Goal: Task Accomplishment & Management: Complete application form

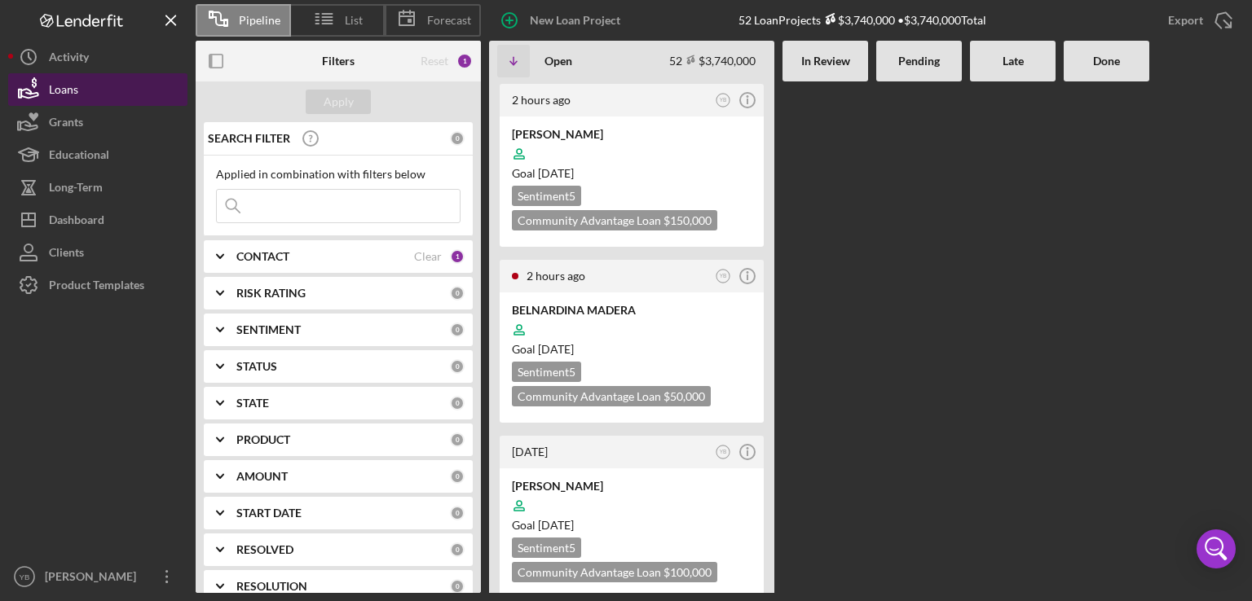
click at [57, 101] on div "Loans" at bounding box center [63, 91] width 29 height 37
click at [623, 302] on div "BELNARDINA MADERA" at bounding box center [632, 310] width 240 height 16
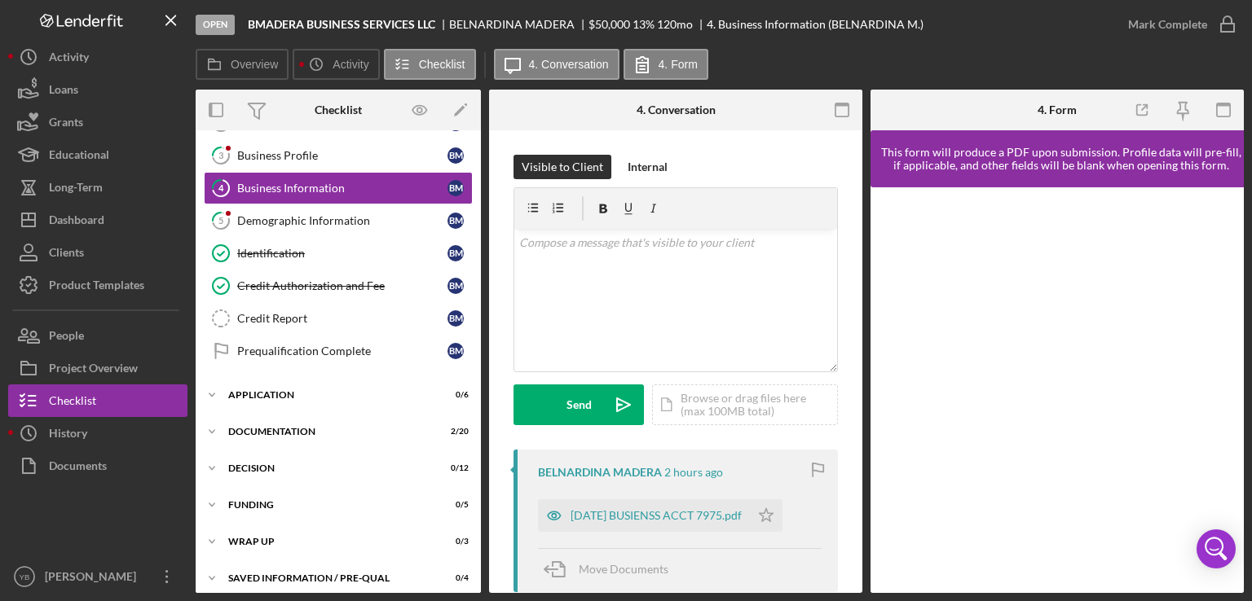
scroll to position [105, 0]
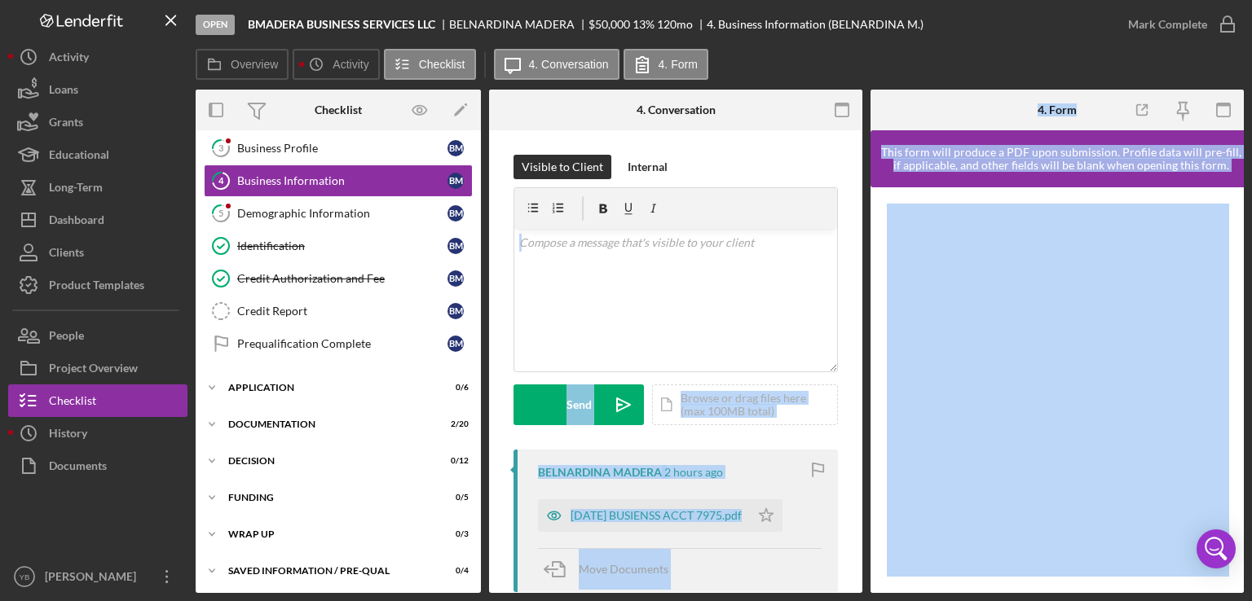
drag, startPoint x: 857, startPoint y: 215, endPoint x: 887, endPoint y: 363, distance: 150.4
click at [2, 178] on div "Open BMADERA BUSINESS SERVICES LLC [GEOGRAPHIC_DATA] MADERA $50,000 $50,000 13 …" at bounding box center [626, 300] width 1252 height 601
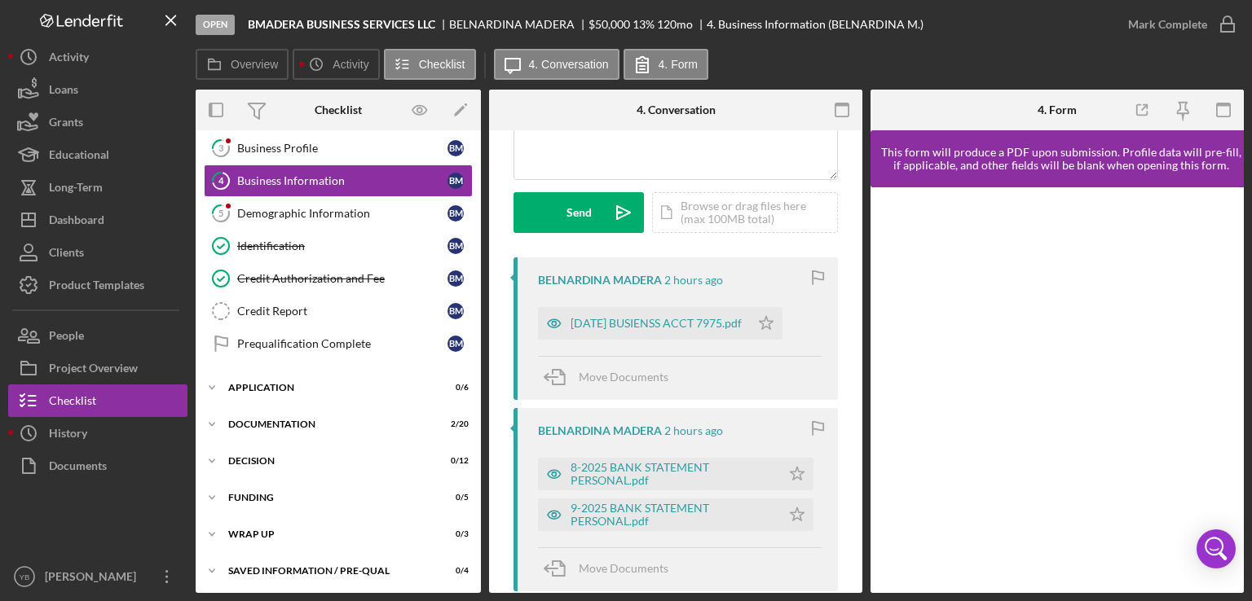
scroll to position [179, 0]
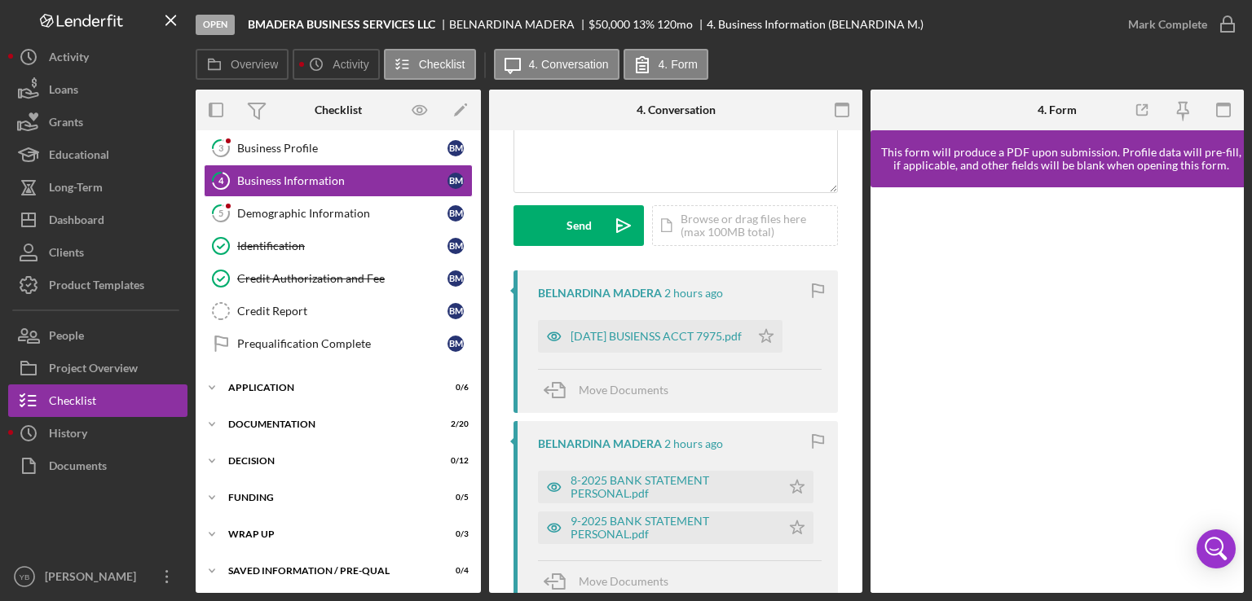
click at [862, 255] on div "Overview Internal Workflow Stage Open Icon/Dropdown Arrow Archive (can unarchiv…" at bounding box center [720, 342] width 1048 height 504
drag, startPoint x: 862, startPoint y: 255, endPoint x: 855, endPoint y: 324, distance: 69.7
click at [855, 324] on div "Overview Internal Workflow Stage Open Icon/Dropdown Arrow Archive (can unarchiv…" at bounding box center [720, 342] width 1048 height 504
click at [690, 330] on div "[DATE] BUSIENSS ACCT 7975.pdf" at bounding box center [655, 336] width 171 height 13
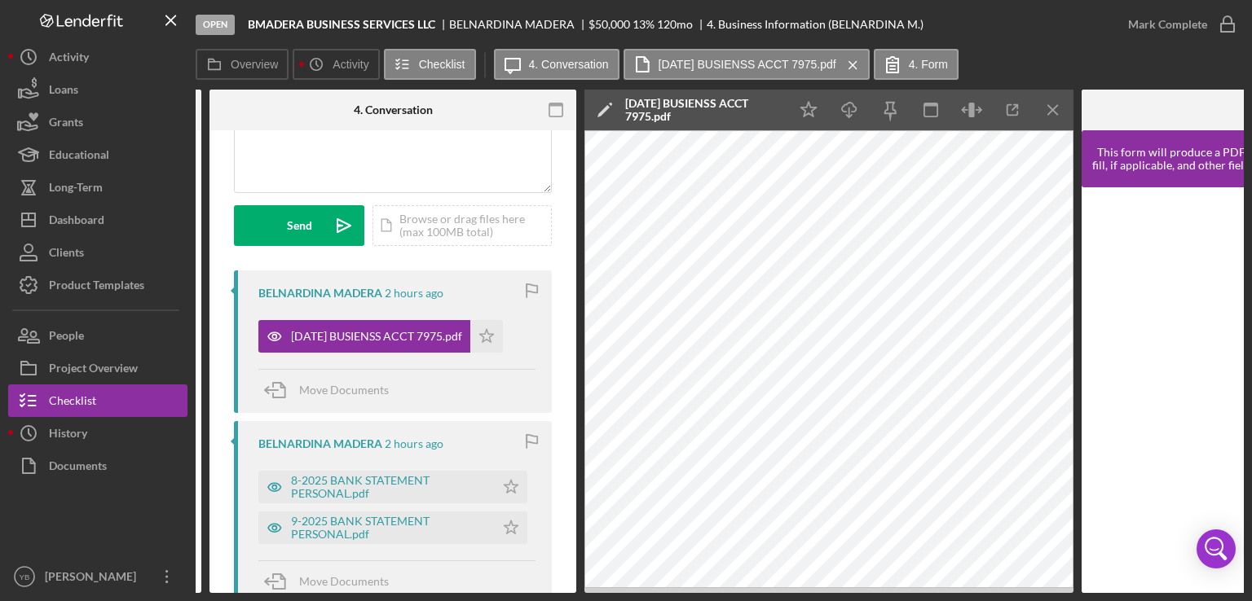
scroll to position [0, 280]
click at [846, 115] on icon "Icon/Download" at bounding box center [848, 110] width 37 height 37
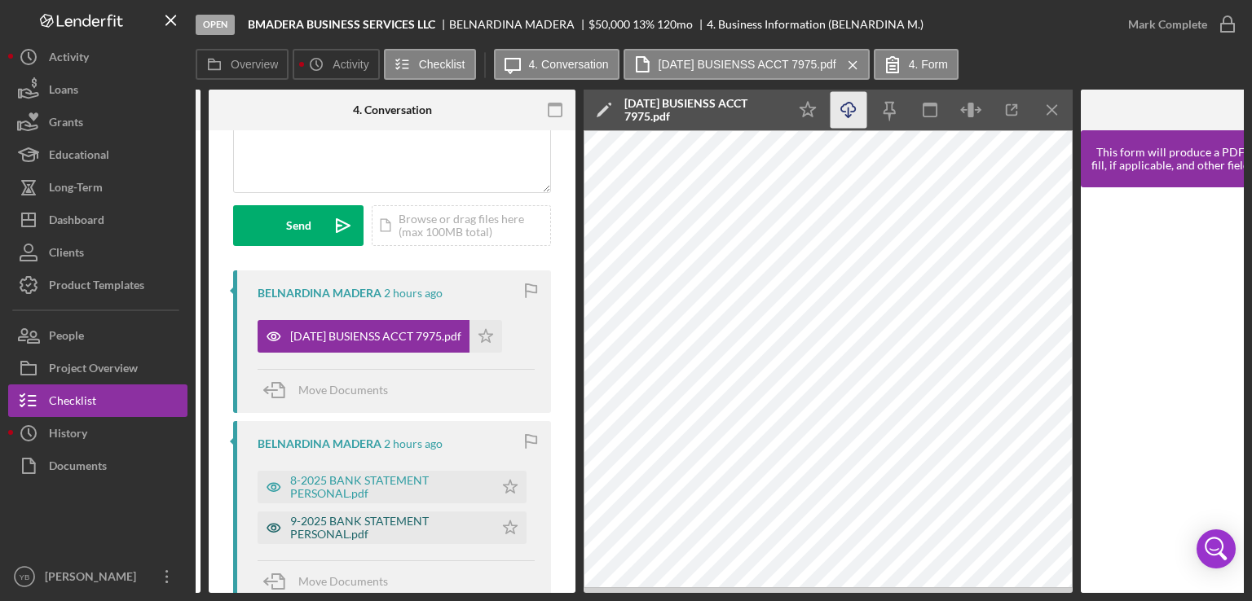
click at [323, 535] on div "9-2025 BANK STATEMENT PERSONAL.pdf" at bounding box center [388, 528] width 196 height 26
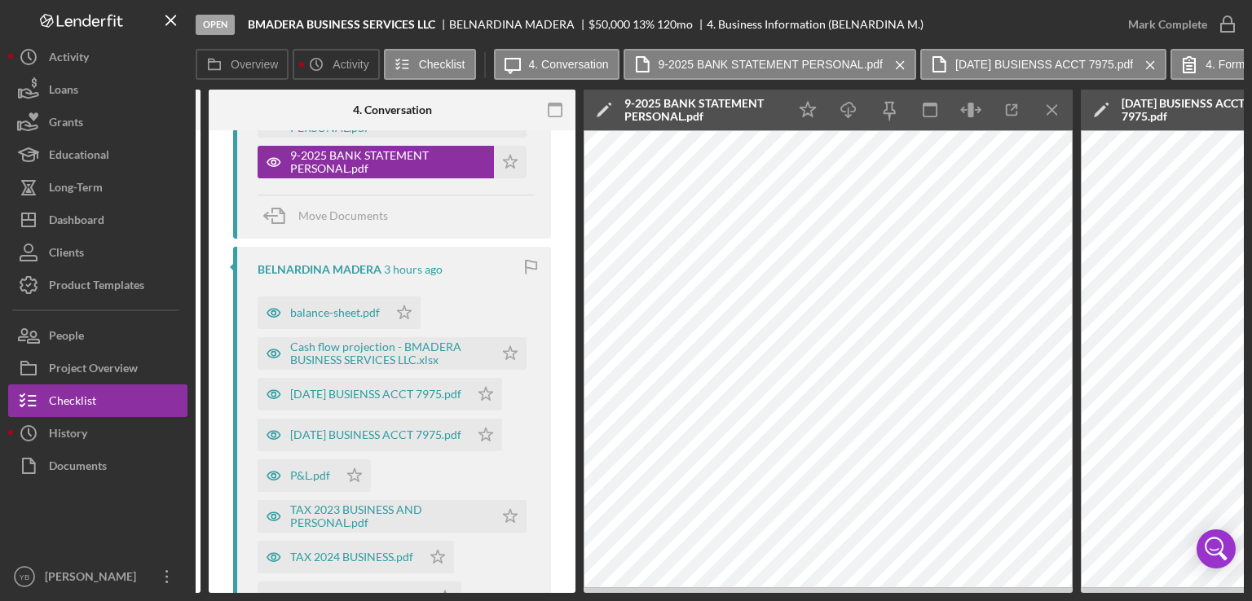
scroll to position [554, 0]
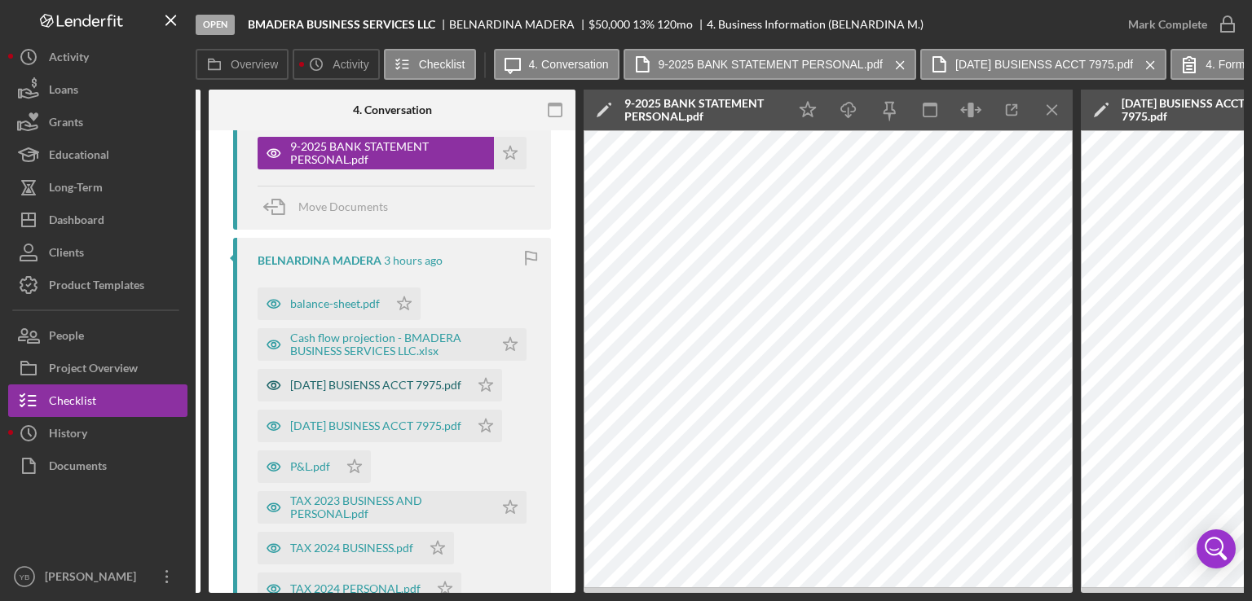
click at [430, 381] on div "[DATE] BUSIENSS ACCT 7975.pdf" at bounding box center [375, 385] width 171 height 13
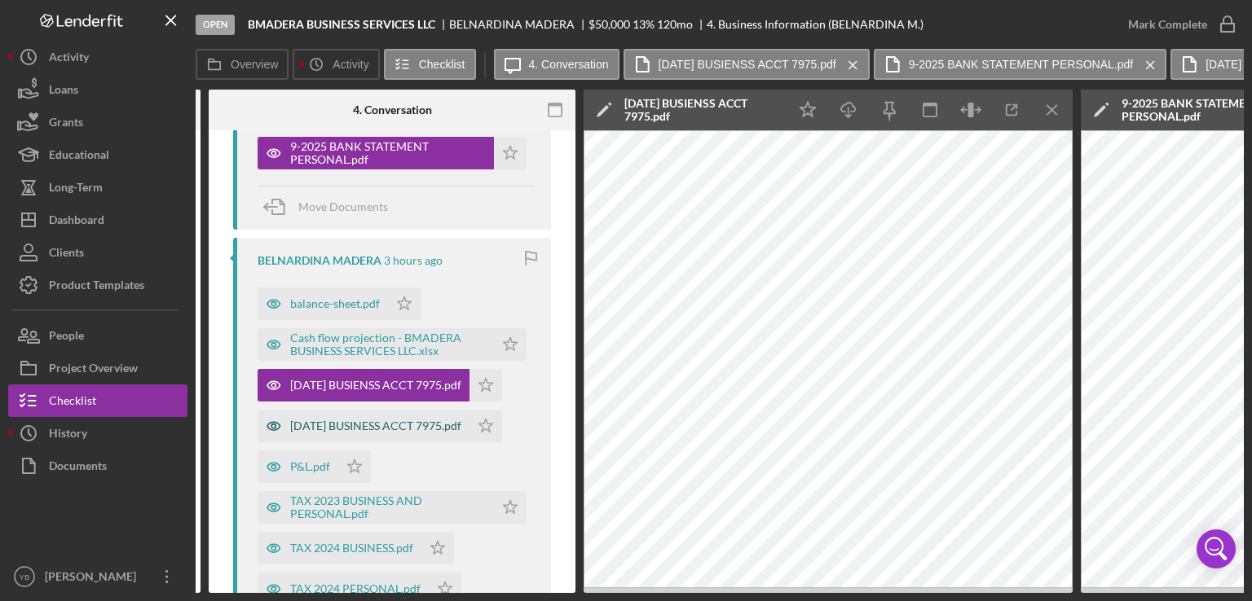
click at [385, 420] on div "[DATE] BUSINESS ACCT 7975.pdf" at bounding box center [375, 426] width 171 height 13
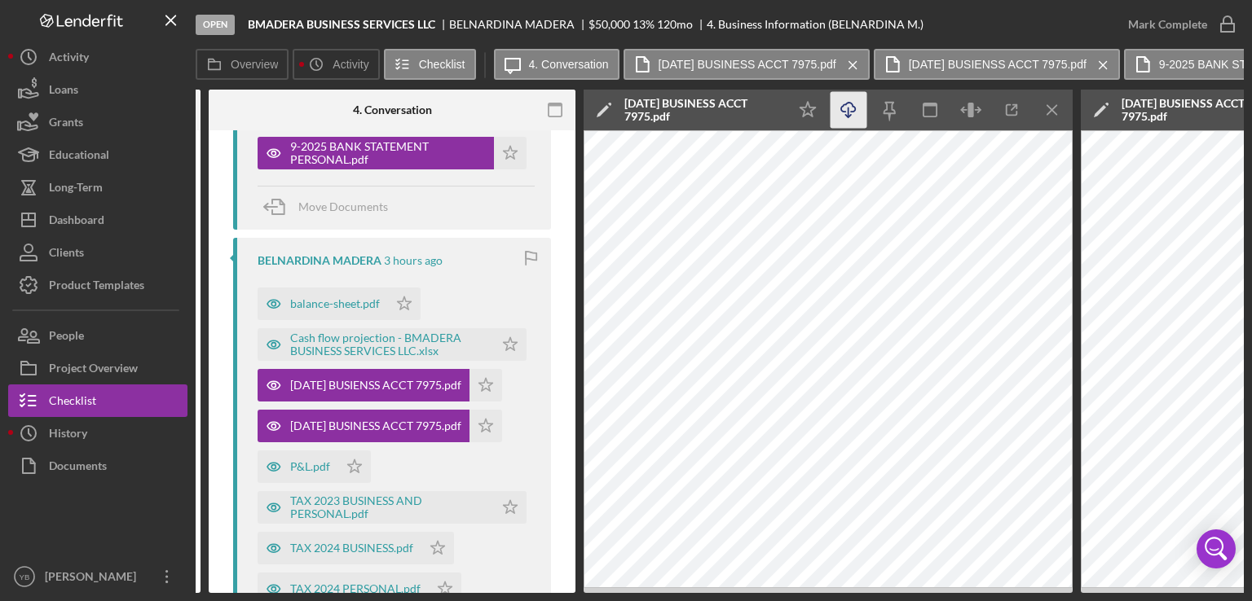
click at [848, 118] on icon "Icon/Download" at bounding box center [848, 110] width 37 height 37
click at [425, 381] on div "[DATE] BUSIENSS ACCT 7975.pdf" at bounding box center [375, 385] width 171 height 13
click at [1050, 118] on icon "Icon/Menu Close" at bounding box center [1052, 110] width 37 height 37
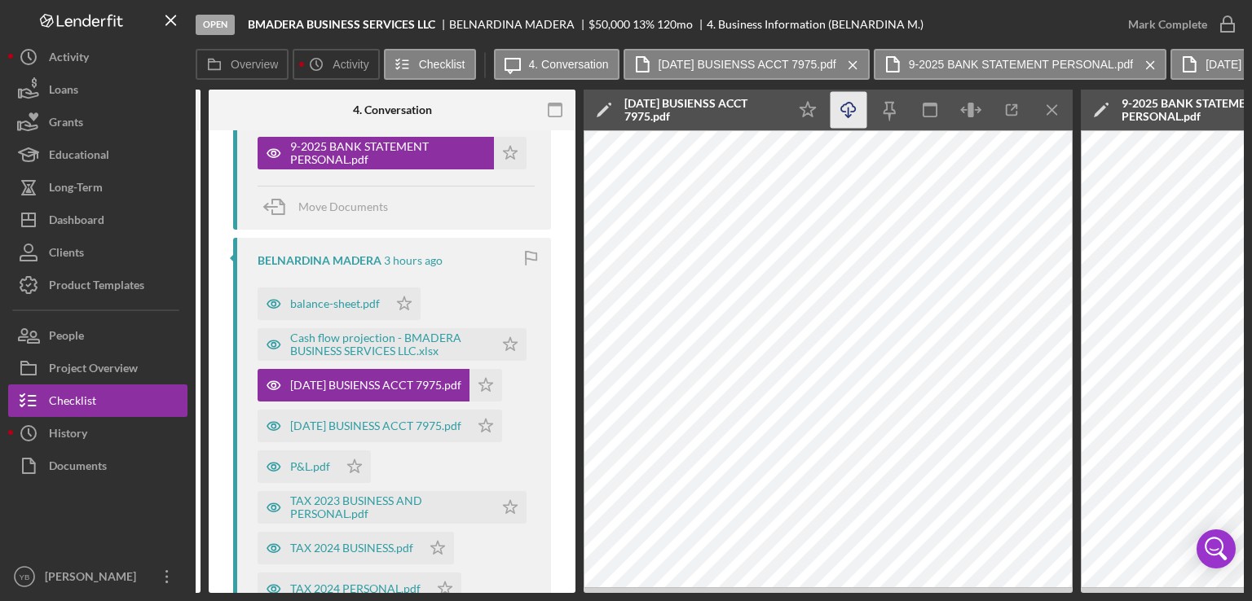
click at [845, 110] on icon "Icon/Download" at bounding box center [848, 110] width 37 height 37
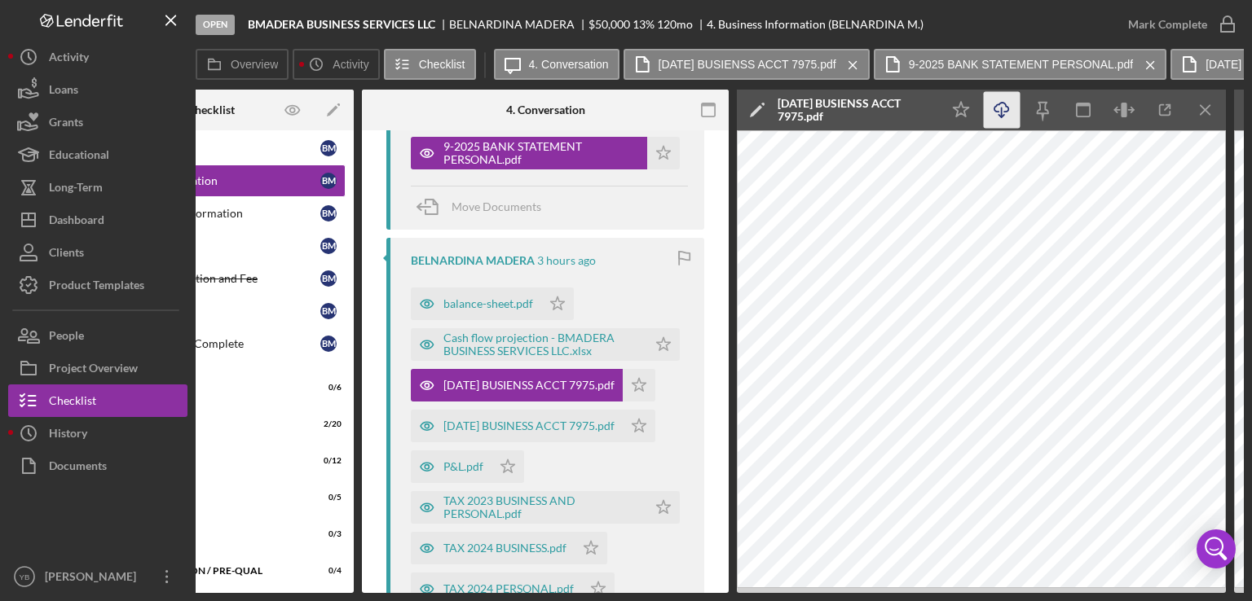
scroll to position [0, 0]
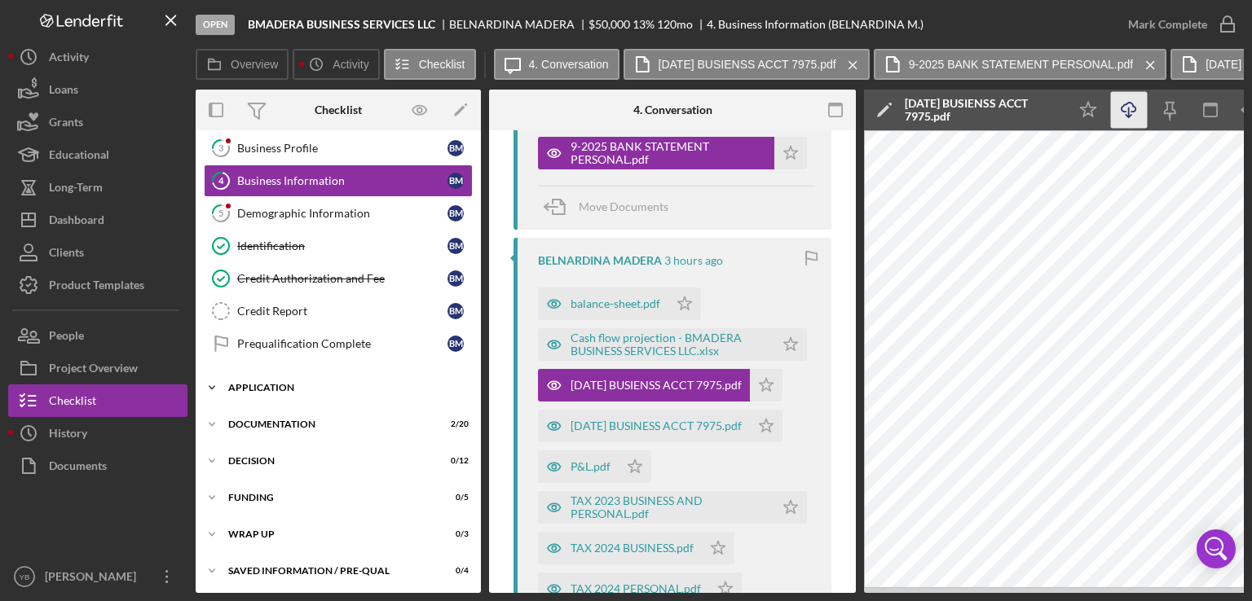
click at [269, 387] on div "Application" at bounding box center [344, 388] width 232 height 10
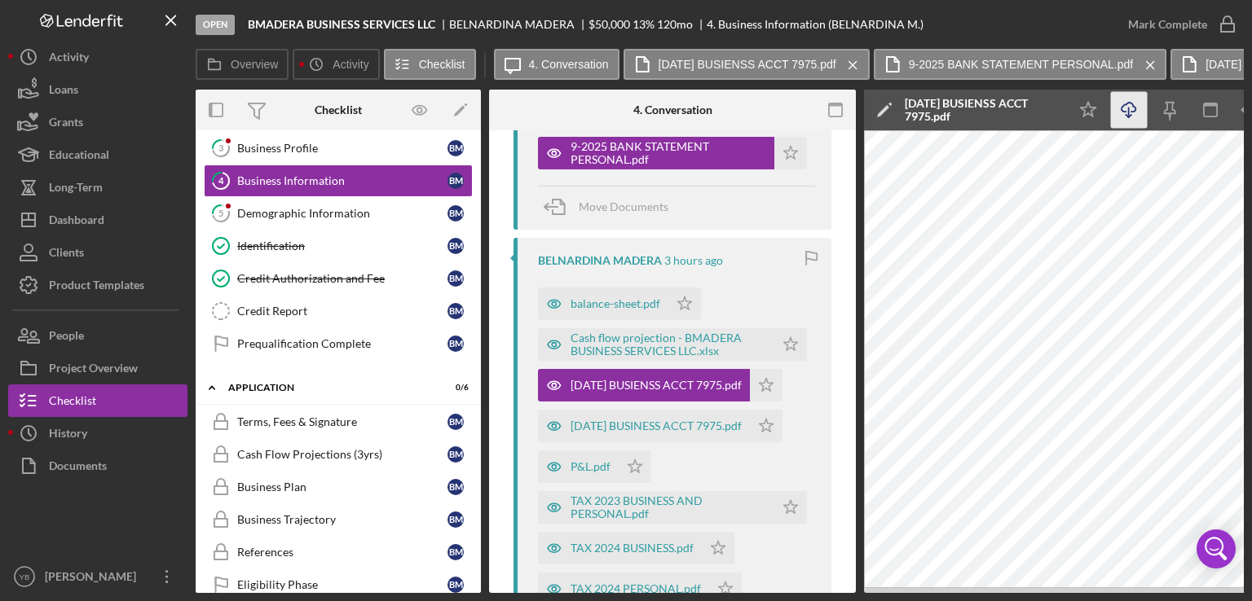
scroll to position [312, 0]
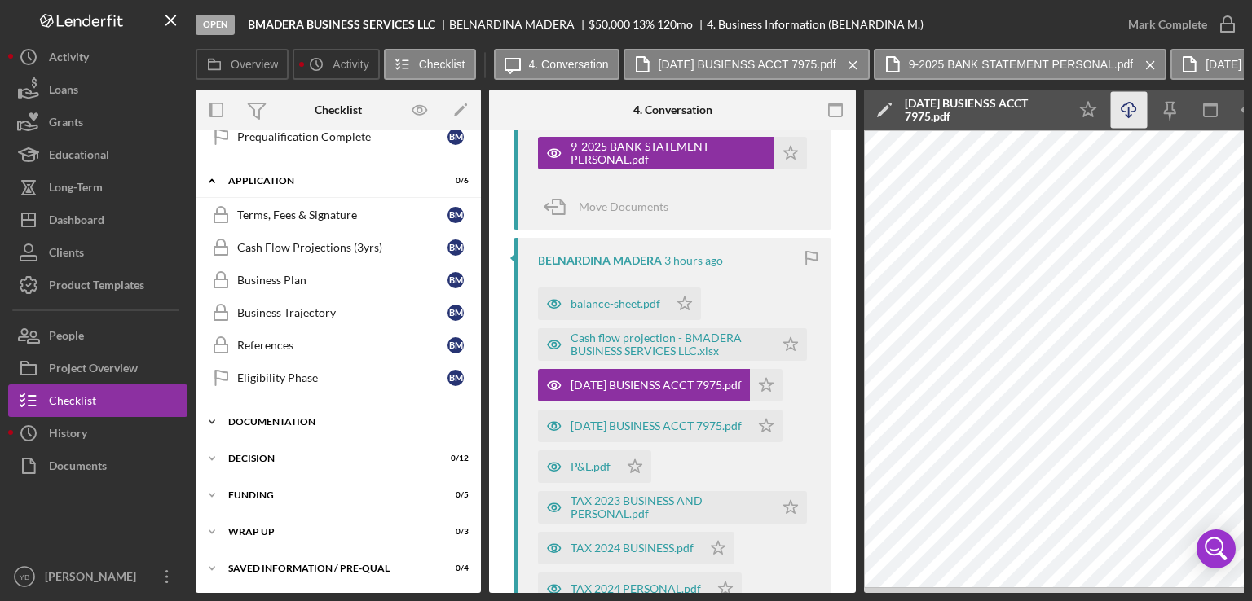
click at [263, 417] on div "Documentation" at bounding box center [344, 422] width 232 height 10
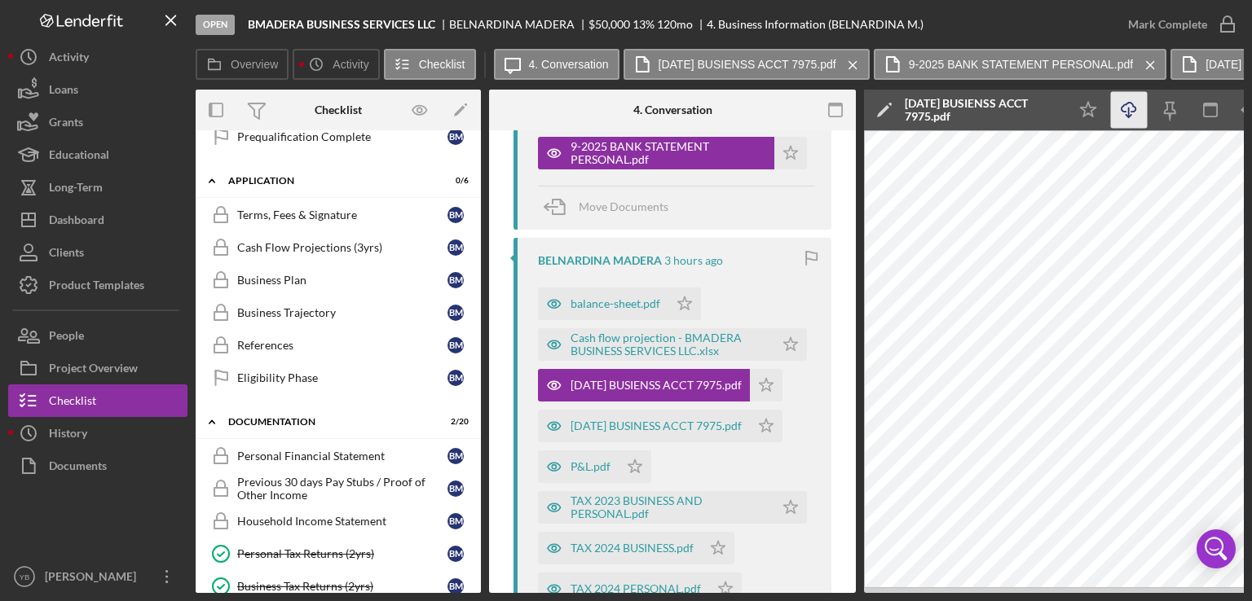
drag, startPoint x: 476, startPoint y: 315, endPoint x: 483, endPoint y: 372, distance: 57.5
click at [483, 372] on div "Overview Internal Workflow Stage Open Icon/Dropdown Arrow Archive (can unarchiv…" at bounding box center [720, 342] width 1048 height 504
drag, startPoint x: 483, startPoint y: 372, endPoint x: 294, endPoint y: 547, distance: 257.2
click at [294, 547] on div "Overview Internal Workflow Stage Open Icon/Dropdown Arrow Archive (can unarchiv…" at bounding box center [720, 342] width 1048 height 504
click at [294, 548] on div "Personal Tax Returns (2yrs)" at bounding box center [342, 554] width 210 height 13
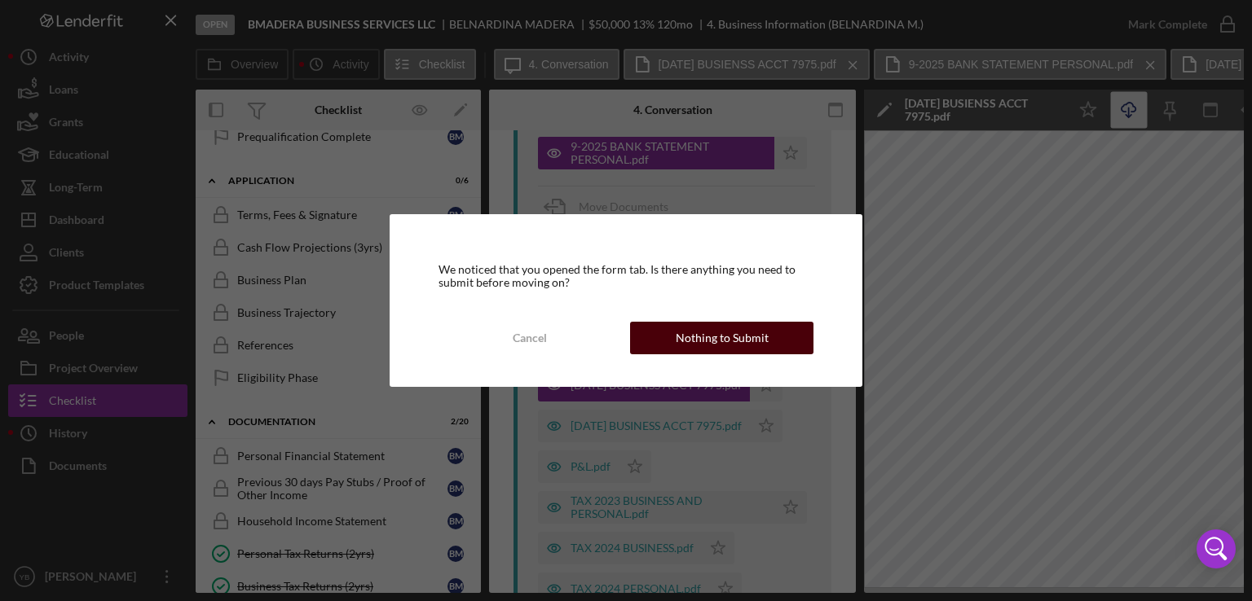
click at [690, 350] on div "Nothing to Submit" at bounding box center [722, 338] width 93 height 33
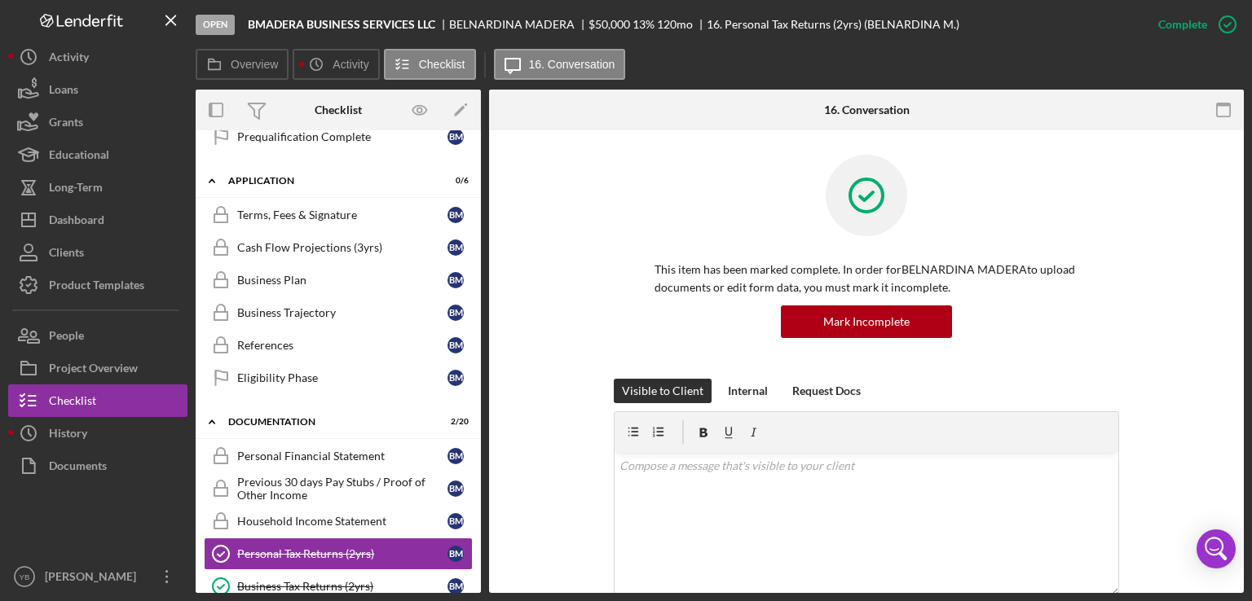
click at [1169, 216] on div "This item has been marked complete. In order for BELNARDINA MADERA to upload do…" at bounding box center [866, 267] width 706 height 224
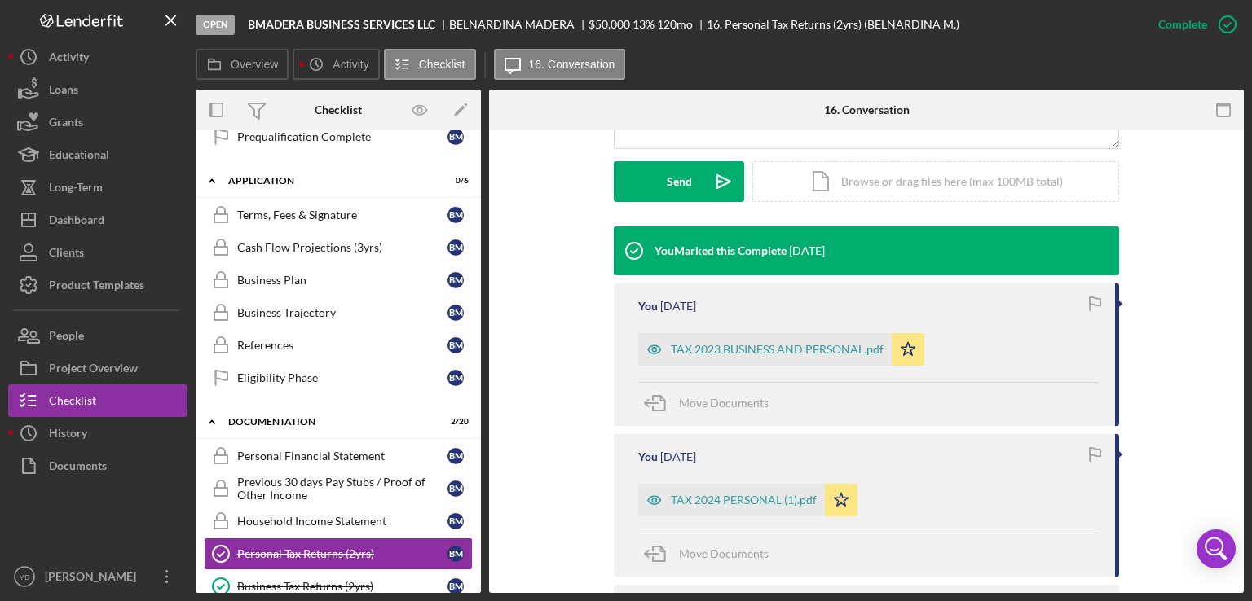
scroll to position [489, 0]
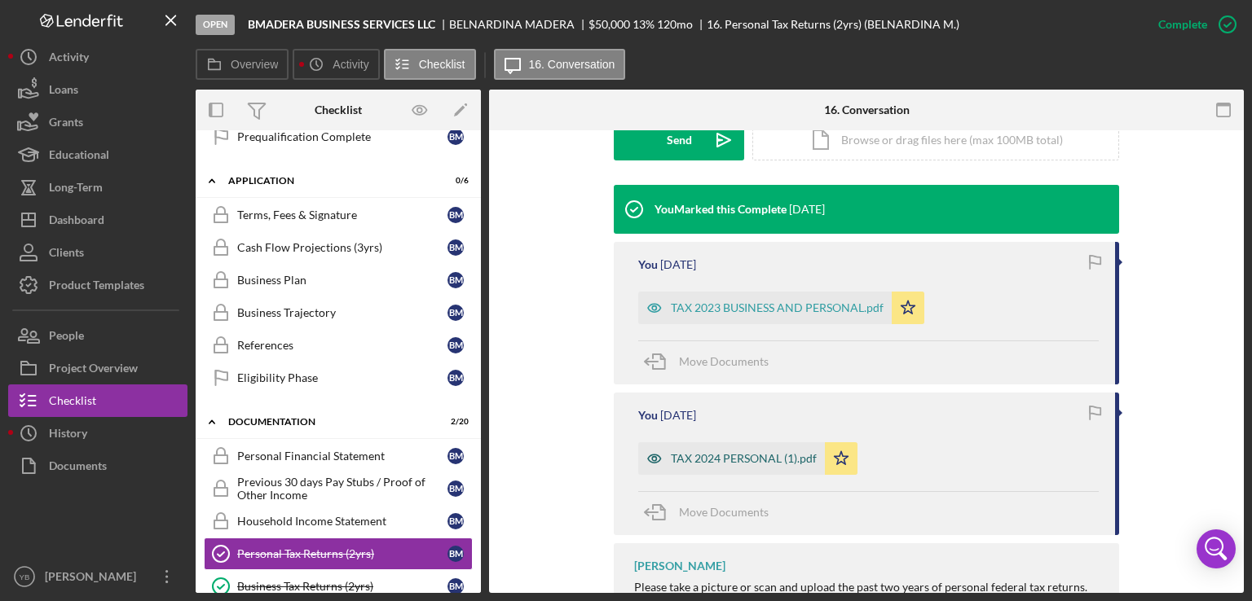
click at [718, 463] on div "TAX 2024 PERSONAL (1).pdf" at bounding box center [744, 458] width 146 height 13
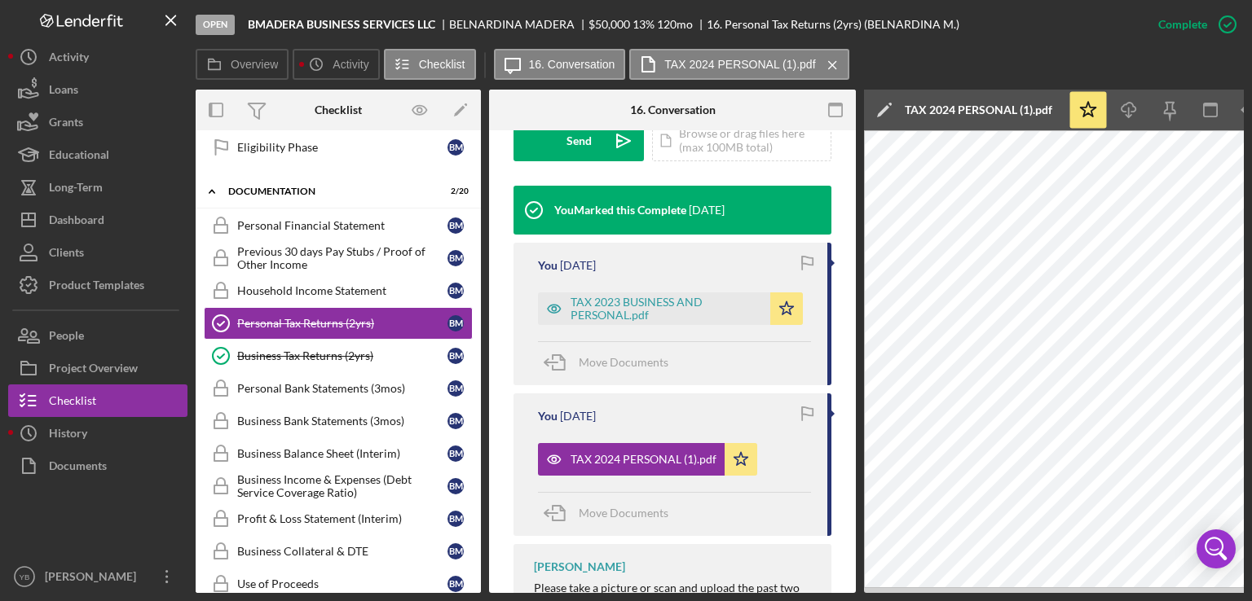
scroll to position [545, 0]
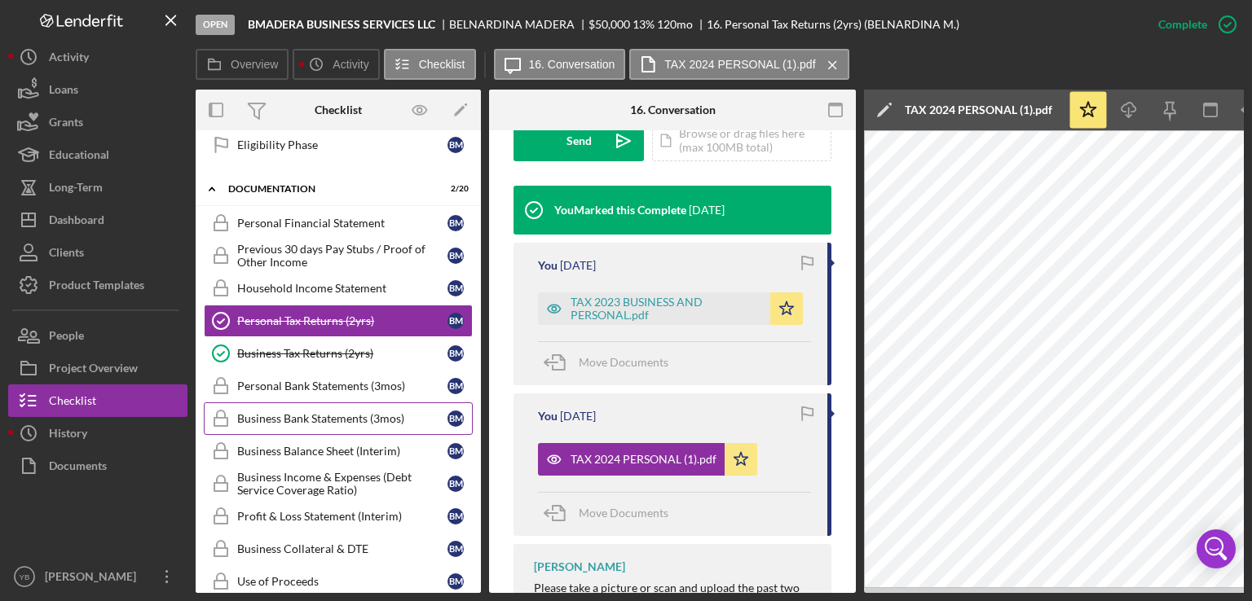
click at [319, 412] on div "Business Bank Statements (3mos)" at bounding box center [342, 418] width 210 height 13
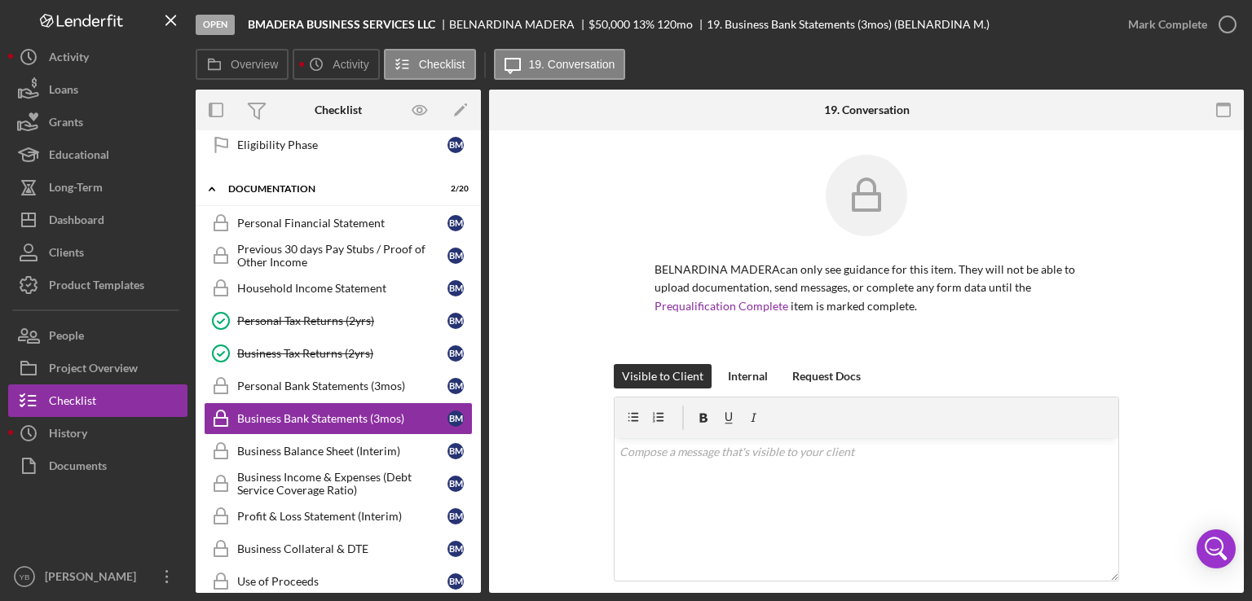
click at [1213, 270] on div "BELNARDINA MADERA can only see guidance for this item. They will not be able to…" at bounding box center [866, 259] width 706 height 209
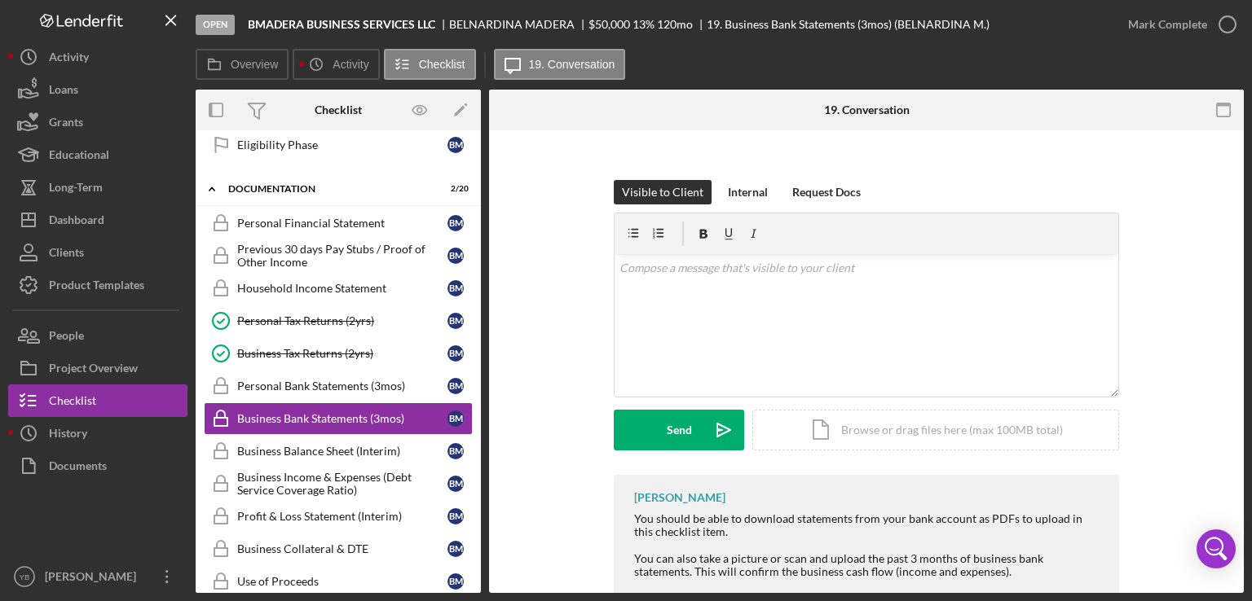
scroll to position [261, 0]
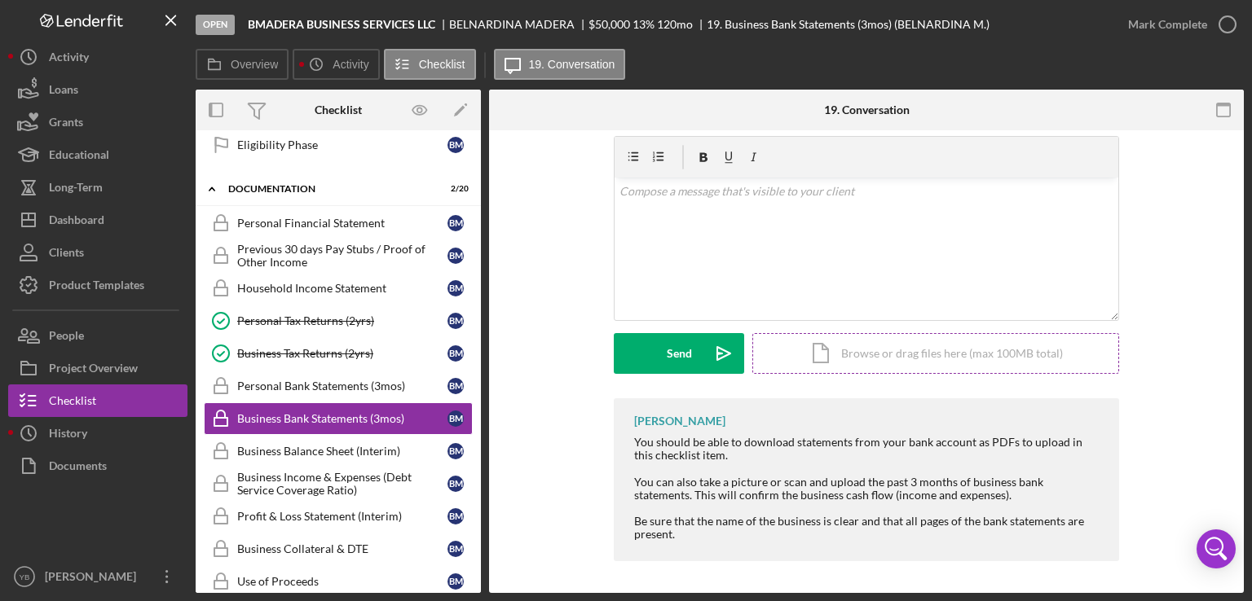
click at [928, 362] on div "Icon/Document Browse or drag files here (max 100MB total) Tap to choose files o…" at bounding box center [935, 353] width 367 height 41
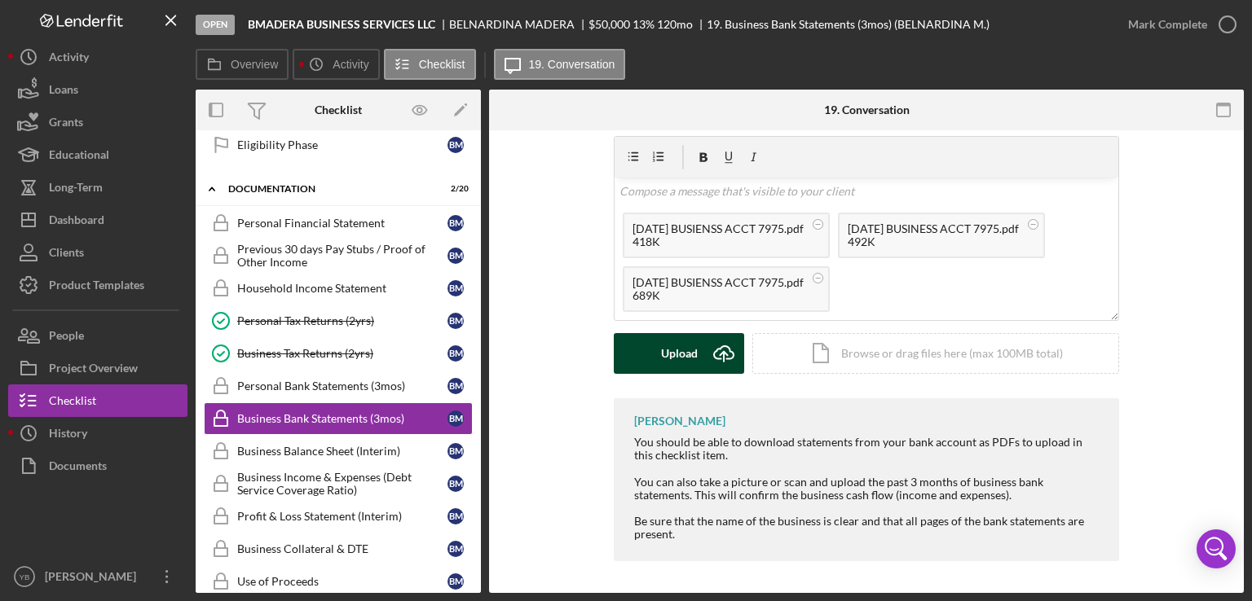
click at [679, 358] on div "Upload" at bounding box center [679, 353] width 37 height 41
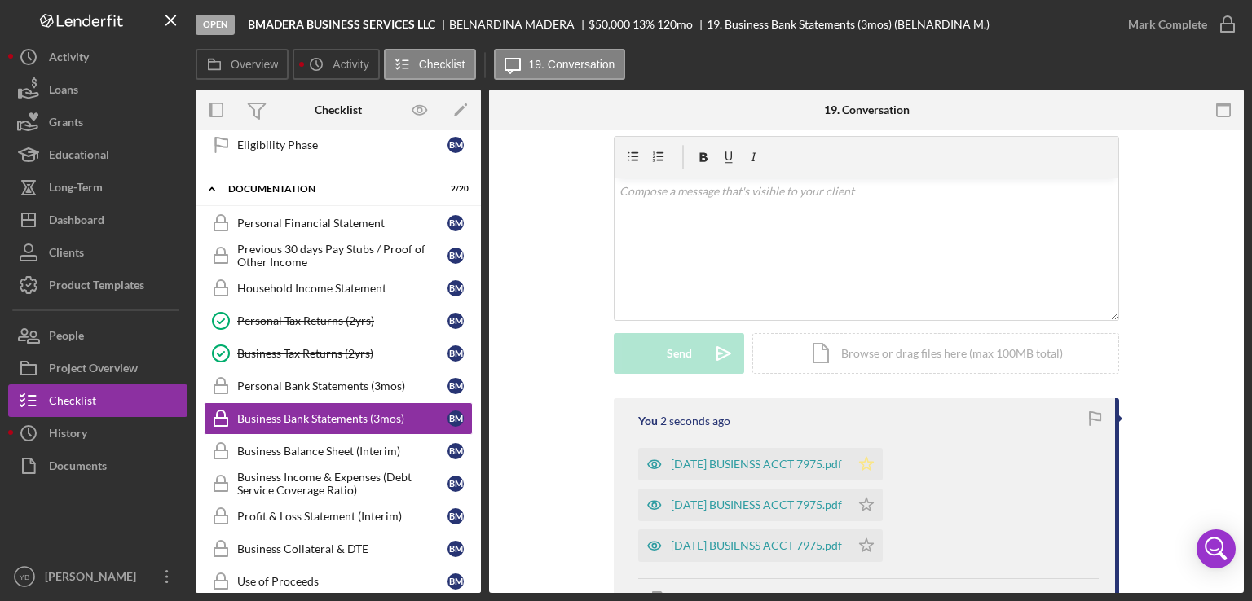
click at [880, 469] on icon "Icon/Star" at bounding box center [866, 464] width 33 height 33
click at [874, 508] on polygon "button" at bounding box center [867, 504] width 14 height 13
click at [883, 552] on icon "Icon/Star" at bounding box center [866, 546] width 33 height 33
click at [1164, 17] on div "Mark Complete" at bounding box center [1167, 24] width 79 height 33
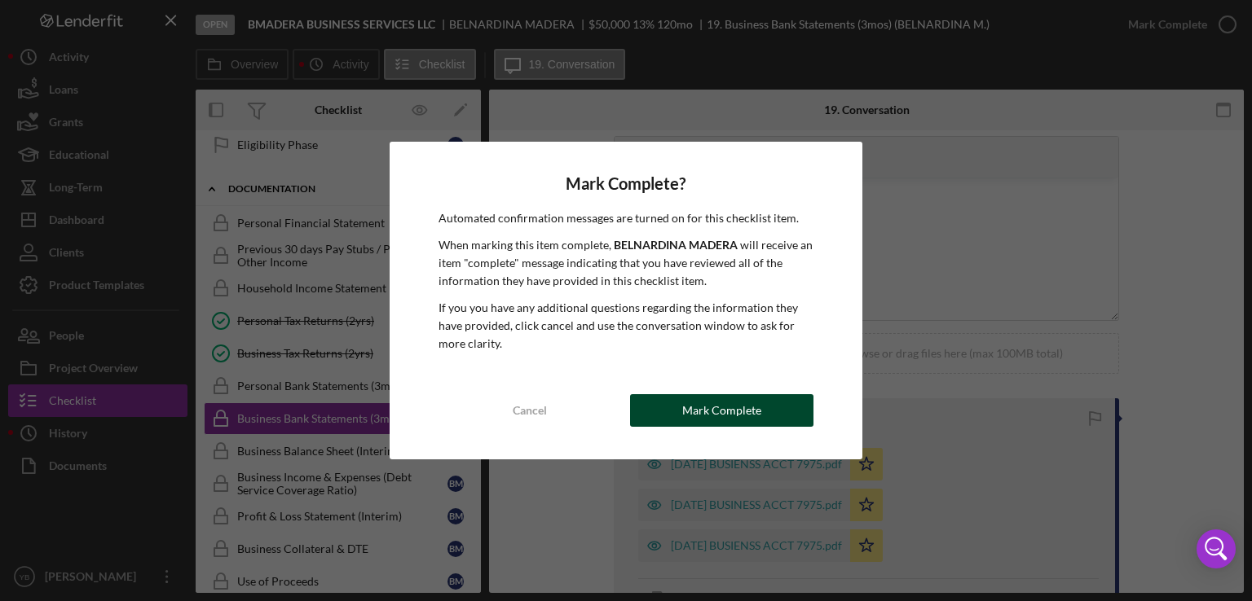
click at [738, 404] on div "Mark Complete" at bounding box center [721, 410] width 79 height 33
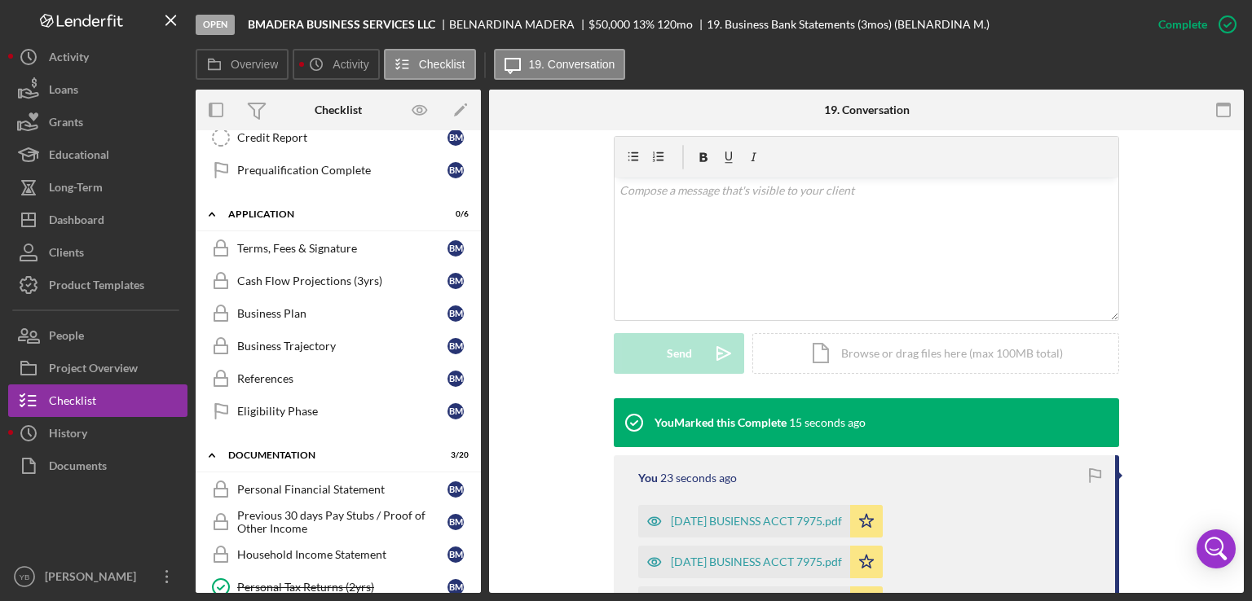
scroll to position [0, 0]
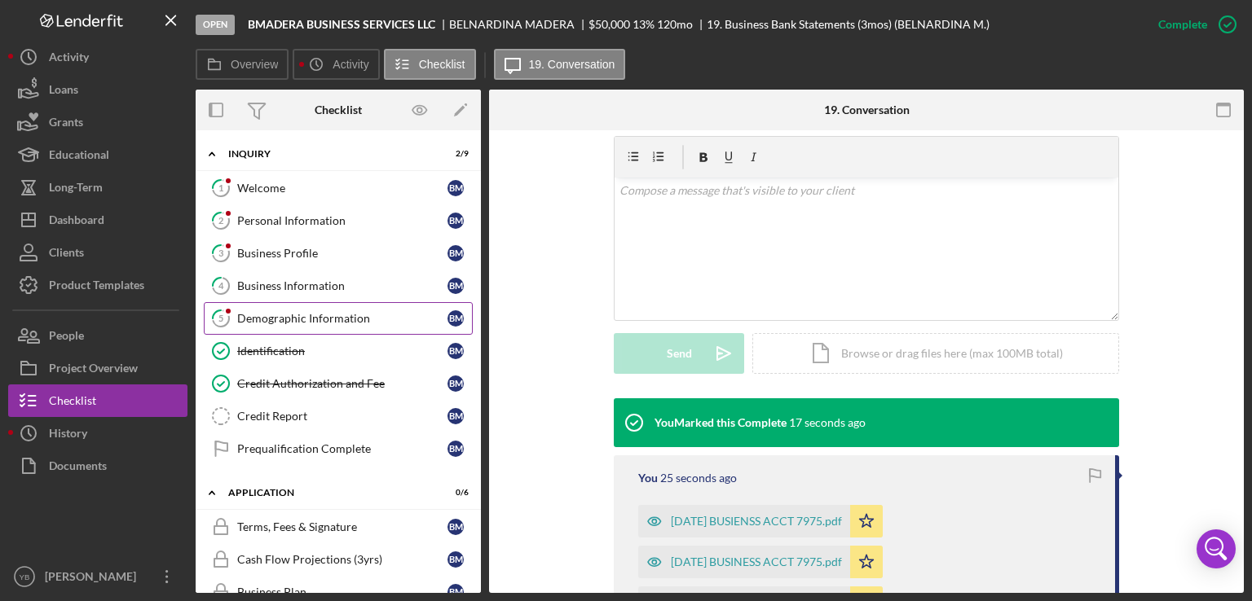
click at [302, 324] on link "5 Demographic Information B M" at bounding box center [338, 318] width 269 height 33
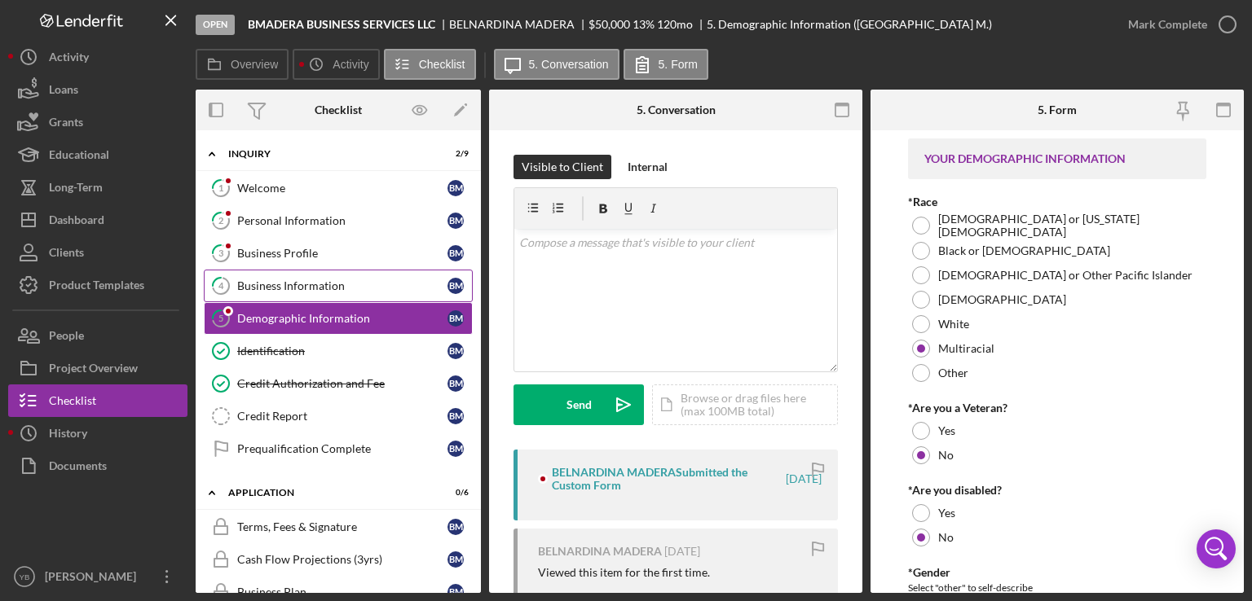
click at [302, 285] on div "Business Information" at bounding box center [342, 286] width 210 height 13
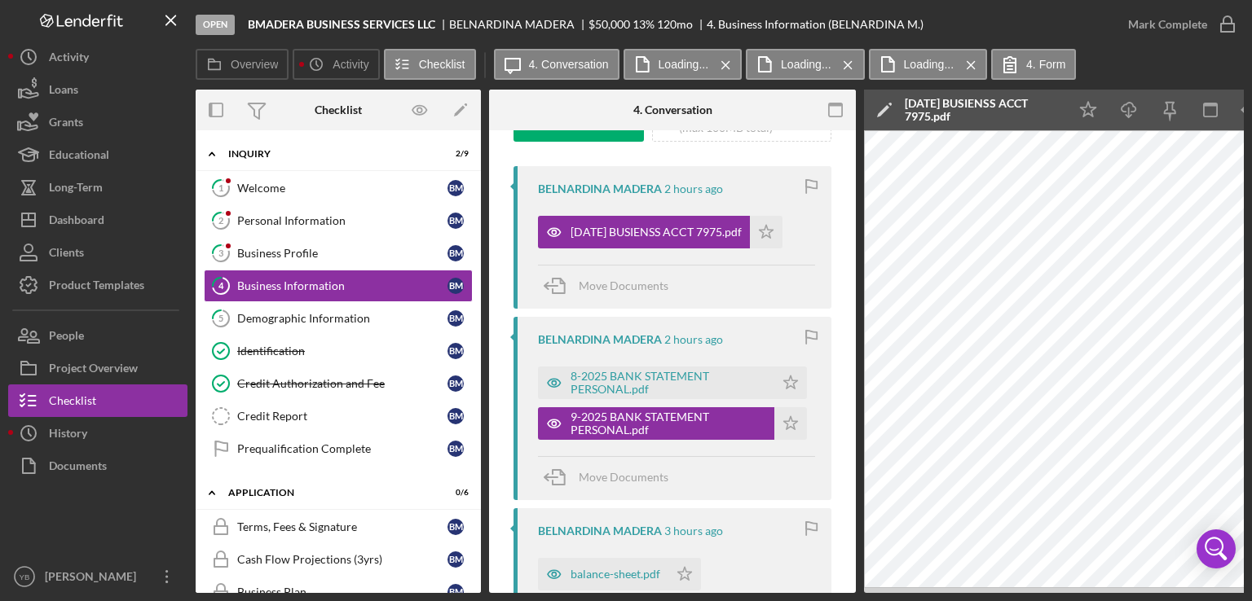
scroll to position [289, 0]
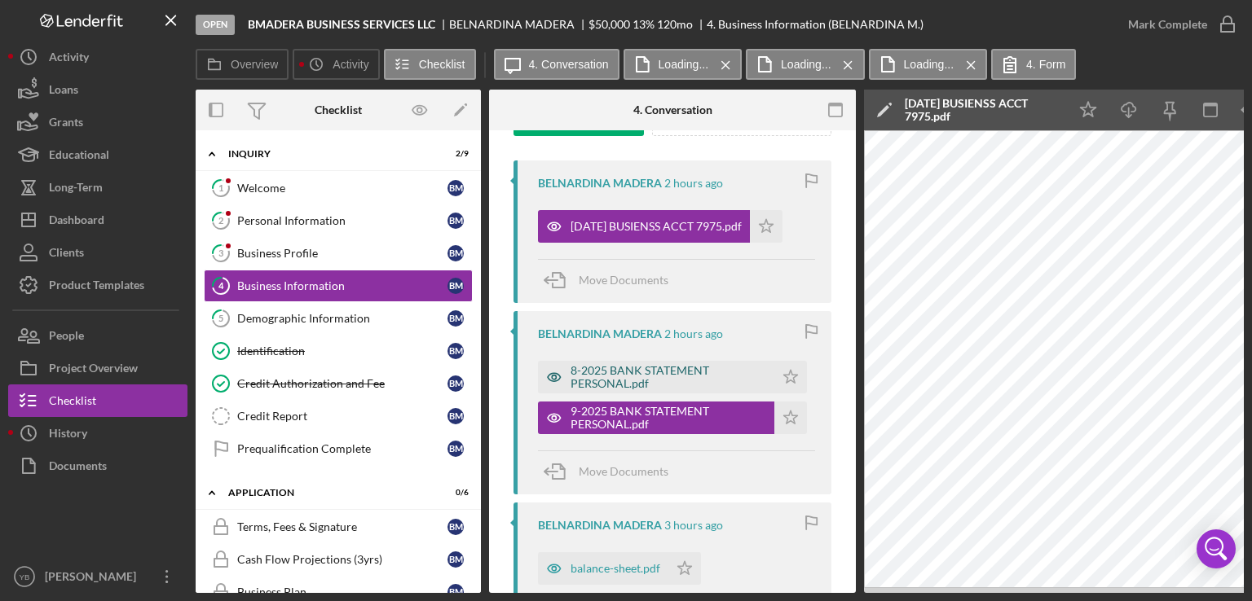
click at [663, 363] on div "8-2025 BANK STATEMENT PERSONAL.pdf" at bounding box center [656, 377] width 236 height 33
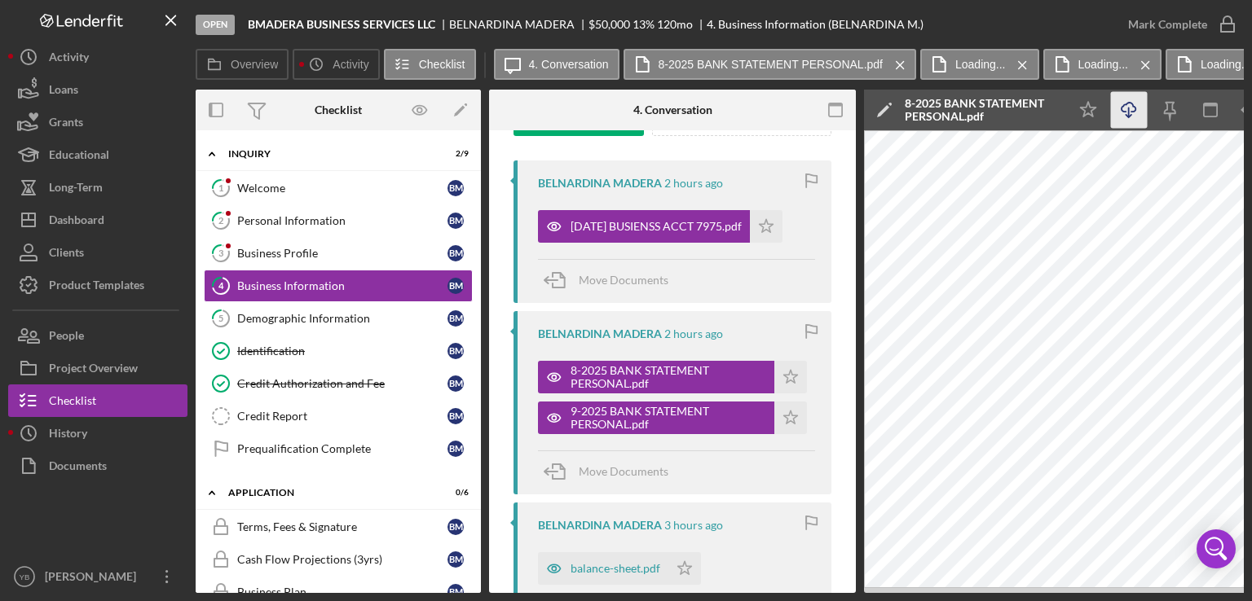
click at [1130, 112] on icon "Icon/Download" at bounding box center [1129, 110] width 37 height 37
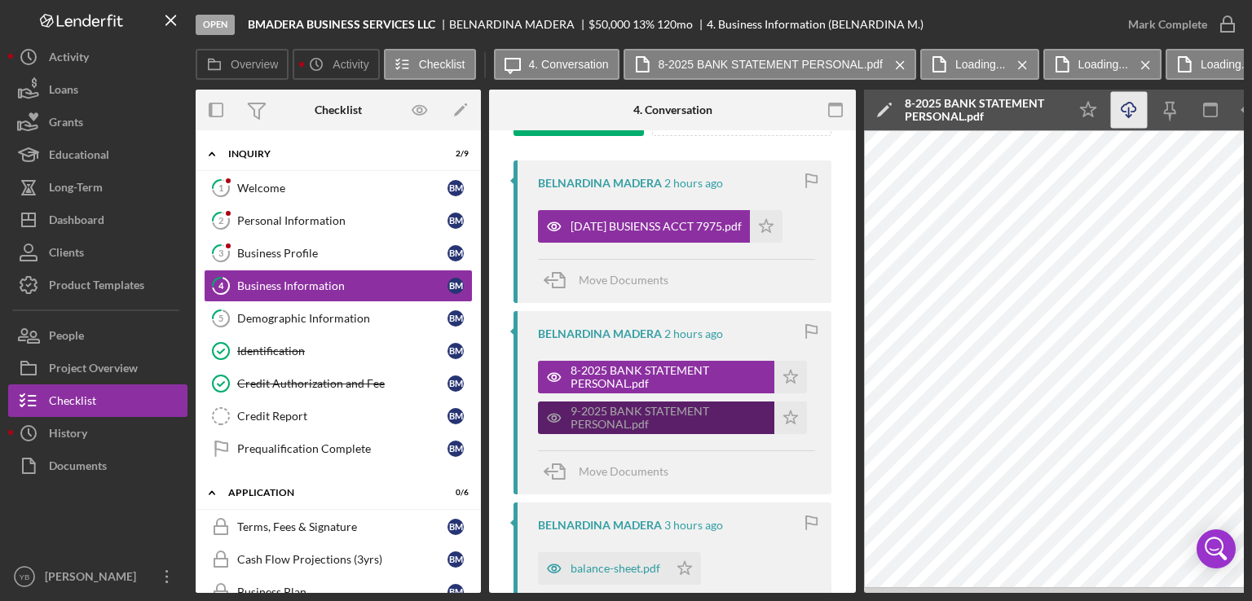
click at [628, 422] on div "9-2025 BANK STATEMENT PERSONAL.pdf" at bounding box center [668, 418] width 196 height 26
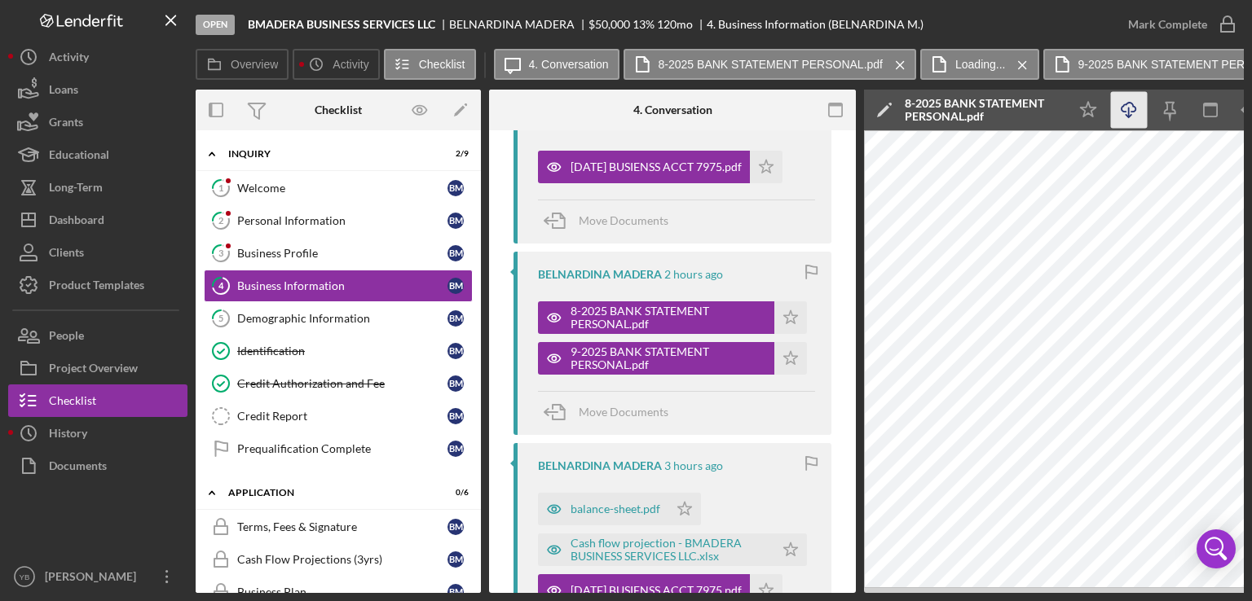
scroll to position [328, 0]
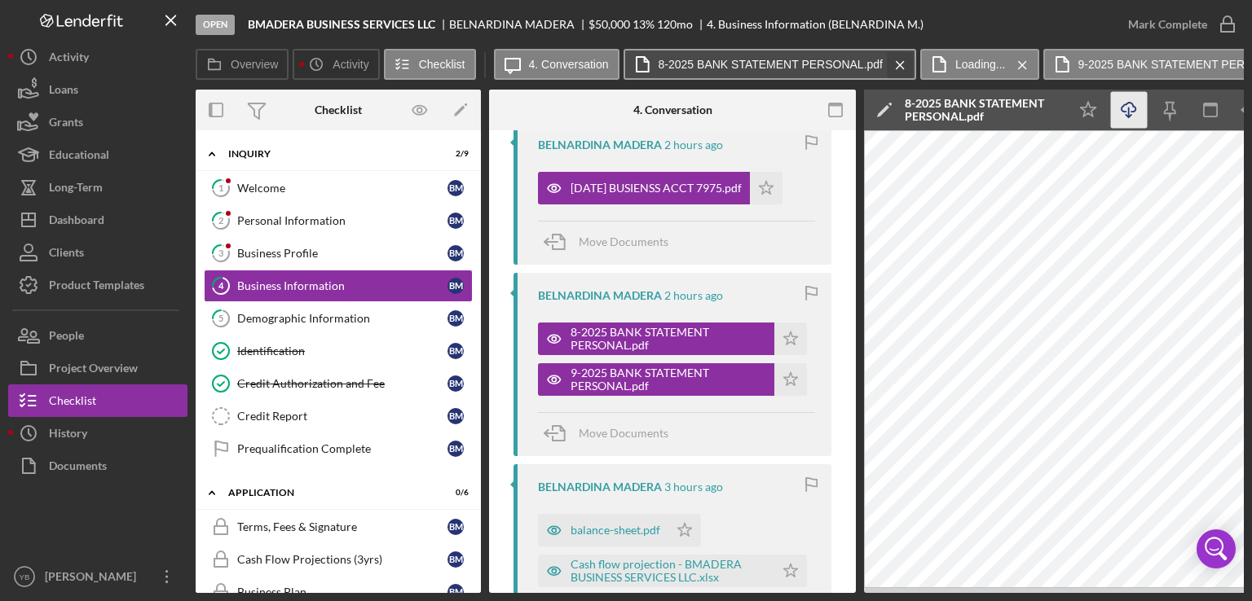
click at [905, 64] on div "Icon/Message 4. Conversation 8-2025 BANK STATEMENT PERSONAL.pdf Icon/Menu Close…" at bounding box center [869, 65] width 751 height 33
click at [901, 65] on icon "Icon/Menu Close" at bounding box center [900, 65] width 29 height 41
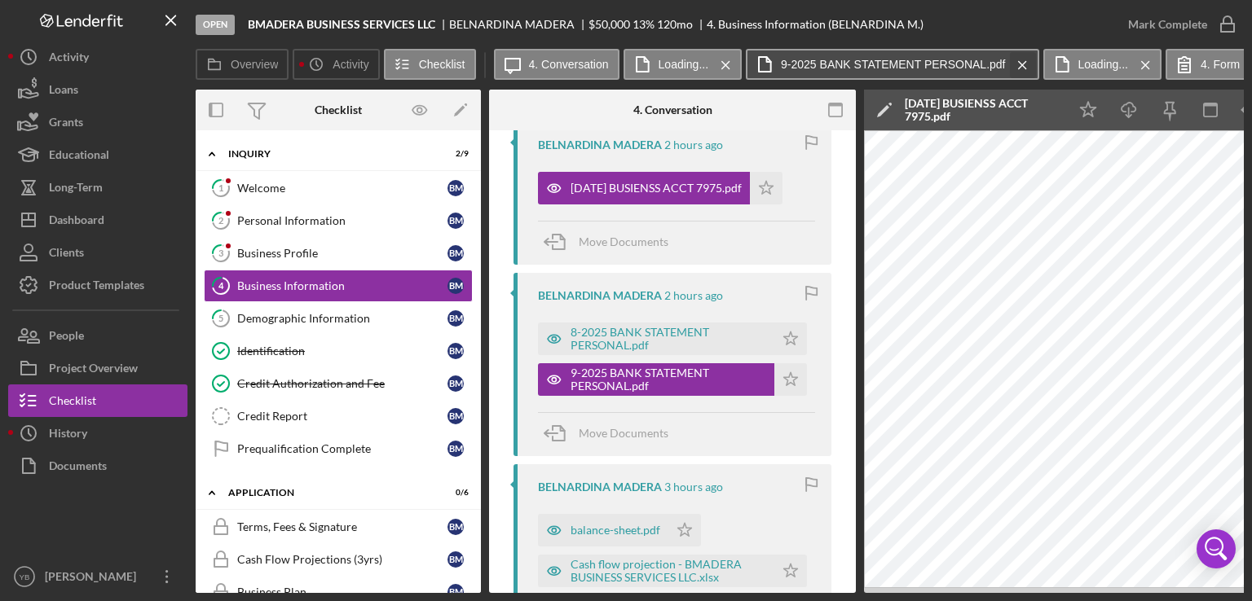
click at [1020, 71] on icon "Icon/Menu Close" at bounding box center [1022, 65] width 29 height 41
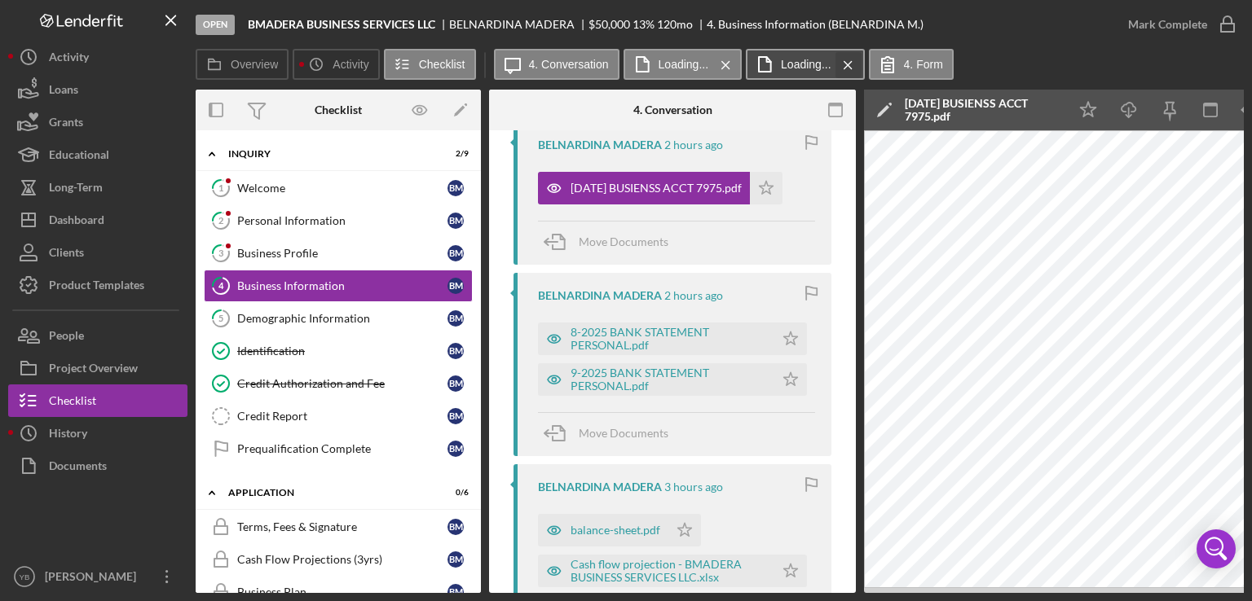
click at [853, 63] on icon "Icon/Menu Close" at bounding box center [848, 65] width 29 height 41
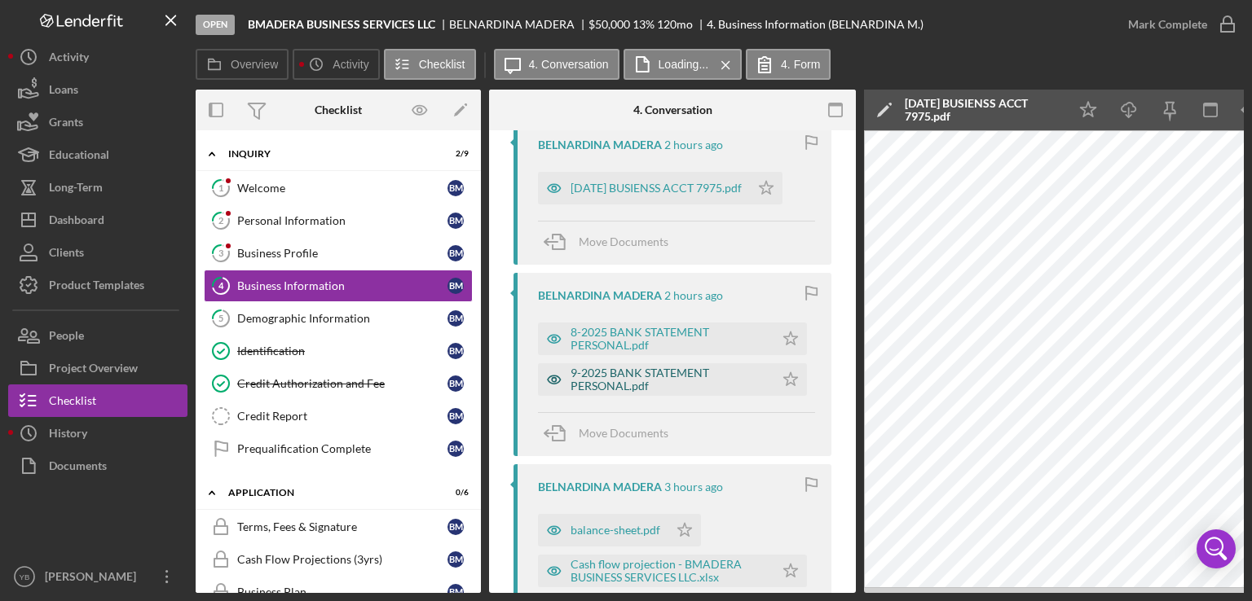
click at [626, 382] on div "9-2025 BANK STATEMENT PERSONAL.pdf" at bounding box center [668, 380] width 196 height 26
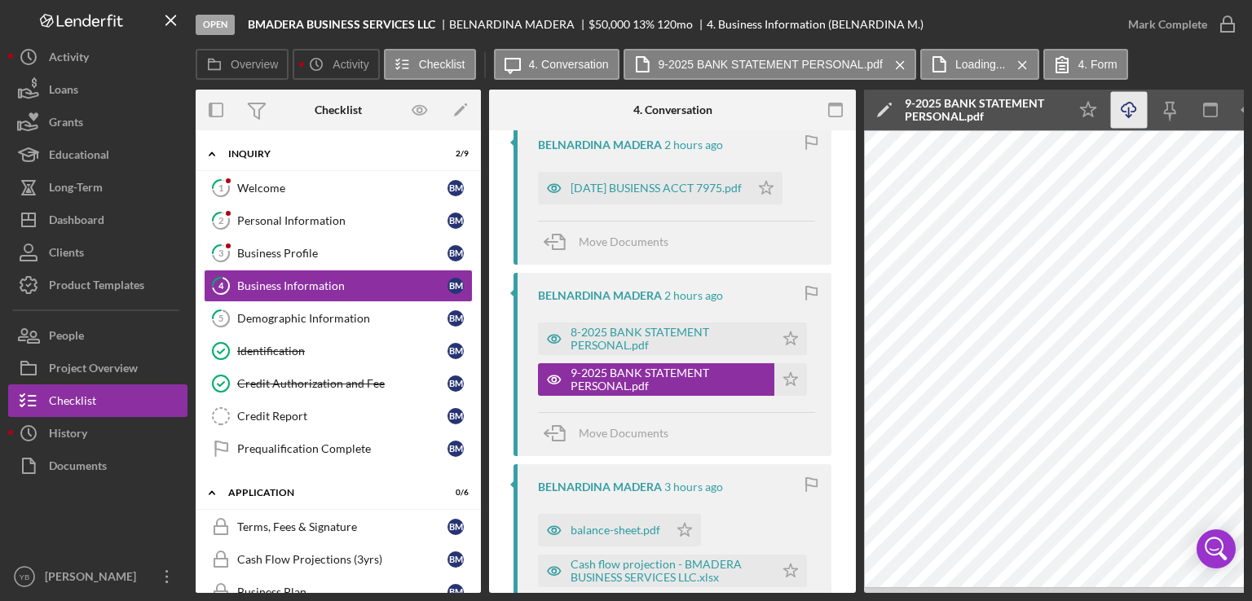
click at [1129, 116] on line "button" at bounding box center [1129, 112] width 0 height 9
click at [1156, 63] on div "Overview Icon/History Activity Checklist Icon/Message 4. Conversation 9-2025 BA…" at bounding box center [720, 65] width 1048 height 33
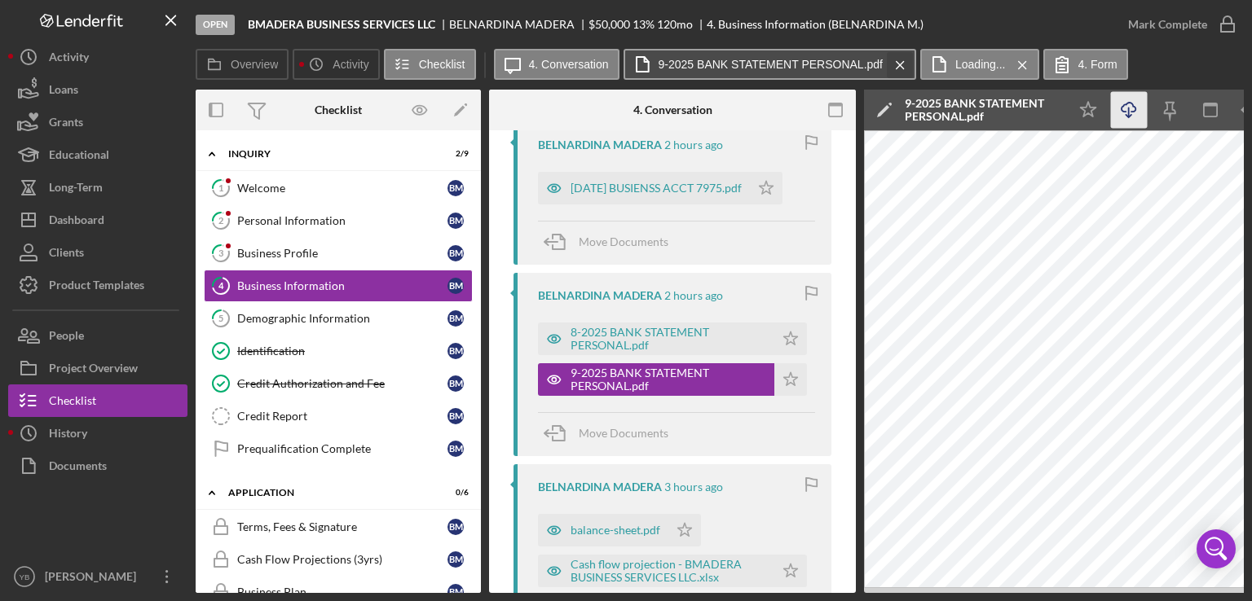
click at [901, 65] on icon "Icon/Menu Close" at bounding box center [900, 65] width 29 height 41
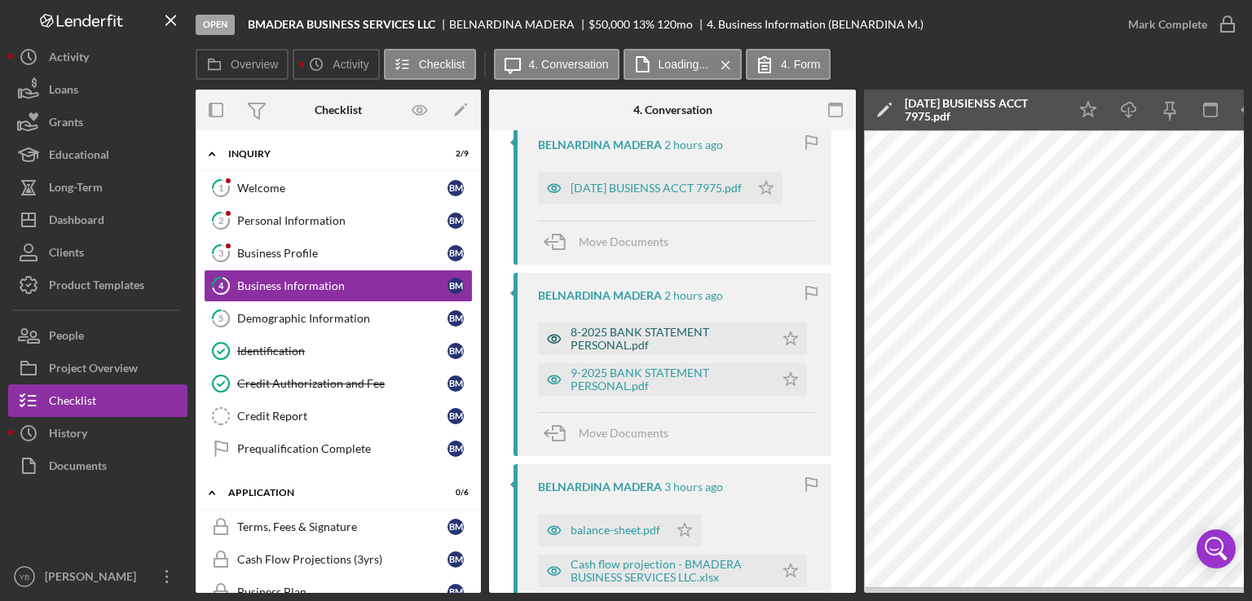
click at [649, 330] on div "8-2025 BANK STATEMENT PERSONAL.pdf" at bounding box center [668, 339] width 196 height 26
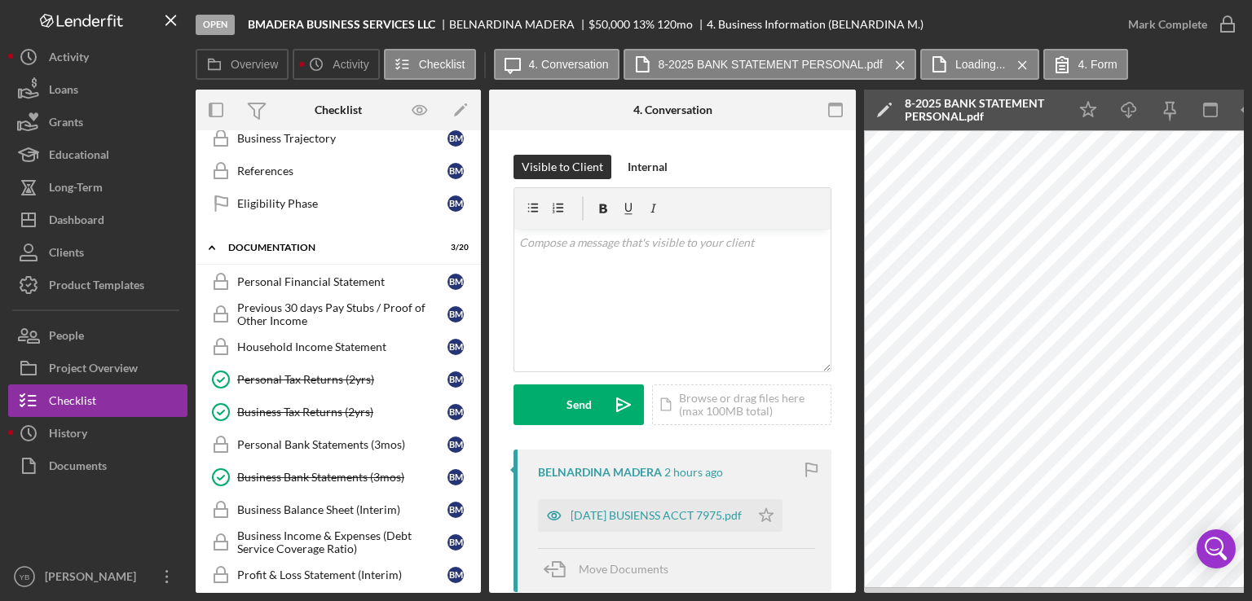
scroll to position [490, 0]
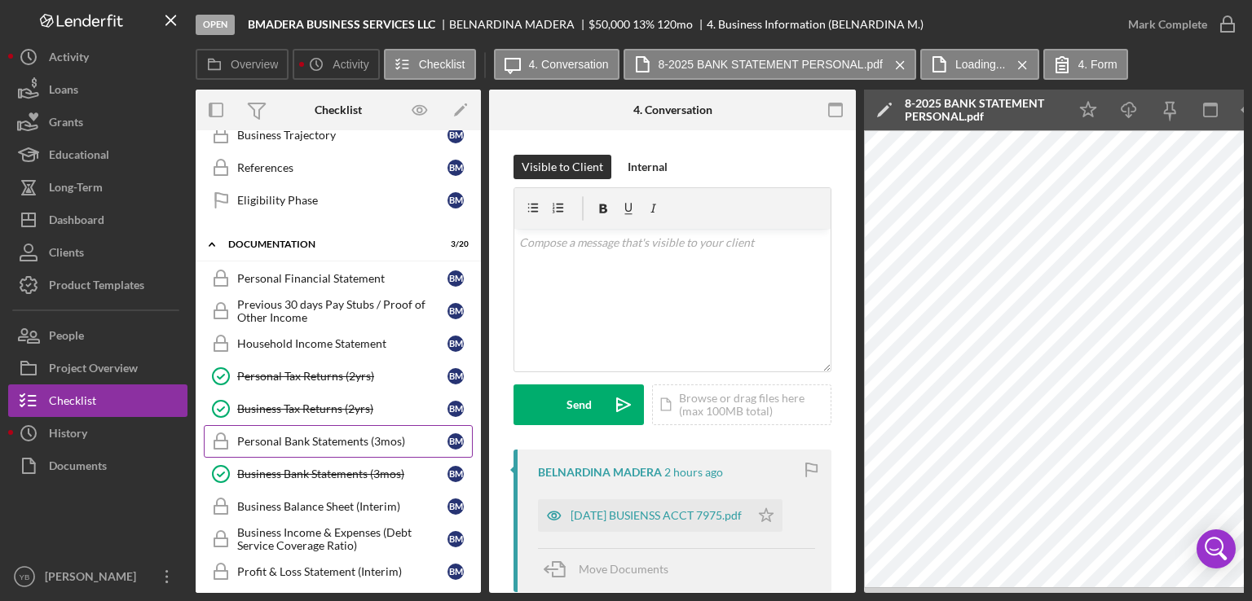
click at [317, 435] on div "Personal Bank Statements (3mos)" at bounding box center [342, 441] width 210 height 13
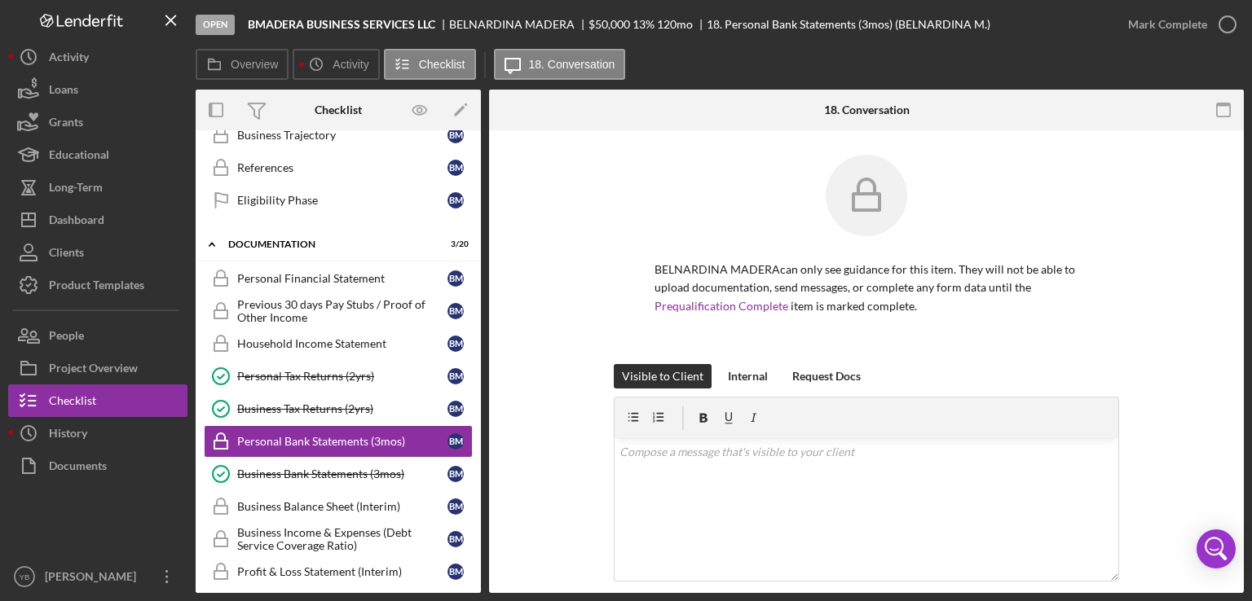
click at [1142, 310] on div "BELNARDINA MADERA can only see guidance for this item. They will not be able to…" at bounding box center [866, 259] width 706 height 209
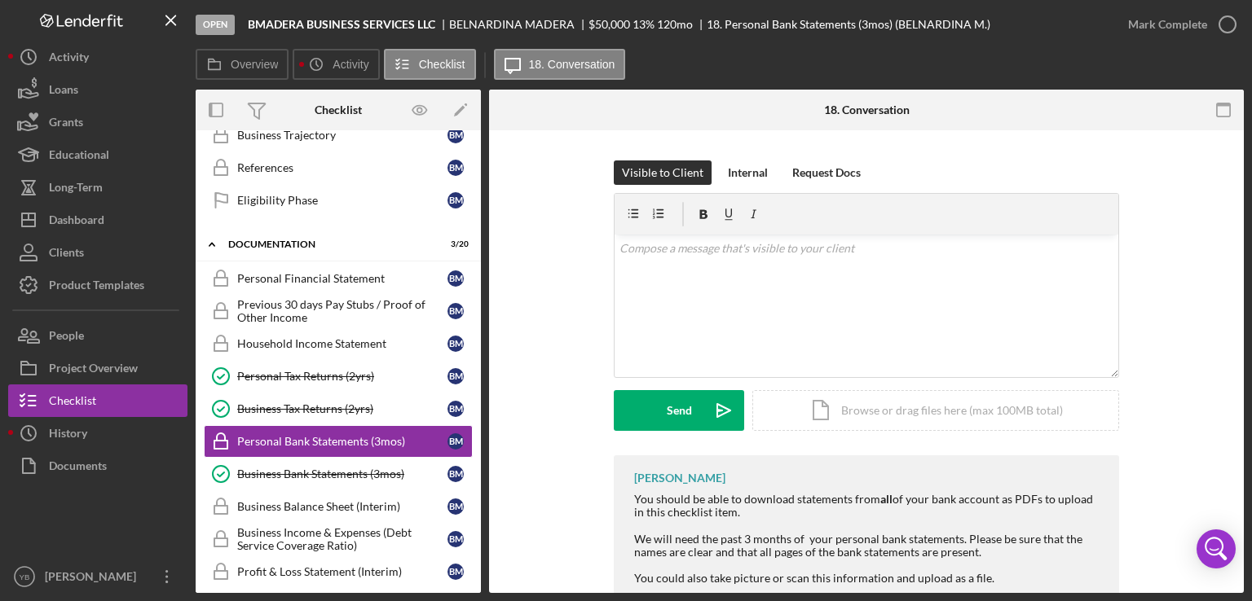
scroll to position [248, 0]
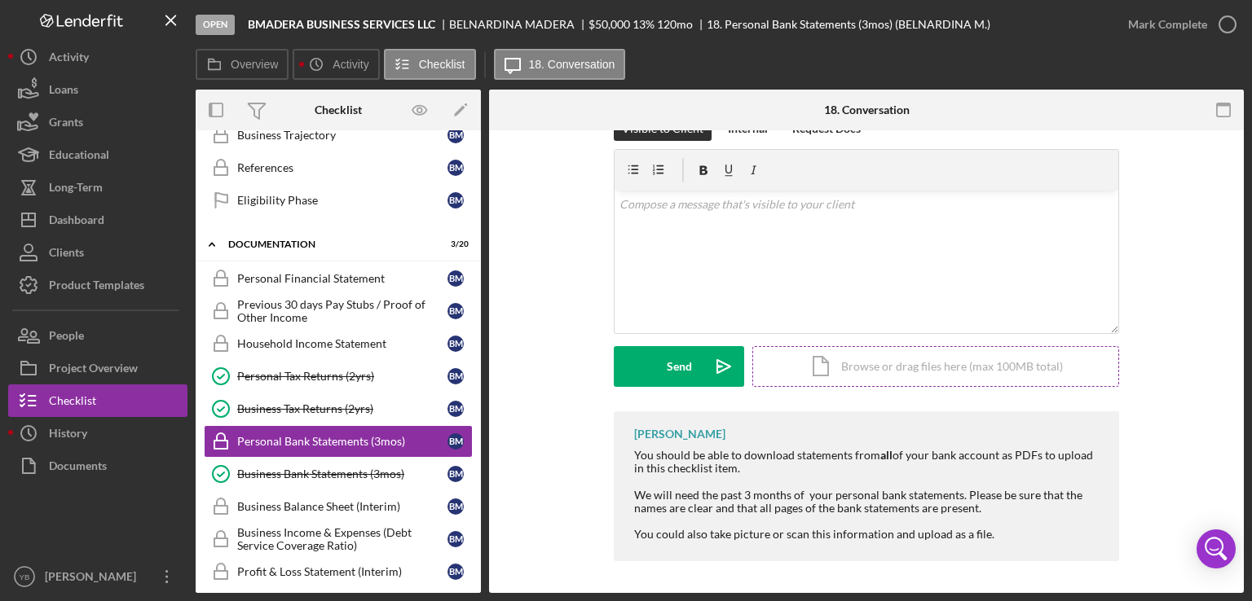
click at [960, 376] on div "Icon/Document Browse or drag files here (max 100MB total) Tap to choose files o…" at bounding box center [935, 366] width 367 height 41
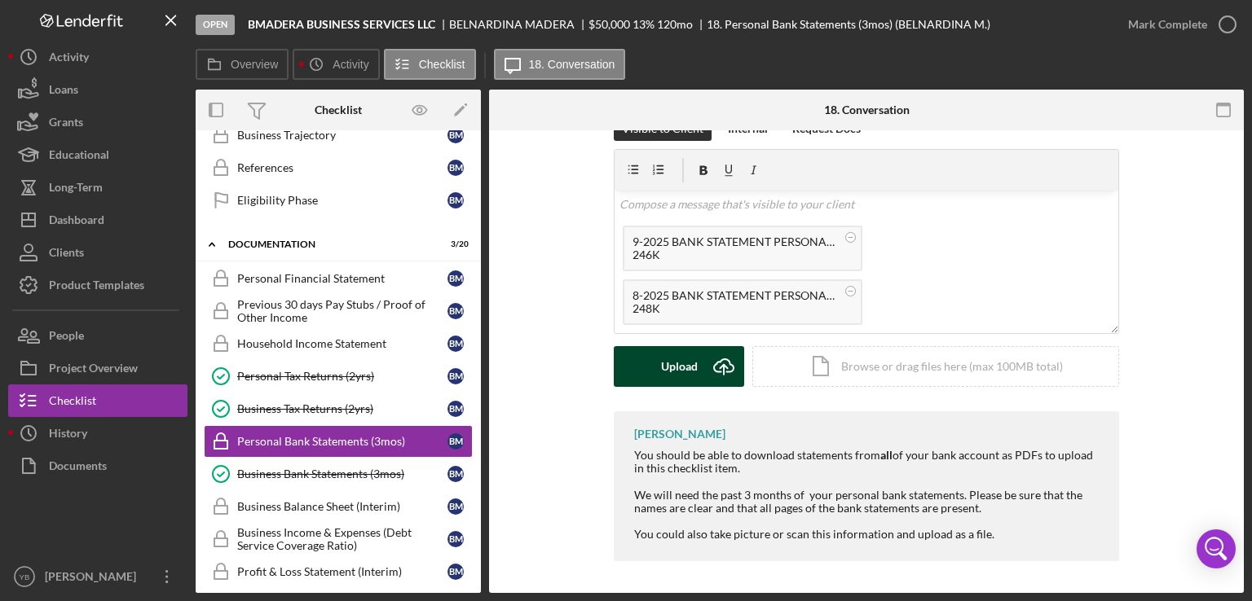
click at [663, 366] on div "Upload" at bounding box center [679, 366] width 37 height 41
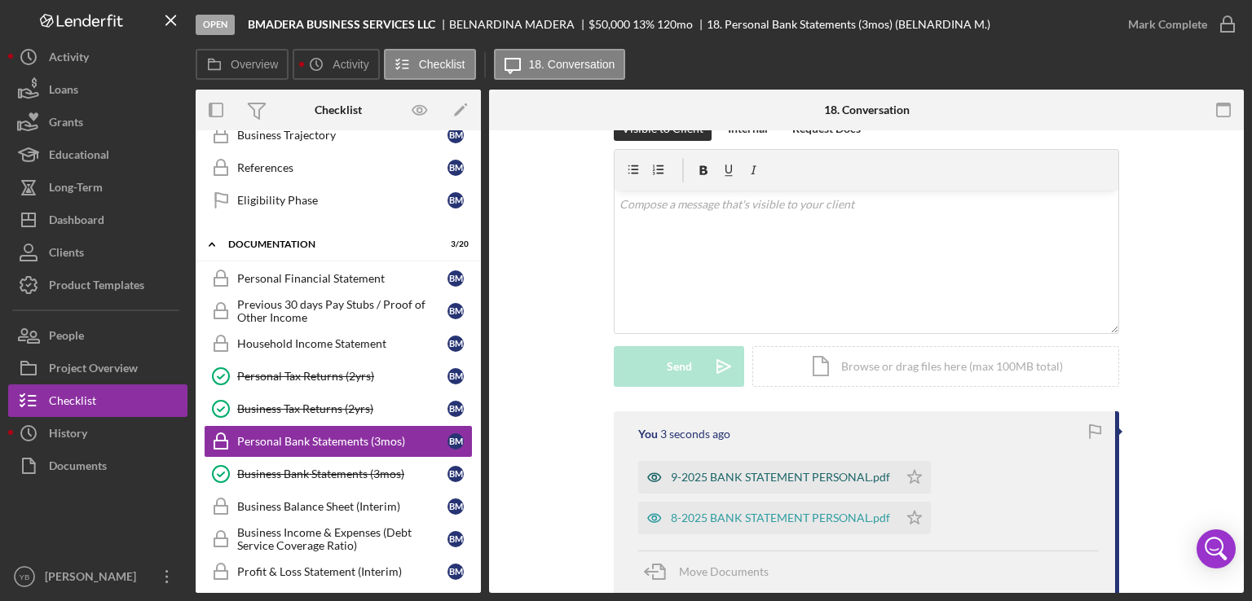
click at [720, 473] on div "9-2025 BANK STATEMENT PERSONAL.pdf" at bounding box center [780, 477] width 219 height 13
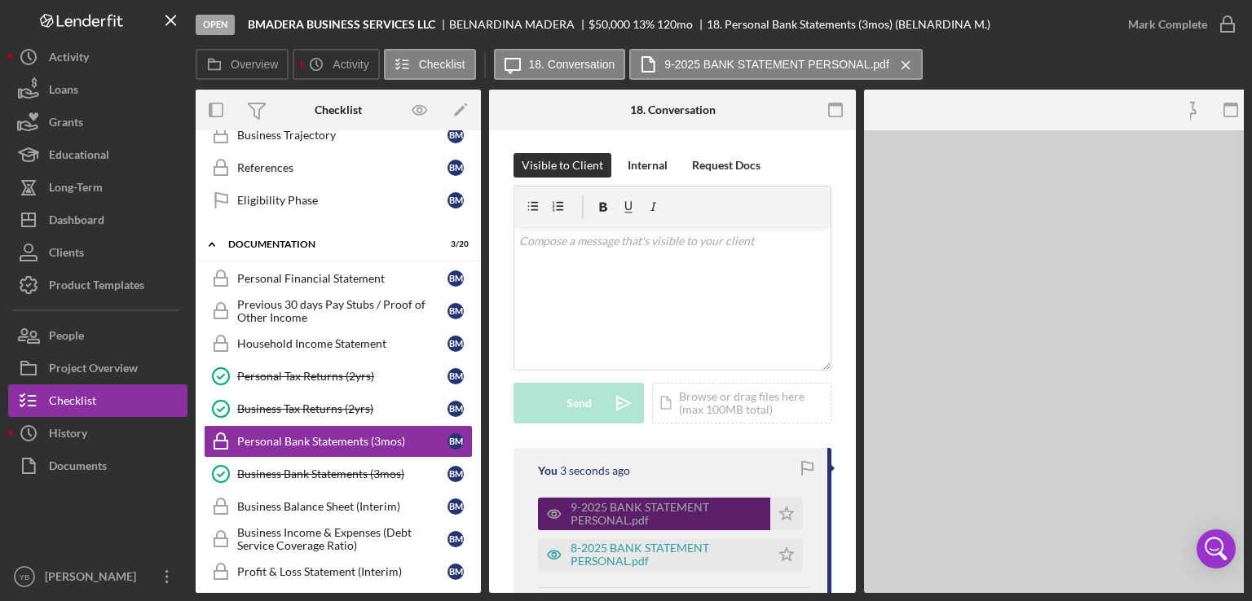
scroll to position [303, 0]
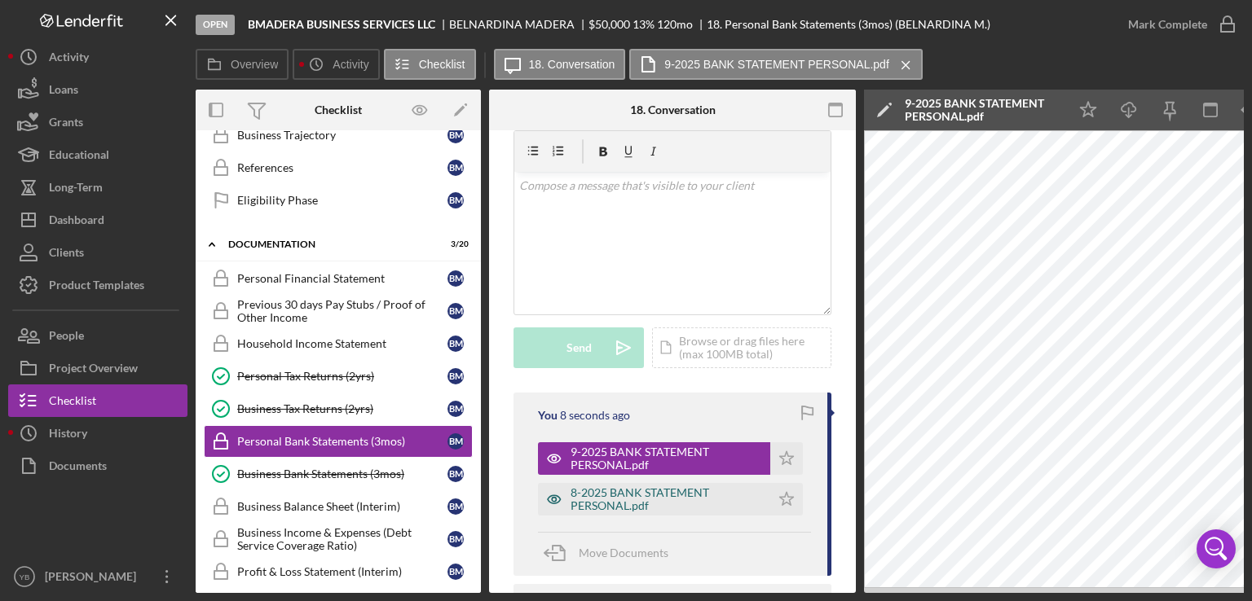
click at [667, 513] on div "8-2025 BANK STATEMENT PERSONAL.pdf" at bounding box center [665, 499] width 191 height 26
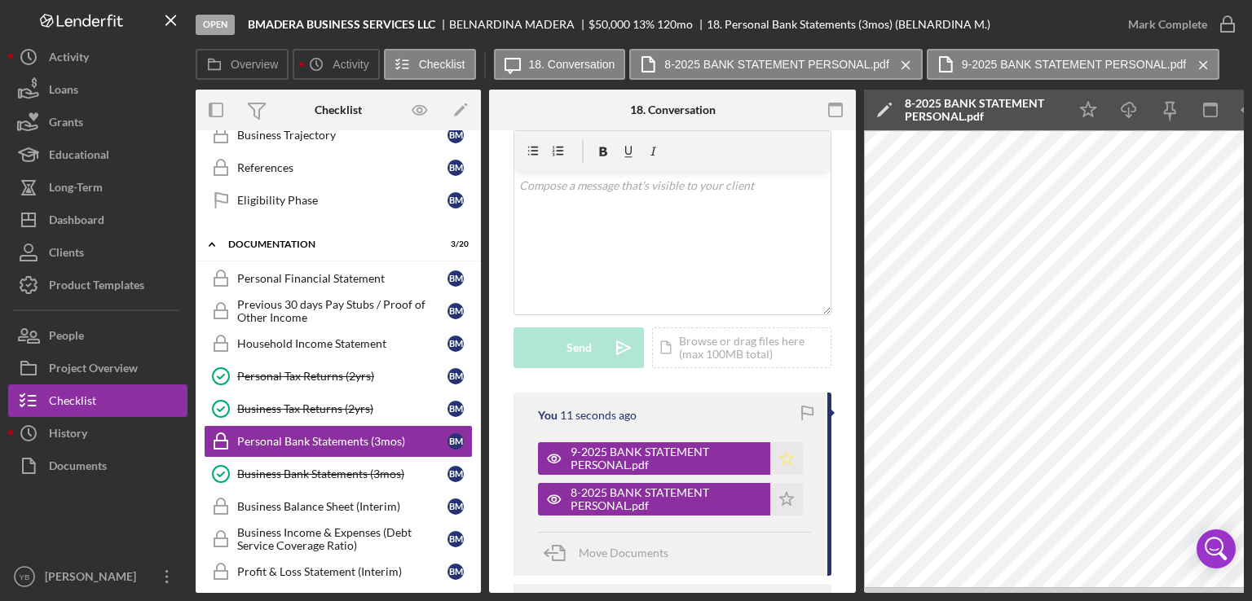
click at [788, 473] on icon "Icon/Star" at bounding box center [786, 458] width 33 height 33
click at [787, 516] on icon "Icon/Star" at bounding box center [786, 499] width 33 height 33
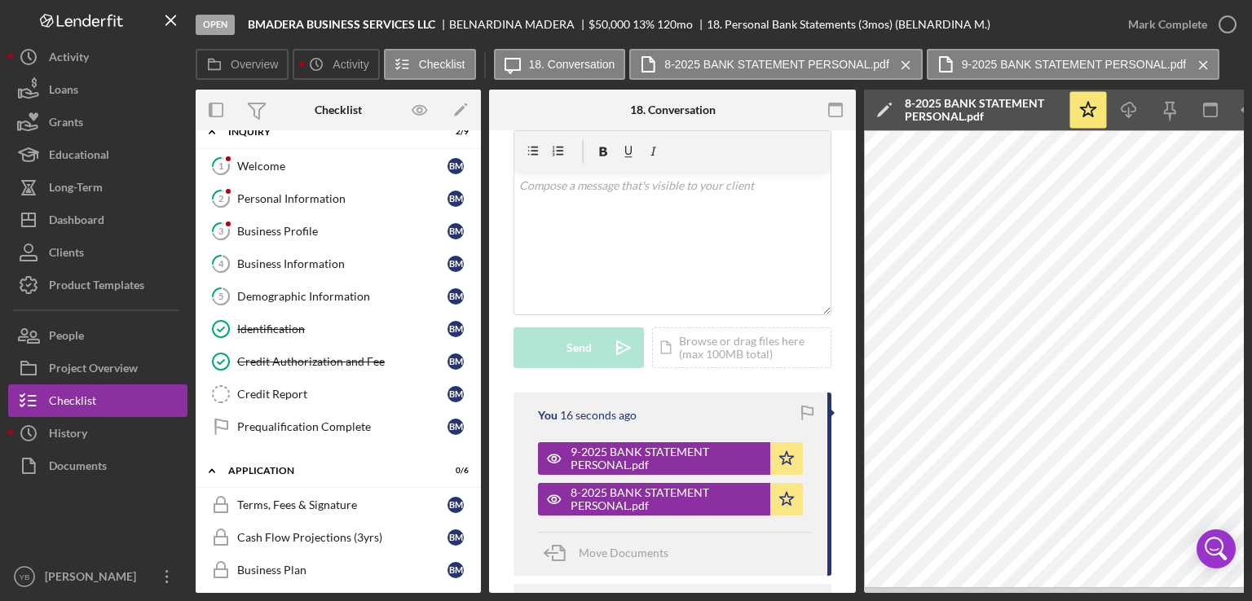
scroll to position [0, 0]
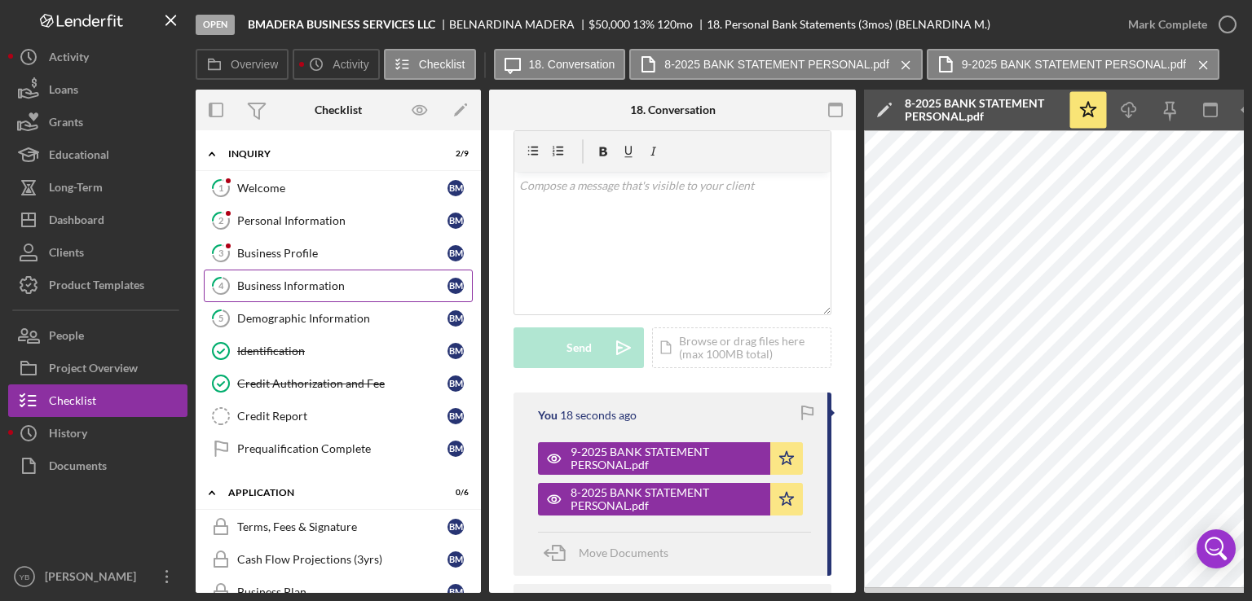
click at [315, 284] on div "Business Information" at bounding box center [342, 286] width 210 height 13
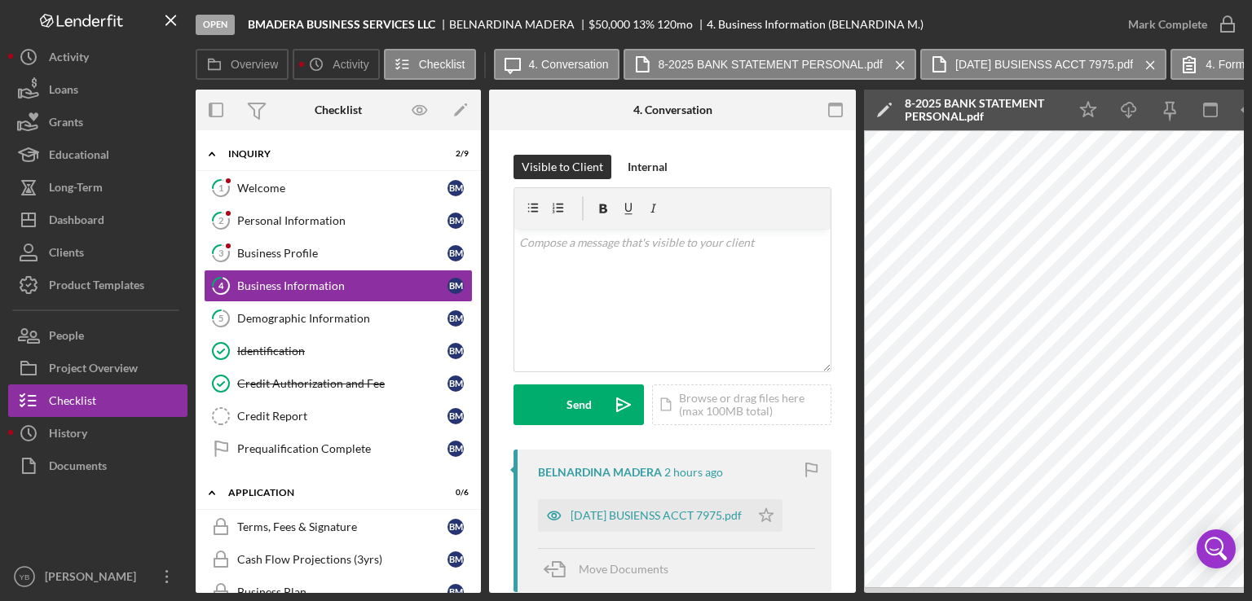
click at [852, 223] on div "4 Business Information Visible to Client Internal v Color teal Color pink Remov…" at bounding box center [672, 361] width 367 height 463
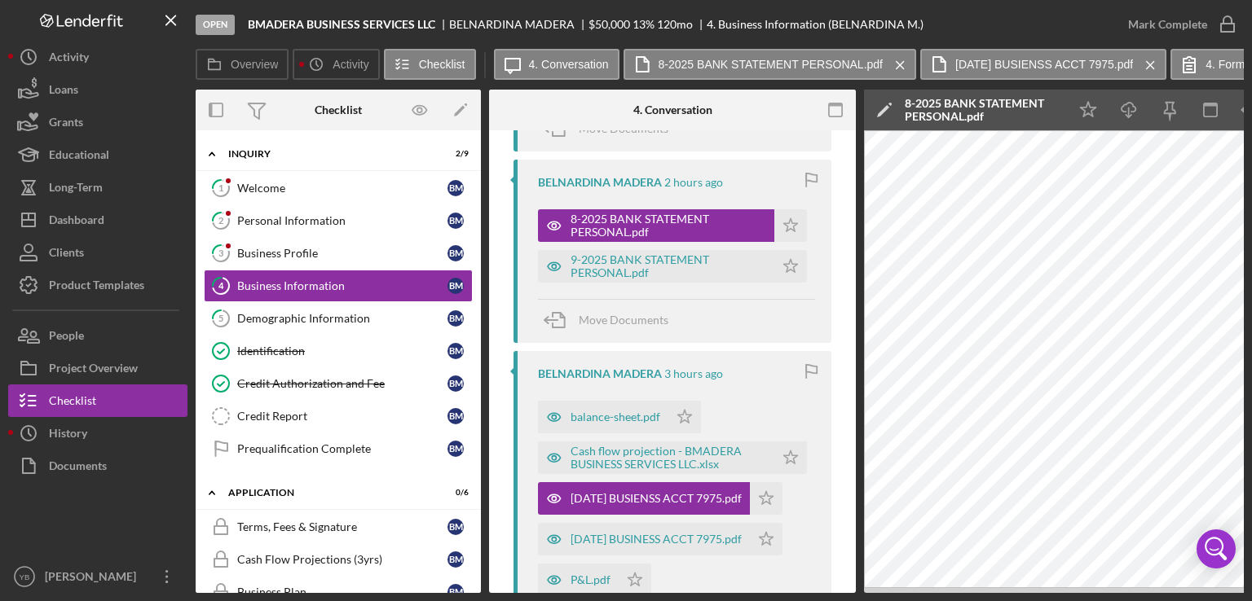
scroll to position [482, 0]
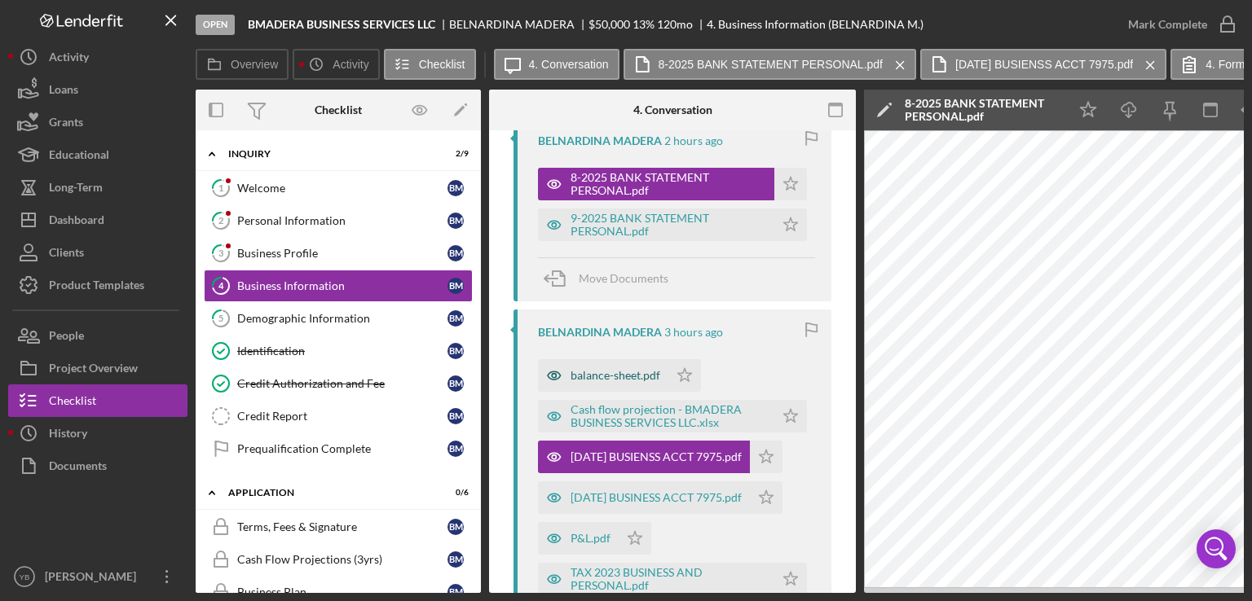
click at [623, 369] on div "balance-sheet.pdf" at bounding box center [615, 375] width 90 height 13
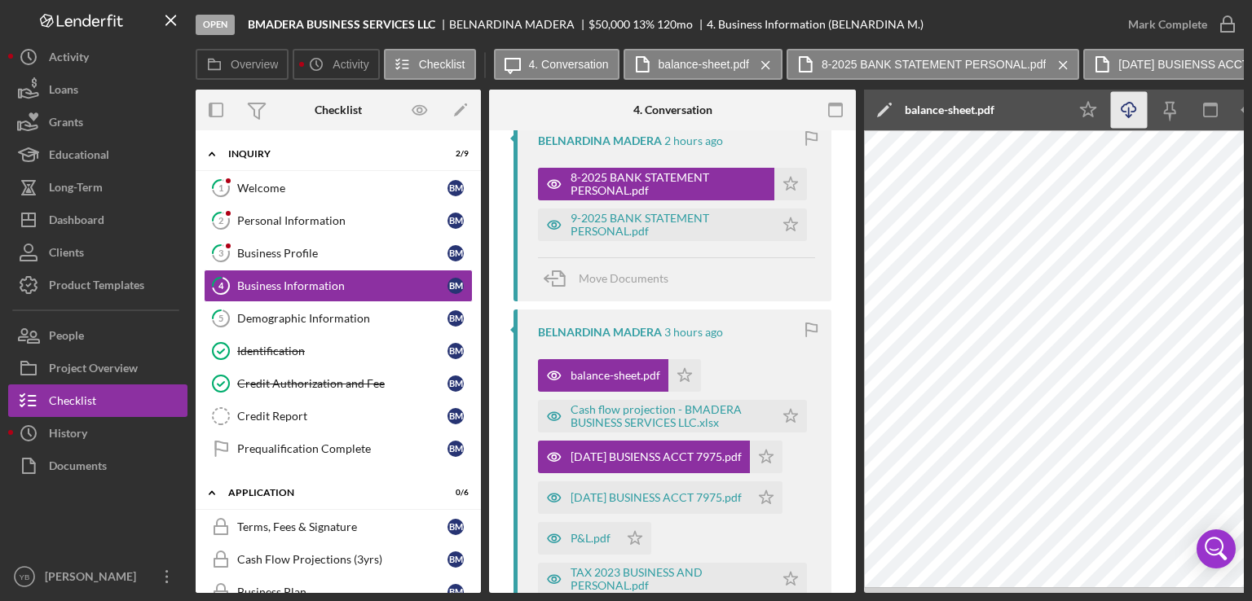
click at [1127, 112] on icon "Icon/Download" at bounding box center [1129, 110] width 37 height 37
click at [765, 59] on icon "Icon/Menu Close" at bounding box center [765, 65] width 29 height 41
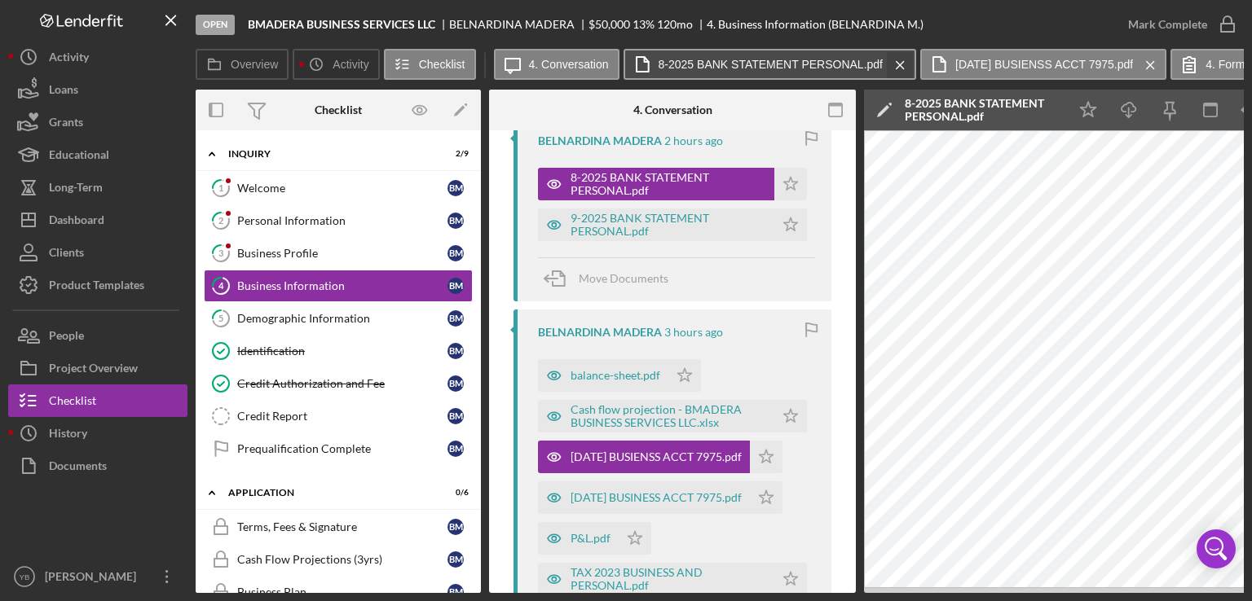
click at [891, 64] on icon "Icon/Menu Close" at bounding box center [900, 65] width 29 height 41
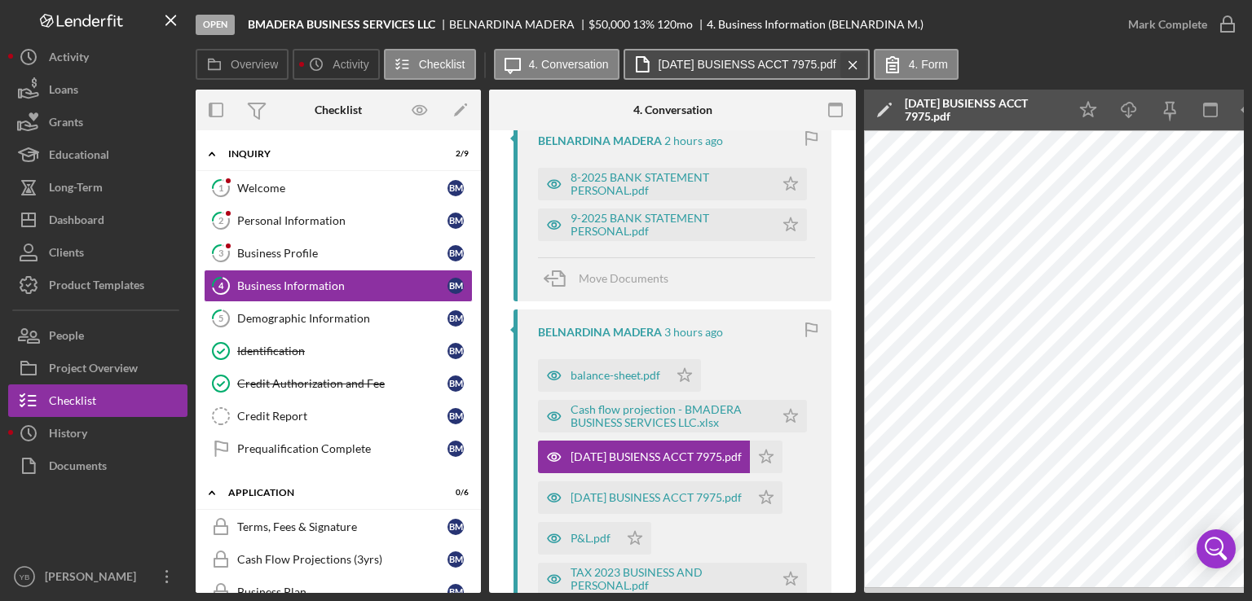
click at [863, 64] on icon "Icon/Menu Close" at bounding box center [853, 65] width 29 height 41
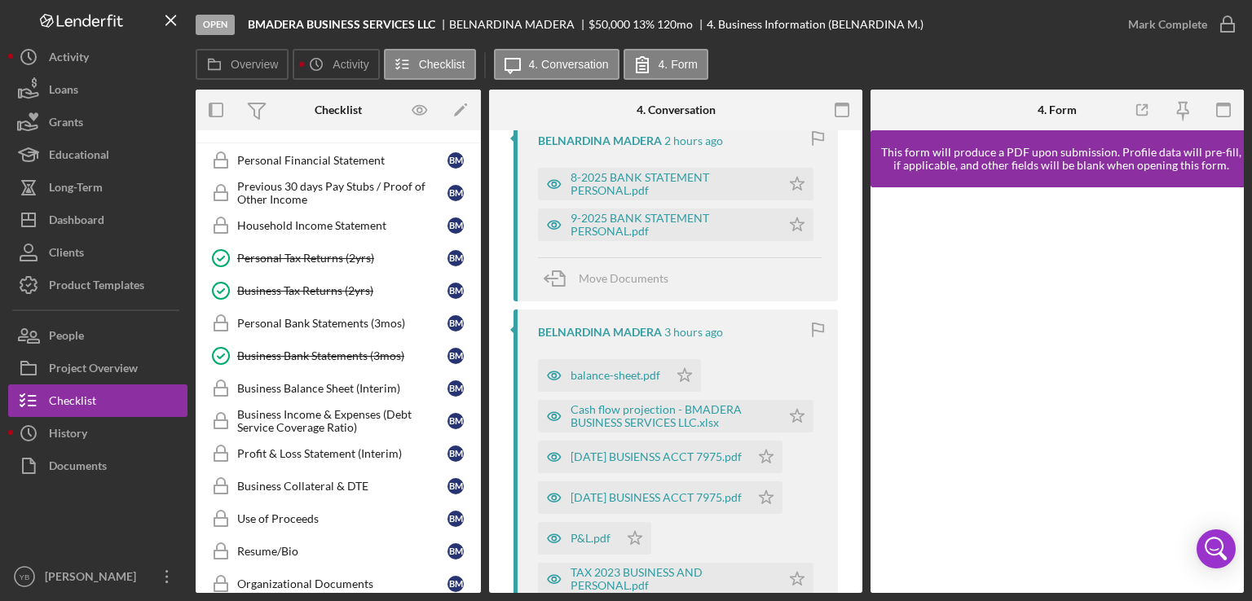
scroll to position [600, 0]
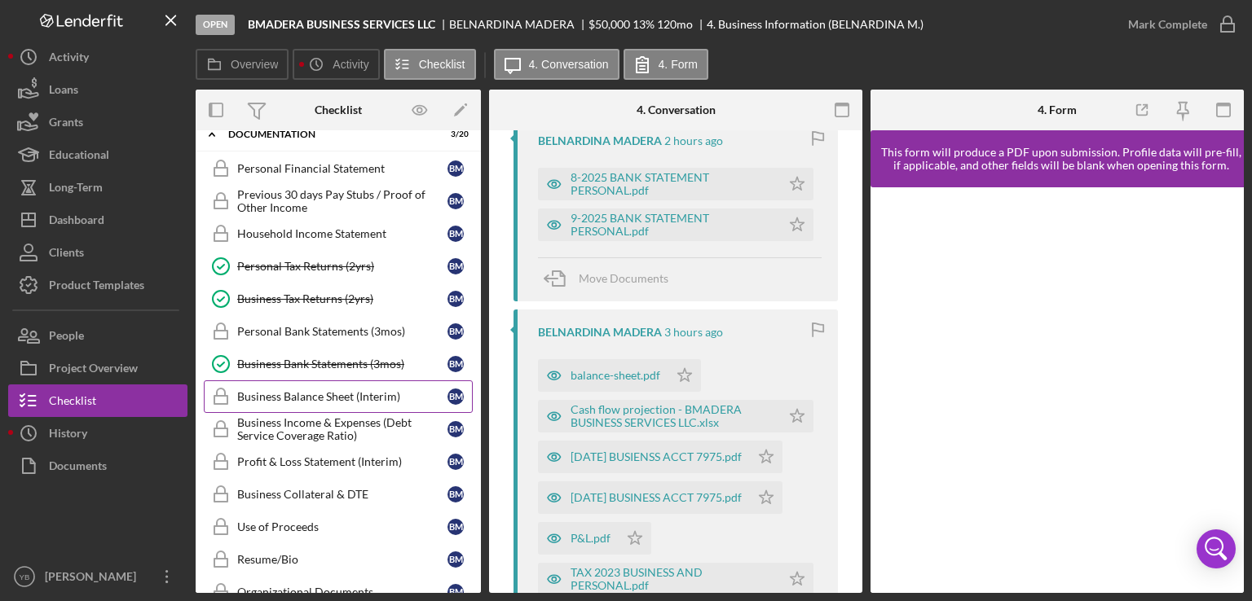
click at [342, 390] on div "Business Balance Sheet (Interim)" at bounding box center [342, 396] width 210 height 13
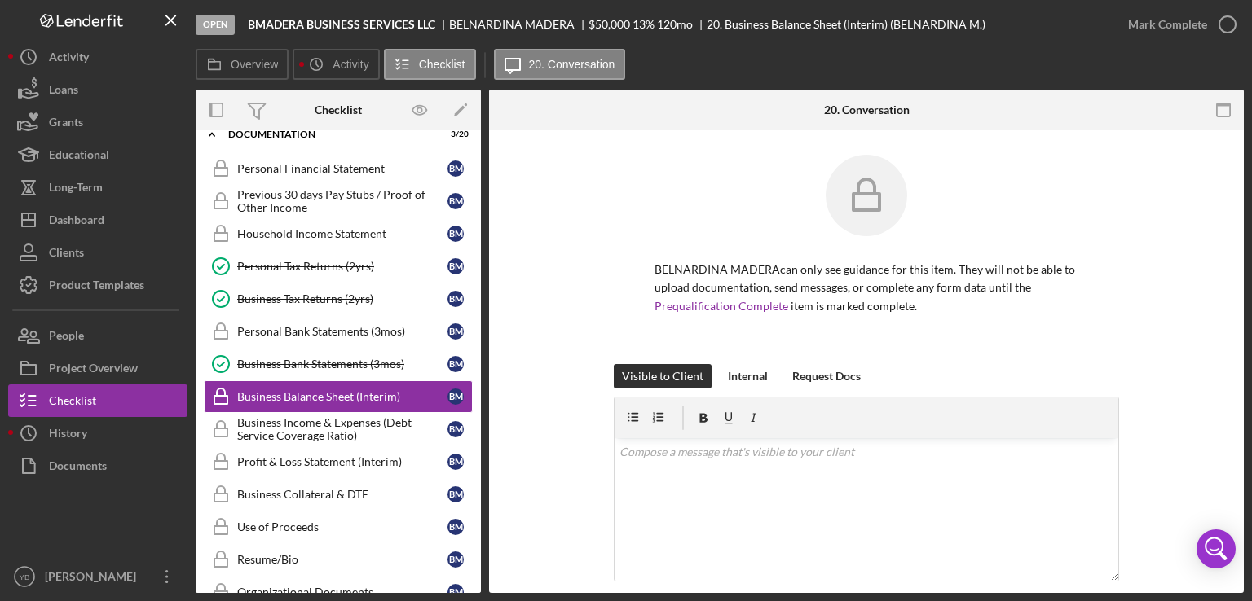
click at [1226, 216] on div "BELNARDINA MADERA can only see guidance for this item. They will not be able to…" at bounding box center [866, 538] width 755 height 817
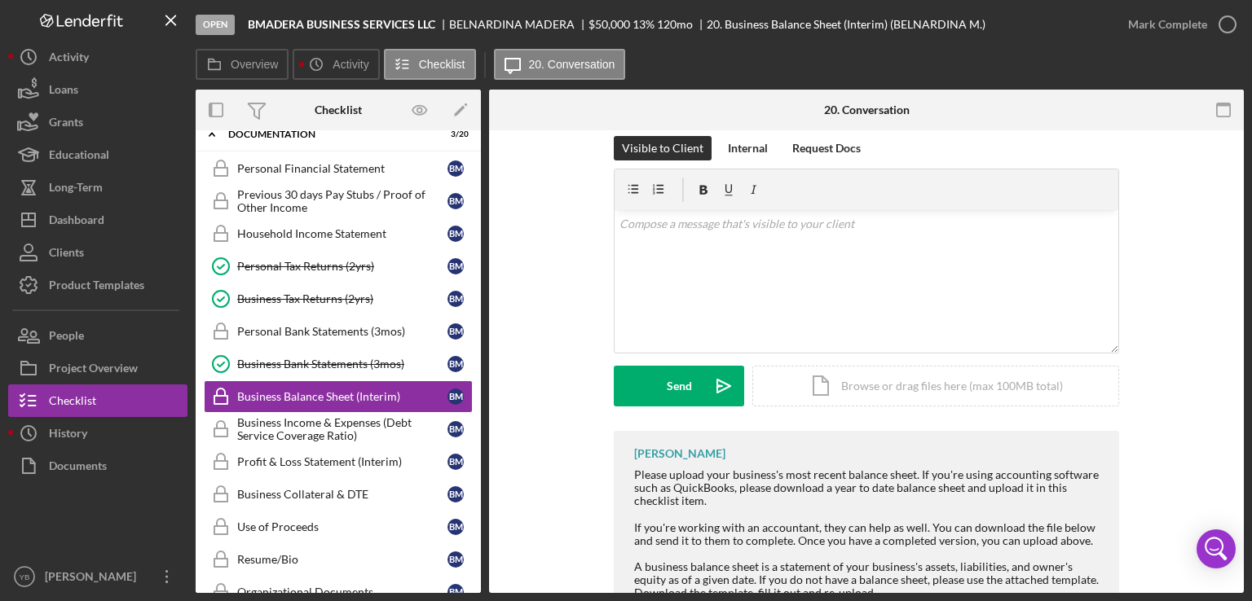
scroll to position [293, 0]
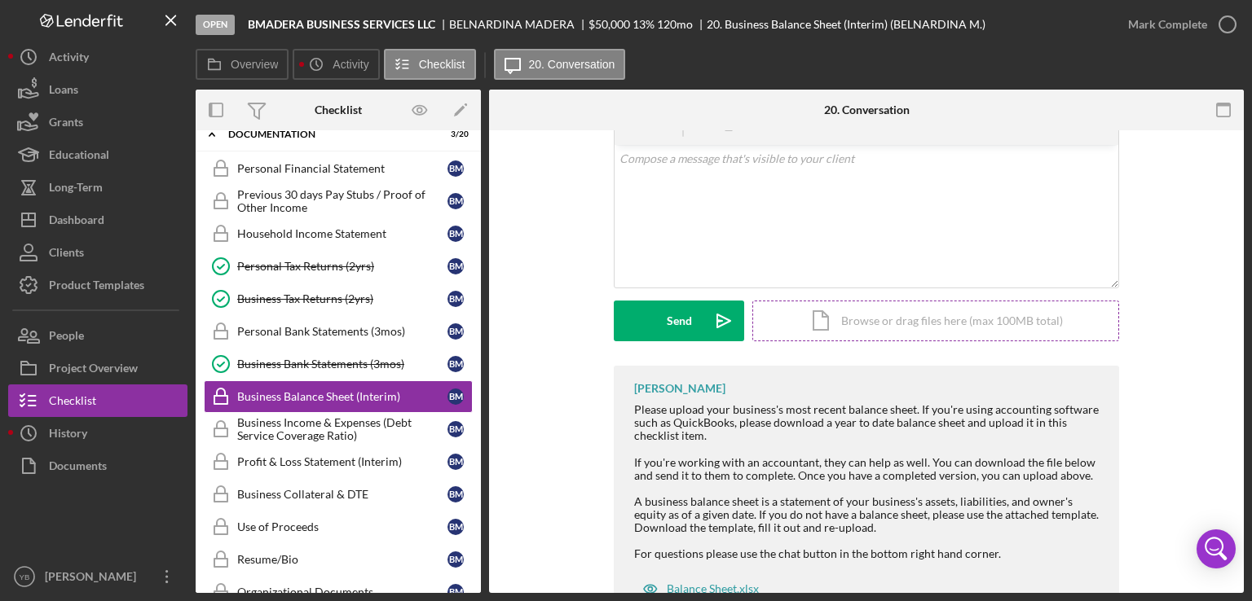
click at [978, 319] on div "Icon/Document Browse or drag files here (max 100MB total) Tap to choose files o…" at bounding box center [935, 321] width 367 height 41
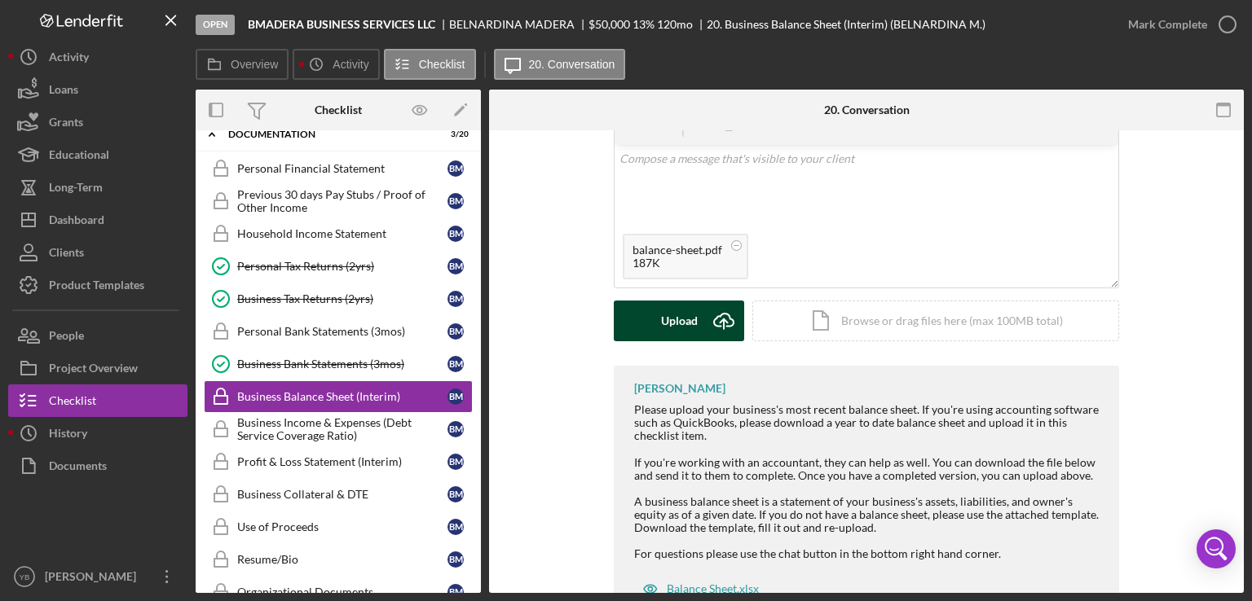
click at [670, 331] on div "Upload" at bounding box center [679, 321] width 37 height 41
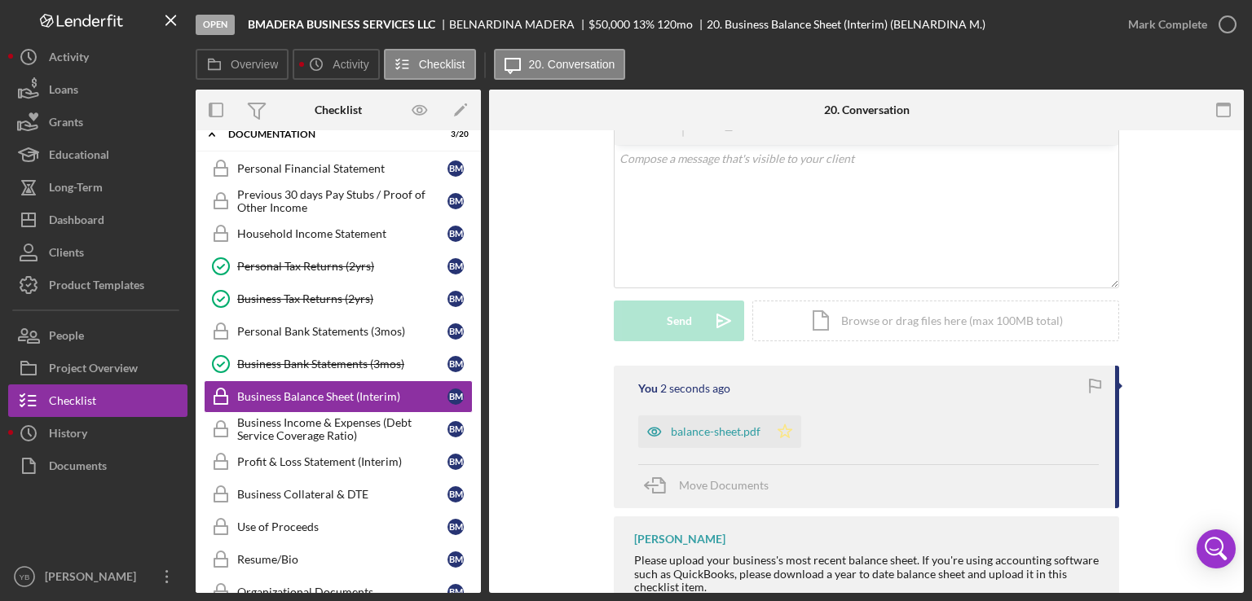
click at [784, 431] on icon "Icon/Star" at bounding box center [784, 432] width 33 height 33
click at [1148, 29] on div "Mark Complete" at bounding box center [1167, 24] width 79 height 33
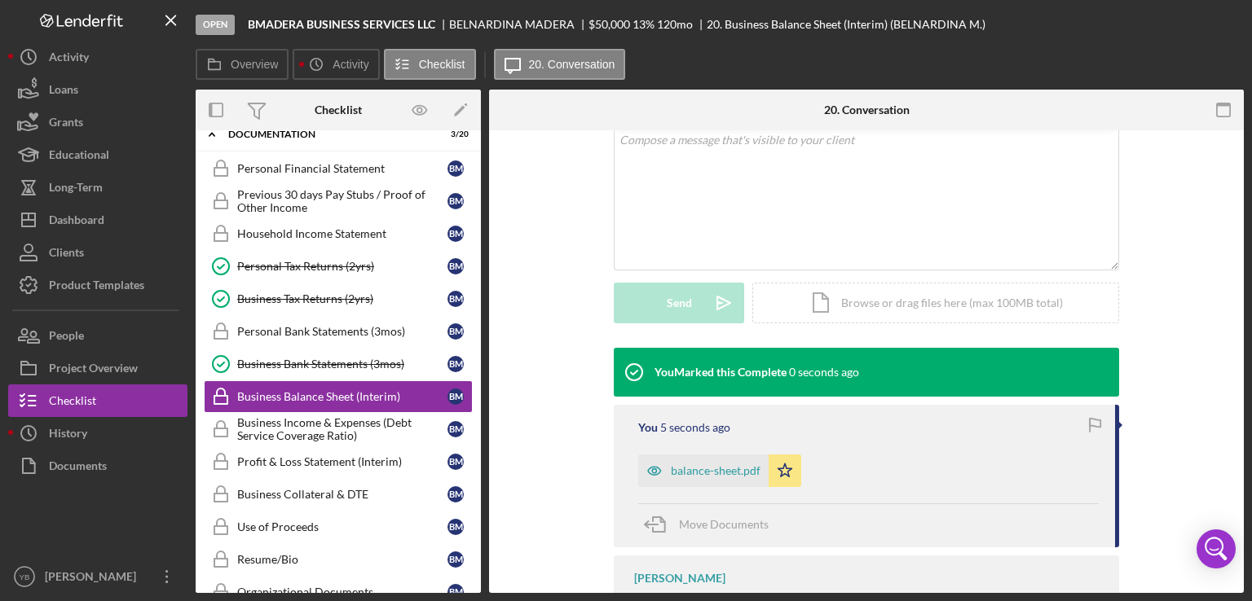
scroll to position [307, 0]
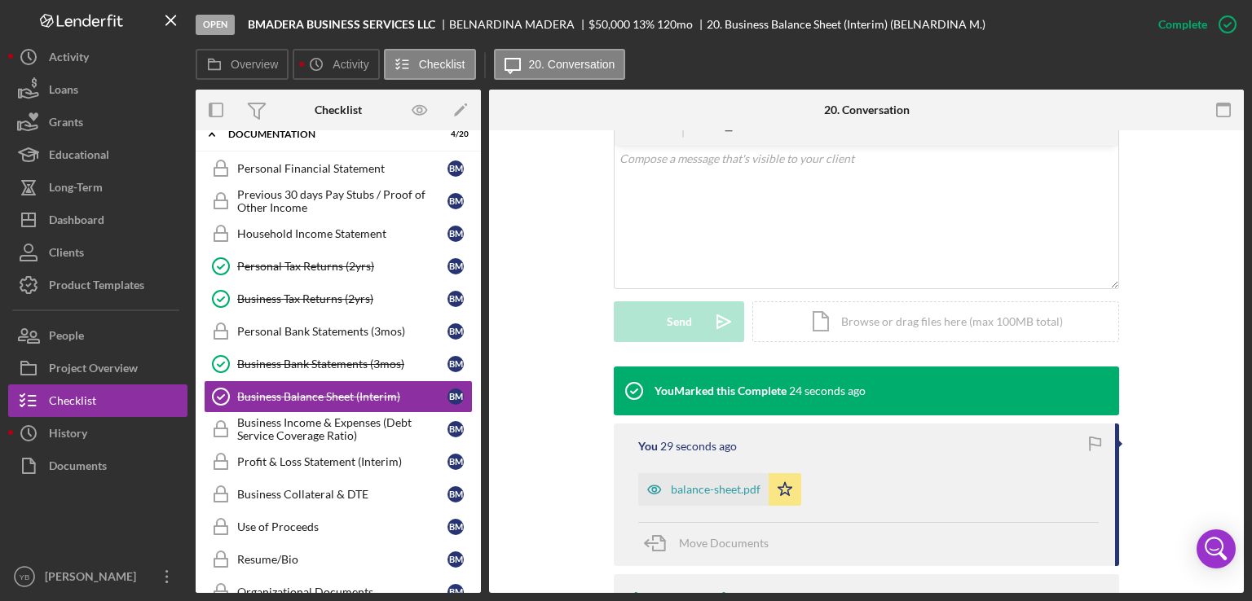
drag, startPoint x: 482, startPoint y: 388, endPoint x: 479, endPoint y: 328, distance: 59.6
click at [479, 328] on div "Overview Internal Workflow Stage Open Icon/Dropdown Arrow Archive (can unarchiv…" at bounding box center [720, 342] width 1048 height 504
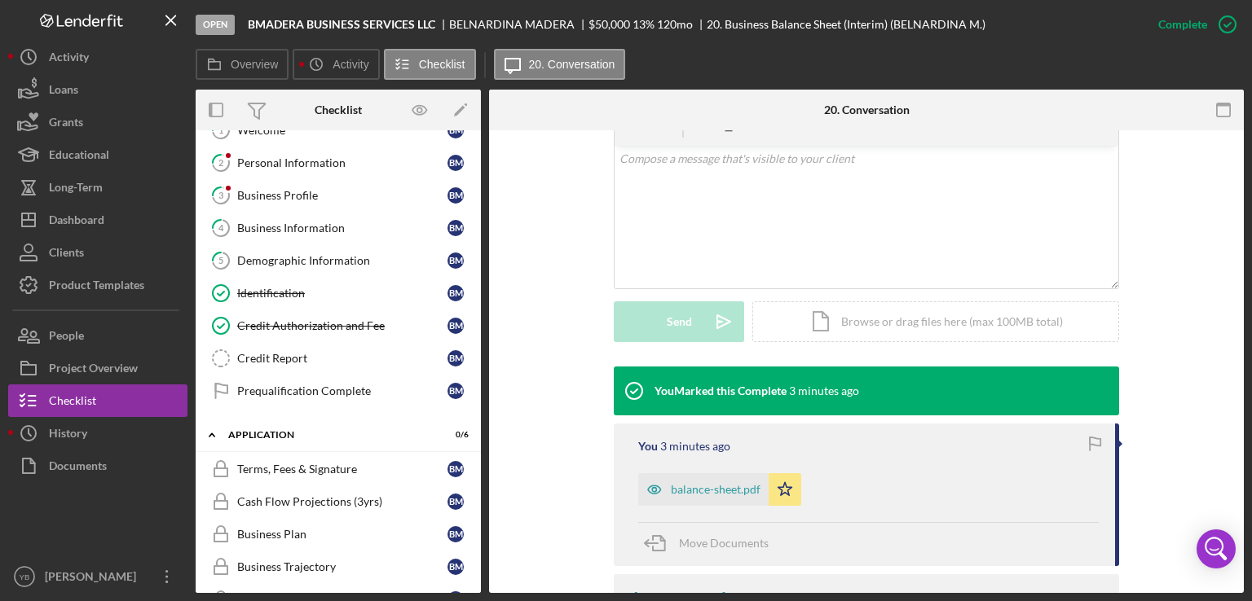
scroll to position [39, 0]
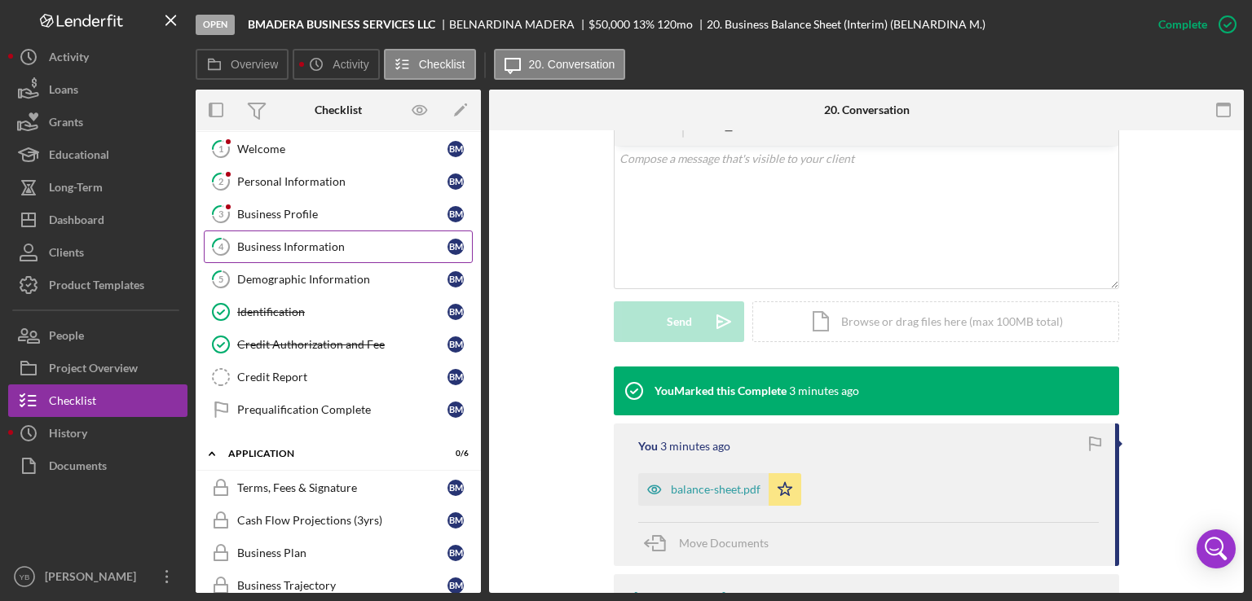
click at [302, 242] on div "Business Information" at bounding box center [342, 246] width 210 height 13
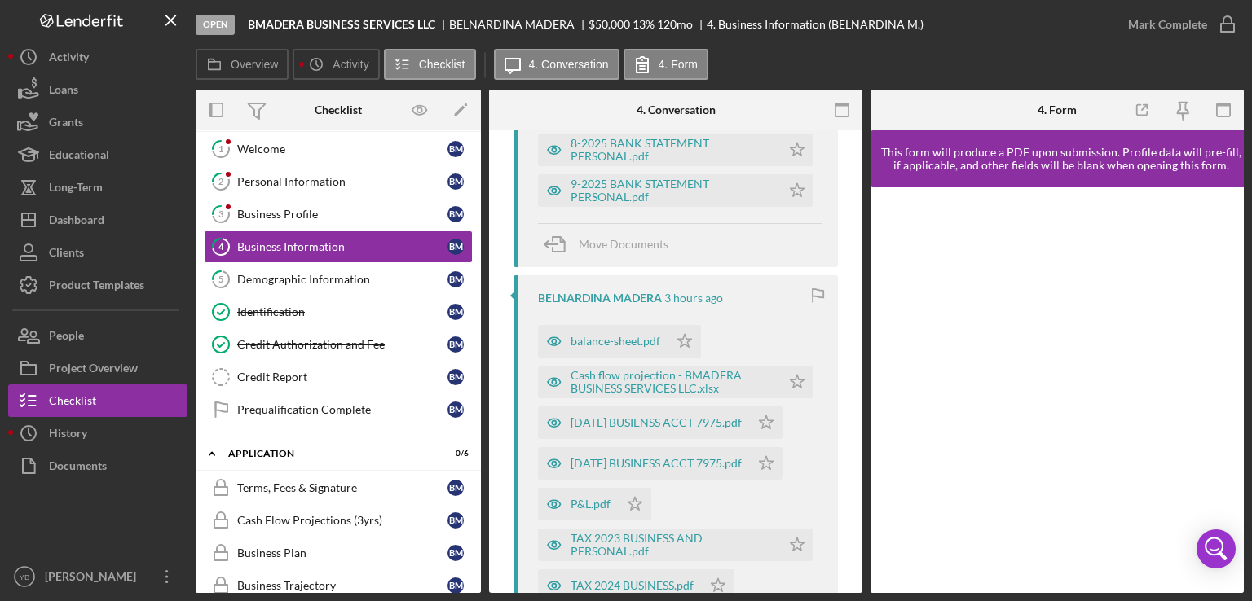
scroll to position [519, 0]
click at [589, 504] on div "P&L.pdf" at bounding box center [590, 501] width 40 height 13
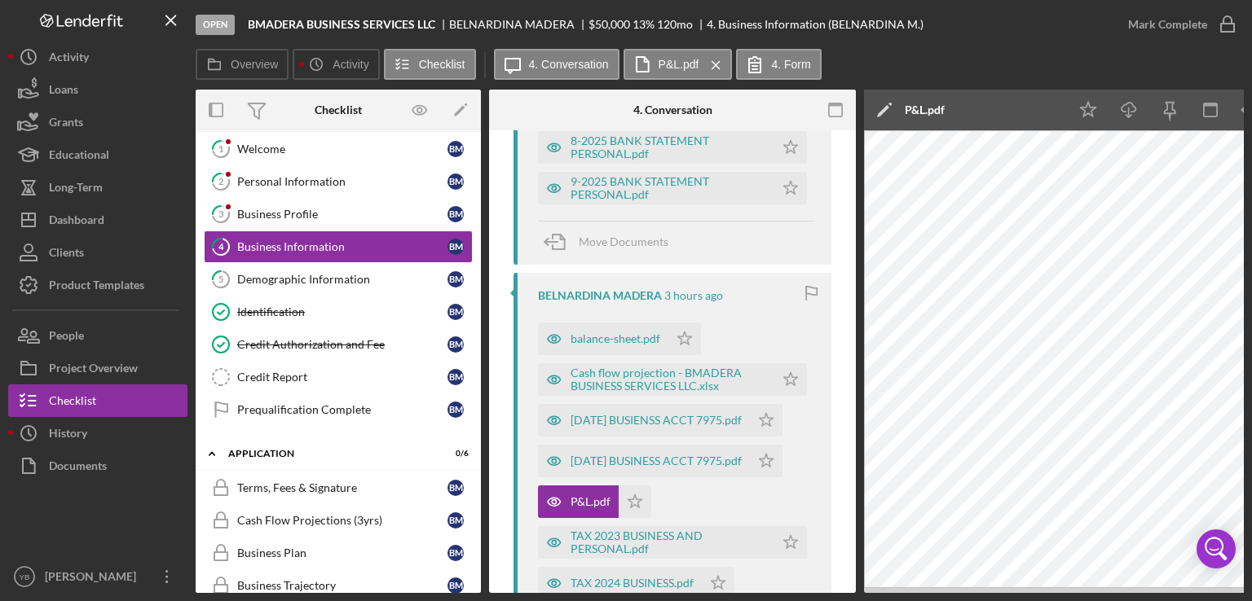
drag, startPoint x: 909, startPoint y: 592, endPoint x: 884, endPoint y: 591, distance: 24.5
click at [884, 591] on div "Overview Internal Workflow Stage Open Icon/Dropdown Arrow Archive (can unarchiv…" at bounding box center [720, 342] width 1048 height 504
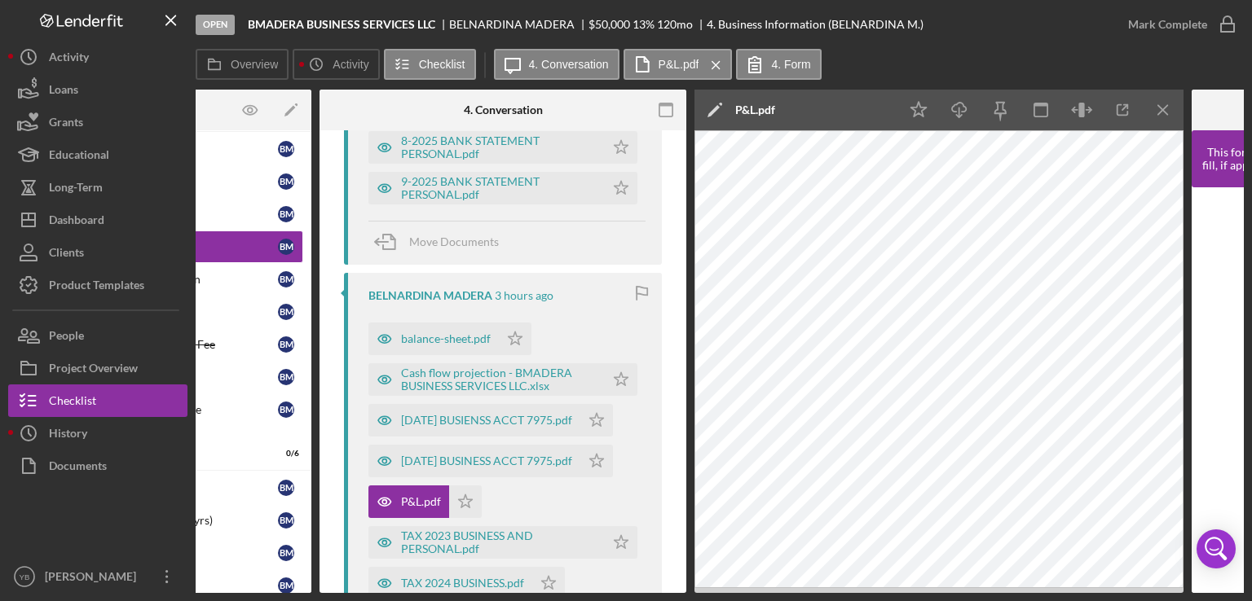
scroll to position [0, 169]
click at [955, 103] on icon "button" at bounding box center [959, 107] width 14 height 9
click at [711, 59] on icon "Icon/Menu Close" at bounding box center [716, 65] width 29 height 41
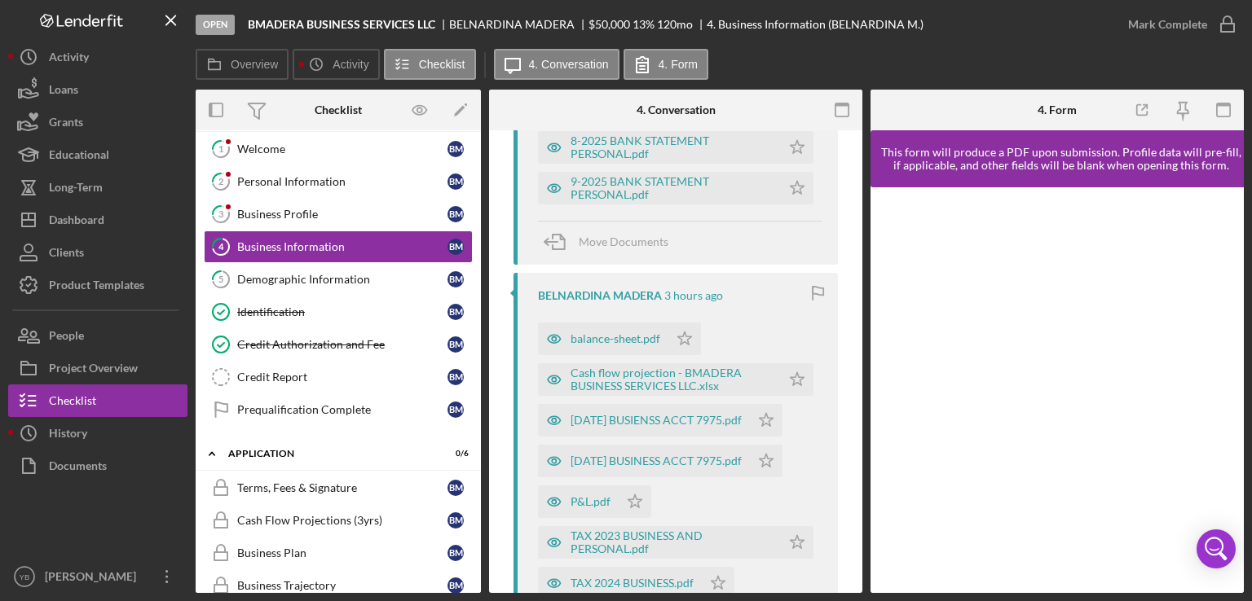
scroll to position [0, 0]
drag, startPoint x: 481, startPoint y: 272, endPoint x: 473, endPoint y: 325, distance: 53.5
click at [473, 325] on div "Overview Internal Workflow Stage Open Icon/Dropdown Arrow Archive (can unarchiv…" at bounding box center [720, 342] width 1048 height 504
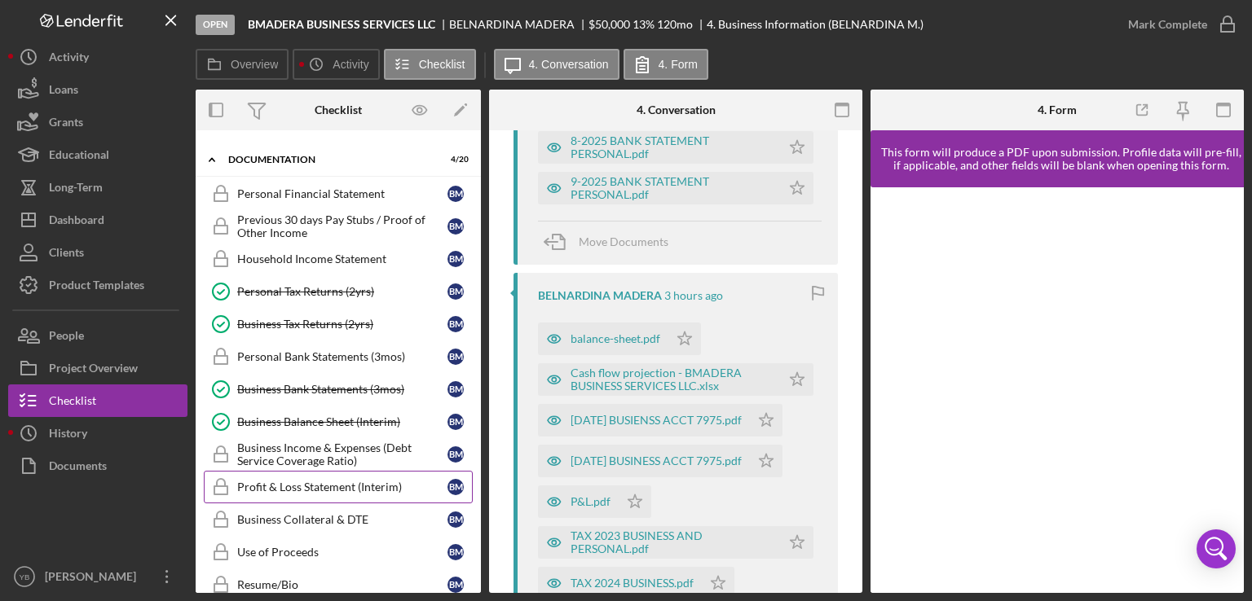
scroll to position [578, 0]
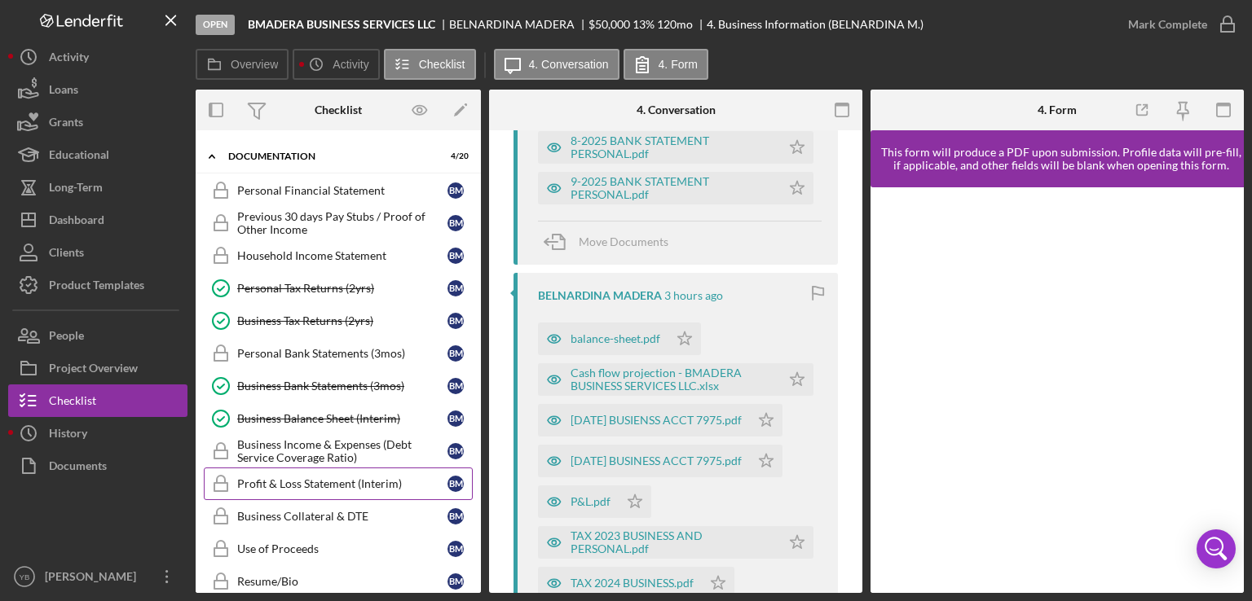
click at [322, 478] on div "Profit & Loss Statement (Interim)" at bounding box center [342, 484] width 210 height 13
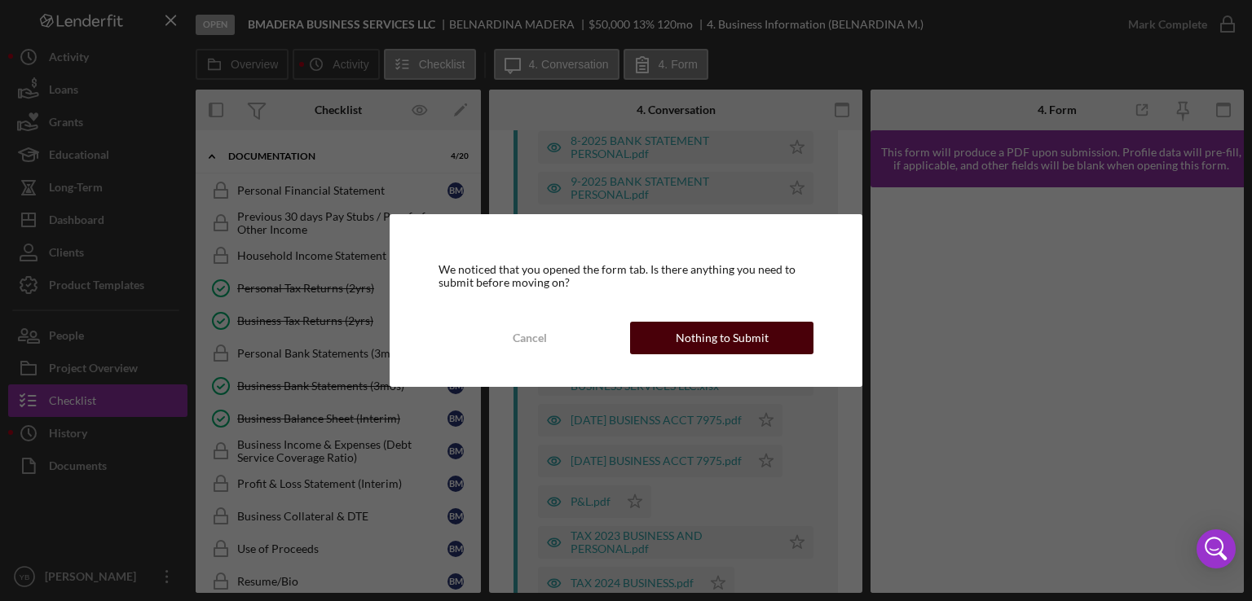
click at [761, 339] on div "Nothing to Submit" at bounding box center [722, 338] width 93 height 33
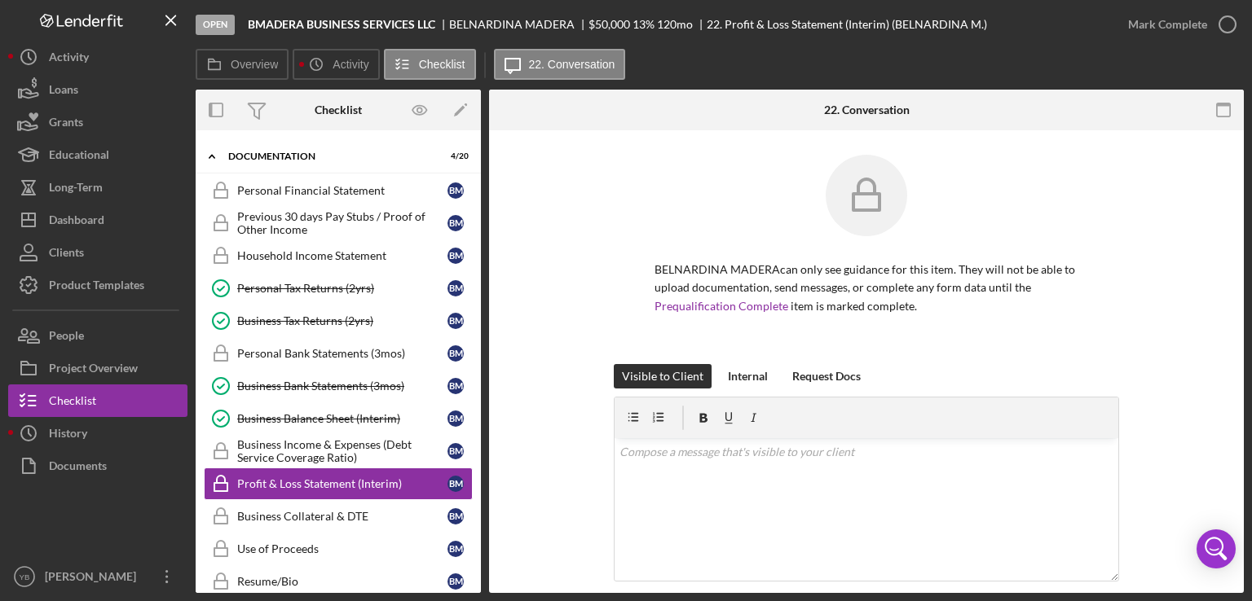
click at [1151, 213] on div "BELNARDINA MADERA can only see guidance for this item. They will not be able to…" at bounding box center [866, 259] width 706 height 209
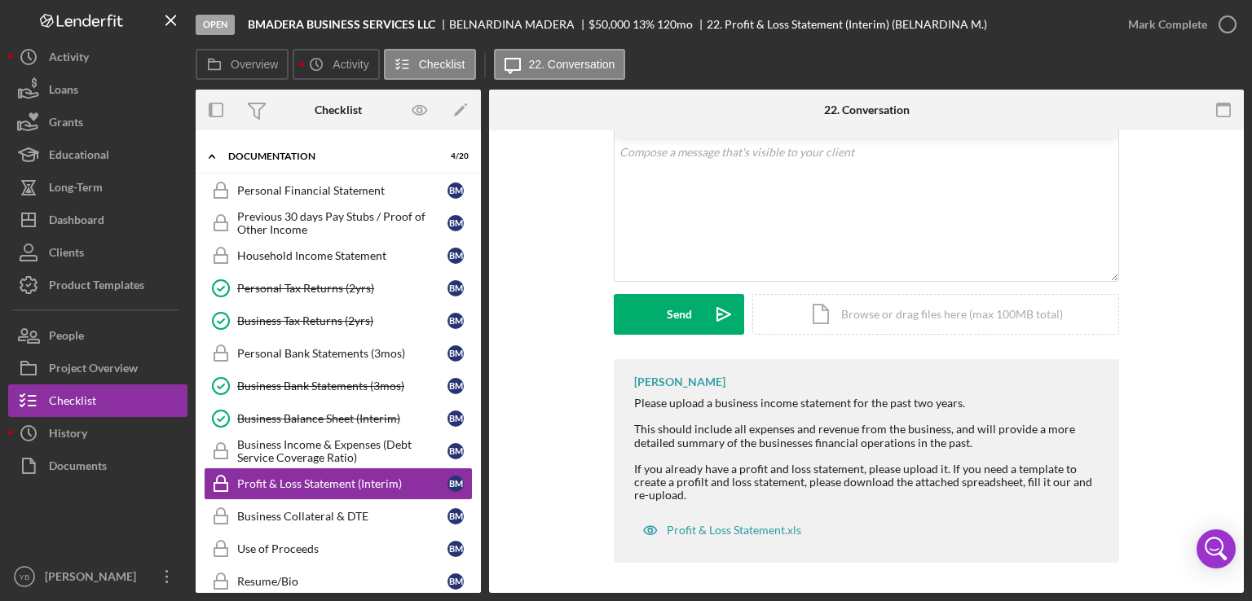
scroll to position [302, 0]
click at [958, 315] on div "Icon/Document Browse or drag files here (max 100MB total) Tap to choose files o…" at bounding box center [935, 313] width 367 height 41
click at [672, 324] on div "Upload" at bounding box center [679, 313] width 37 height 41
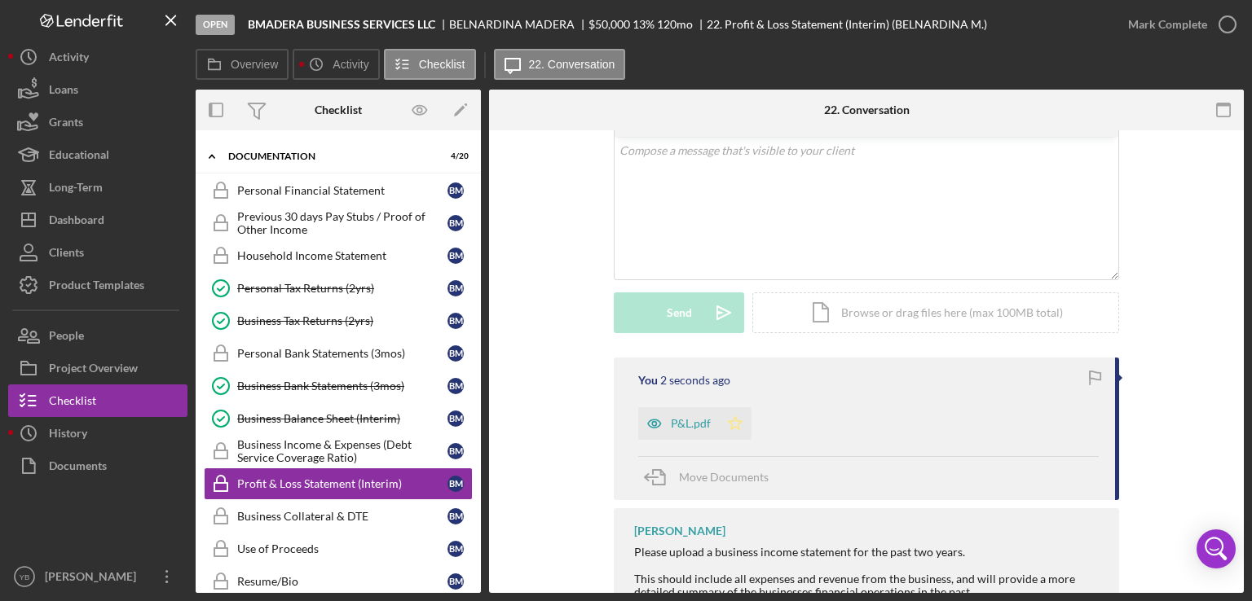
click at [737, 417] on icon "Icon/Star" at bounding box center [735, 423] width 33 height 33
click at [1203, 34] on div "Mark Complete" at bounding box center [1167, 24] width 79 height 33
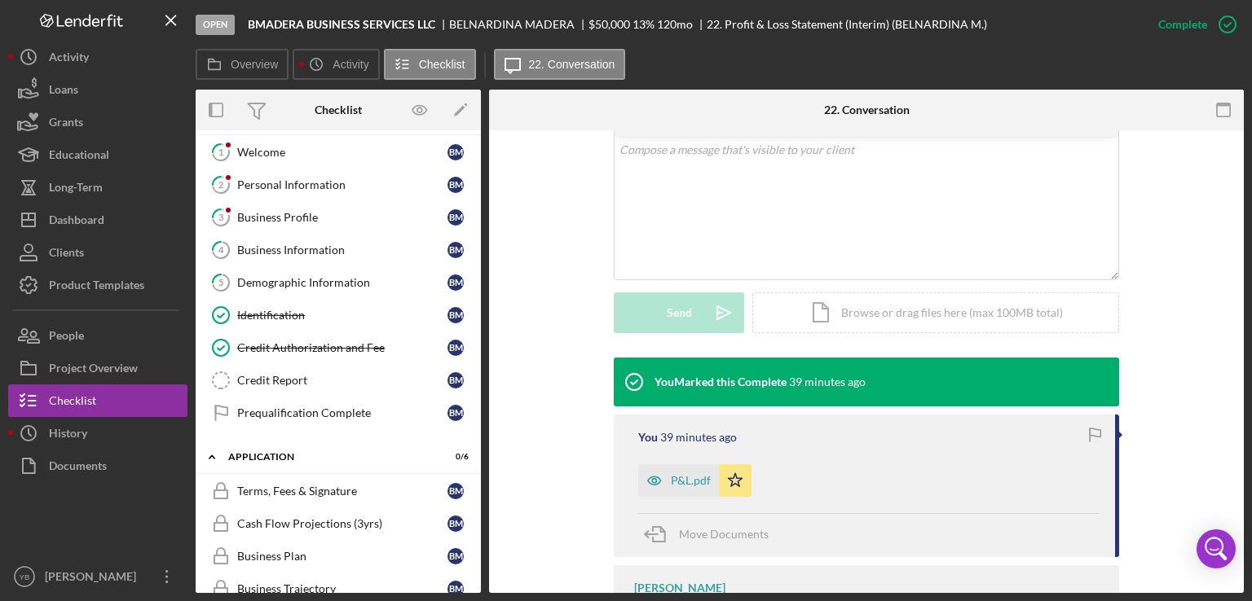
scroll to position [26, 0]
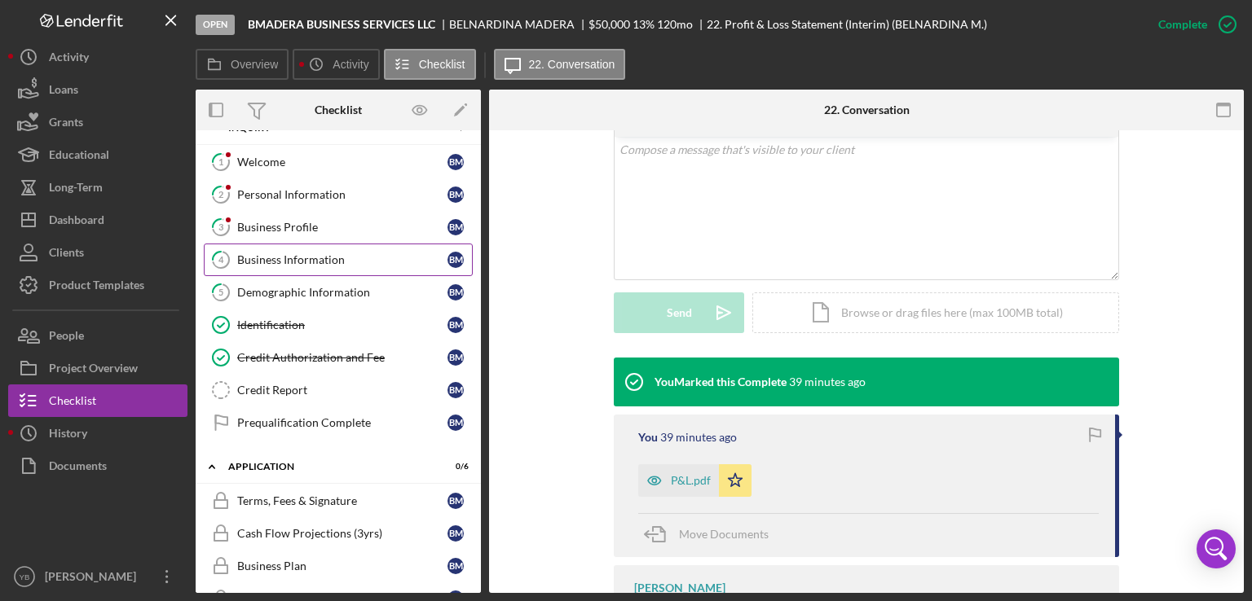
click at [320, 253] on div "Business Information" at bounding box center [342, 259] width 210 height 13
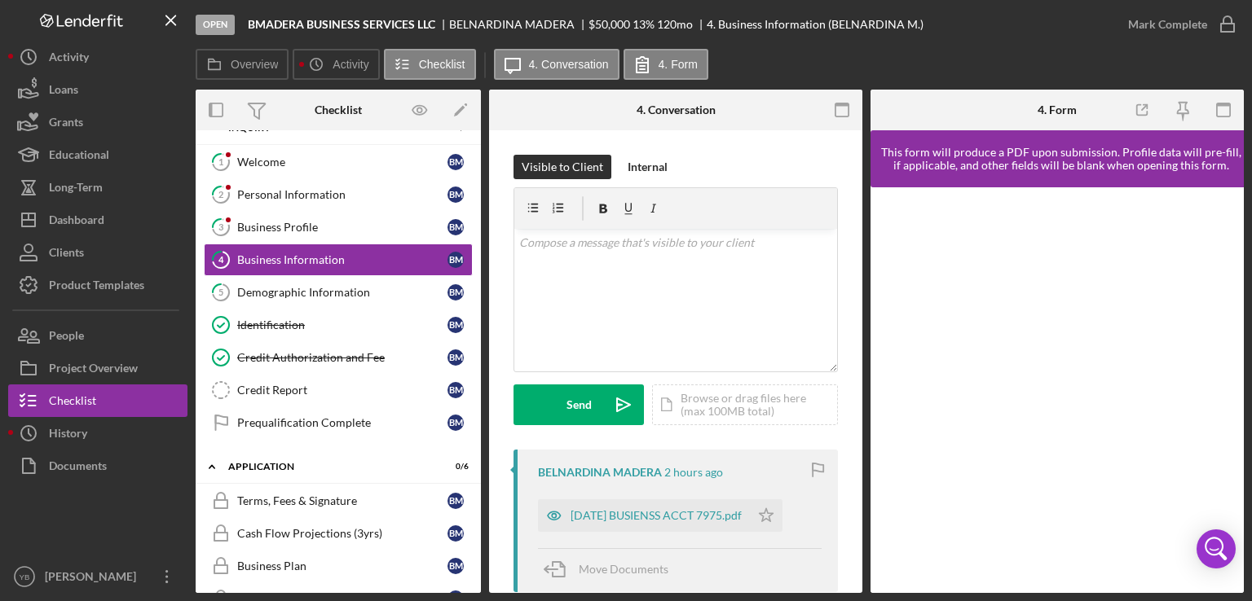
drag, startPoint x: 862, startPoint y: 220, endPoint x: 864, endPoint y: 212, distance: 8.3
click at [864, 212] on div "Overview Internal Workflow Stage Open Icon/Dropdown Arrow Archive (can unarchiv…" at bounding box center [720, 342] width 1048 height 504
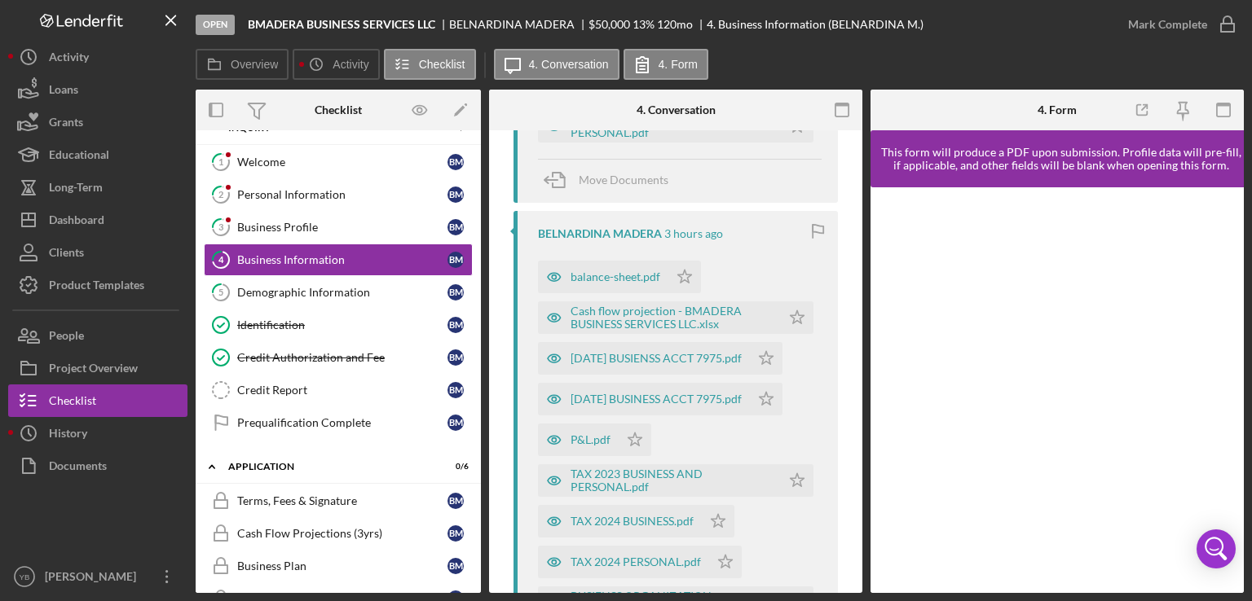
scroll to position [587, 0]
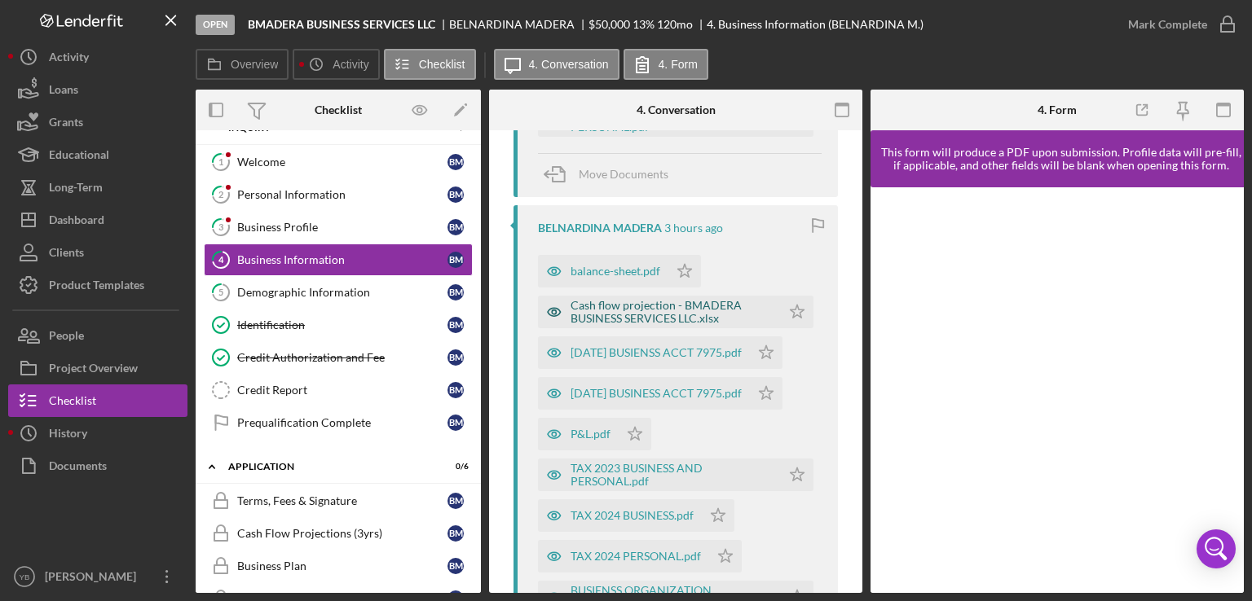
click at [632, 315] on div "Cash flow projection - BMADERA BUSINESS SERVICES LLC.xlsx" at bounding box center [671, 312] width 202 height 26
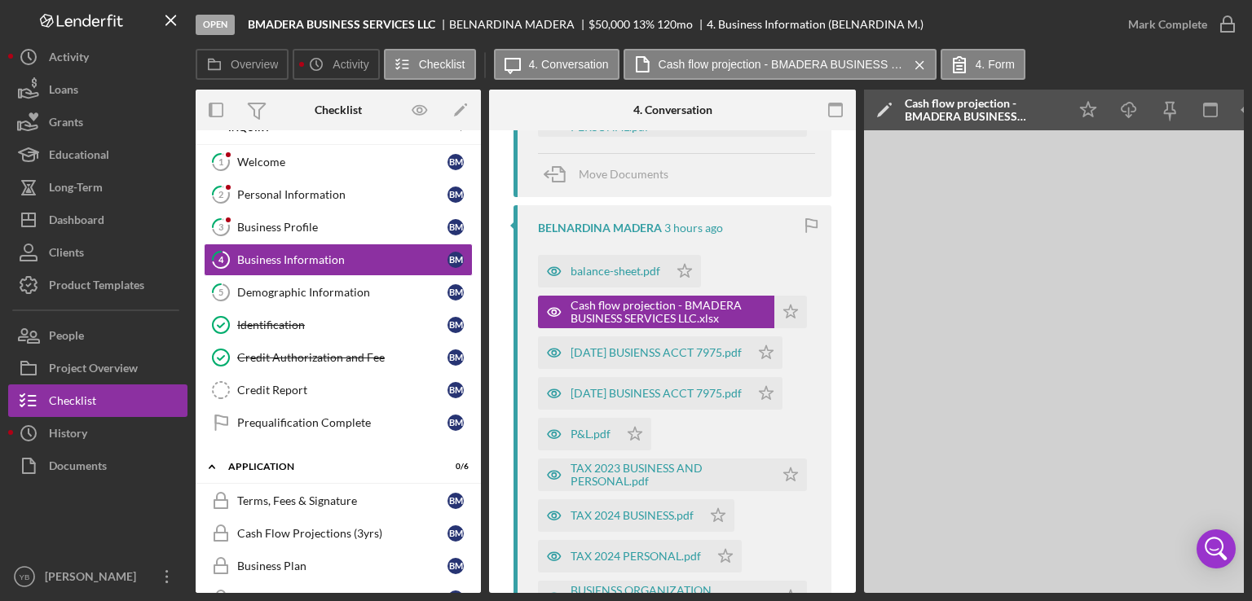
drag, startPoint x: 885, startPoint y: 592, endPoint x: 905, endPoint y: 589, distance: 19.8
click at [905, 589] on div "Overview Internal Workflow Stage Open Icon/Dropdown Arrow Archive (can unarchiv…" at bounding box center [720, 342] width 1048 height 504
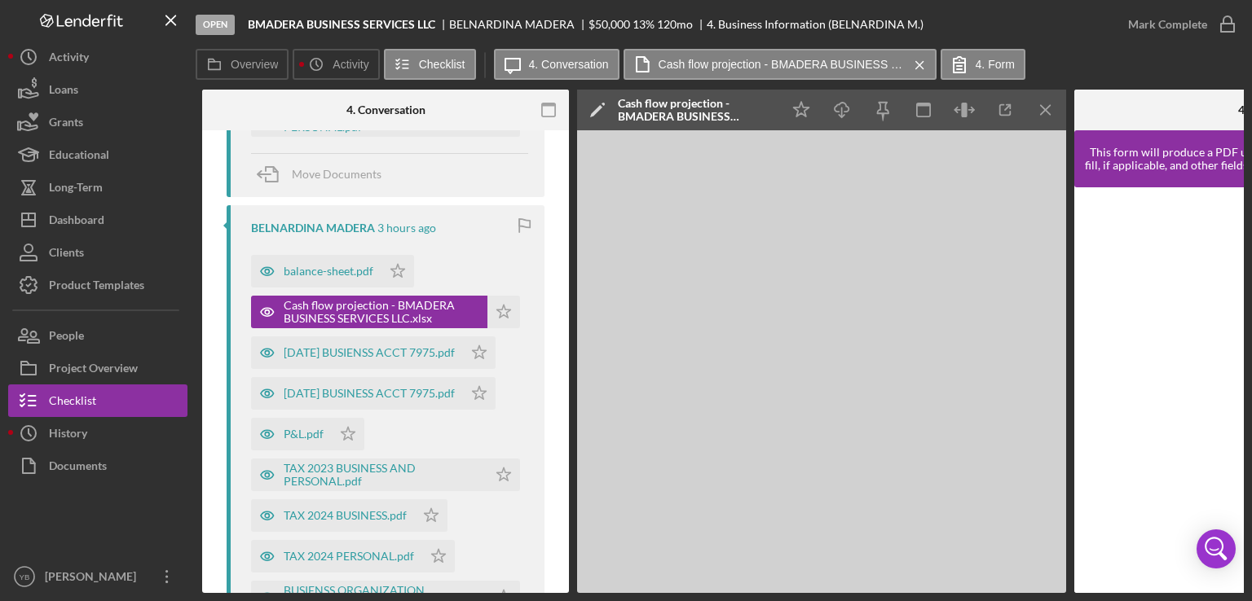
scroll to position [0, 288]
click at [841, 112] on icon "Icon/Download" at bounding box center [841, 110] width 37 height 37
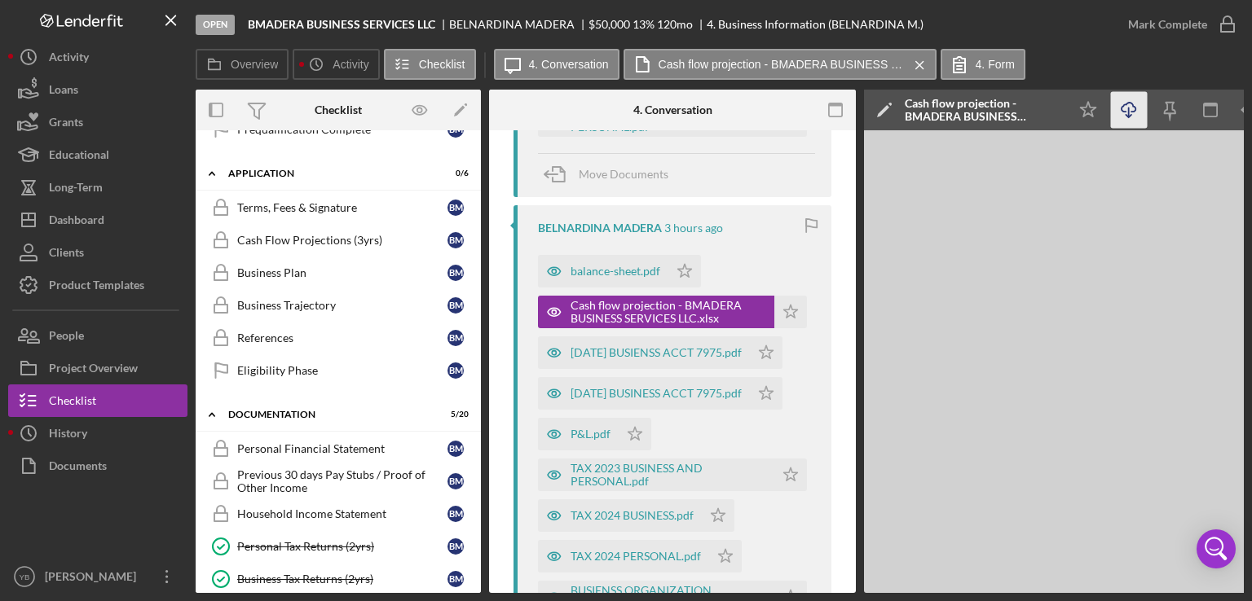
scroll to position [328, 0]
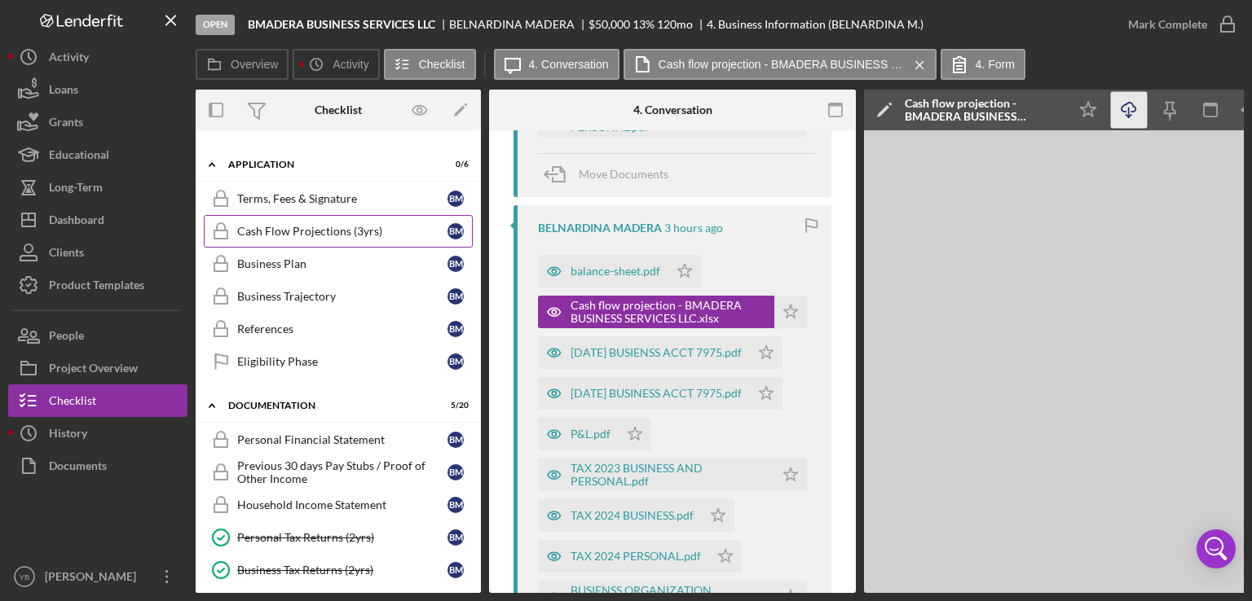
click at [309, 235] on link "Cash Flow Projections (3yrs) Cash Flow Projections (3yrs) B M" at bounding box center [338, 231] width 269 height 33
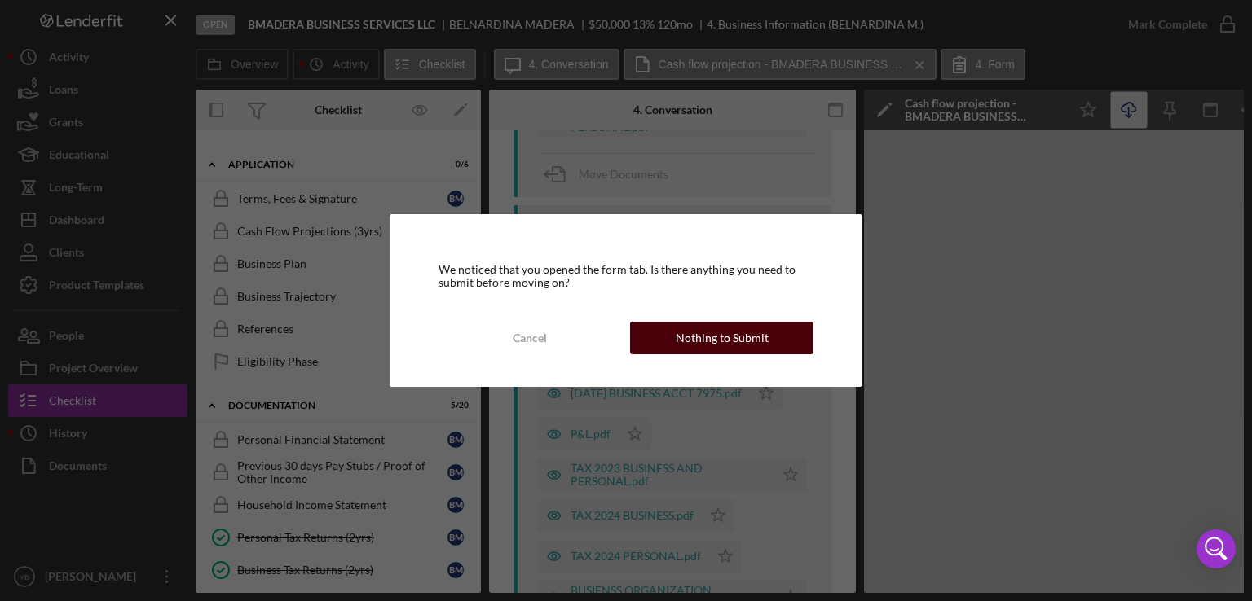
click at [694, 339] on div "Nothing to Submit" at bounding box center [722, 338] width 93 height 33
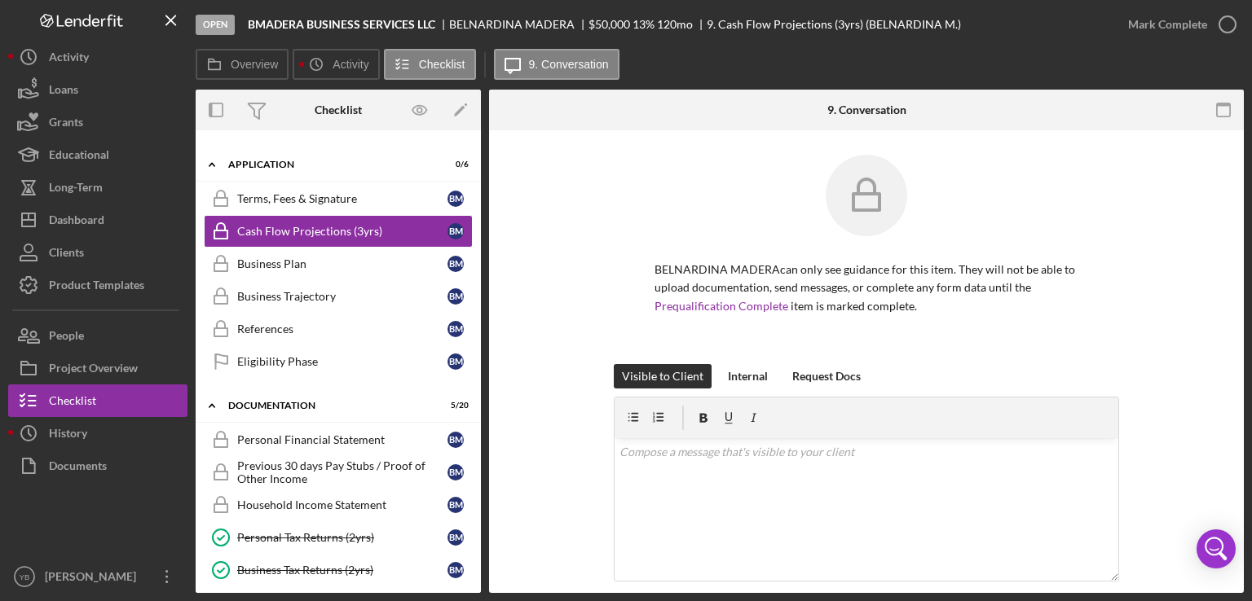
click at [1201, 278] on div "BELNARDINA MADERA can only see guidance for this item. They will not be able to…" at bounding box center [866, 259] width 706 height 209
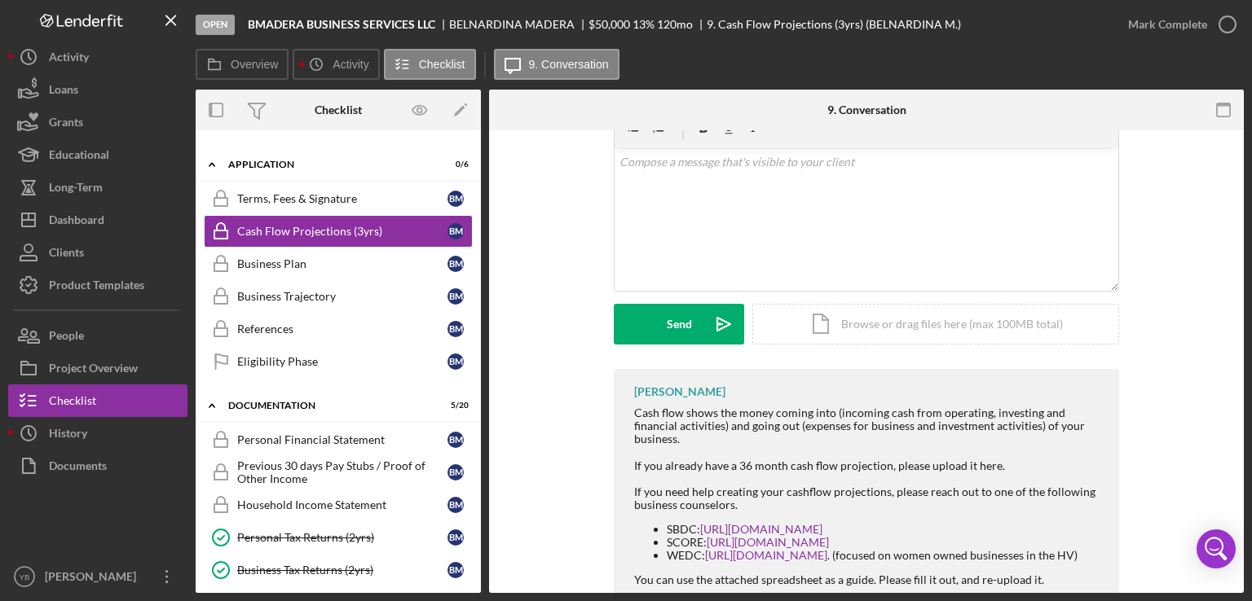
scroll to position [293, 0]
click at [909, 324] on div "Icon/Document Browse or drag files here (max 100MB total) Tap to choose files o…" at bounding box center [935, 321] width 367 height 41
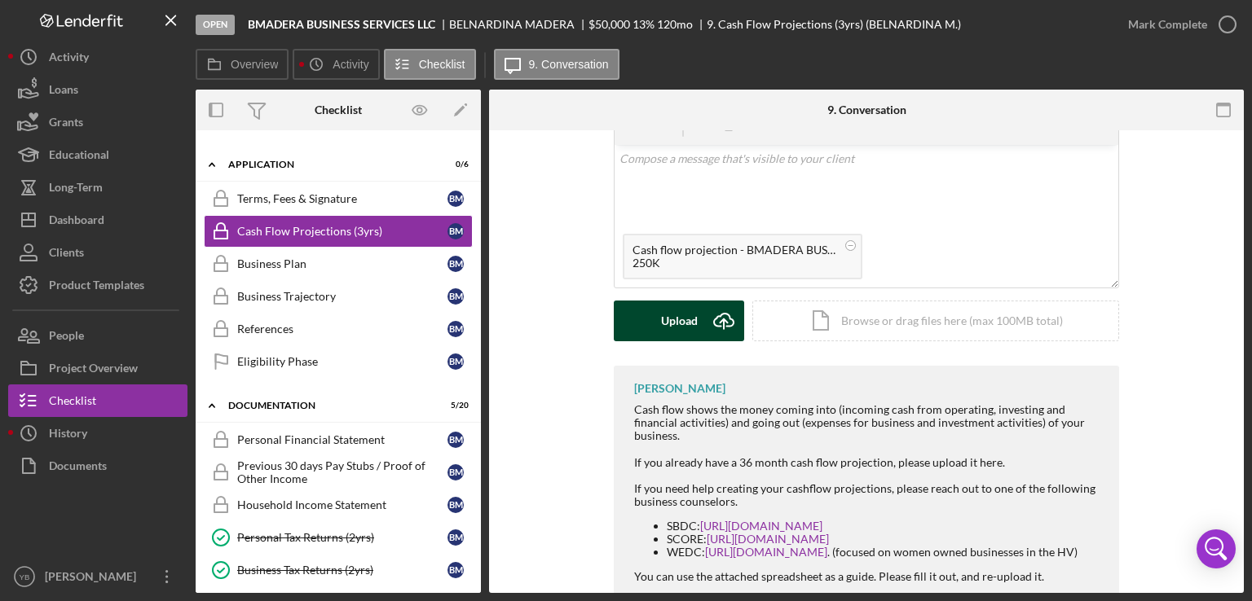
click at [643, 325] on button "Upload Icon/Upload" at bounding box center [679, 321] width 130 height 41
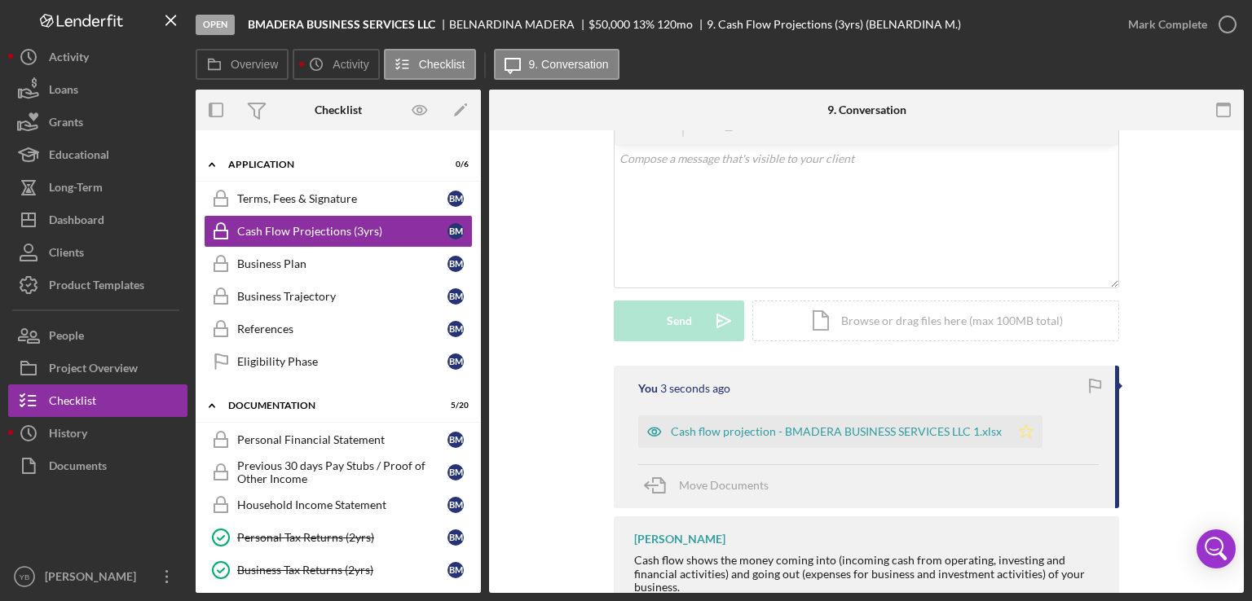
click at [1021, 437] on icon "Icon/Star" at bounding box center [1026, 432] width 33 height 33
click at [1164, 29] on div "Mark Complete" at bounding box center [1167, 24] width 79 height 33
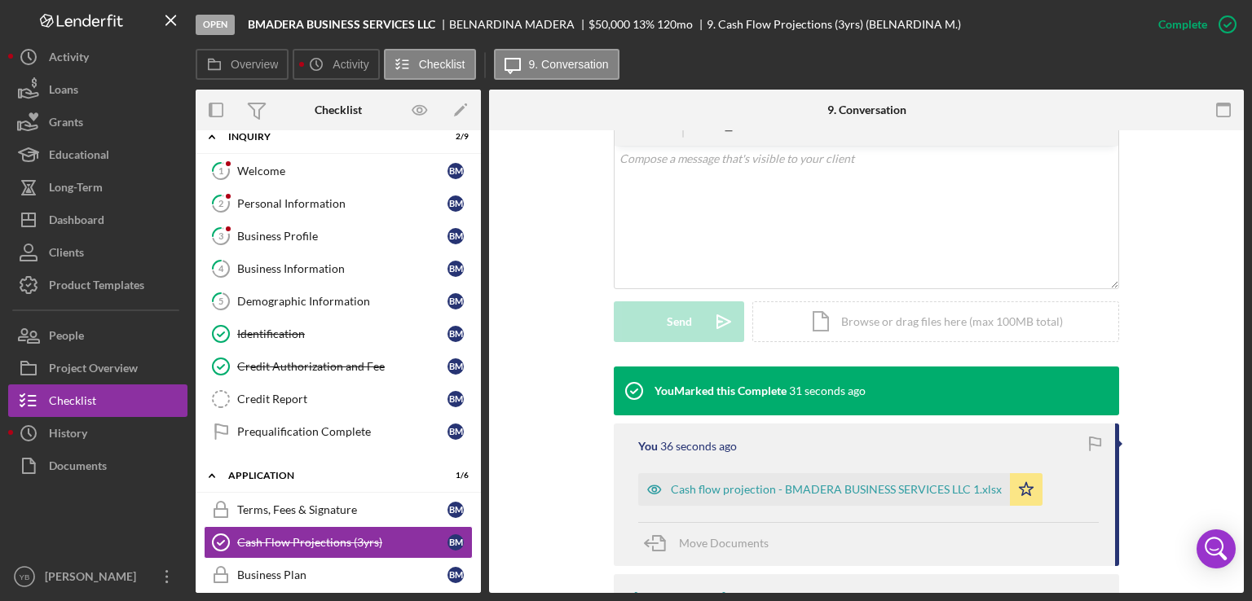
scroll to position [18, 0]
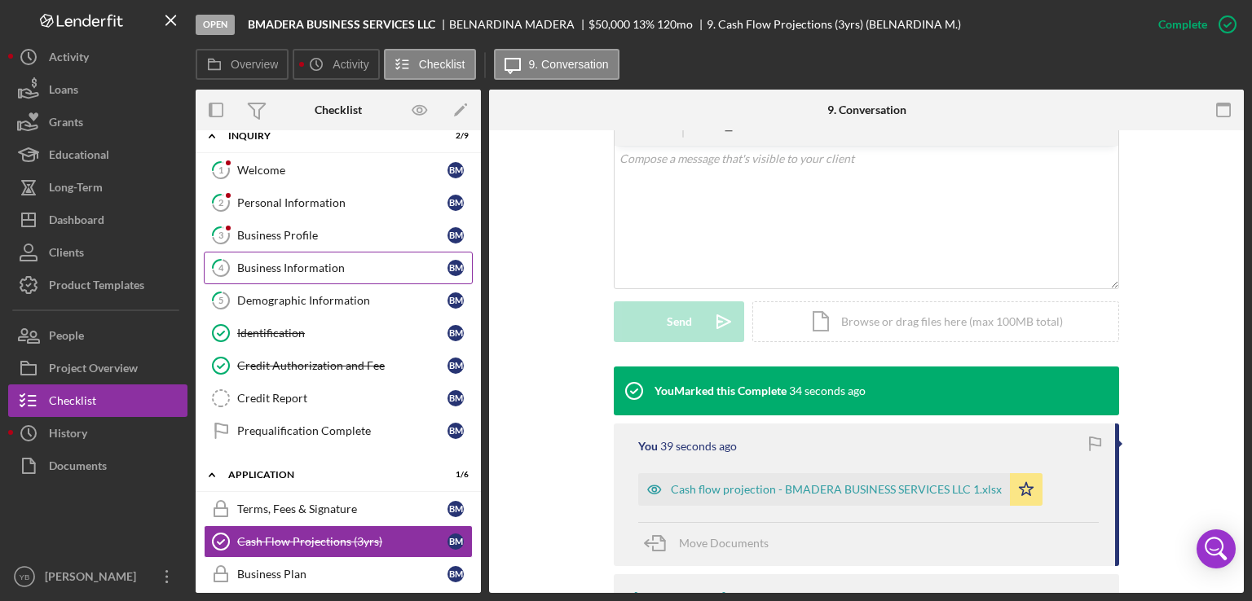
click at [347, 263] on div "Business Information" at bounding box center [342, 268] width 210 height 13
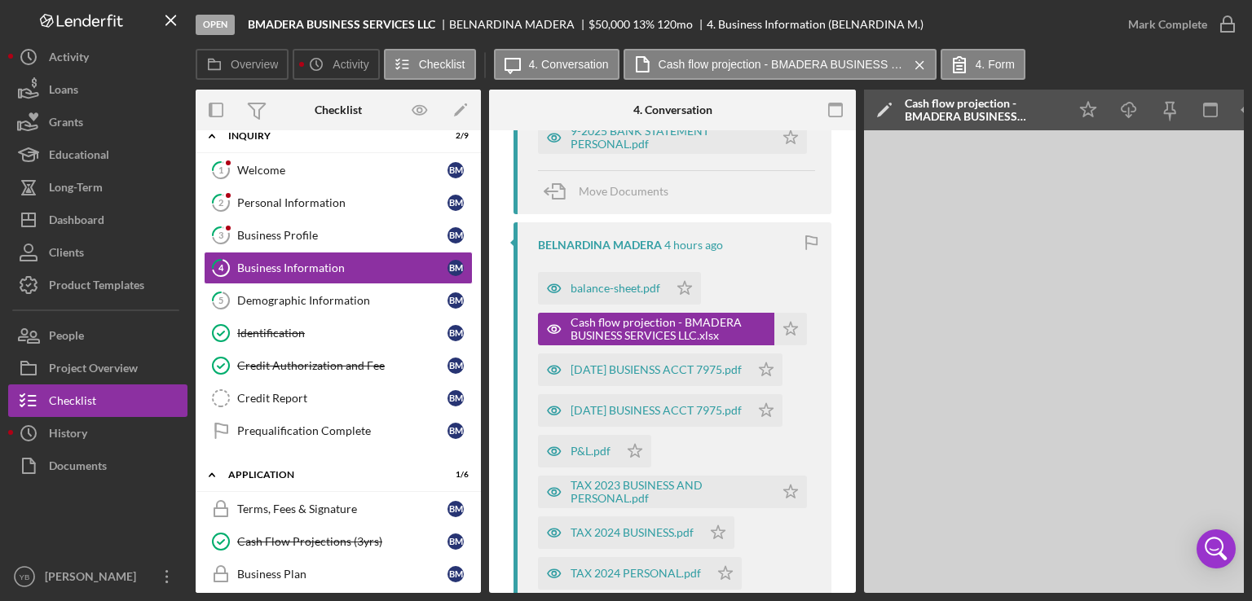
scroll to position [572, 0]
drag, startPoint x: 856, startPoint y: 335, endPoint x: 854, endPoint y: 381, distance: 45.7
click at [854, 381] on div "Overview Internal Workflow Stage Open Icon/Dropdown Arrow Archive (can unarchiv…" at bounding box center [720, 342] width 1048 height 504
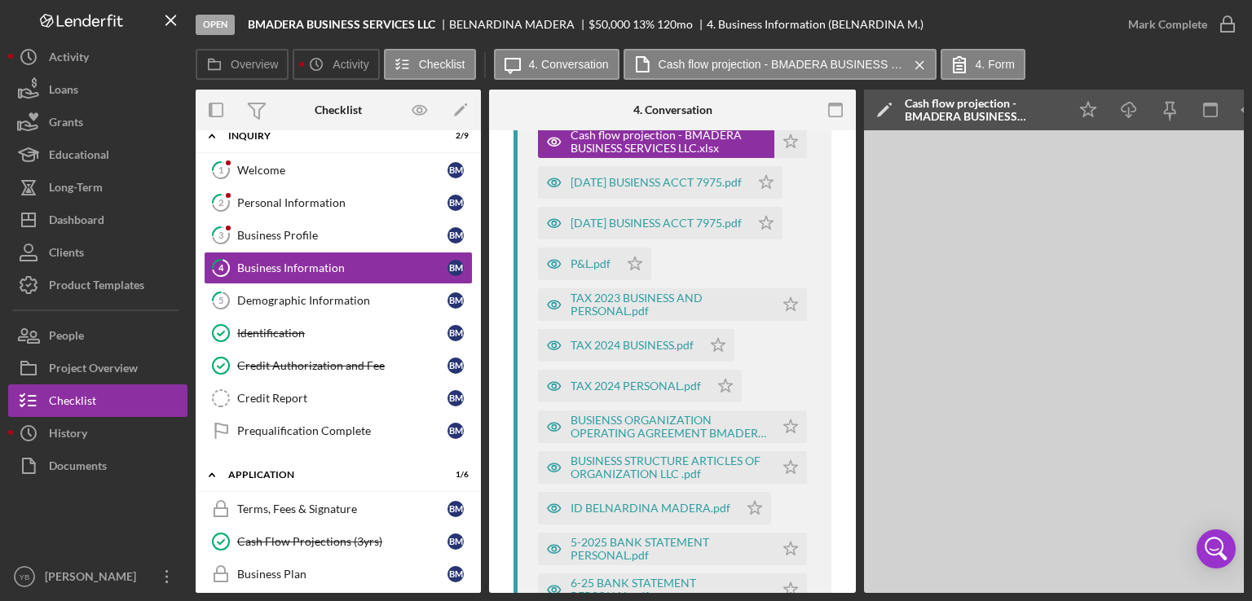
scroll to position [763, 0]
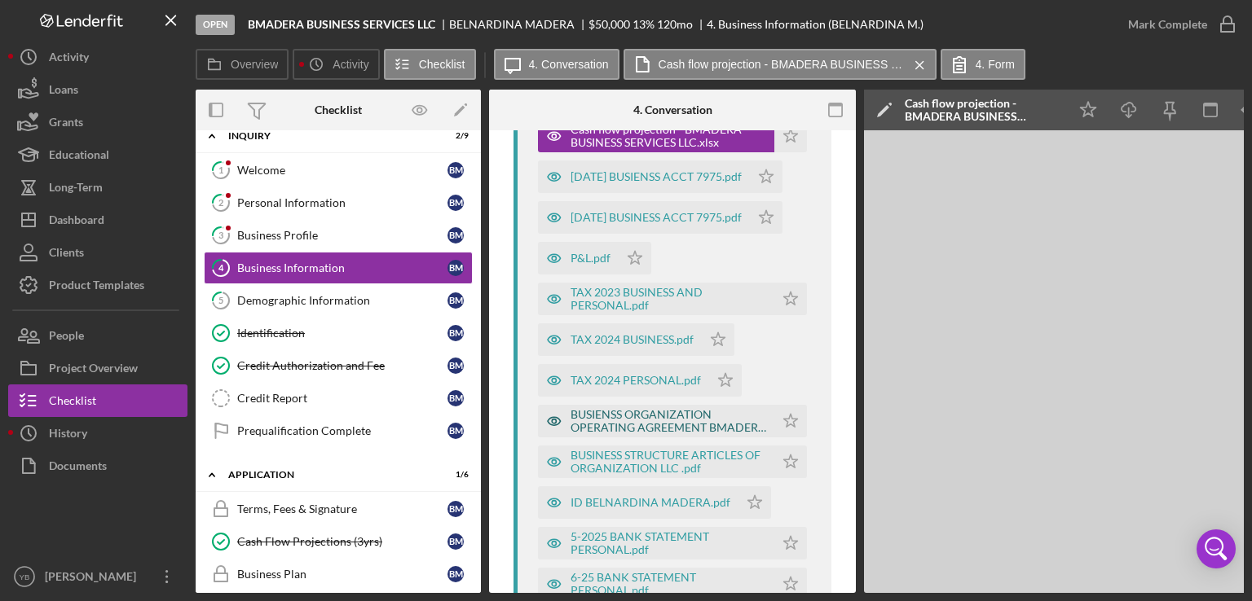
click at [622, 425] on div "BUSIENSS ORGANIZATION OPERATING AGREEMENT BMADERA BUSINESS SERVICES LLC.pdf" at bounding box center [668, 421] width 196 height 26
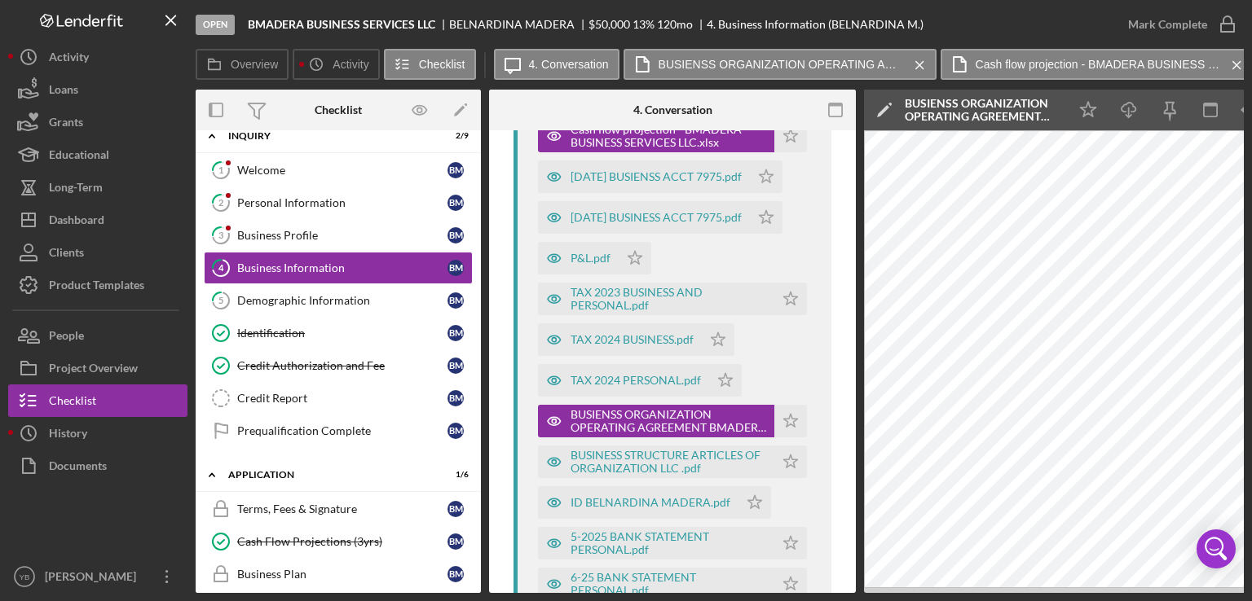
click at [725, 593] on div "Open BMADERA BUSINESS SERVICES LLC [GEOGRAPHIC_DATA] MADERA $50,000 $50,000 13 …" at bounding box center [626, 300] width 1252 height 601
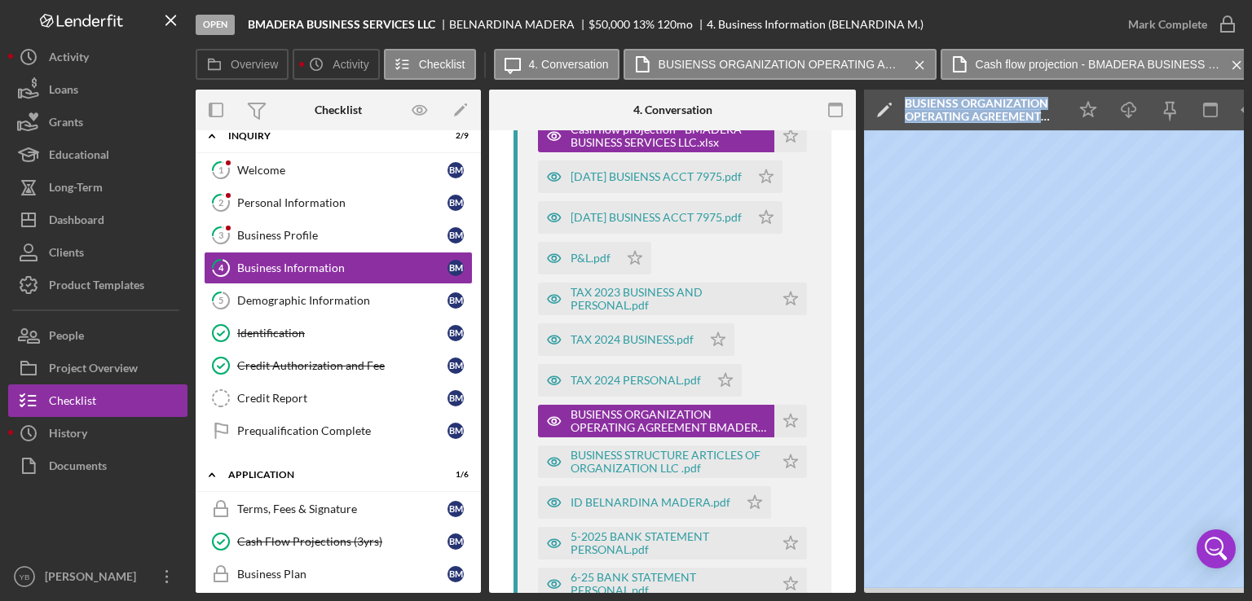
drag, startPoint x: 725, startPoint y: 593, endPoint x: 868, endPoint y: 605, distance: 143.1
click at [868, 601] on html "Open BMADERA BUSINESS SERVICES LLC [GEOGRAPHIC_DATA] MADERA $50,000 $50,000 13 …" at bounding box center [626, 300] width 1252 height 601
click at [643, 459] on div "BUSINESS STRUCTURE ARTICLES OF ORGANIZATION LLC .pdf" at bounding box center [668, 462] width 196 height 26
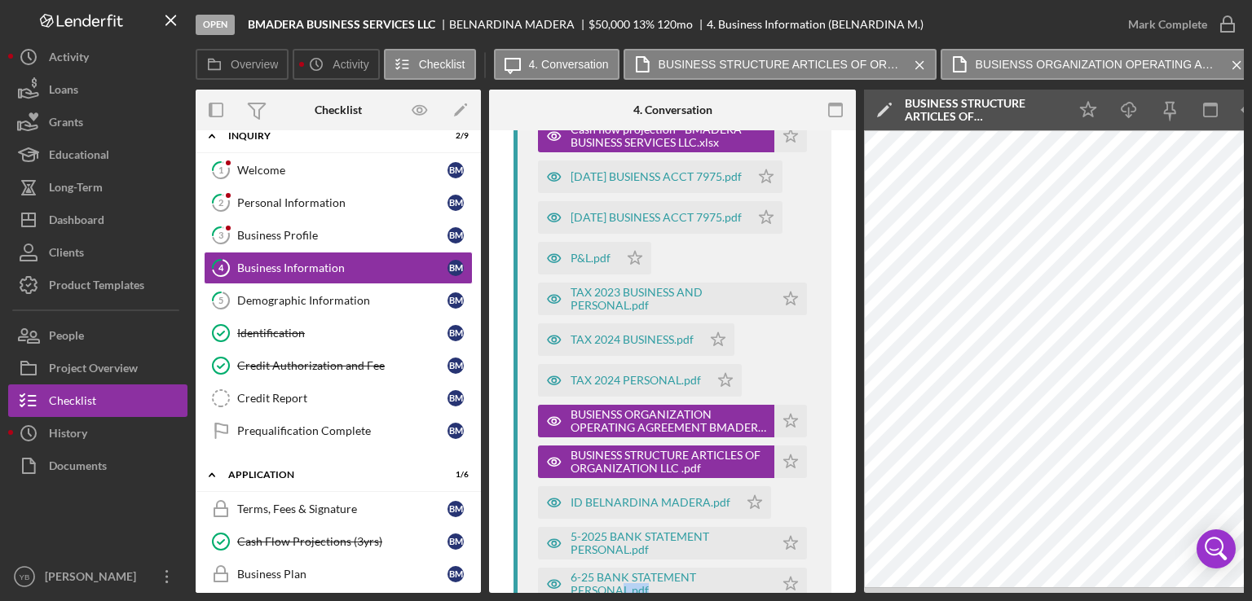
drag, startPoint x: 625, startPoint y: 594, endPoint x: 717, endPoint y: 605, distance: 92.8
click at [717, 601] on html "Open BMADERA BUSINESS SERVICES LLC [GEOGRAPHIC_DATA] MADERA $50,000 $50,000 13 …" at bounding box center [626, 300] width 1252 height 601
drag, startPoint x: 605, startPoint y: 594, endPoint x: 717, endPoint y: 589, distance: 111.7
click at [717, 589] on div "Open BMADERA BUSINESS SERVICES LLC [GEOGRAPHIC_DATA] MADERA $50,000 $50,000 13 …" at bounding box center [626, 300] width 1252 height 601
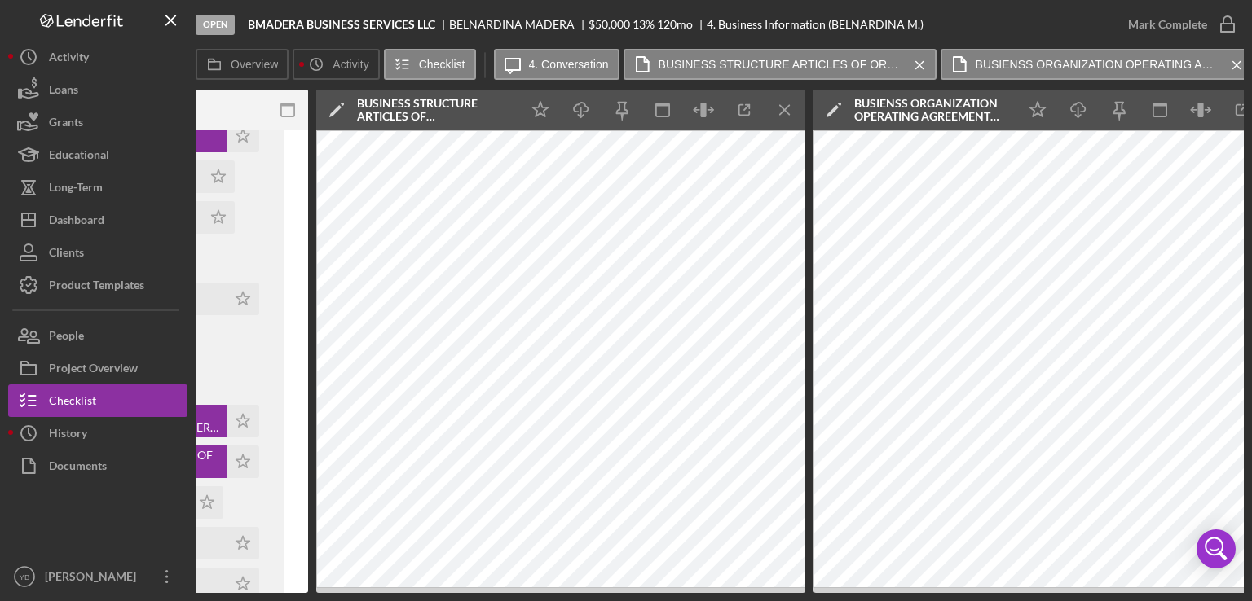
scroll to position [0, 544]
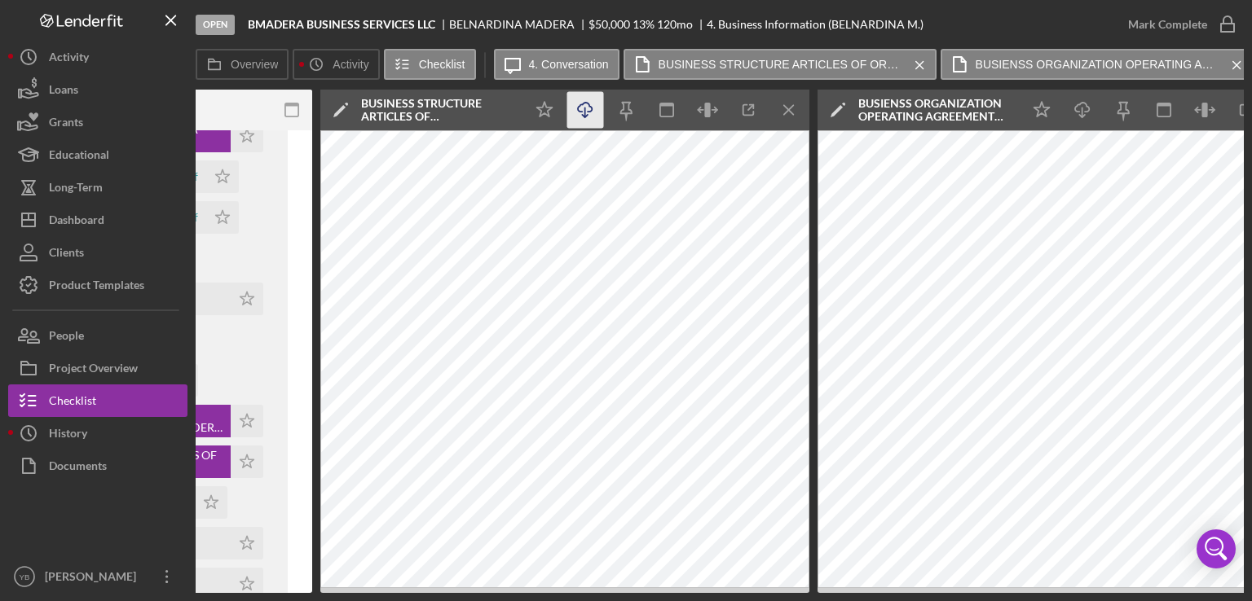
click at [589, 105] on icon "button" at bounding box center [585, 107] width 14 height 9
click at [1083, 108] on icon "Icon/Download" at bounding box center [1082, 110] width 37 height 37
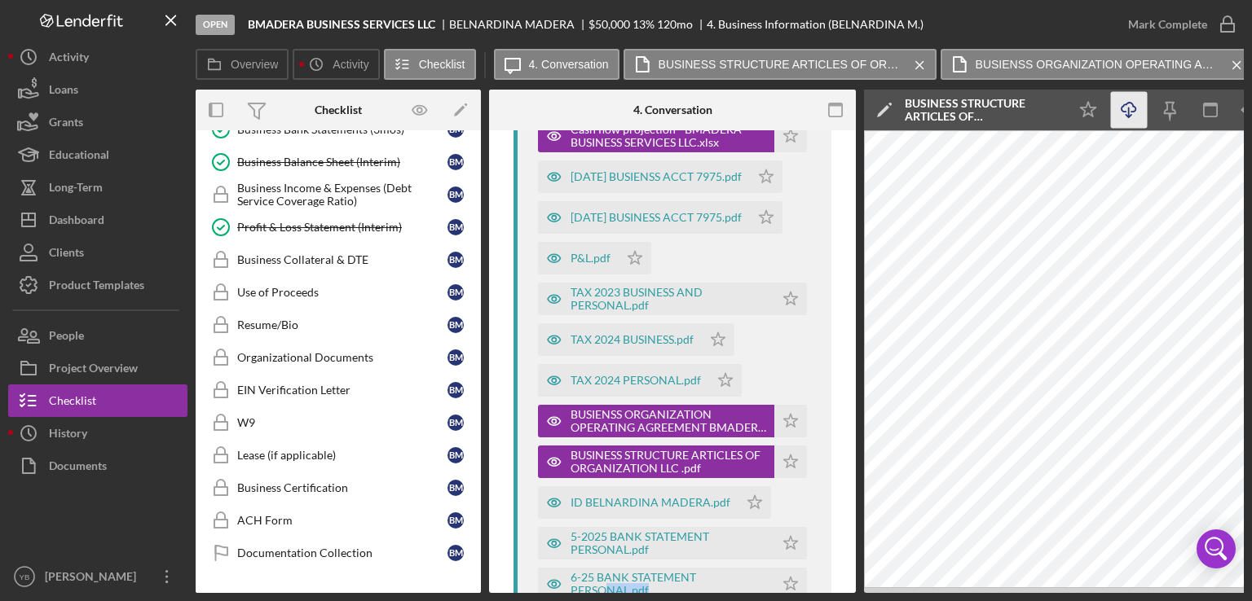
scroll to position [841, 0]
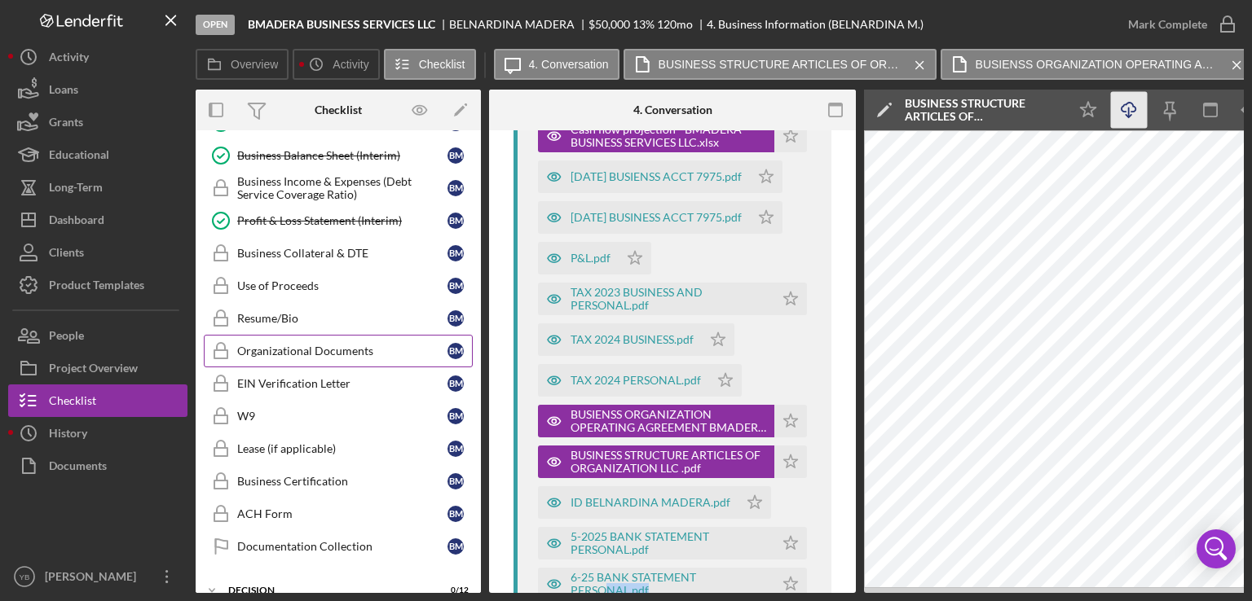
click at [284, 346] on div "Organizational Documents" at bounding box center [342, 351] width 210 height 13
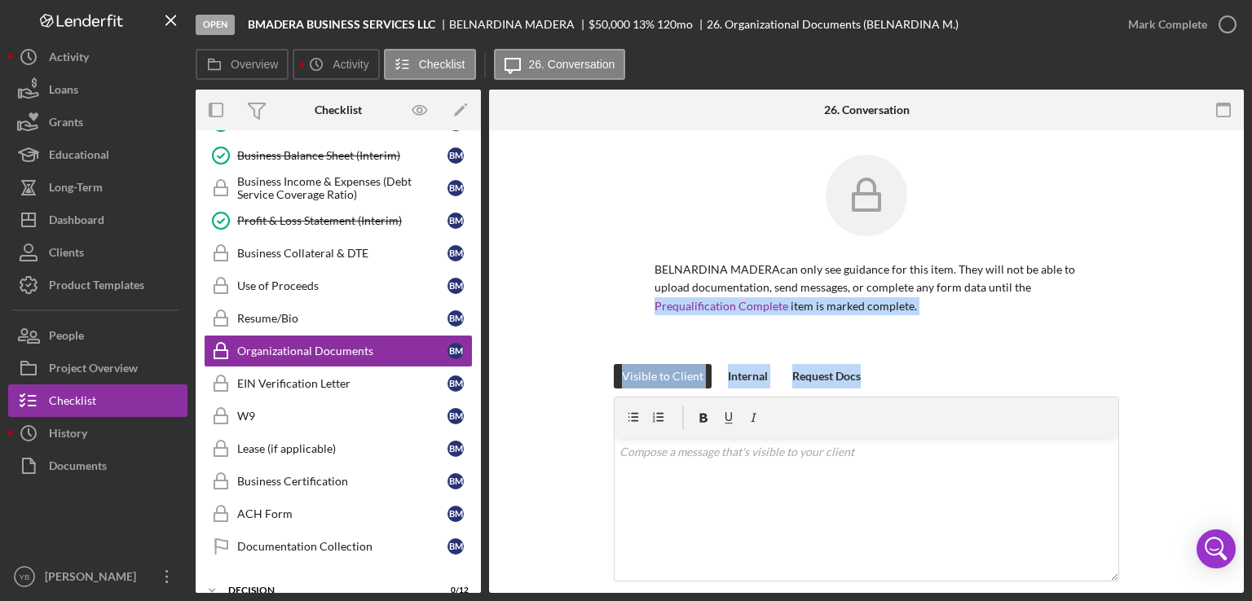
drag, startPoint x: 1224, startPoint y: 286, endPoint x: 1204, endPoint y: 379, distance: 94.9
click at [1204, 379] on div "BELNARDINA MADERA can only see guidance for this item. They will not be able to…" at bounding box center [866, 492] width 755 height 724
click at [1204, 379] on div "Visible to Client Internal Request Docs v Color teal Color pink Remove color Ad…" at bounding box center [866, 511] width 706 height 295
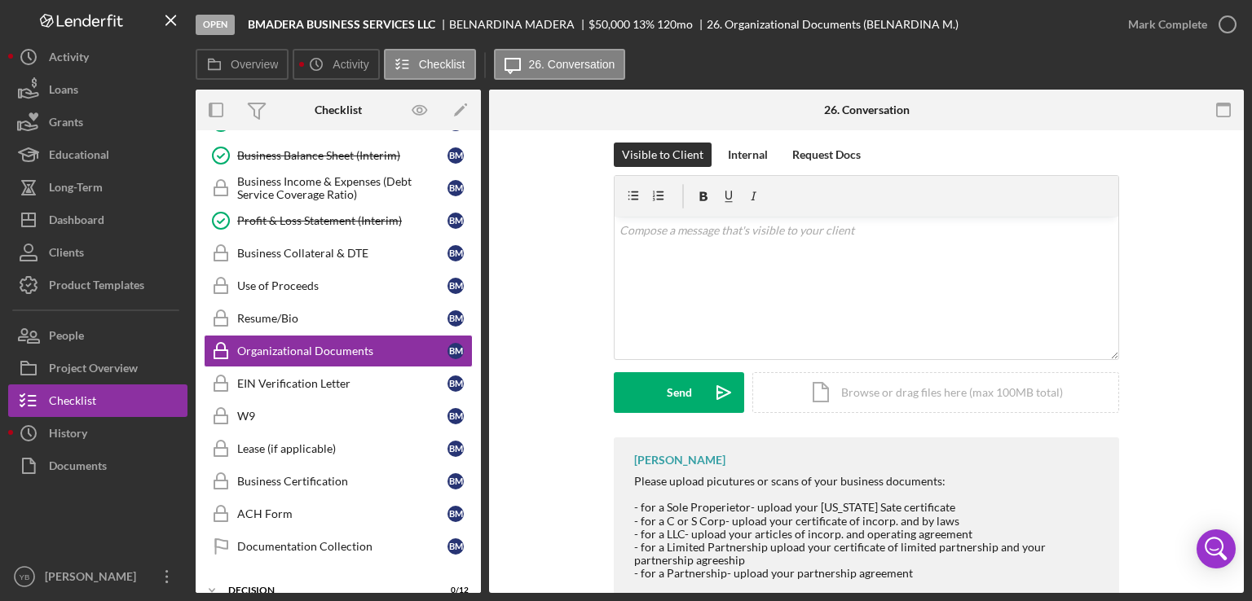
scroll to position [261, 0]
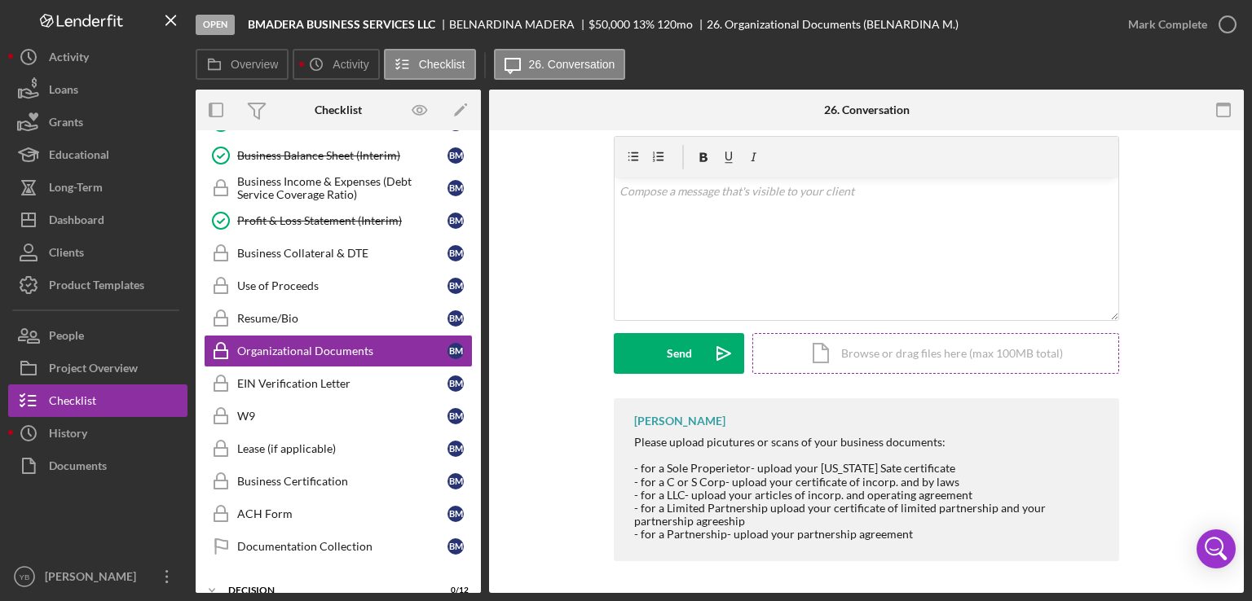
click at [877, 356] on div "Icon/Document Browse or drag files here (max 100MB total) Tap to choose files o…" at bounding box center [935, 353] width 367 height 41
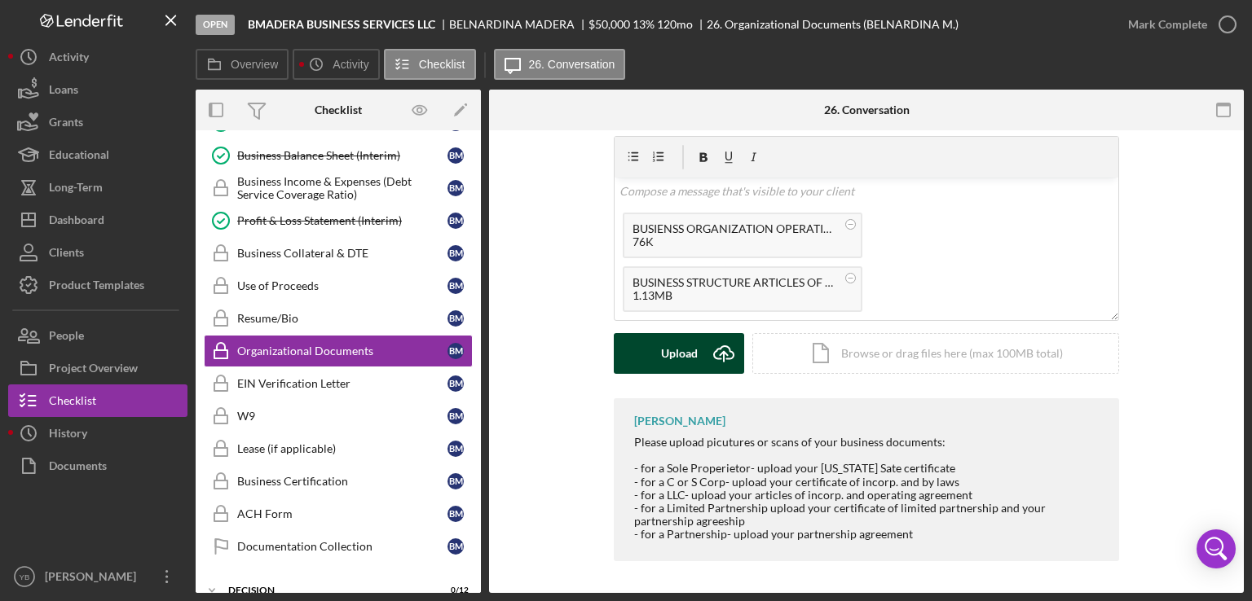
click at [667, 354] on div "Upload" at bounding box center [679, 353] width 37 height 41
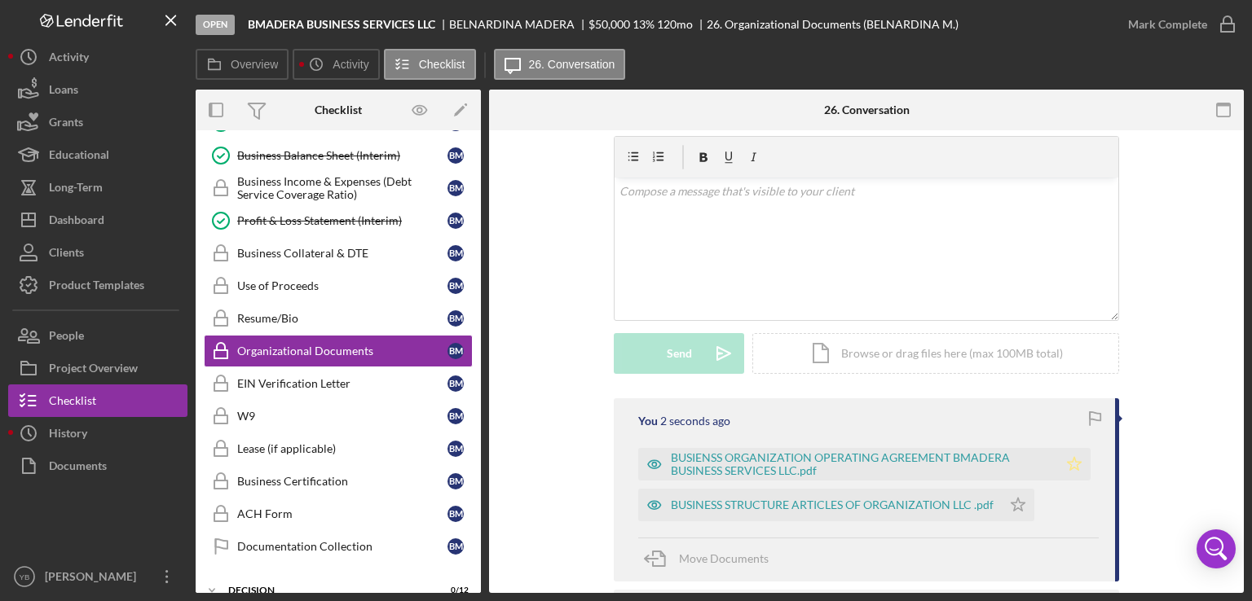
click at [1068, 467] on polygon "button" at bounding box center [1074, 463] width 14 height 13
click at [1015, 511] on icon "Icon/Star" at bounding box center [1017, 505] width 33 height 33
click at [1177, 27] on div "Mark Complete" at bounding box center [1167, 24] width 79 height 33
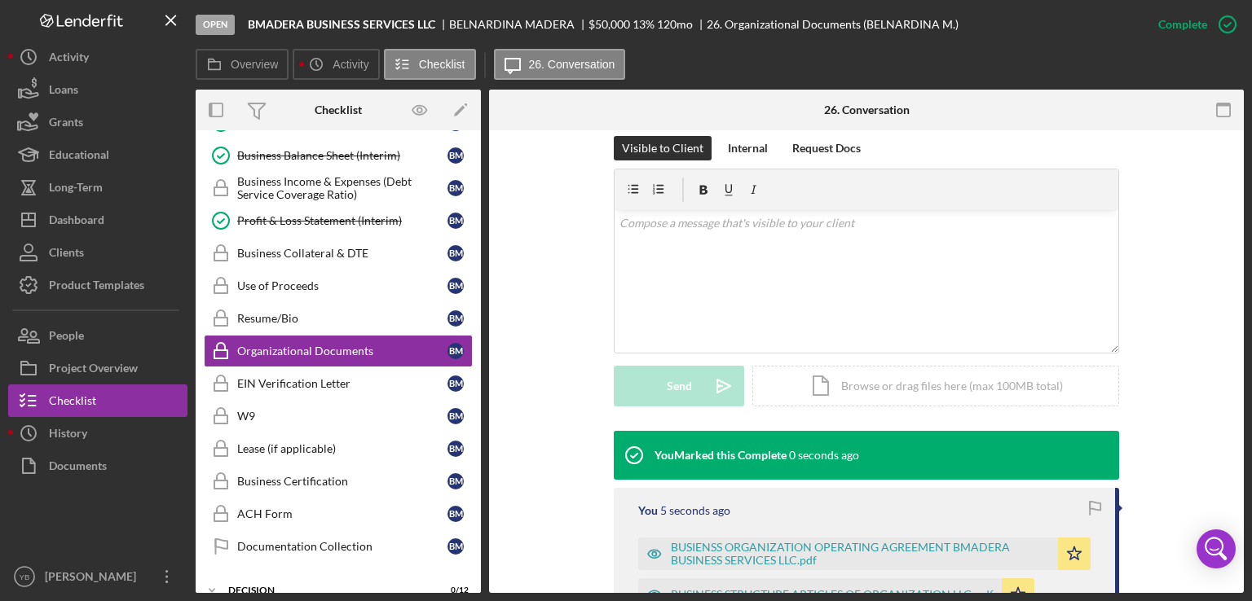
scroll to position [275, 0]
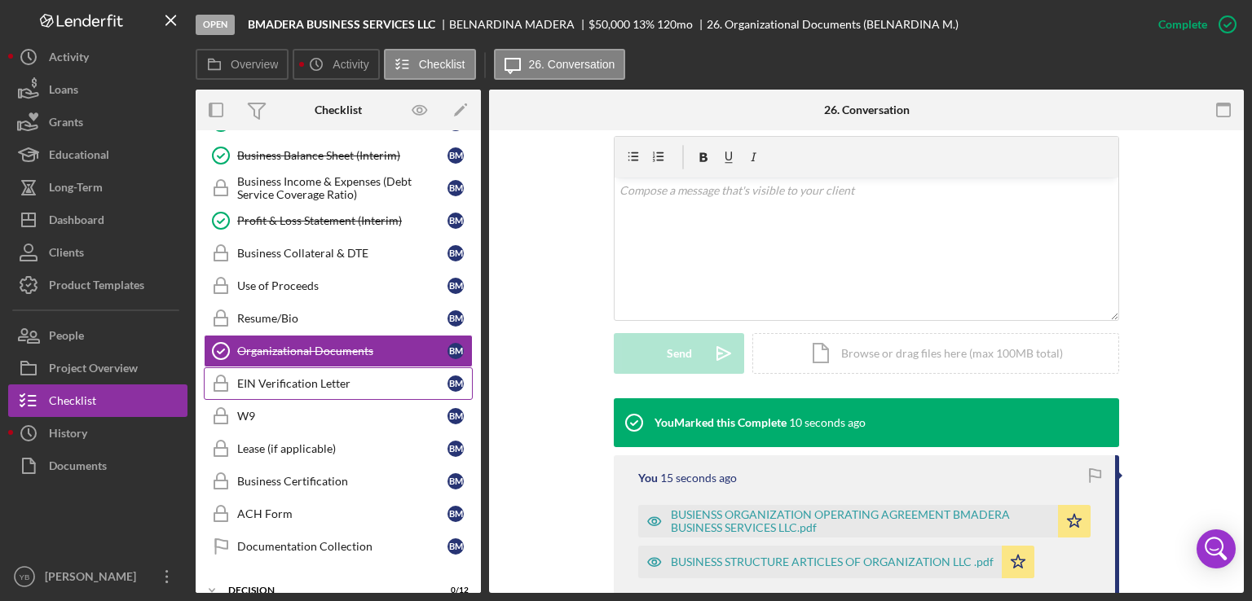
click at [275, 377] on div "EIN Verification Letter" at bounding box center [342, 383] width 210 height 13
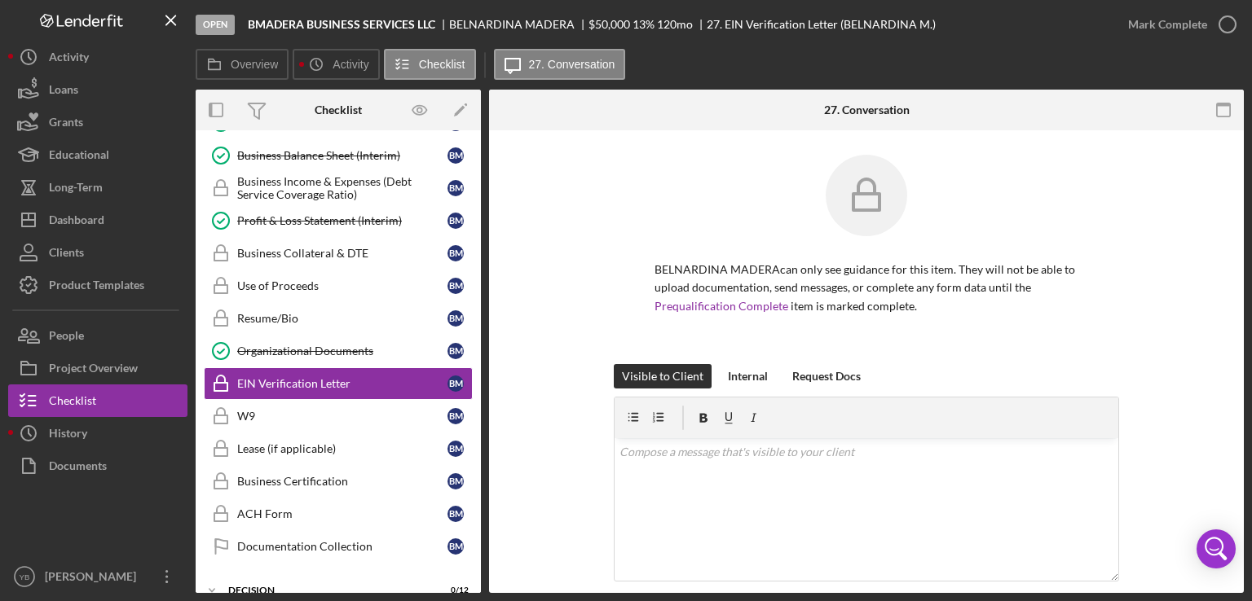
click at [1164, 219] on div "BELNARDINA MADERA can only see guidance for this item. They will not be able to…" at bounding box center [866, 259] width 706 height 209
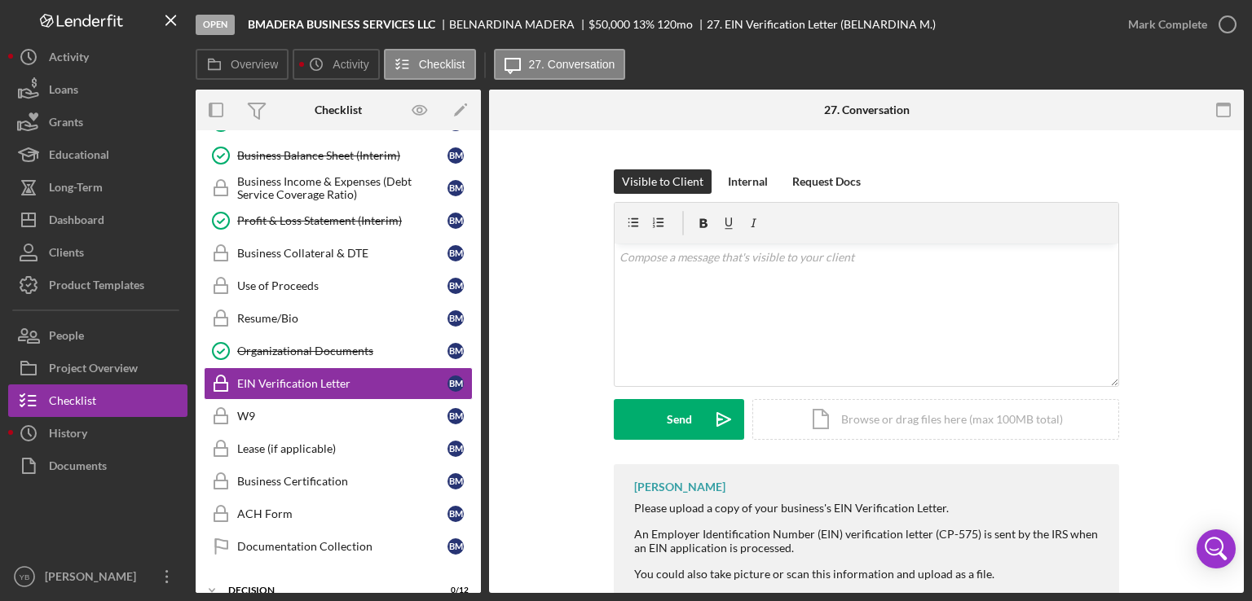
scroll to position [235, 0]
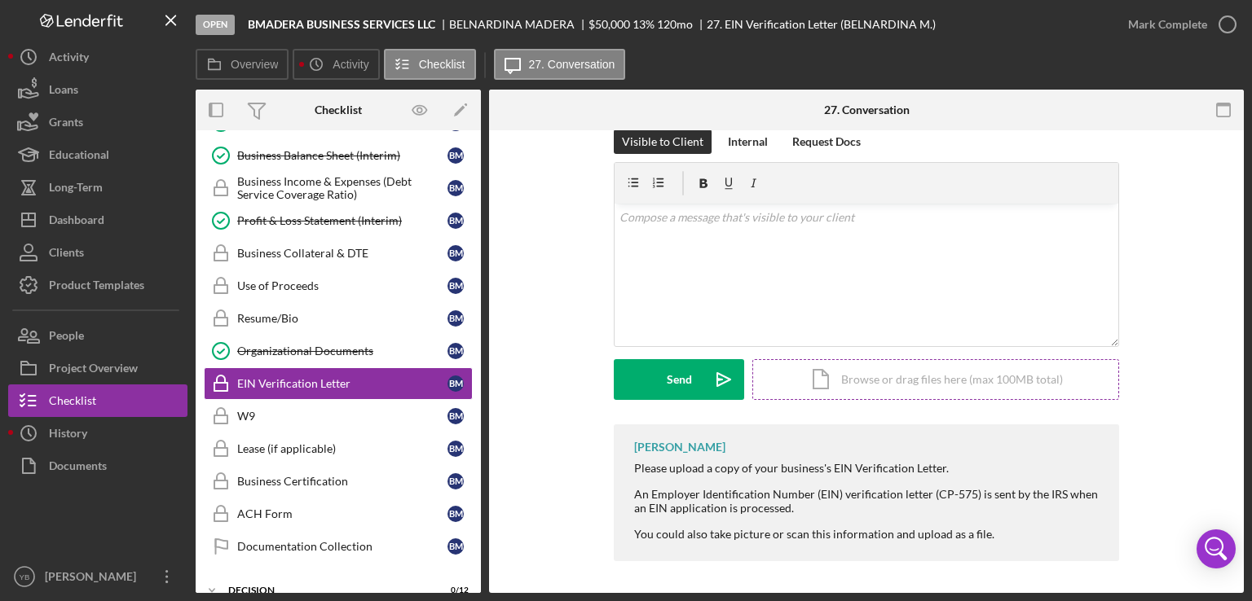
click at [857, 385] on div "Icon/Document Browse or drag files here (max 100MB total) Tap to choose files o…" at bounding box center [935, 379] width 367 height 41
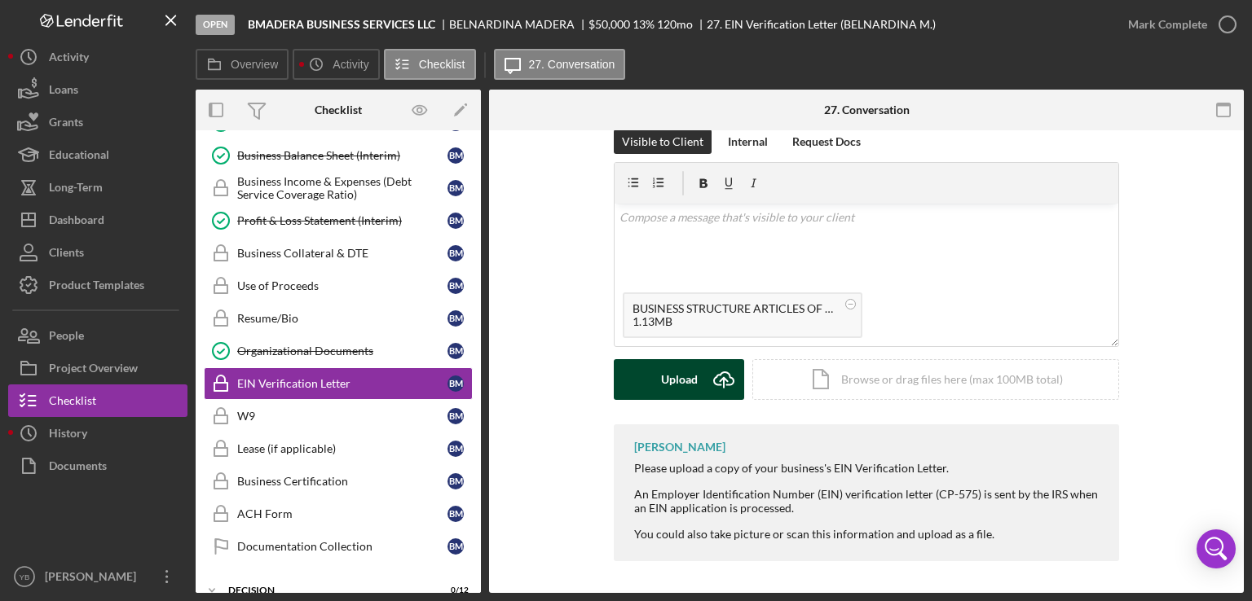
click at [664, 385] on div "Upload" at bounding box center [679, 379] width 37 height 41
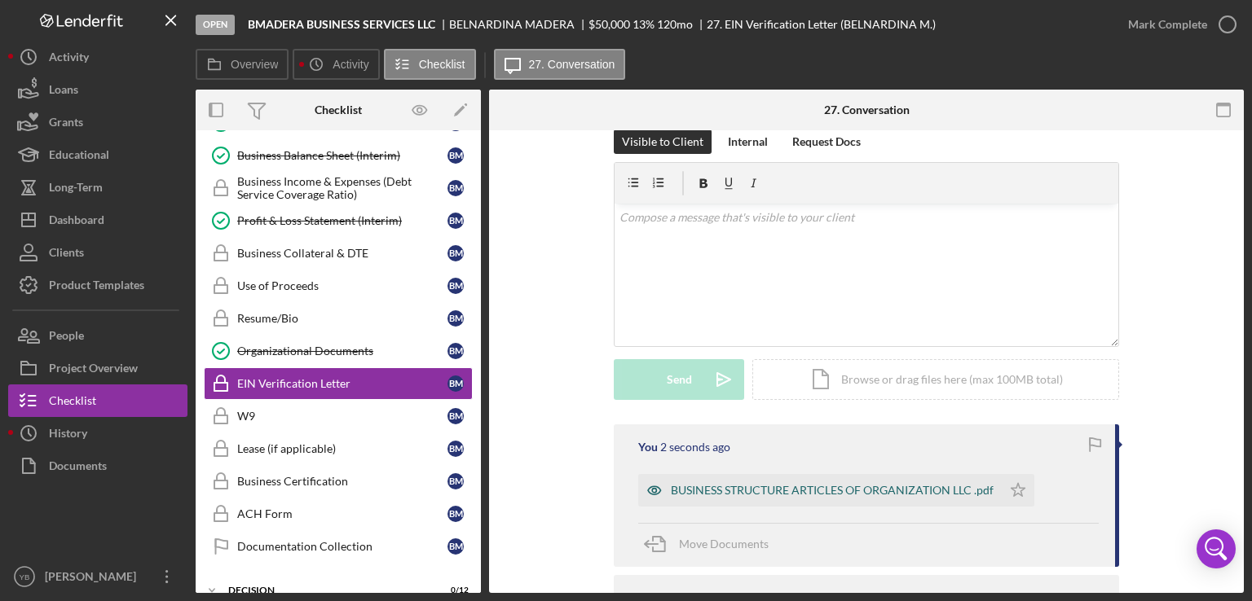
click at [720, 491] on div "BUSINESS STRUCTURE ARTICLES OF ORGANIZATION LLC .pdf" at bounding box center [832, 490] width 323 height 13
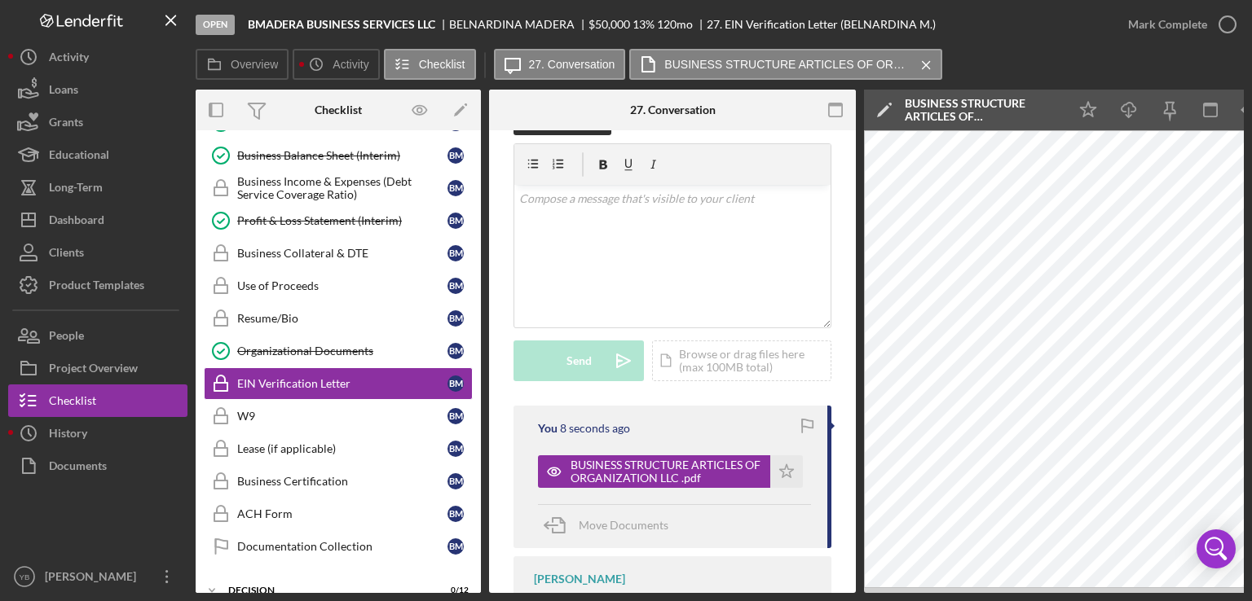
drag, startPoint x: 910, startPoint y: 596, endPoint x: 1058, endPoint y: 592, distance: 147.5
click at [1058, 592] on div "Open BMADERA BUSINESS SERVICES LLC [GEOGRAPHIC_DATA] MADERA $50,000 $50,000 13 …" at bounding box center [626, 300] width 1252 height 601
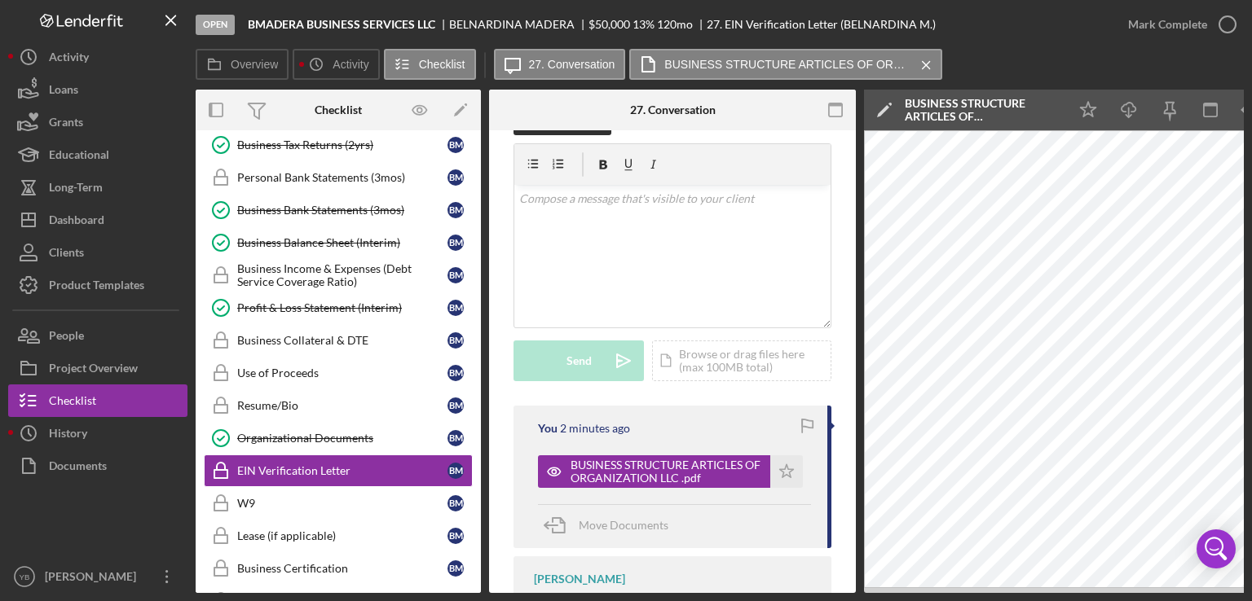
scroll to position [762, 0]
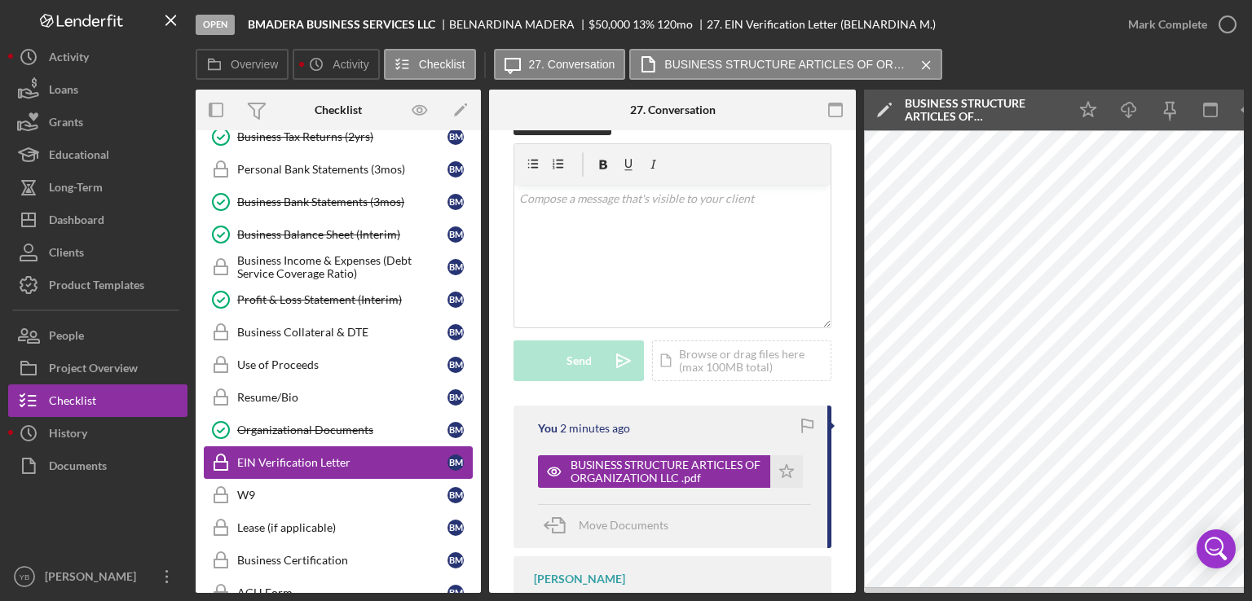
click at [335, 458] on div "EIN Verification Letter" at bounding box center [342, 462] width 210 height 13
click at [716, 374] on div "Icon/Document Browse or drag files here (max 100MB total) Tap to choose files o…" at bounding box center [741, 361] width 179 height 41
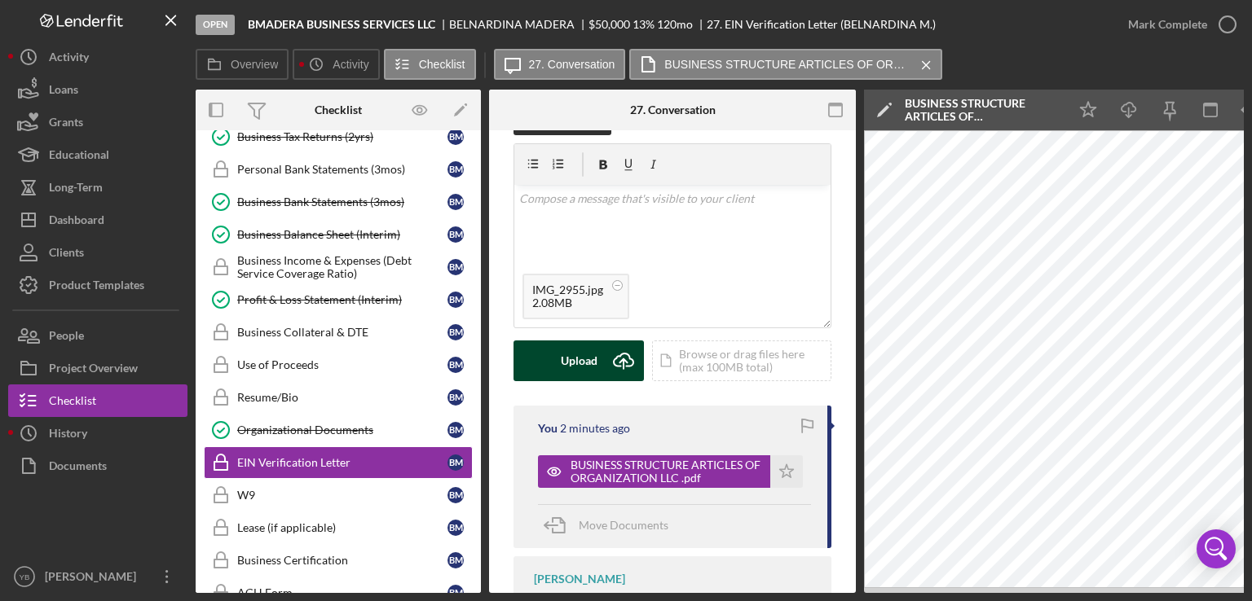
click at [576, 376] on div "Upload" at bounding box center [579, 361] width 37 height 41
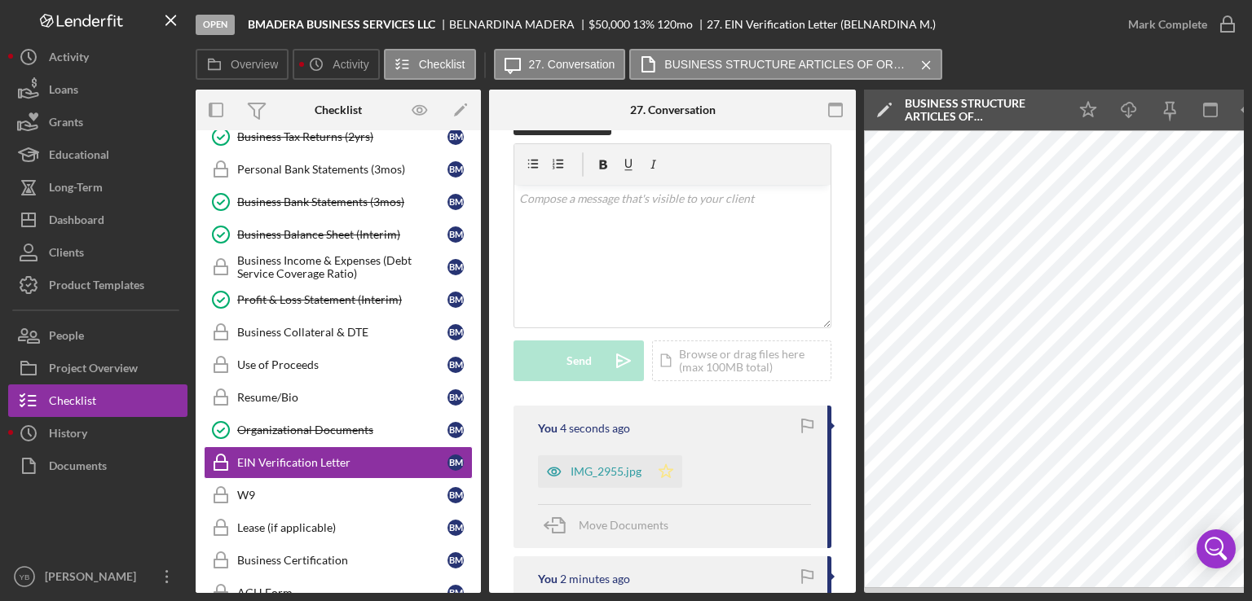
click at [667, 488] on icon "Icon/Star" at bounding box center [665, 472] width 33 height 33
click at [1160, 37] on div "Mark Complete" at bounding box center [1167, 24] width 79 height 33
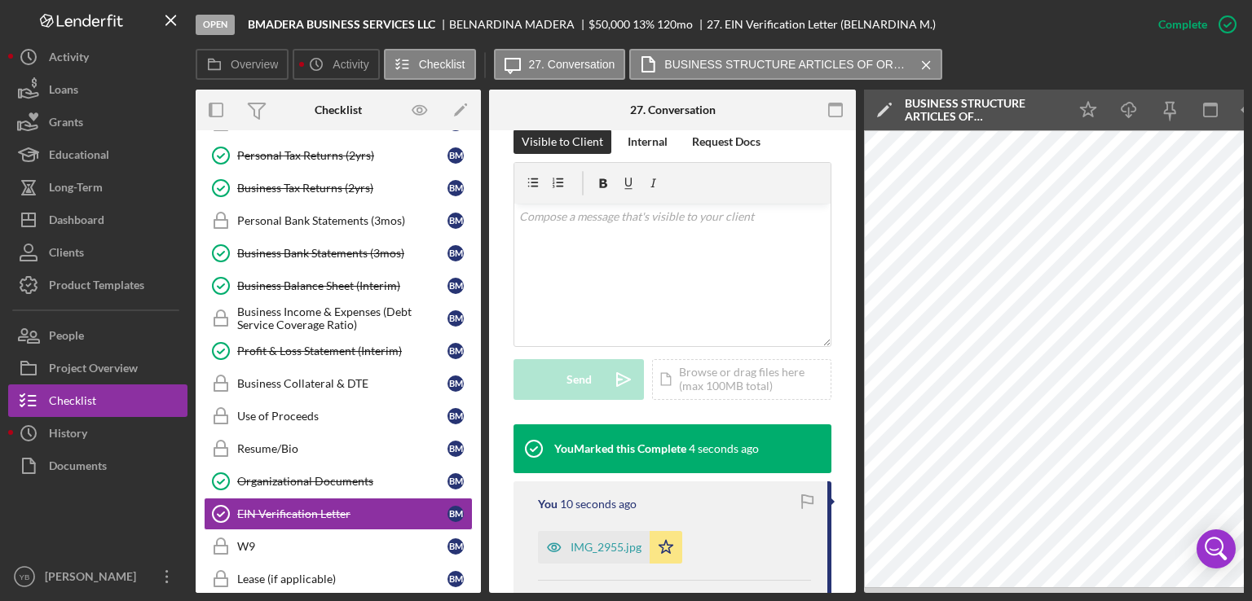
scroll to position [672, 0]
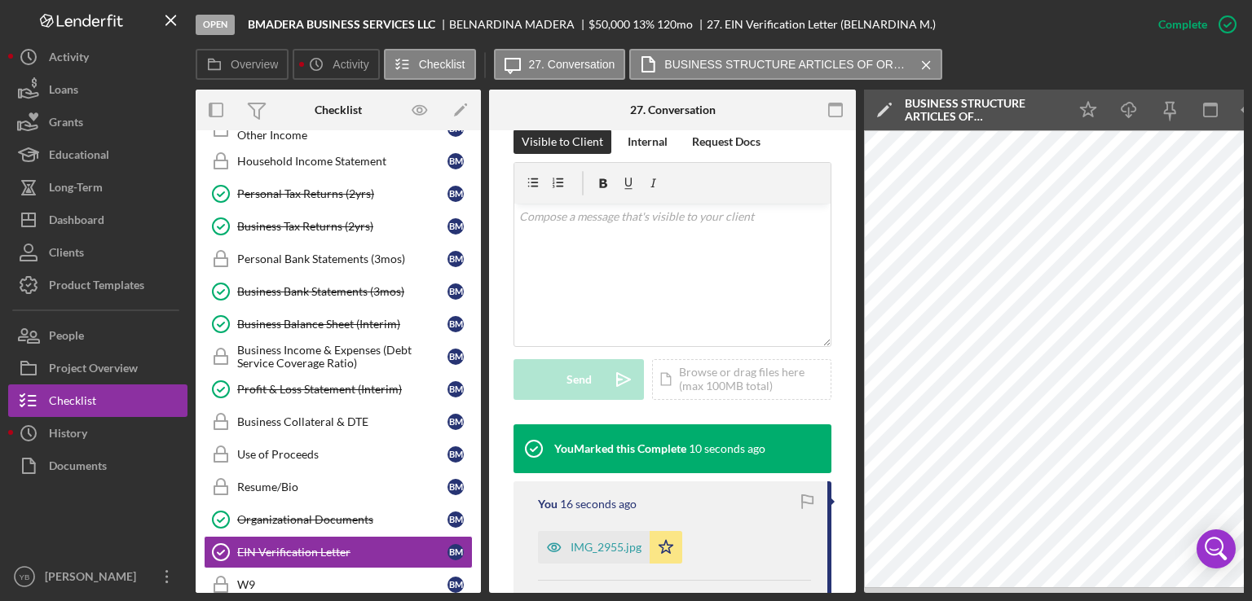
click at [479, 359] on div "Overview Internal Workflow Stage Open Icon/Dropdown Arrow Archive (can unarchiv…" at bounding box center [720, 342] width 1048 height 504
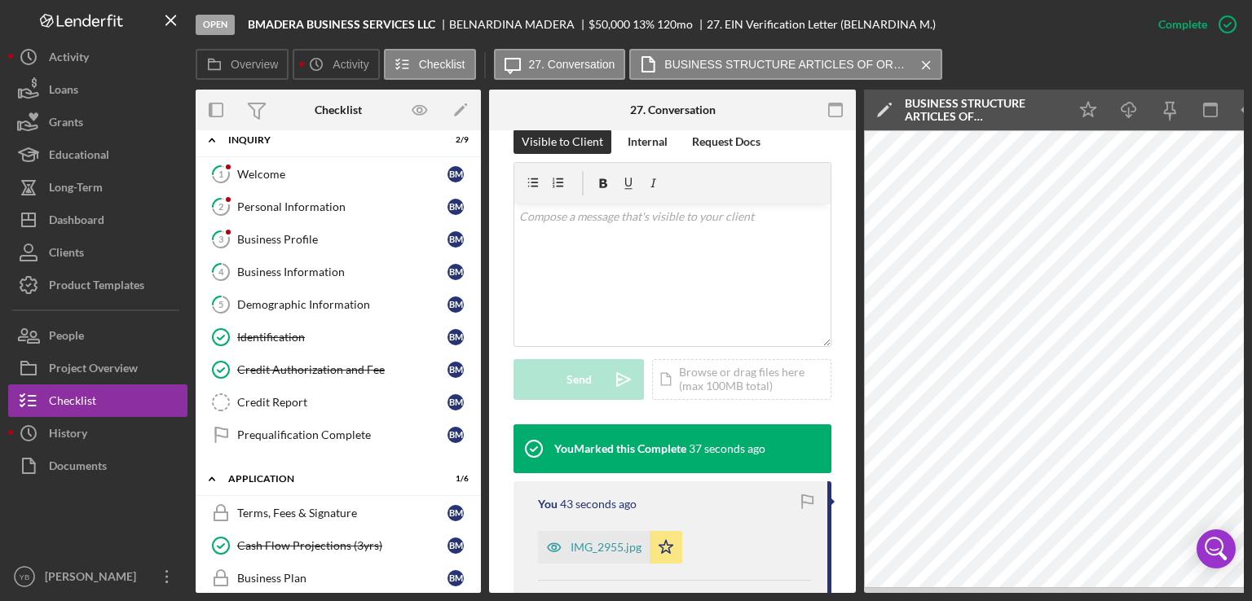
scroll to position [12, 0]
click at [284, 268] on div "Business Information" at bounding box center [342, 273] width 210 height 13
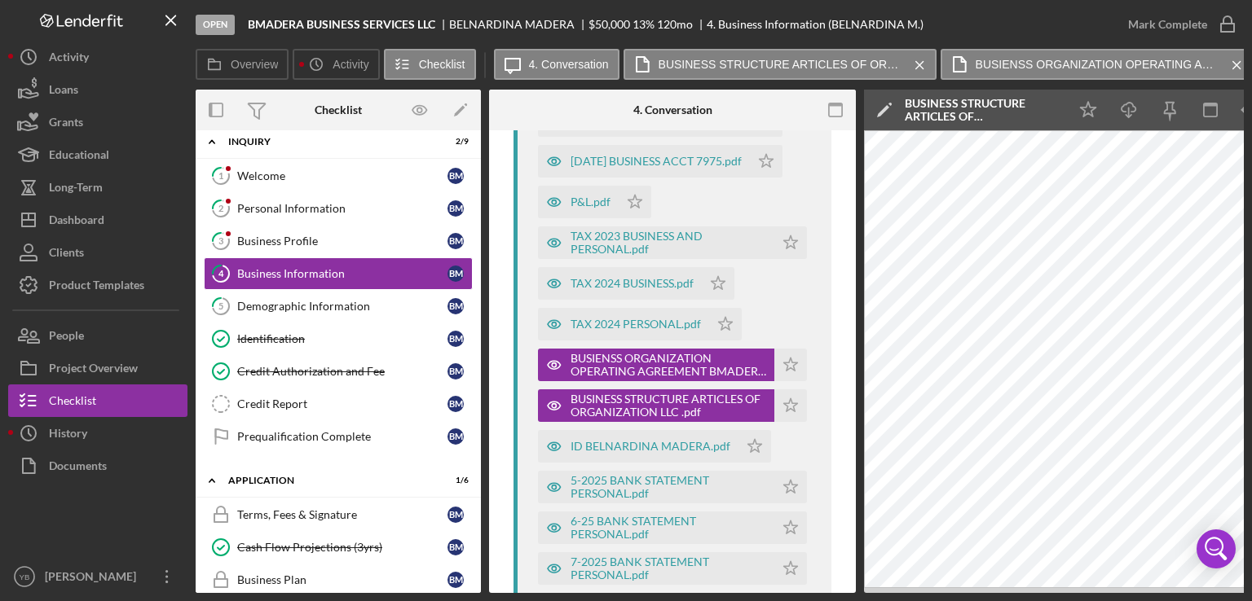
scroll to position [831, 0]
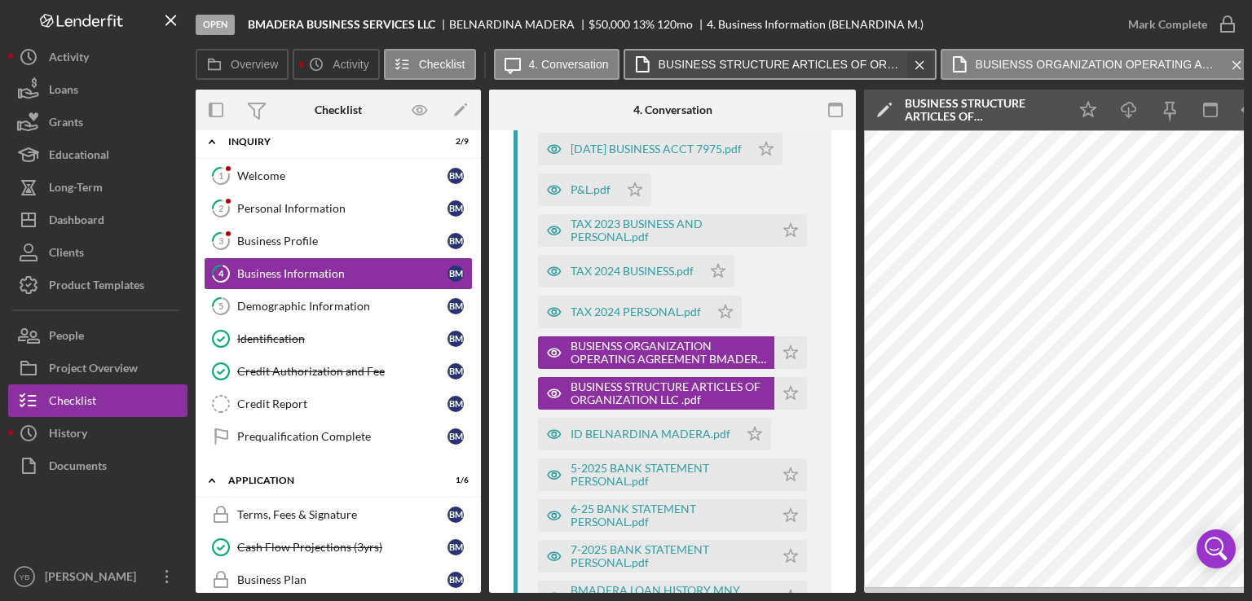
click at [919, 64] on icon "Icon/Menu Close" at bounding box center [919, 65] width 29 height 41
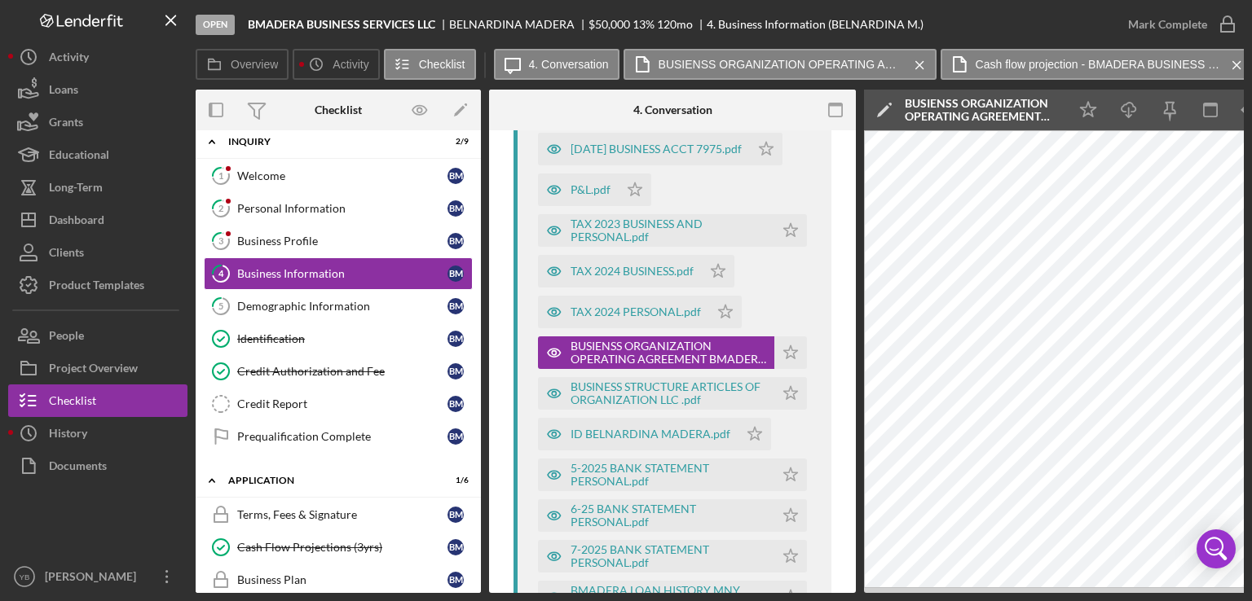
click at [919, 64] on icon "Icon/Menu Close" at bounding box center [919, 65] width 29 height 41
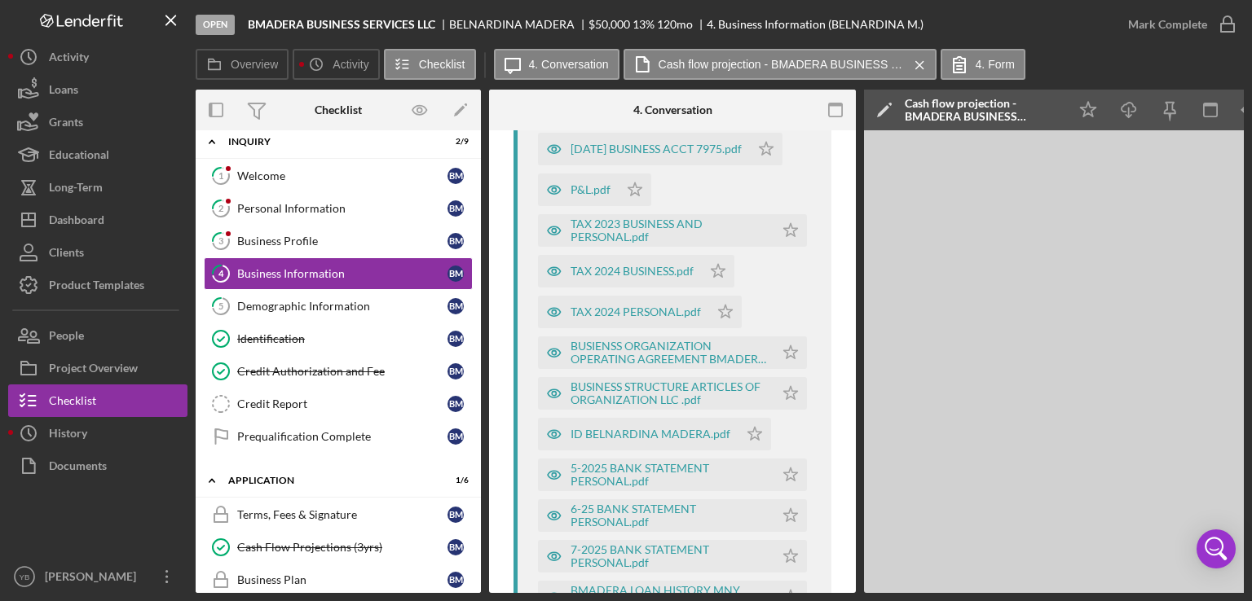
click at [919, 64] on icon "Icon/Menu Close" at bounding box center [919, 65] width 29 height 41
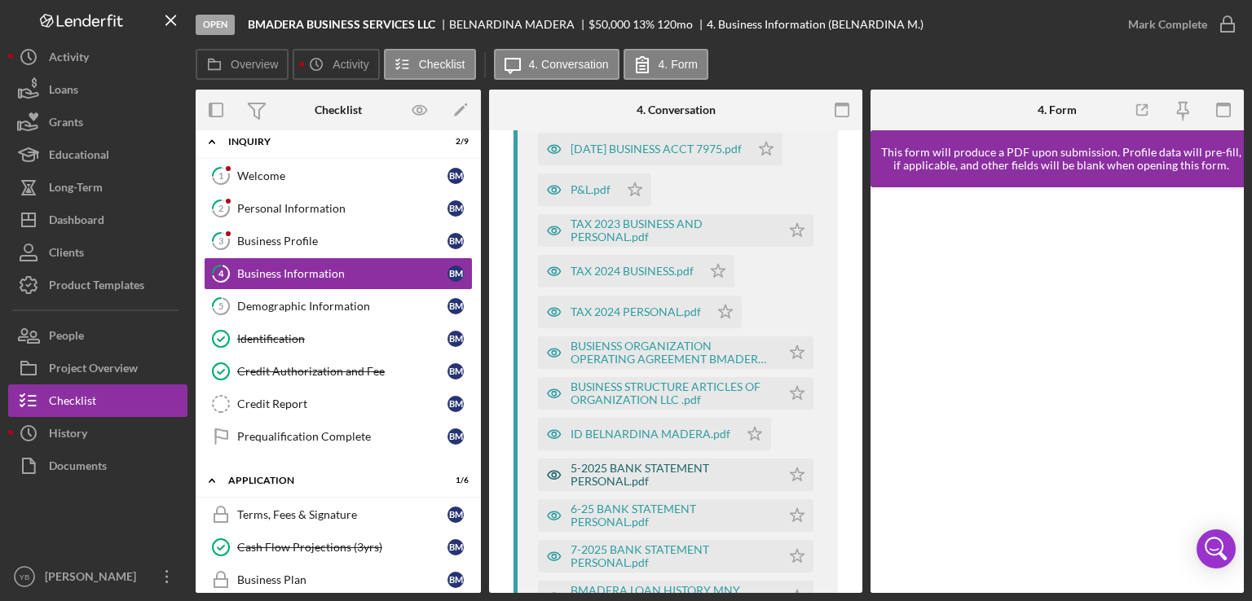
click at [641, 474] on div "5-2025 BANK STATEMENT PERSONAL.pdf" at bounding box center [671, 475] width 202 height 26
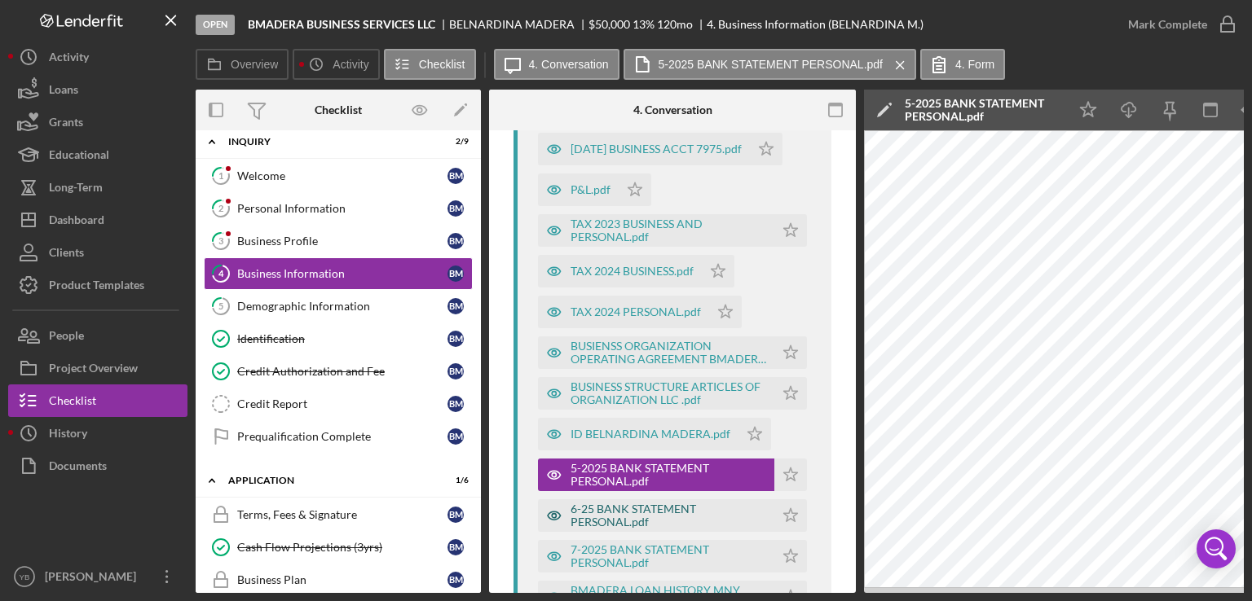
click at [640, 523] on div "6-25 BANK STATEMENT PERSONAL.pdf" at bounding box center [668, 516] width 196 height 26
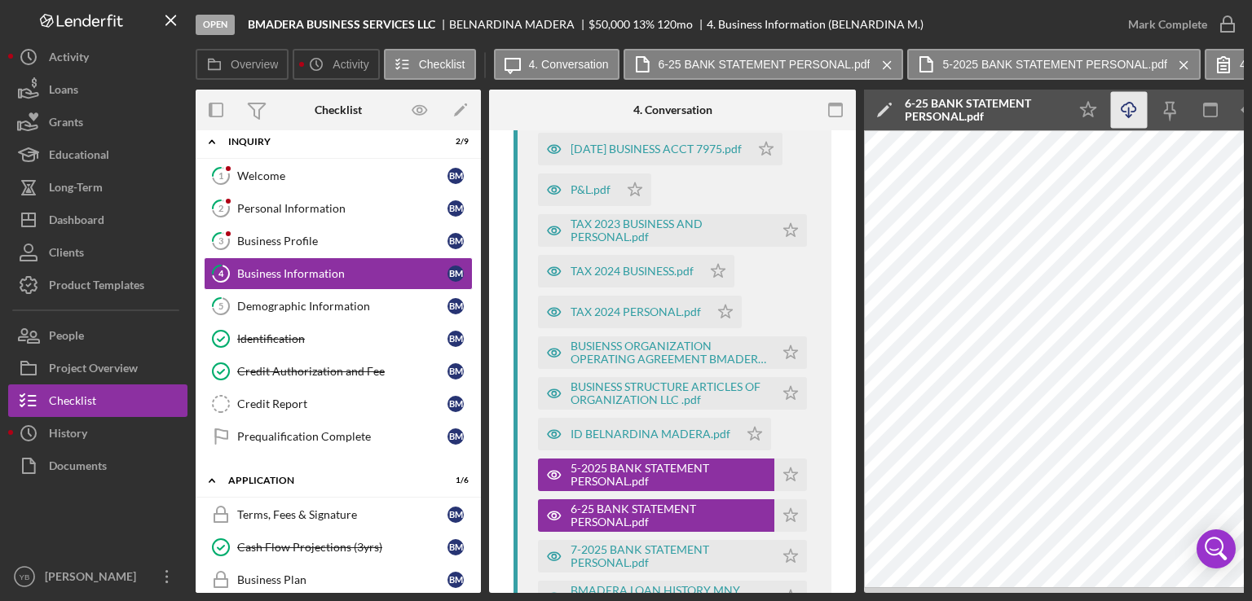
click at [1127, 113] on icon "Icon/Download" at bounding box center [1129, 110] width 37 height 37
click at [627, 556] on div "7-2025 BANK STATEMENT PERSONAL.pdf" at bounding box center [668, 557] width 196 height 26
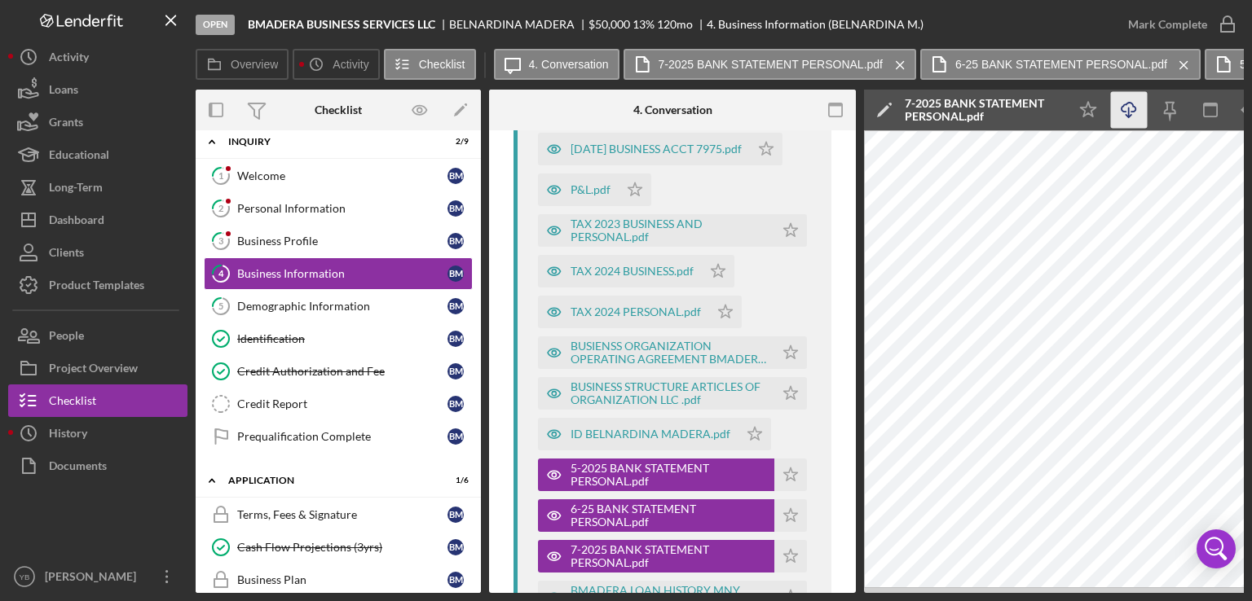
click at [1130, 107] on icon "Icon/Download" at bounding box center [1129, 110] width 37 height 37
click at [636, 477] on div "5-2025 BANK STATEMENT PERSONAL.pdf" at bounding box center [668, 475] width 196 height 26
click at [1125, 118] on icon "Icon/Download" at bounding box center [1129, 110] width 37 height 37
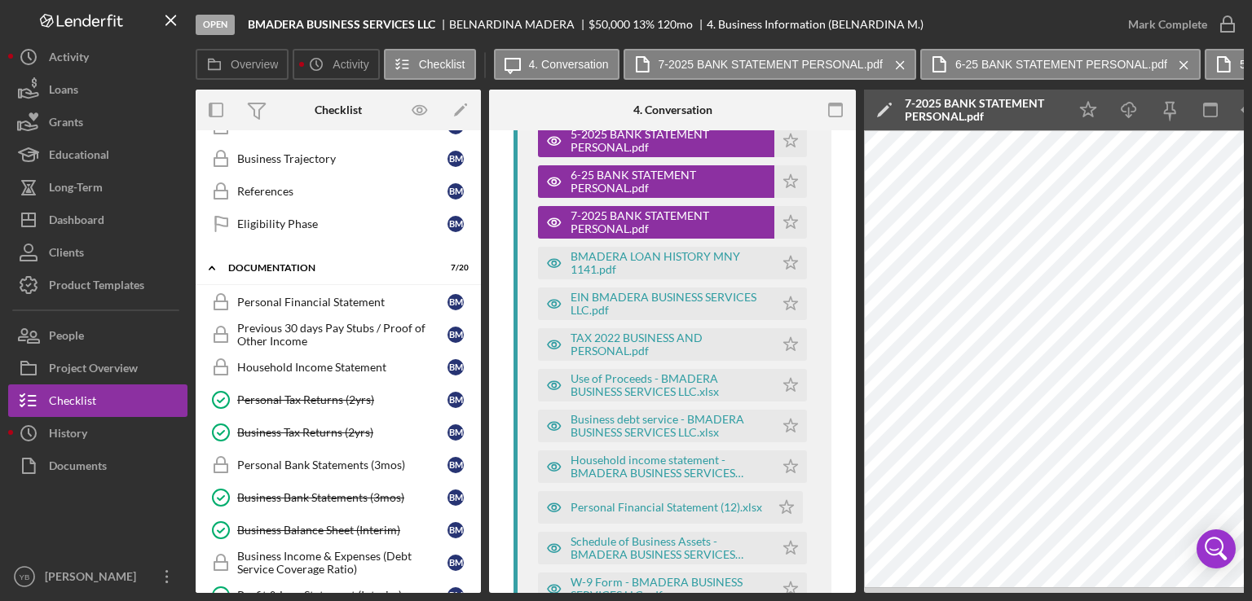
scroll to position [472, 0]
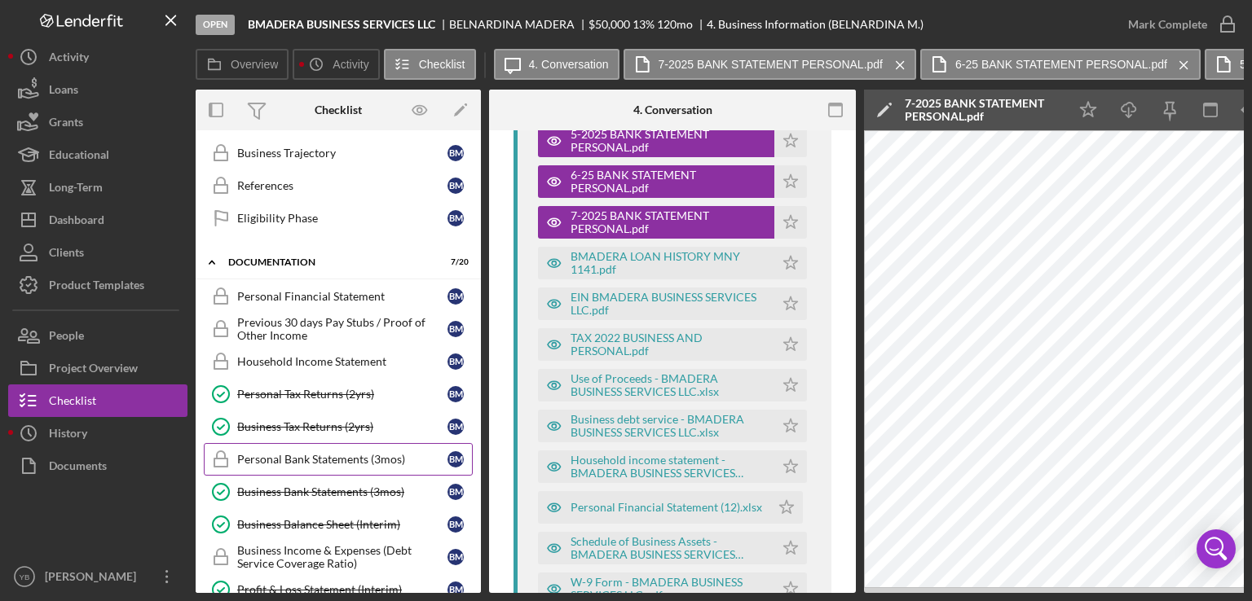
click at [335, 453] on div "Personal Bank Statements (3mos)" at bounding box center [342, 459] width 210 height 13
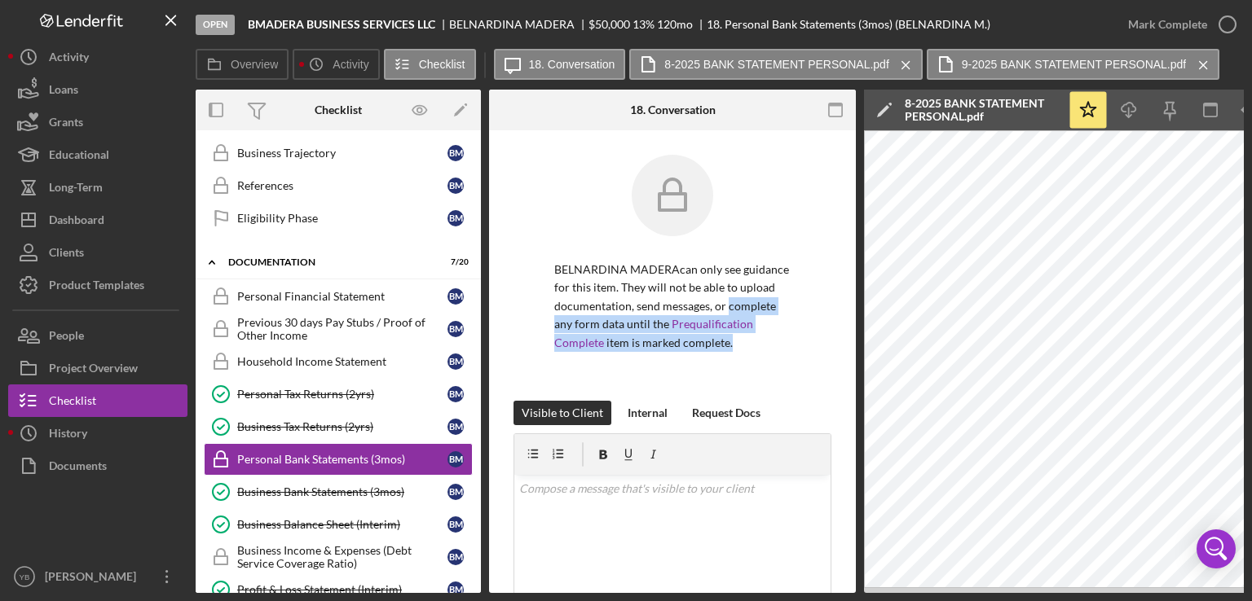
drag, startPoint x: 851, startPoint y: 297, endPoint x: 856, endPoint y: 391, distance: 93.8
click at [856, 391] on div "Overview Internal Workflow Stage Open Icon/Dropdown Arrow Archive (can unarchiv…" at bounding box center [720, 342] width 1048 height 504
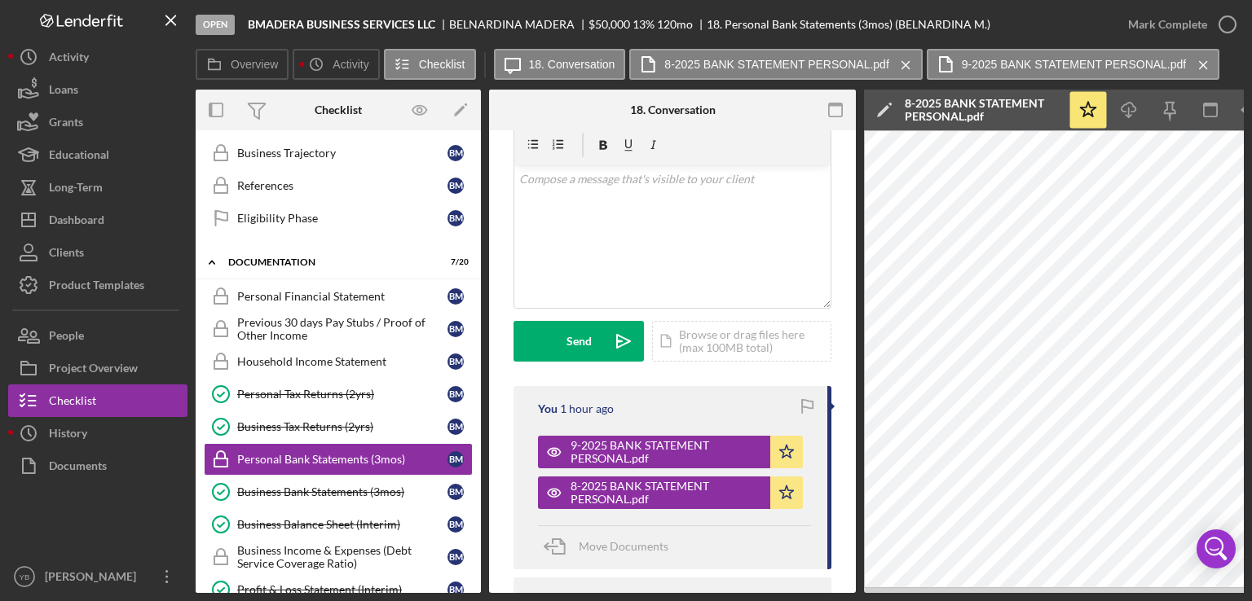
scroll to position [321, 0]
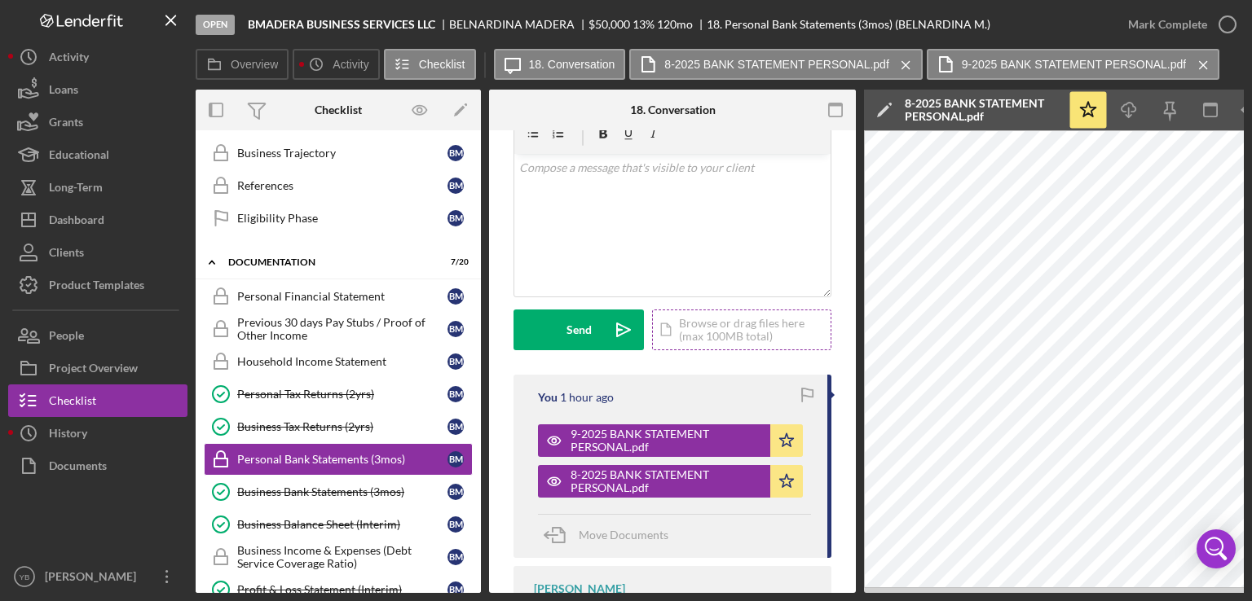
click at [732, 346] on div "Icon/Document Browse or drag files here (max 100MB total) Tap to choose files o…" at bounding box center [741, 330] width 179 height 41
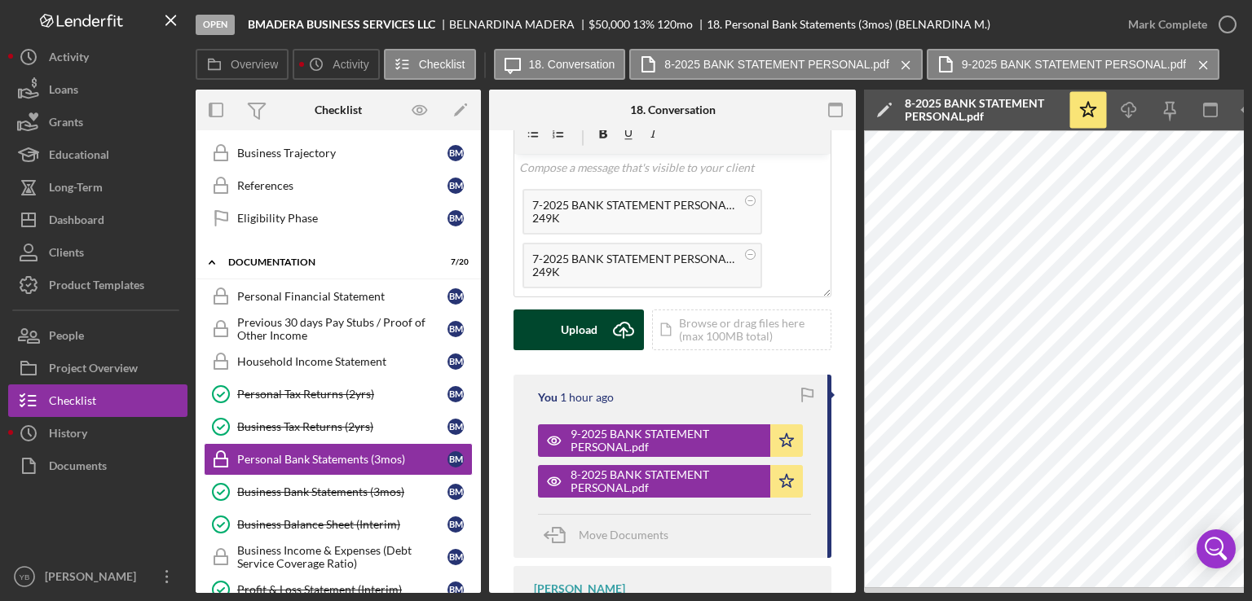
click at [584, 350] on div "Upload" at bounding box center [579, 330] width 37 height 41
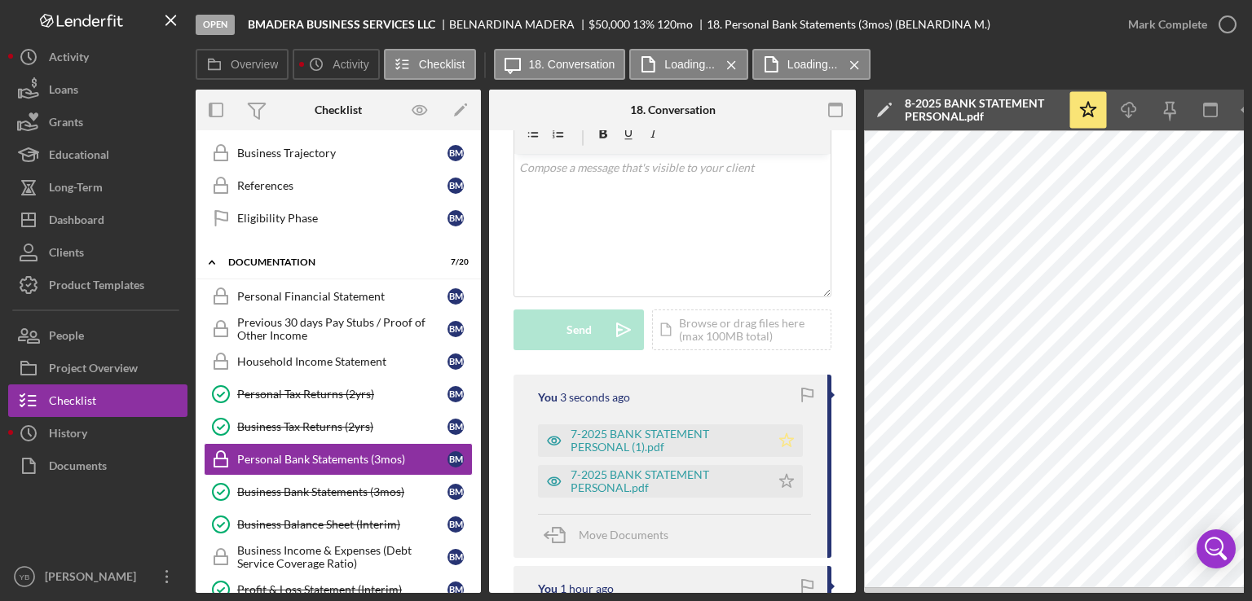
click at [785, 447] on polygon "button" at bounding box center [787, 440] width 14 height 13
click at [780, 498] on icon "Icon/Star" at bounding box center [786, 481] width 33 height 33
click at [852, 424] on div "Overview Internal Workflow Stage Open Icon/Dropdown Arrow Archive (can unarchiv…" at bounding box center [720, 342] width 1048 height 504
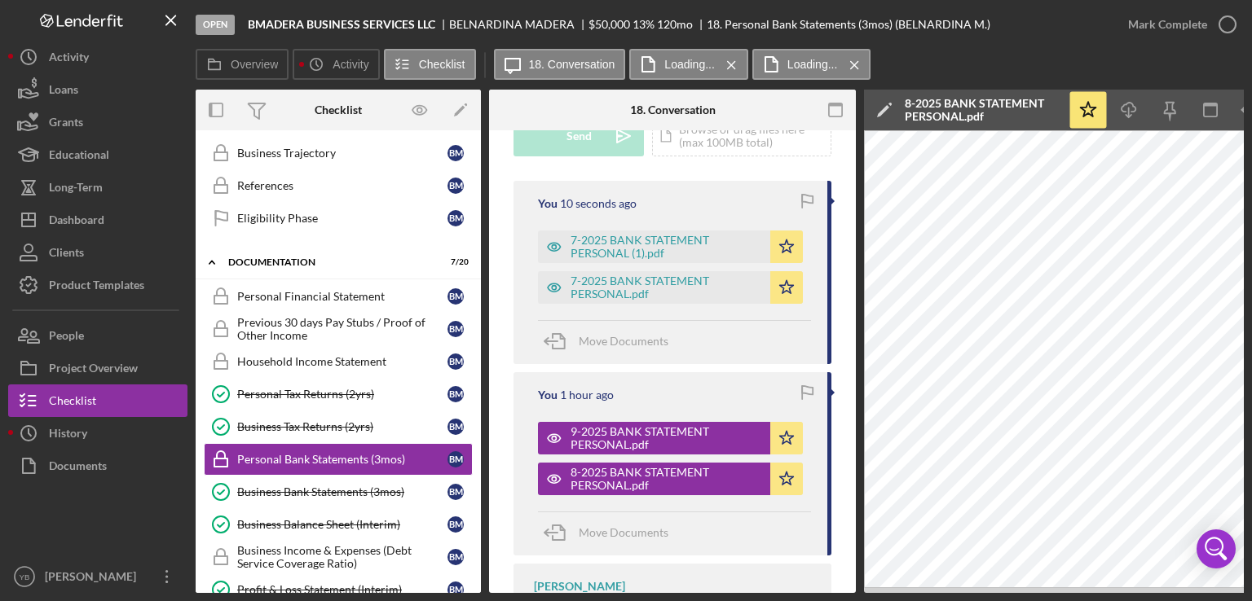
scroll to position [488, 0]
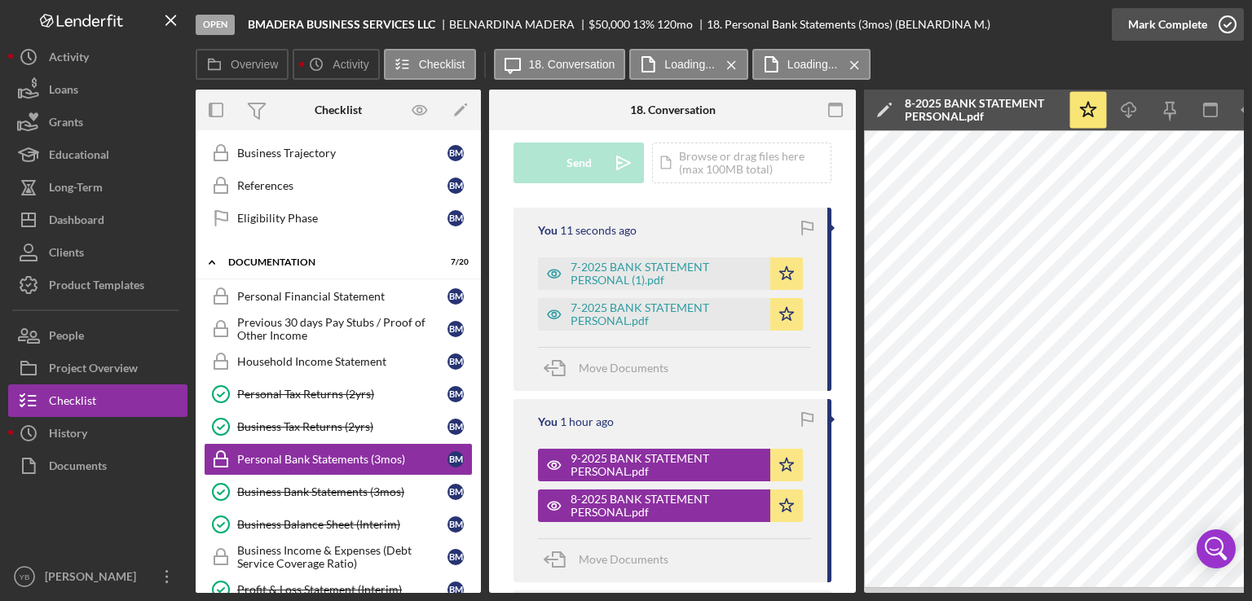
click at [1186, 33] on div "Mark Complete" at bounding box center [1167, 24] width 79 height 33
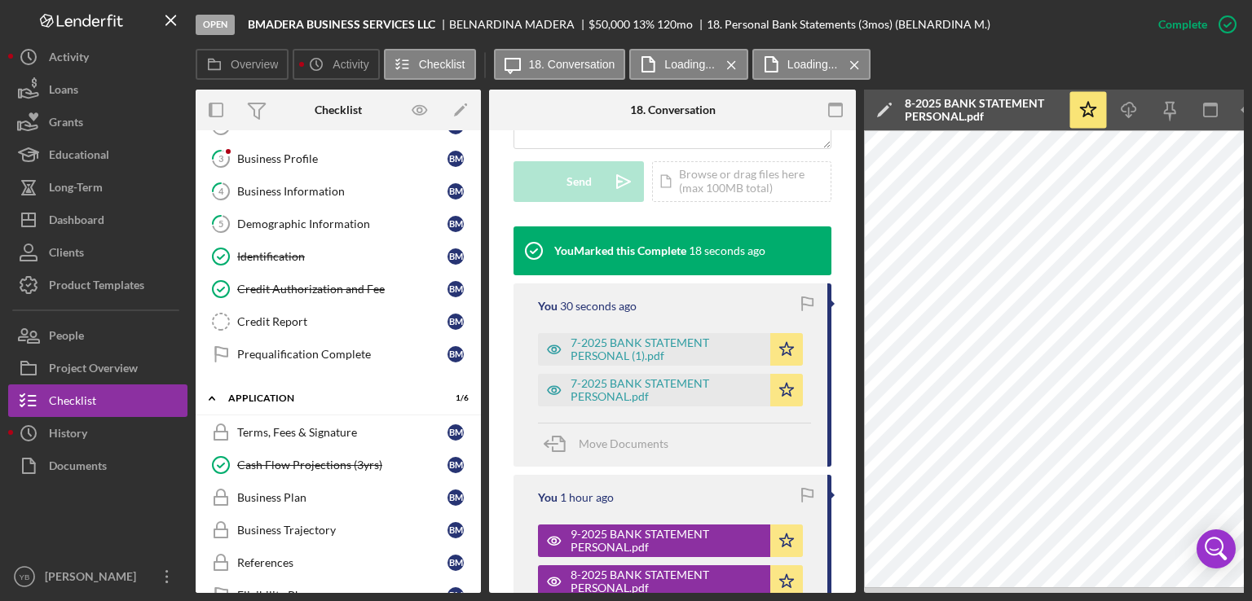
scroll to position [75, 0]
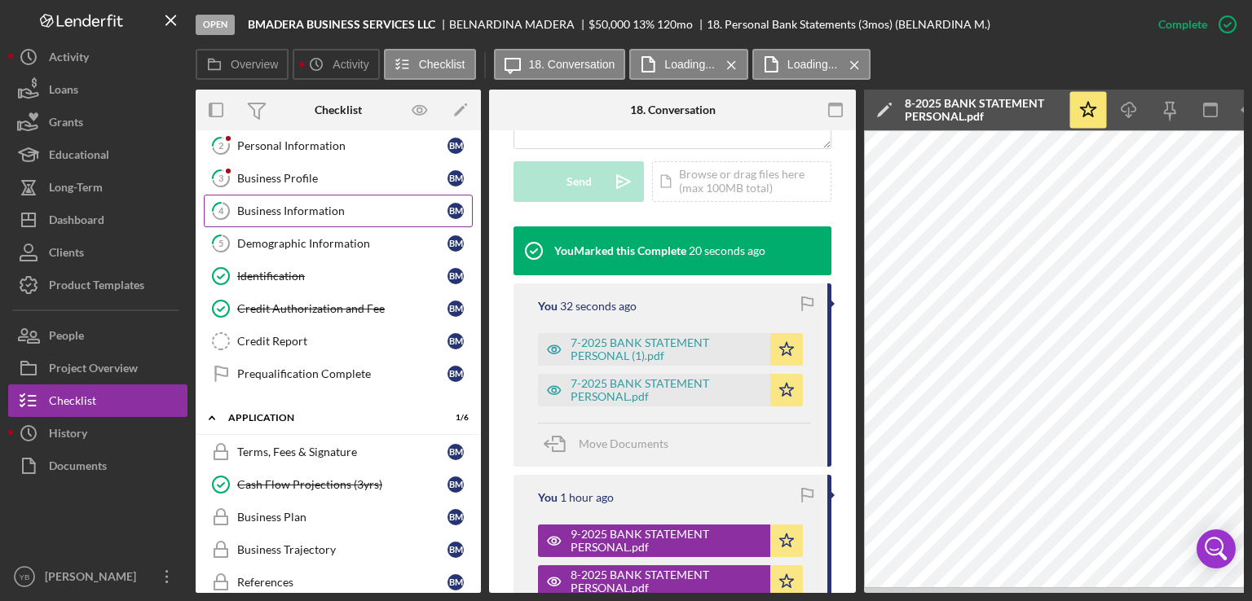
click at [329, 213] on div "Business Information" at bounding box center [342, 211] width 210 height 13
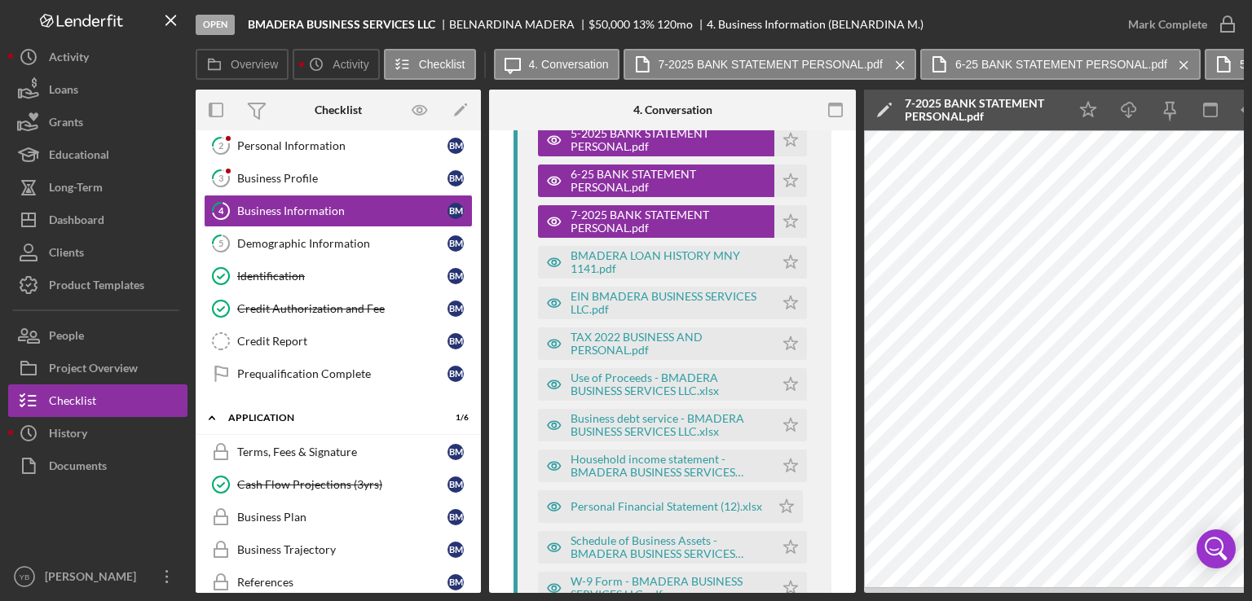
scroll to position [1154, 0]
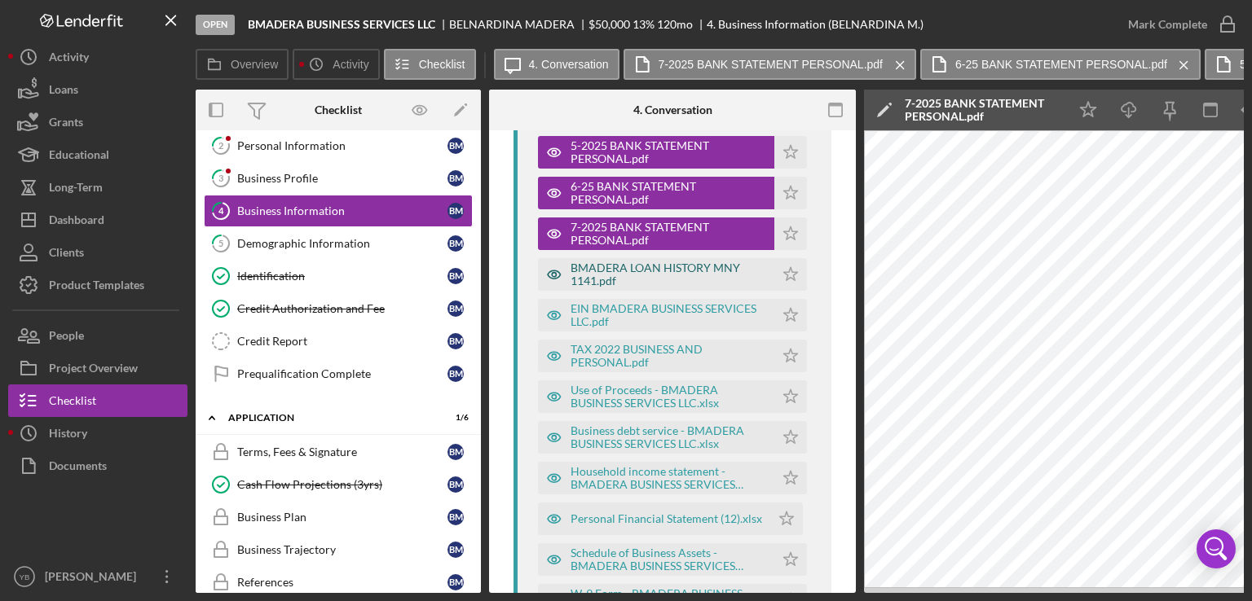
click at [624, 262] on div "BMADERA LOAN HISTORY MNY 1141.pdf" at bounding box center [668, 275] width 196 height 26
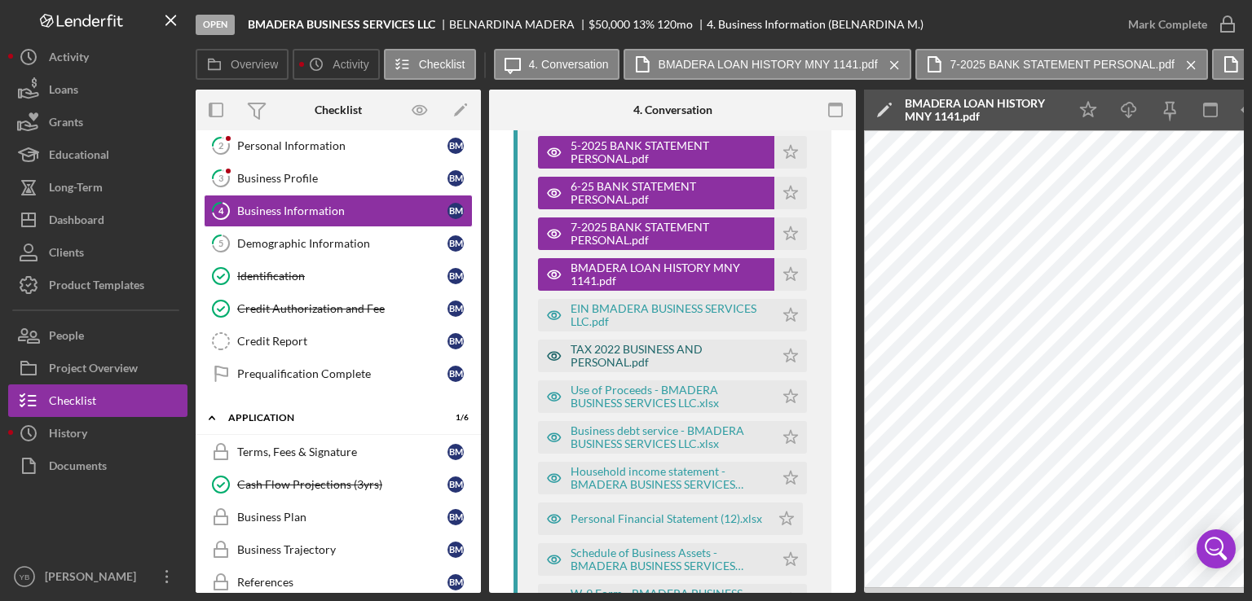
click at [659, 356] on div "TAX 2022 BUSINESS AND PERSONAL.pdf" at bounding box center [668, 356] width 196 height 26
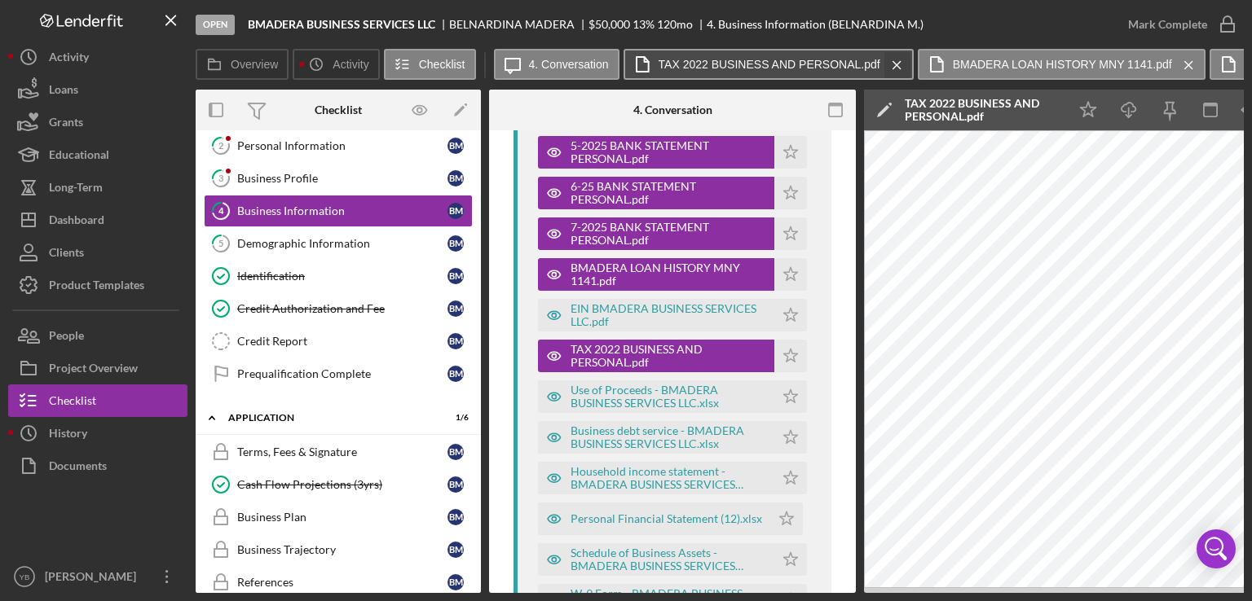
click at [898, 67] on icon "Icon/Menu Close" at bounding box center [897, 65] width 29 height 41
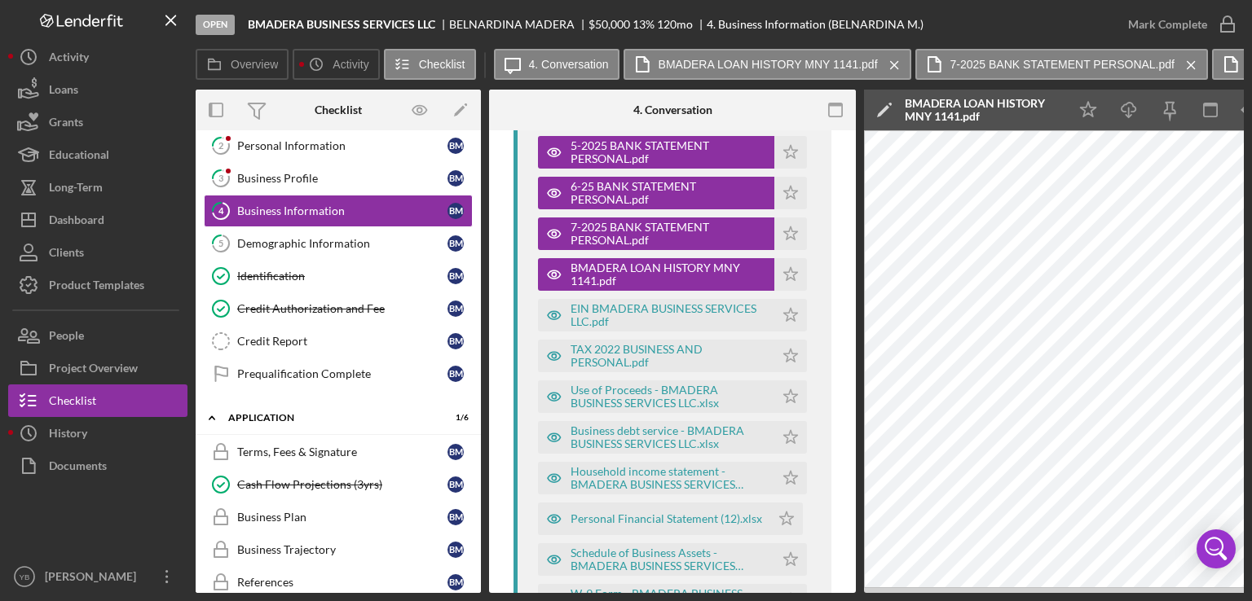
click at [898, 67] on button "BMADERA LOAN HISTORY MNY 1141.pdf Icon/Menu Close" at bounding box center [767, 64] width 288 height 31
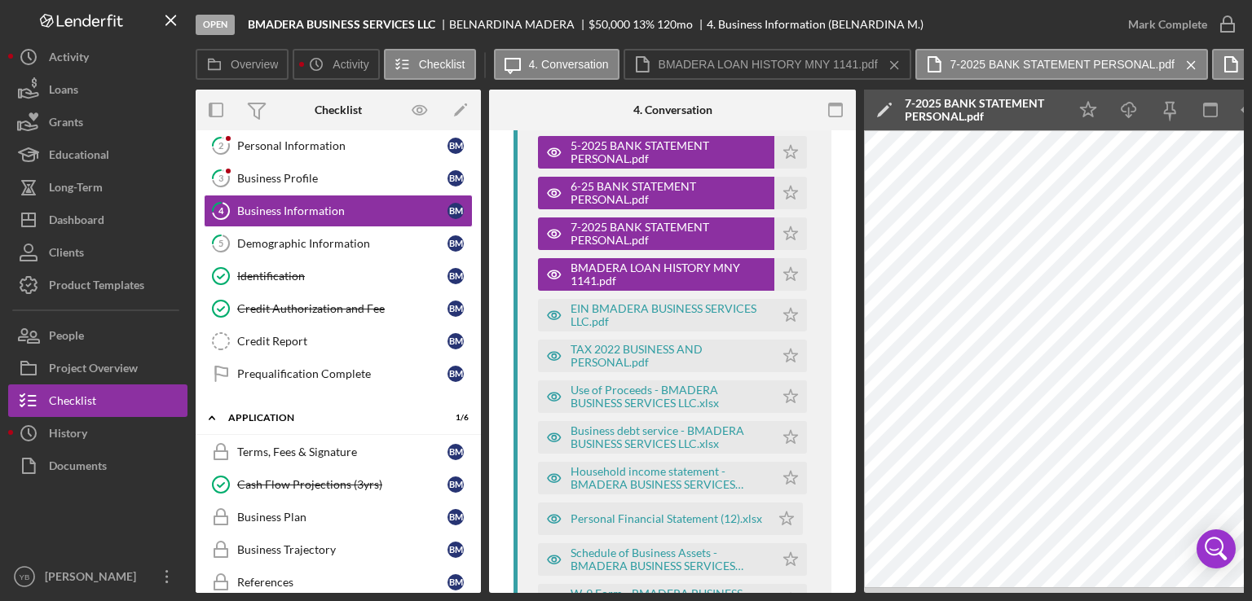
click at [898, 67] on button "BMADERA LOAN HISTORY MNY 1141.pdf Icon/Menu Close" at bounding box center [767, 64] width 288 height 31
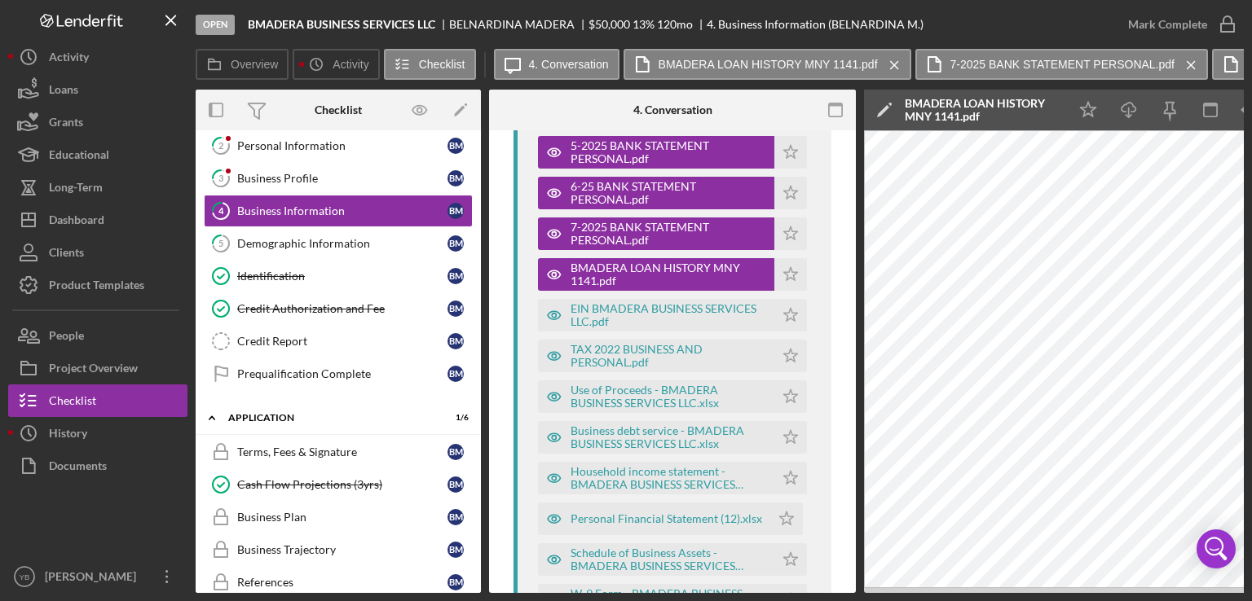
click at [898, 67] on button "BMADERA LOAN HISTORY MNY 1141.pdf Icon/Menu Close" at bounding box center [767, 64] width 288 height 31
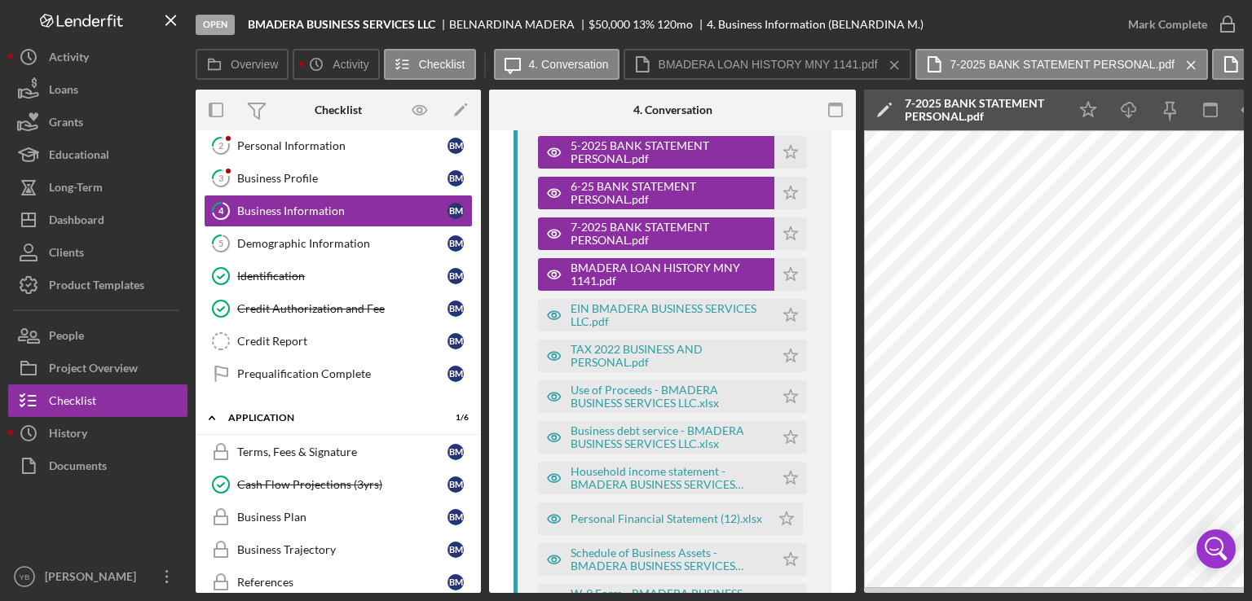
click at [898, 67] on button "BMADERA LOAN HISTORY MNY 1141.pdf Icon/Menu Close" at bounding box center [767, 64] width 288 height 31
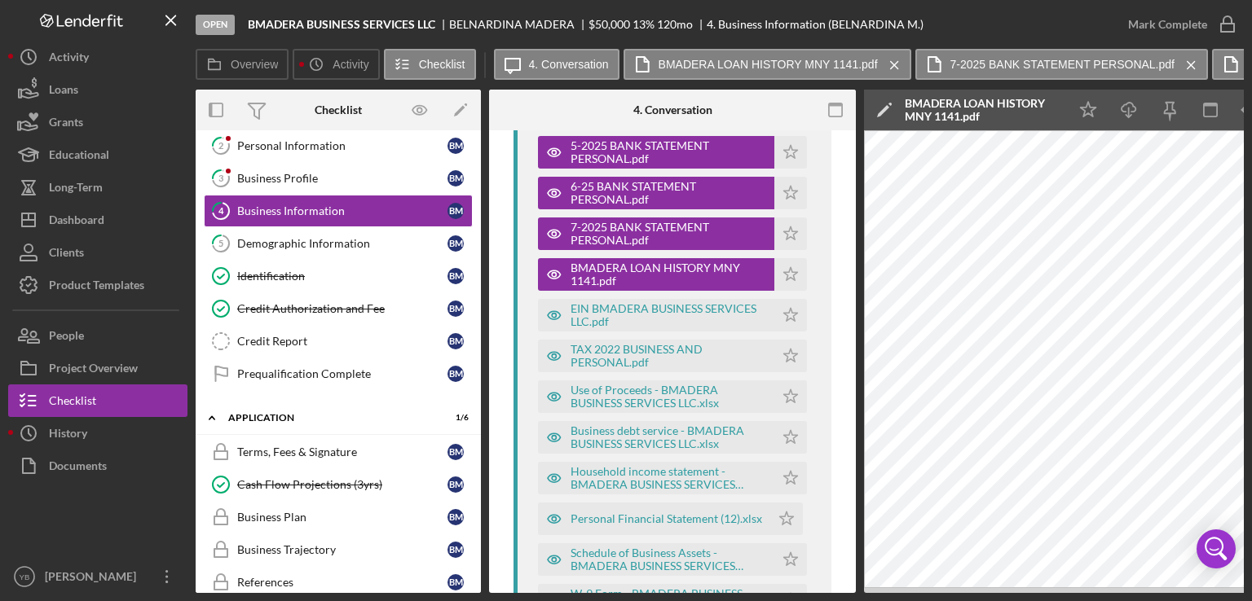
click at [898, 67] on button "BMADERA LOAN HISTORY MNY 1141.pdf Icon/Menu Close" at bounding box center [767, 64] width 288 height 31
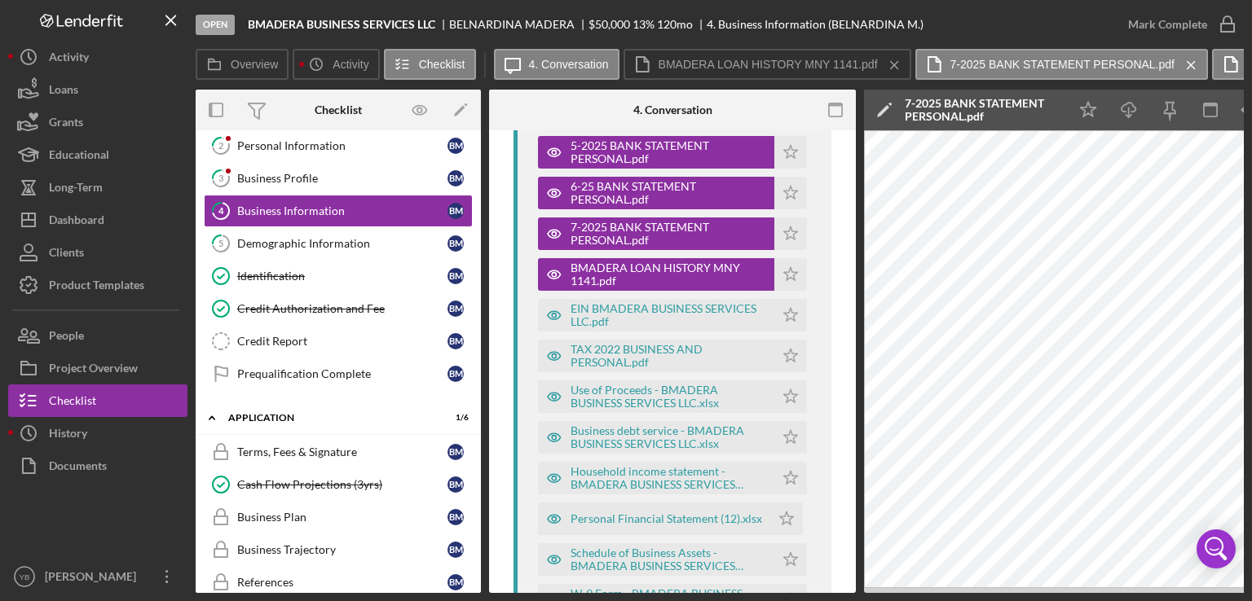
click at [898, 67] on button "BMADERA LOAN HISTORY MNY 1141.pdf Icon/Menu Close" at bounding box center [767, 64] width 288 height 31
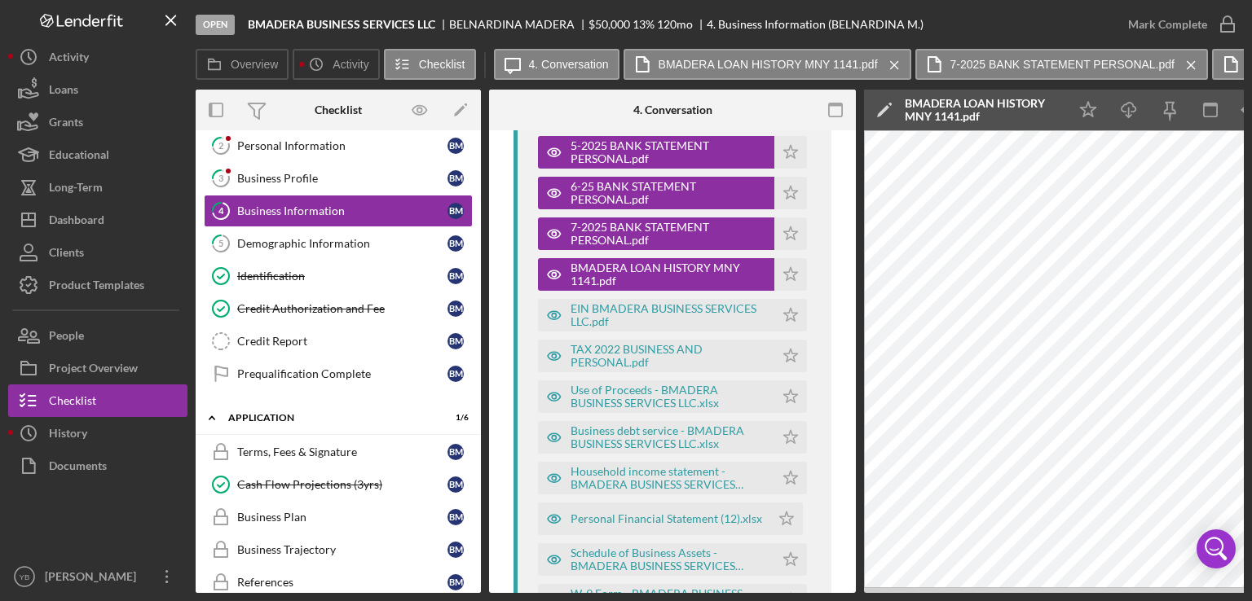
click at [898, 67] on button "BMADERA LOAN HISTORY MNY 1141.pdf Icon/Menu Close" at bounding box center [767, 64] width 288 height 31
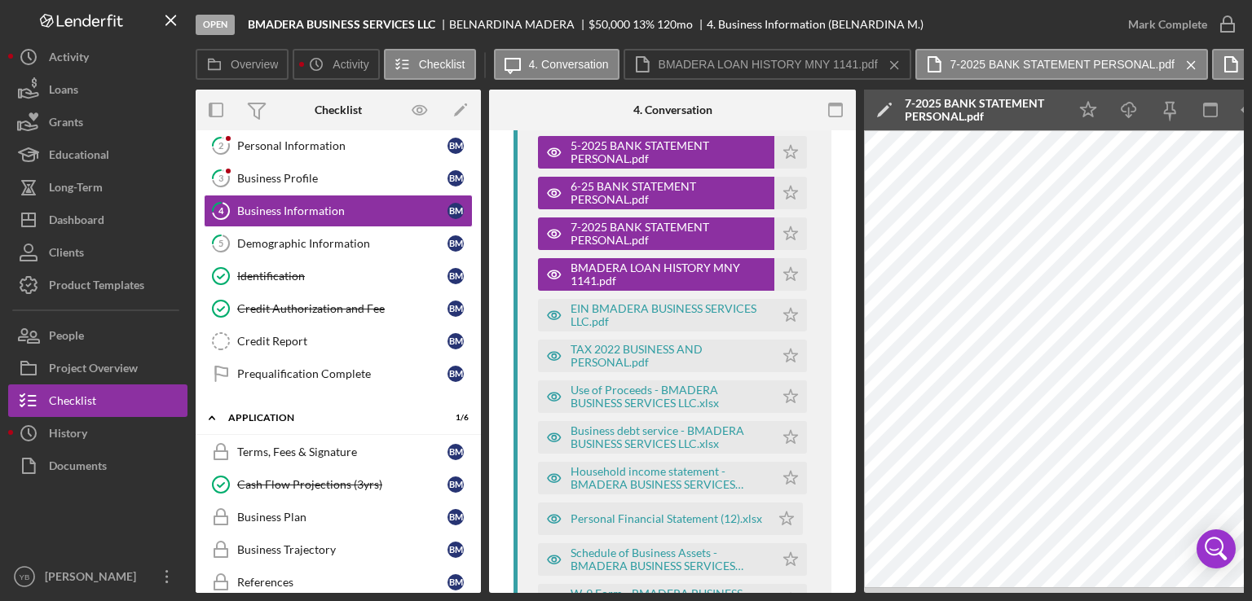
click at [898, 67] on button "BMADERA LOAN HISTORY MNY 1141.pdf Icon/Menu Close" at bounding box center [767, 64] width 288 height 31
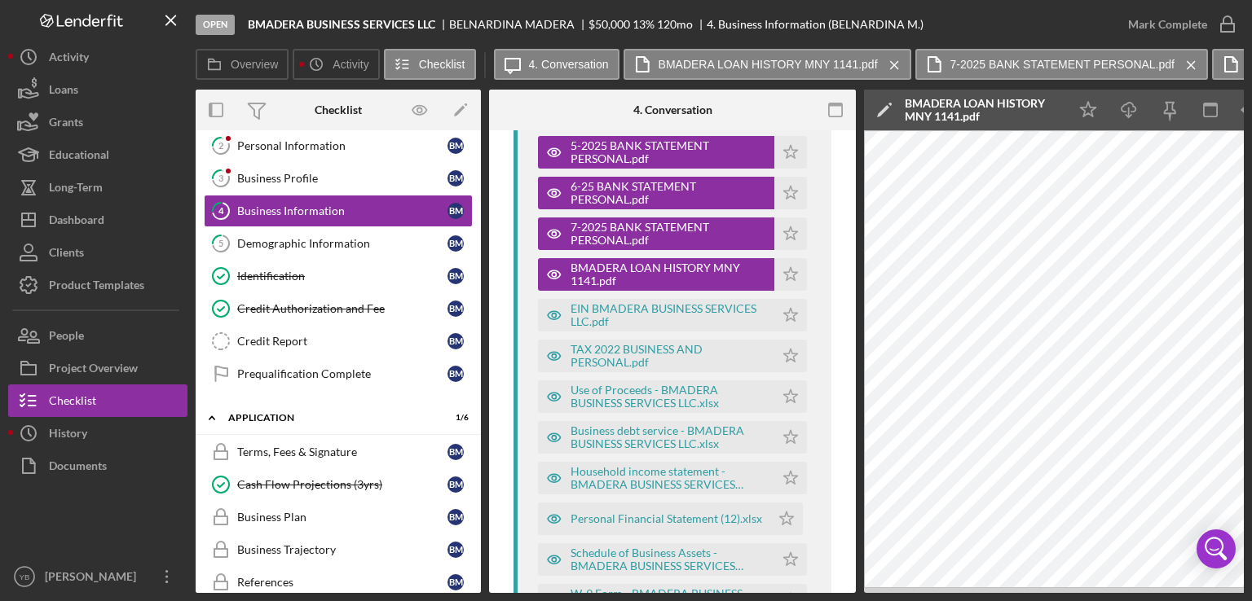
click at [898, 67] on button "BMADERA LOAN HISTORY MNY 1141.pdf Icon/Menu Close" at bounding box center [767, 64] width 288 height 31
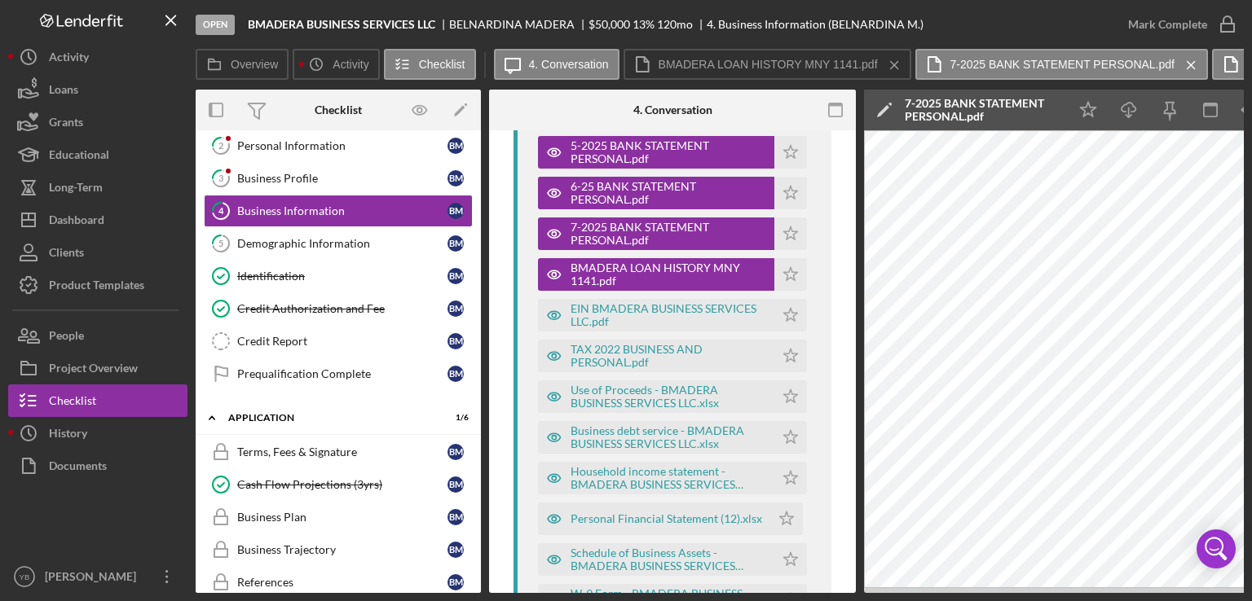
click at [898, 67] on button "BMADERA LOAN HISTORY MNY 1141.pdf Icon/Menu Close" at bounding box center [767, 64] width 288 height 31
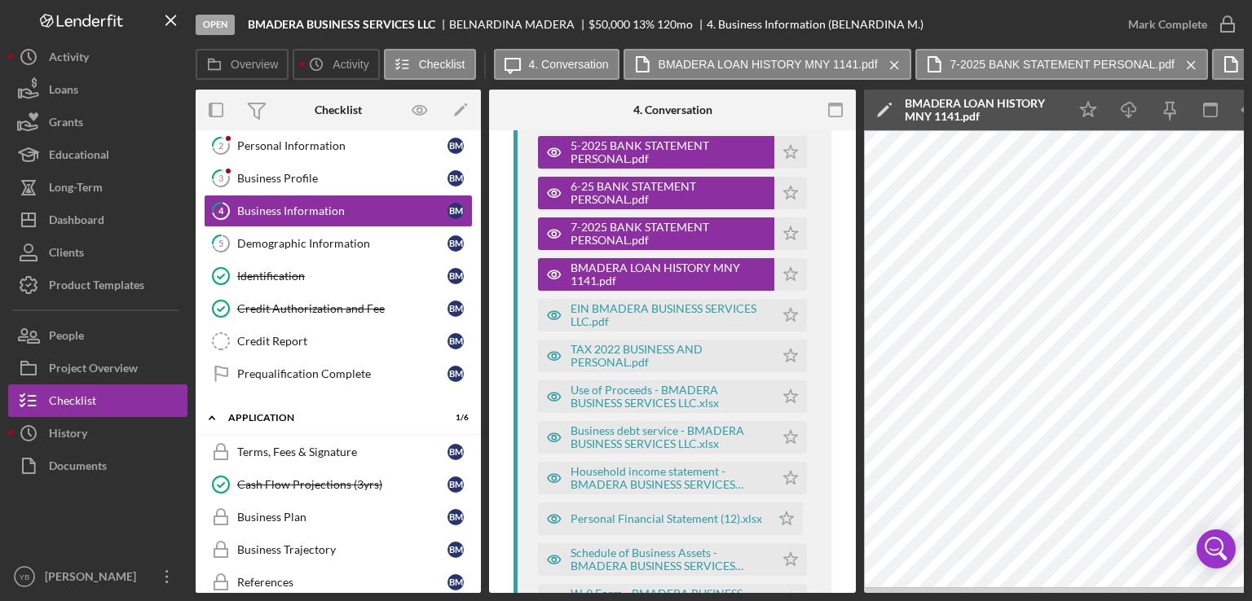
click at [898, 67] on button "BMADERA LOAN HISTORY MNY 1141.pdf Icon/Menu Close" at bounding box center [767, 64] width 288 height 31
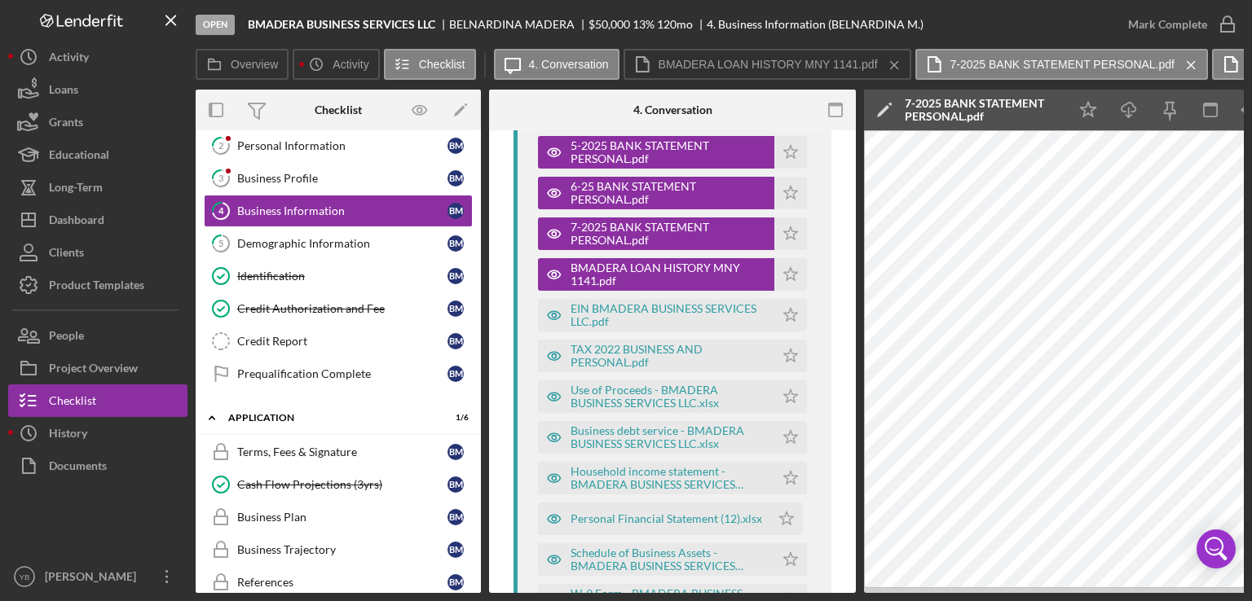
click at [898, 67] on button "BMADERA LOAN HISTORY MNY 1141.pdf Icon/Menu Close" at bounding box center [767, 64] width 288 height 31
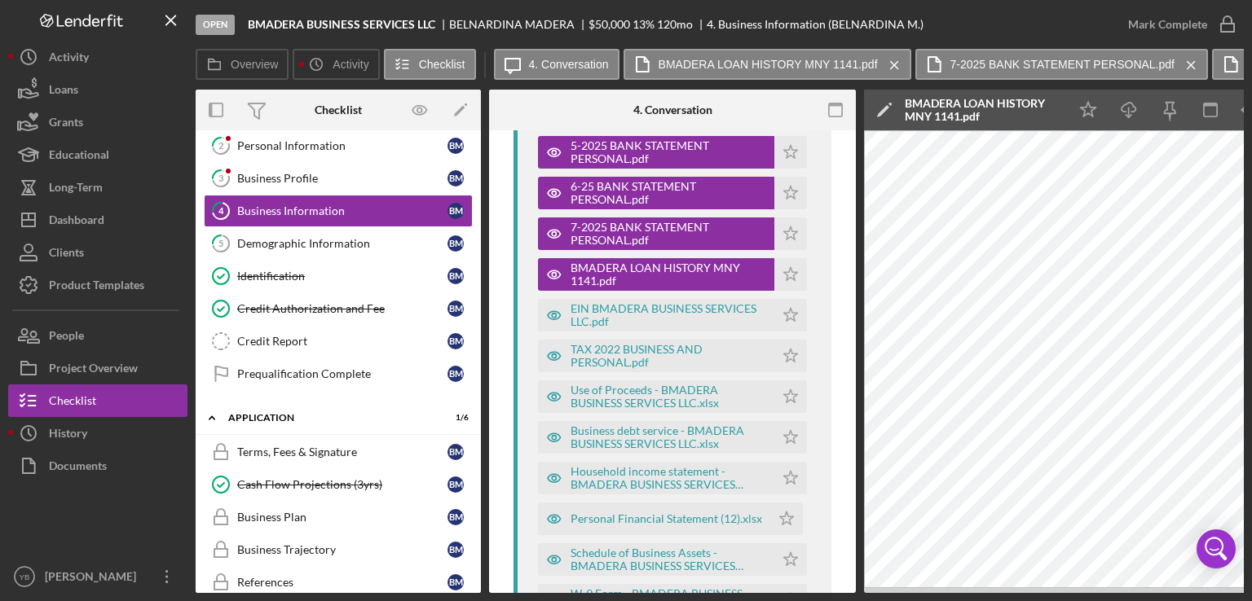
click at [898, 67] on button "BMADERA LOAN HISTORY MNY 1141.pdf Icon/Menu Close" at bounding box center [767, 64] width 288 height 31
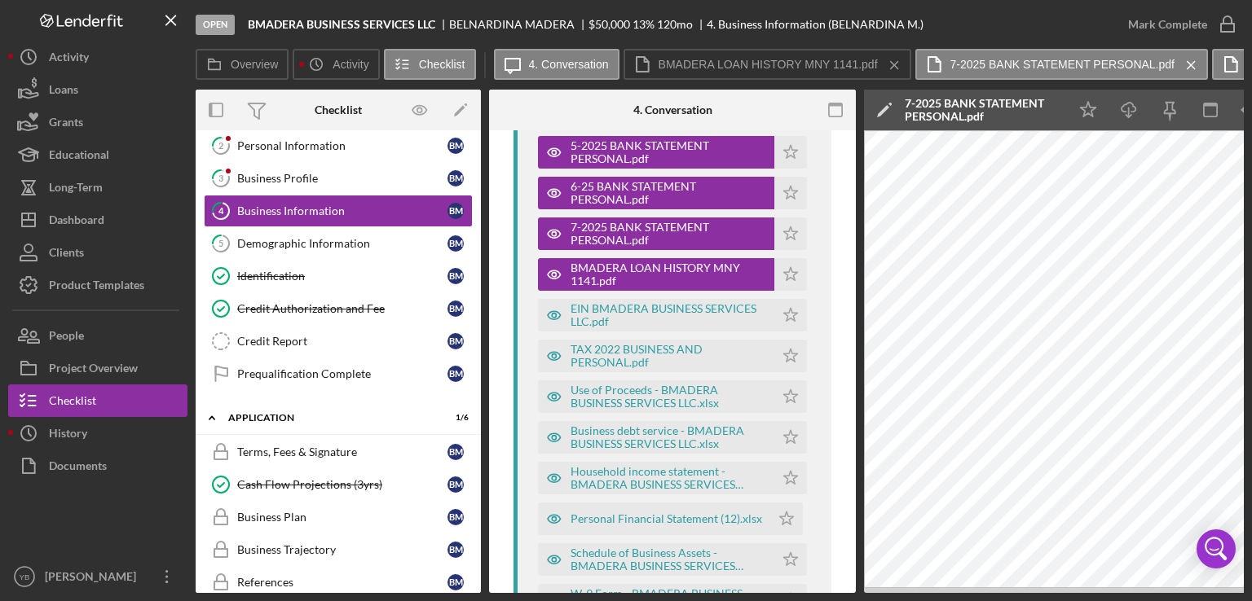
click at [898, 67] on button "BMADERA LOAN HISTORY MNY 1141.pdf Icon/Menu Close" at bounding box center [767, 64] width 288 height 31
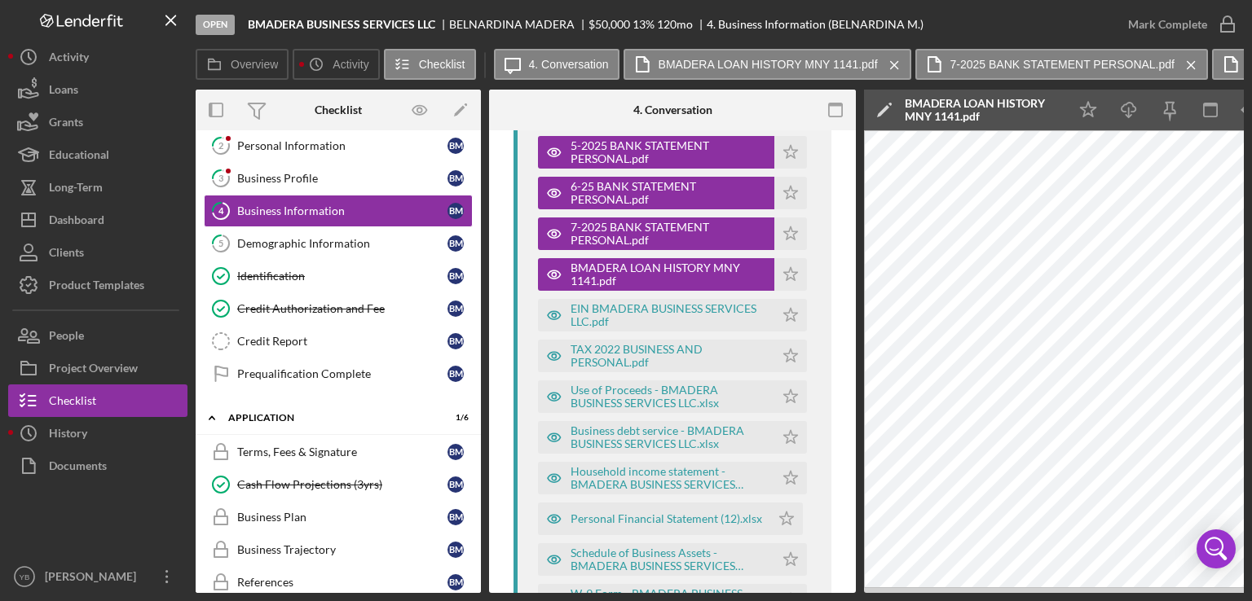
click at [898, 67] on button "BMADERA LOAN HISTORY MNY 1141.pdf Icon/Menu Close" at bounding box center [767, 64] width 288 height 31
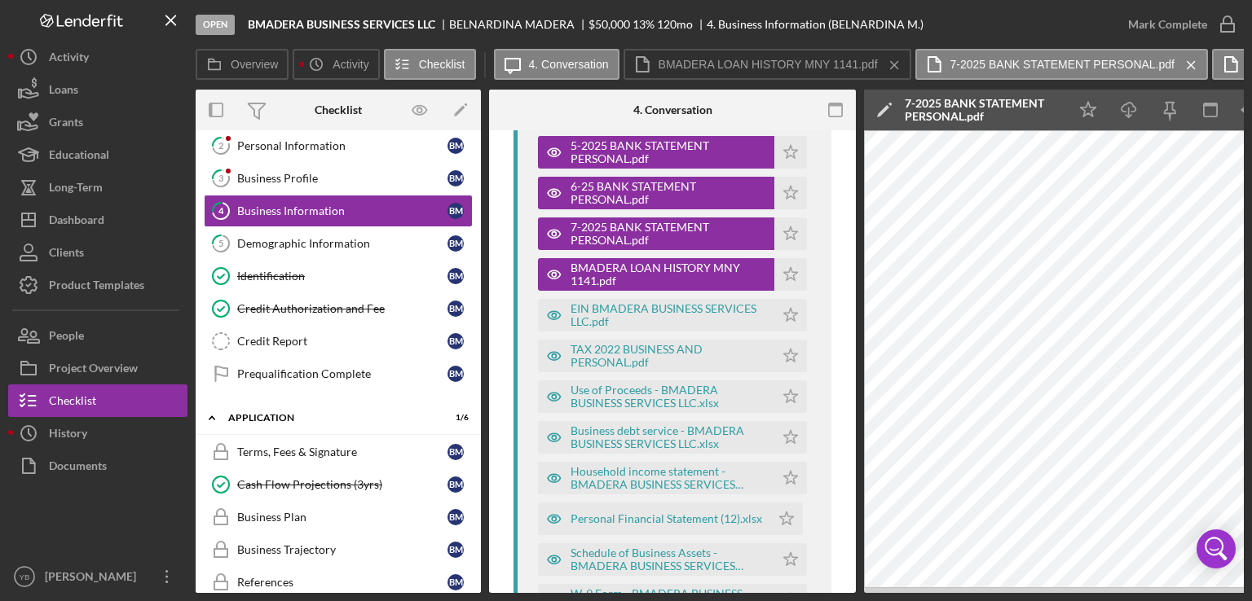
click at [898, 67] on button "BMADERA LOAN HISTORY MNY 1141.pdf Icon/Menu Close" at bounding box center [767, 64] width 288 height 31
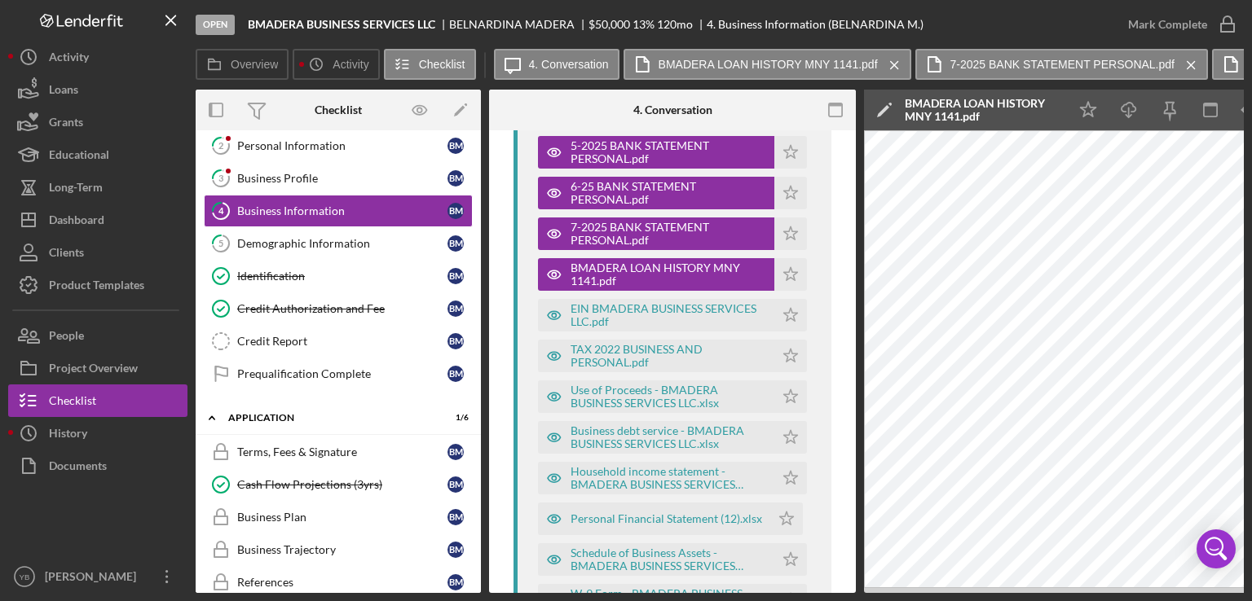
click at [898, 67] on button "BMADERA LOAN HISTORY MNY 1141.pdf Icon/Menu Close" at bounding box center [767, 64] width 288 height 31
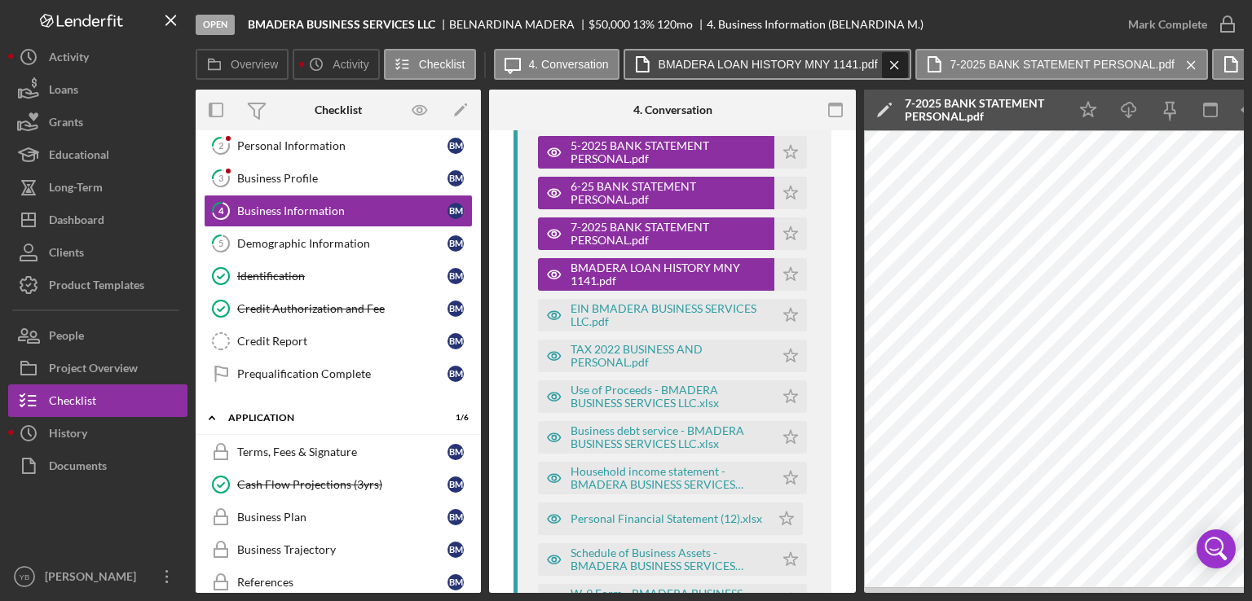
click at [888, 65] on icon "Icon/Menu Close" at bounding box center [894, 65] width 29 height 41
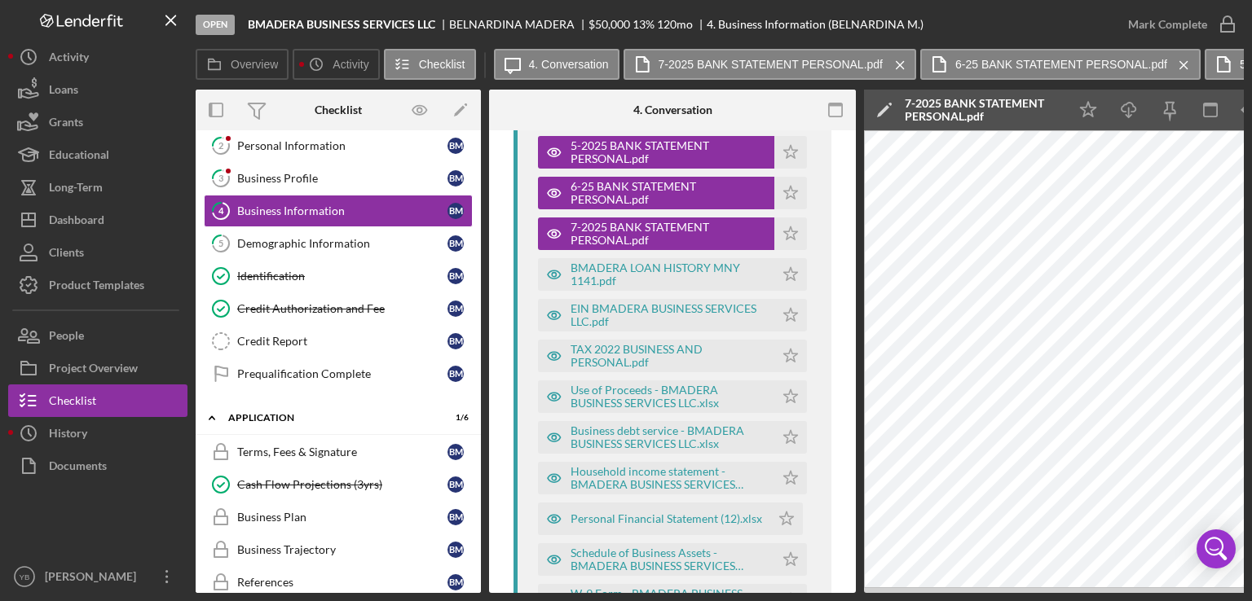
click at [888, 65] on icon "Icon/Menu Close" at bounding box center [900, 65] width 29 height 41
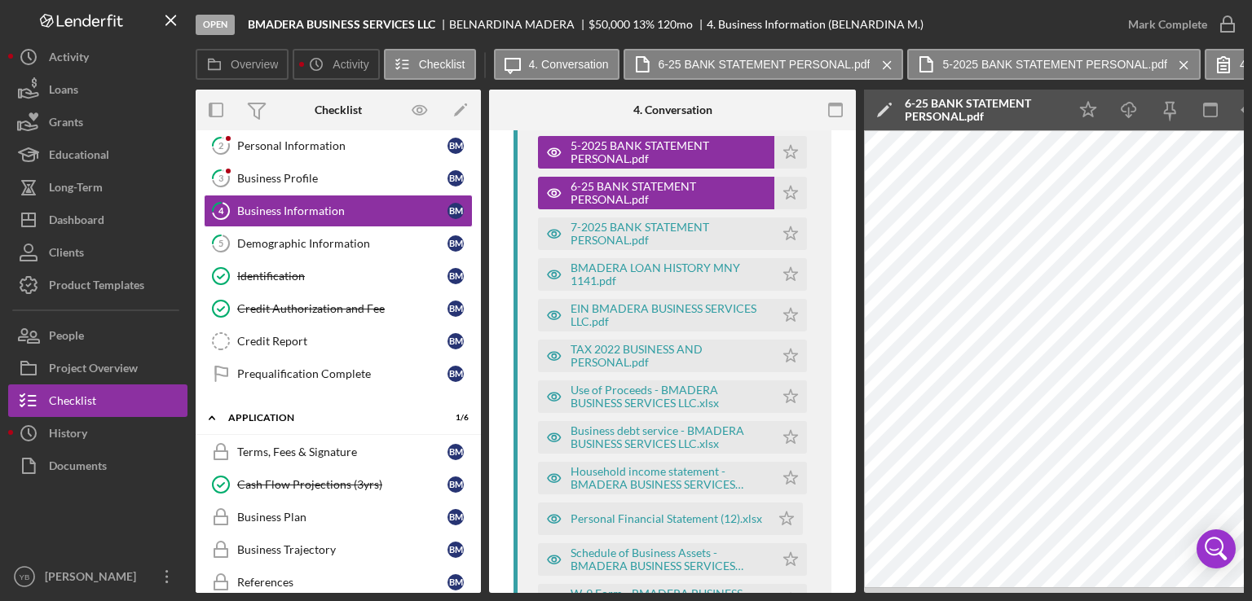
click at [888, 65] on icon "Icon/Menu Close" at bounding box center [887, 65] width 29 height 41
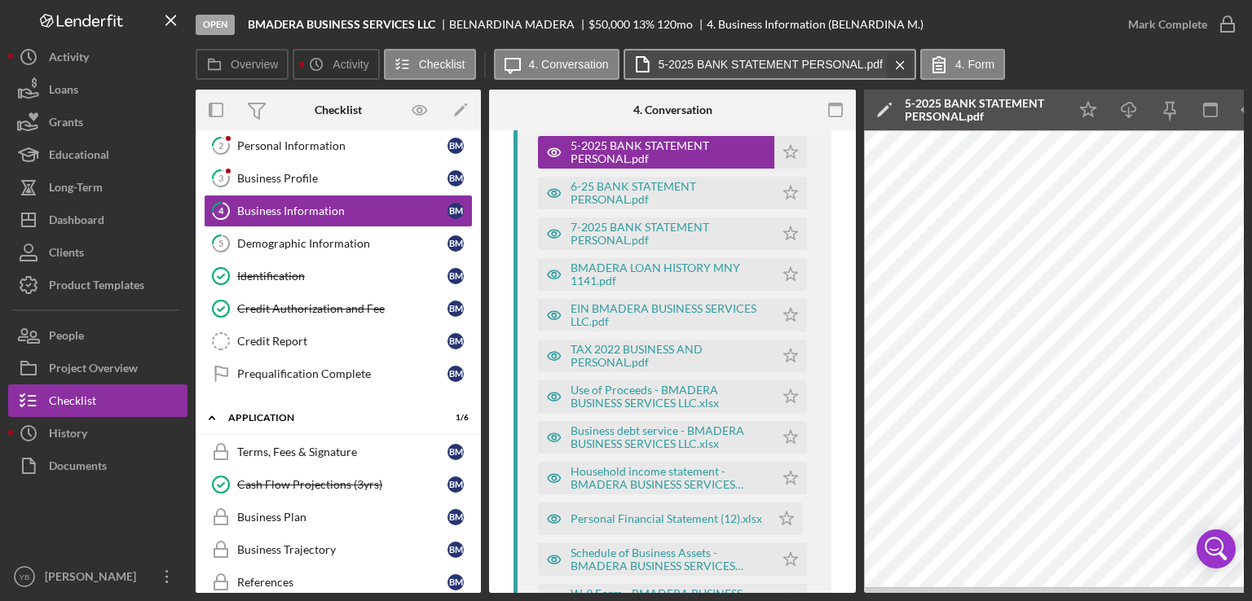
click at [888, 65] on icon "Icon/Menu Close" at bounding box center [900, 65] width 29 height 41
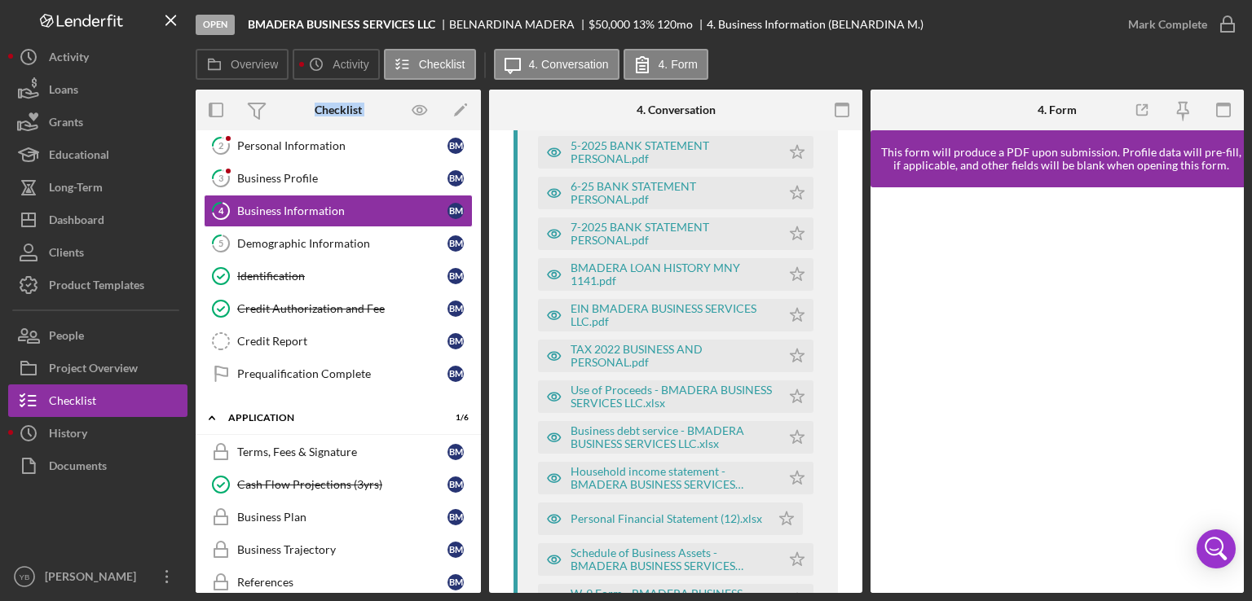
click at [888, 65] on div "Overview Icon/History Activity Checklist Icon/Message 4. Conversation 4. Form" at bounding box center [720, 65] width 1048 height 33
click at [636, 275] on div "BMADERA LOAN HISTORY MNY 1141.pdf" at bounding box center [671, 275] width 202 height 26
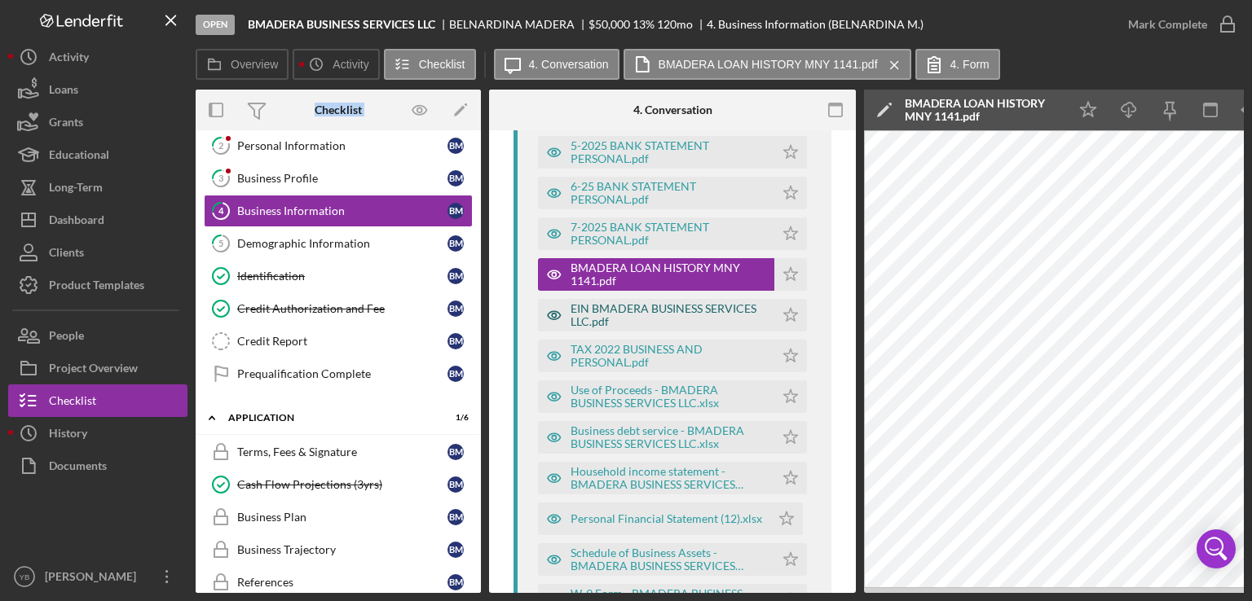
click at [617, 307] on div "EIN BMADERA BUSINESS SERVICES LLC.pdf" at bounding box center [668, 315] width 196 height 26
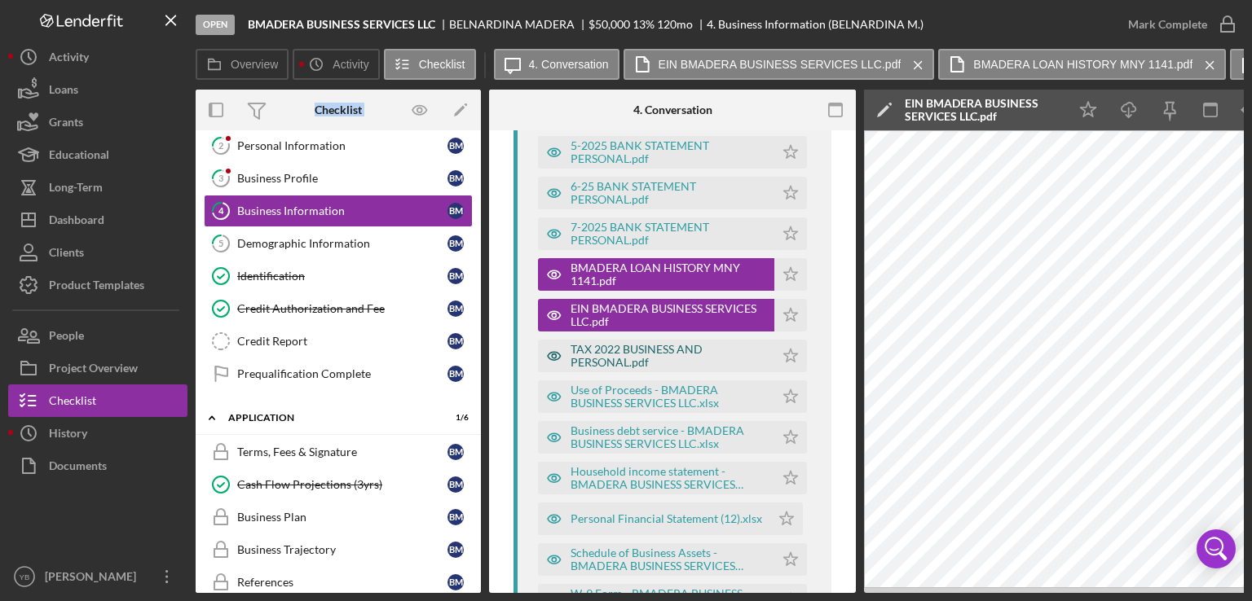
click at [614, 353] on div "TAX 2022 BUSINESS AND PERSONAL.pdf" at bounding box center [668, 356] width 196 height 26
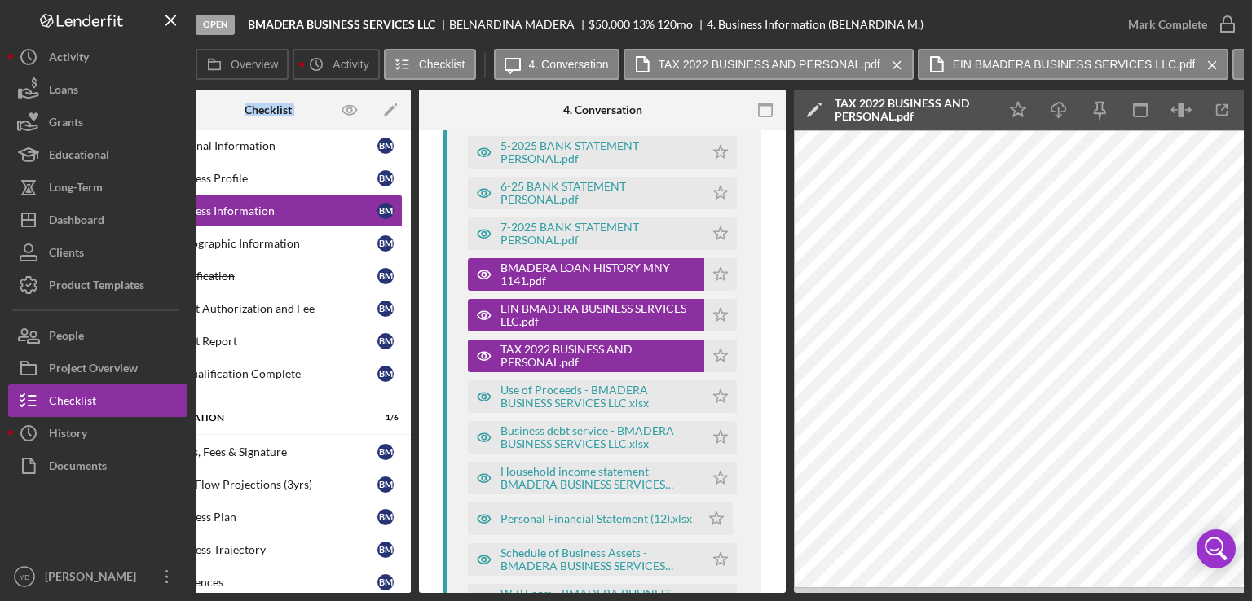
scroll to position [0, 0]
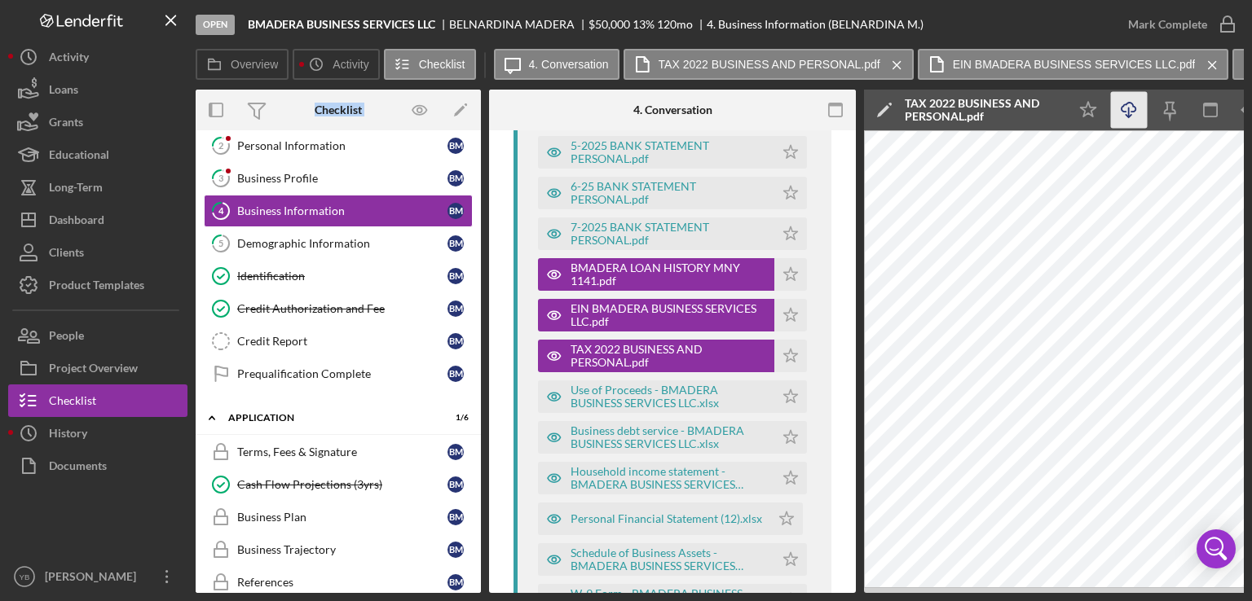
click at [1132, 112] on icon "Icon/Download" at bounding box center [1129, 110] width 37 height 37
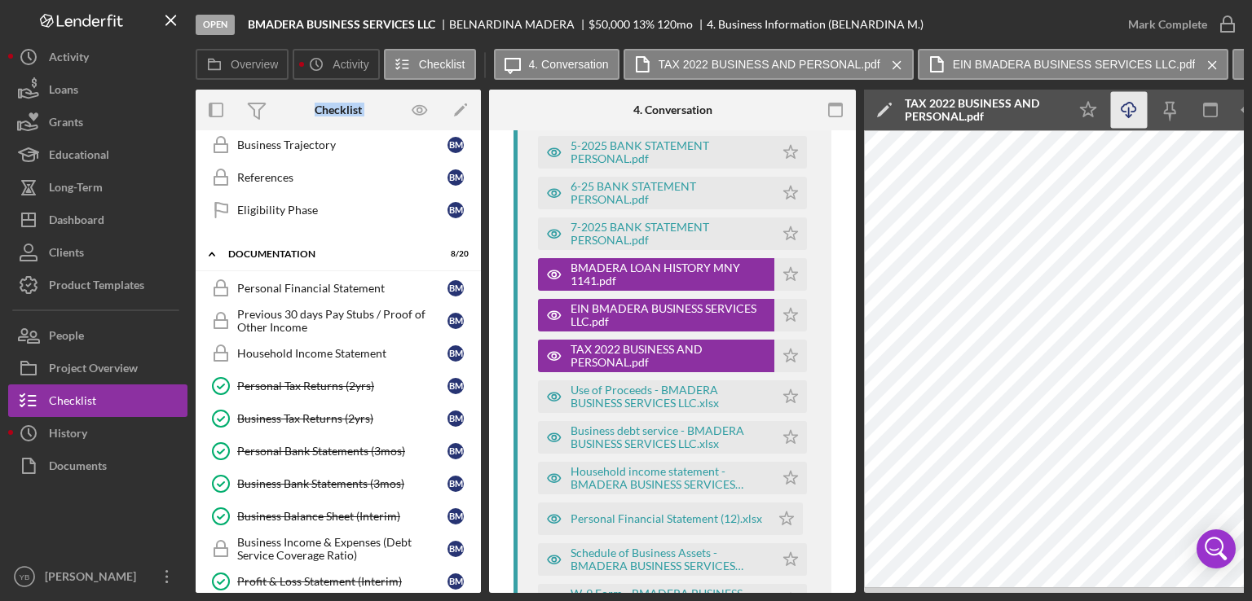
scroll to position [482, 0]
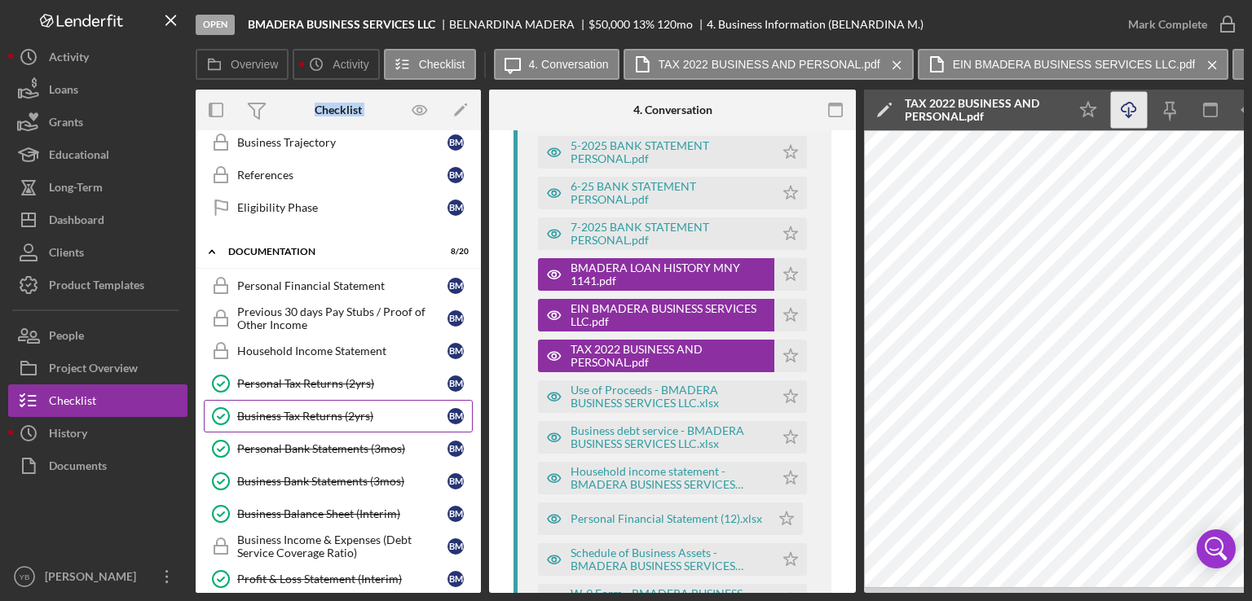
click at [310, 410] on div "Business Tax Returns (2yrs)" at bounding box center [342, 416] width 210 height 13
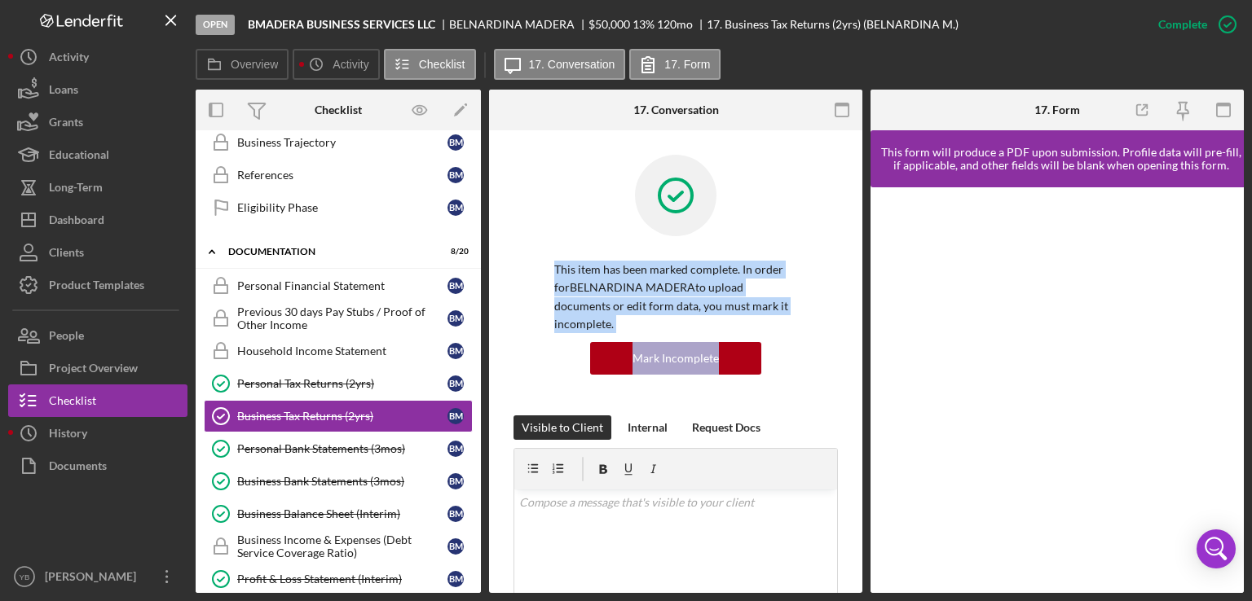
drag, startPoint x: 863, startPoint y: 253, endPoint x: 847, endPoint y: 403, distance: 150.7
click at [847, 403] on div "Overview Internal Workflow Stage Open Icon/Dropdown Arrow Archive (can unarchiv…" at bounding box center [720, 342] width 1048 height 504
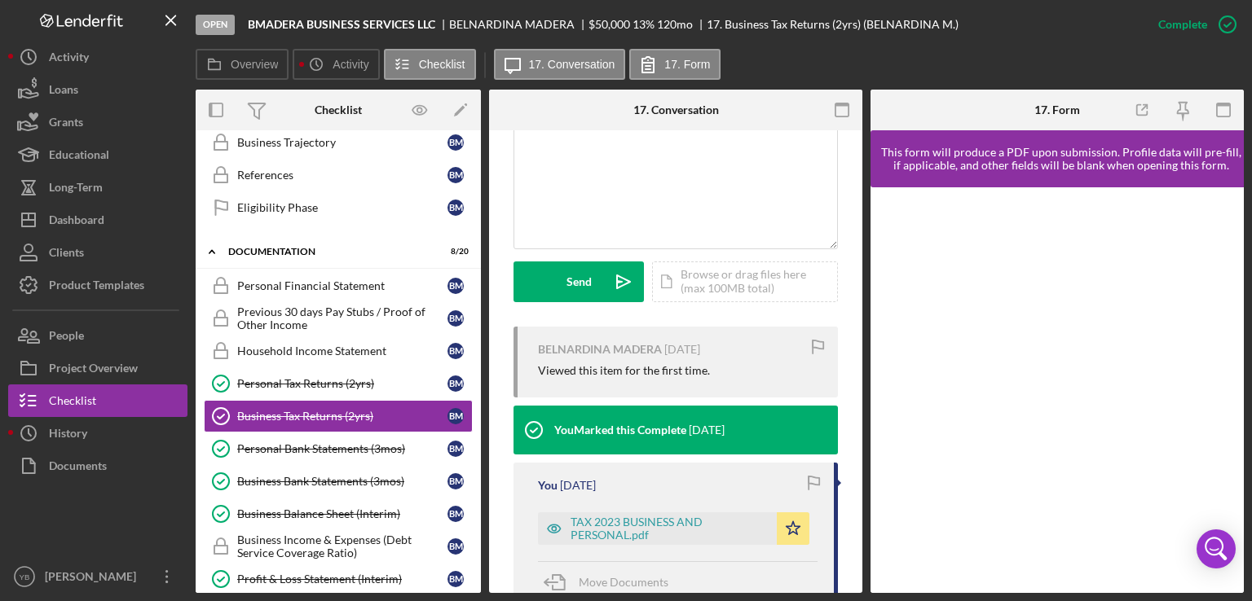
scroll to position [407, 0]
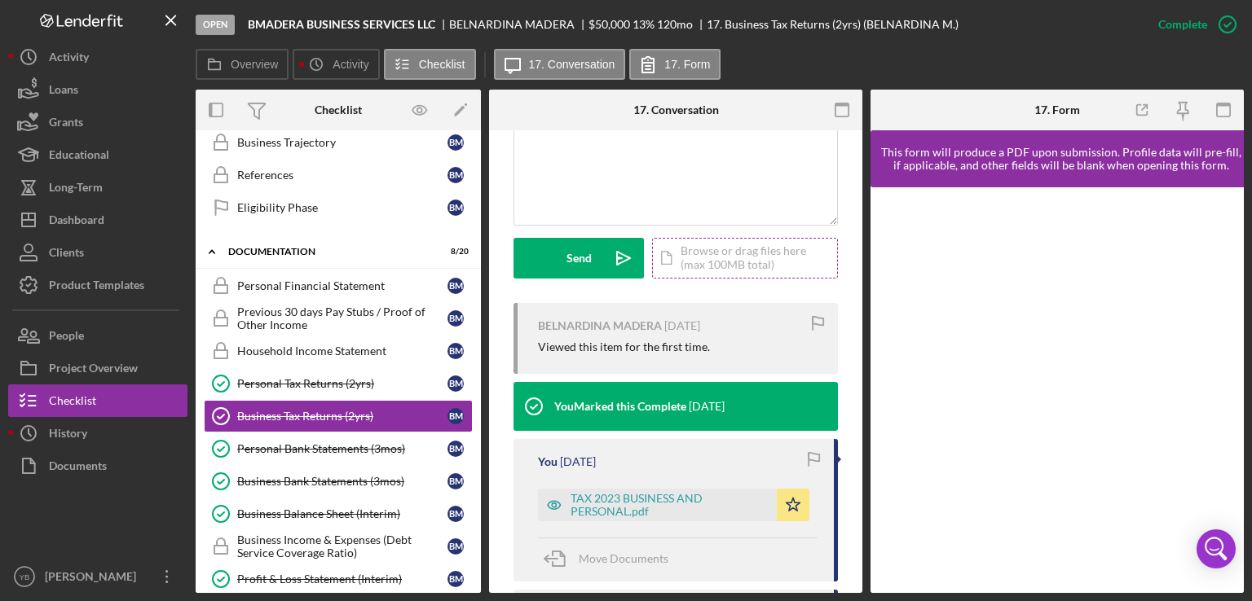
click at [740, 260] on div "Icon/Document Browse or drag files here (max 100MB total) Tap to choose files o…" at bounding box center [745, 258] width 186 height 41
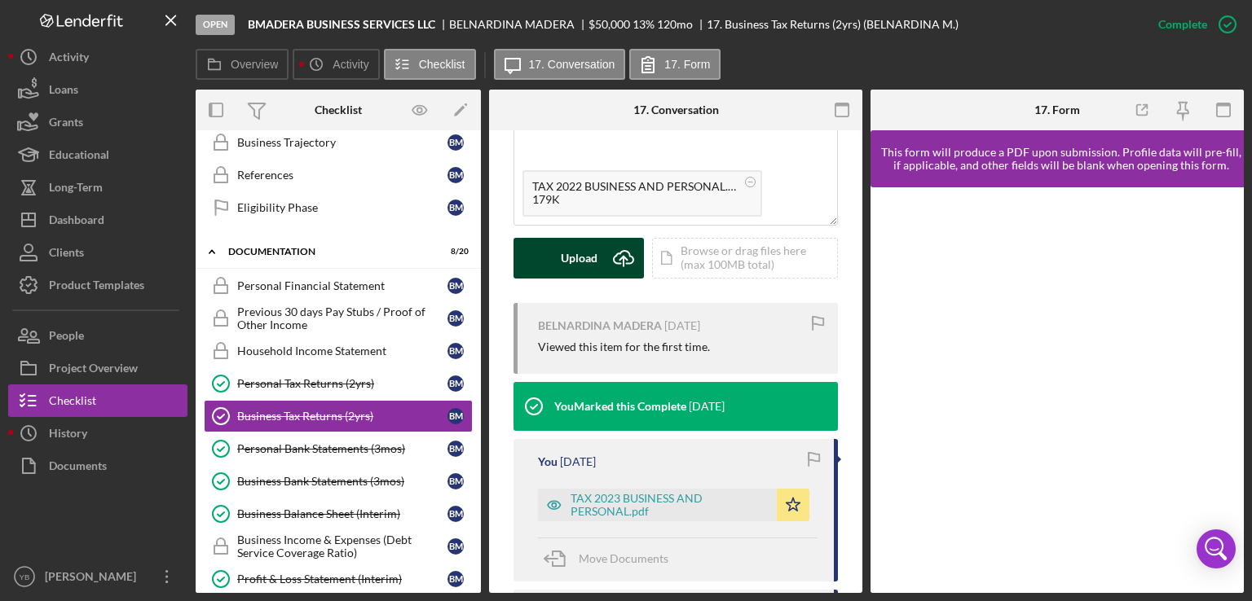
click at [580, 264] on div "Upload" at bounding box center [579, 258] width 37 height 41
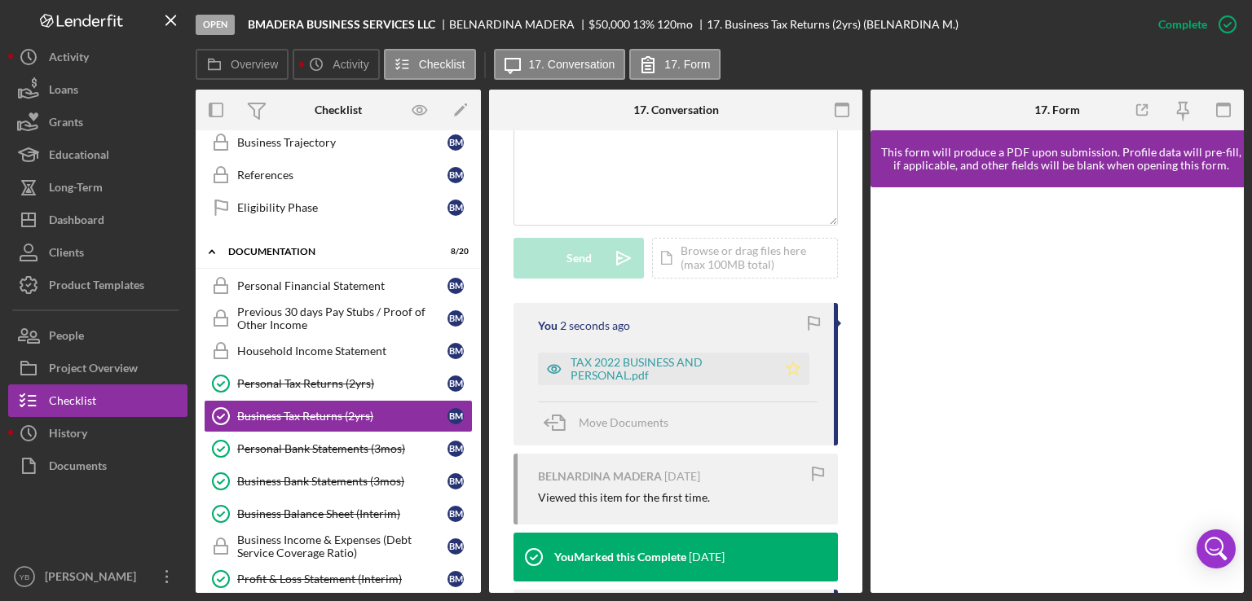
click at [784, 371] on icon "Icon/Star" at bounding box center [793, 369] width 33 height 33
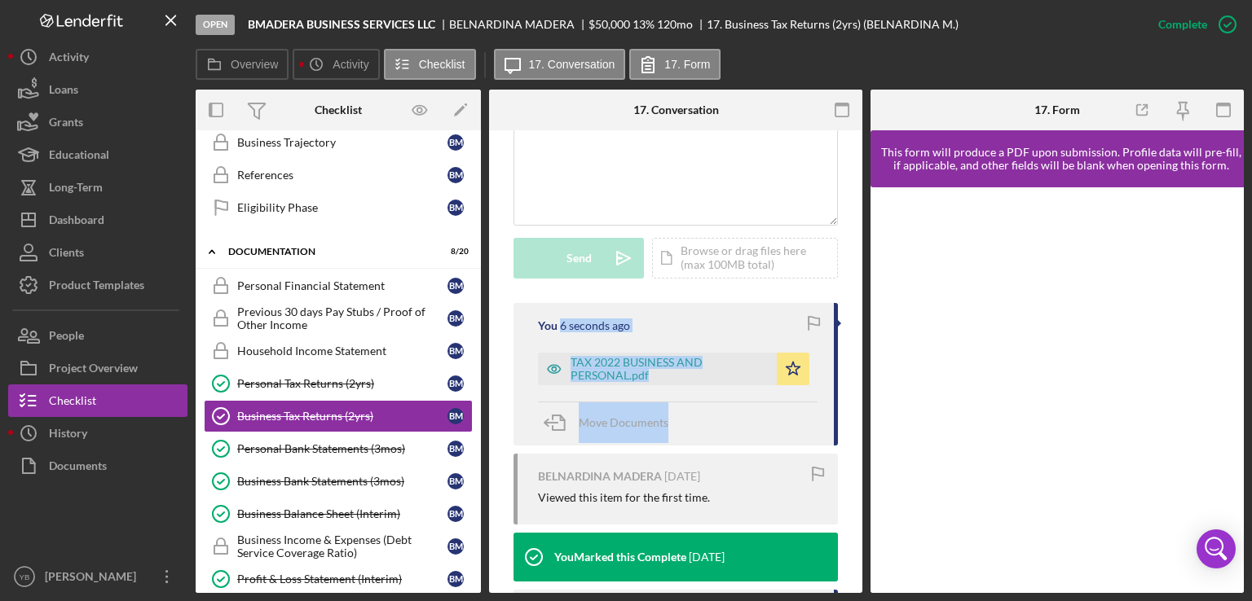
drag, startPoint x: 862, startPoint y: 332, endPoint x: 864, endPoint y: 420, distance: 88.0
click at [864, 420] on div "Overview Internal Workflow Stage Open Icon/Dropdown Arrow Archive (can unarchiv…" at bounding box center [720, 342] width 1048 height 504
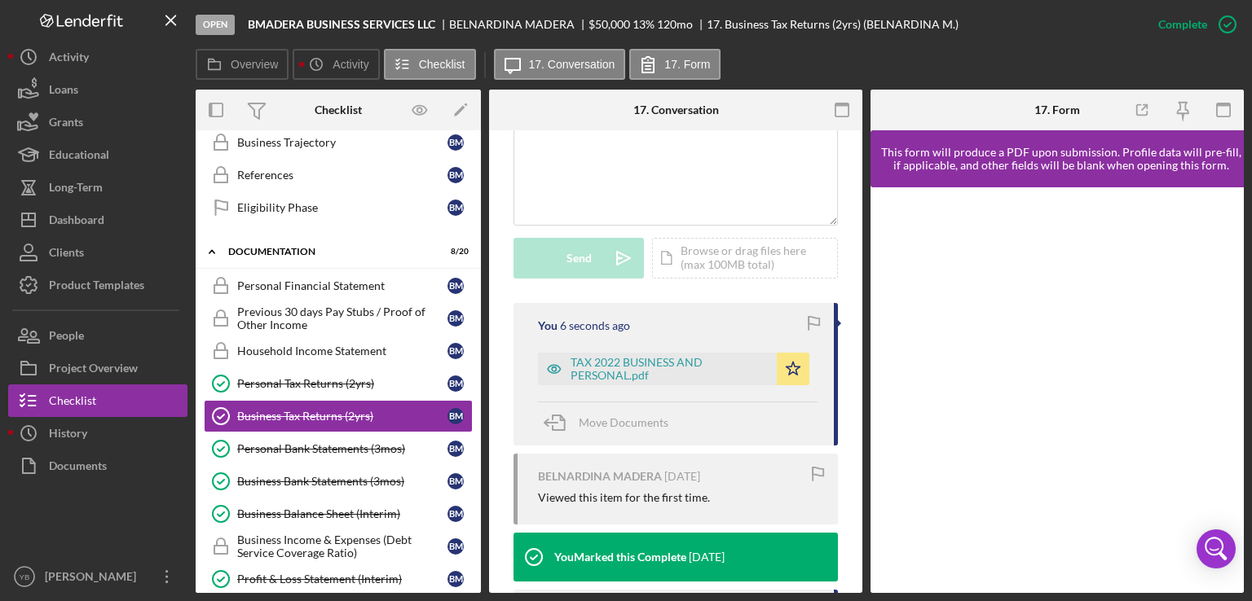
click at [864, 420] on div "Overview Internal Workflow Stage Open Icon/Dropdown Arrow Archive (can unarchiv…" at bounding box center [720, 342] width 1048 height 504
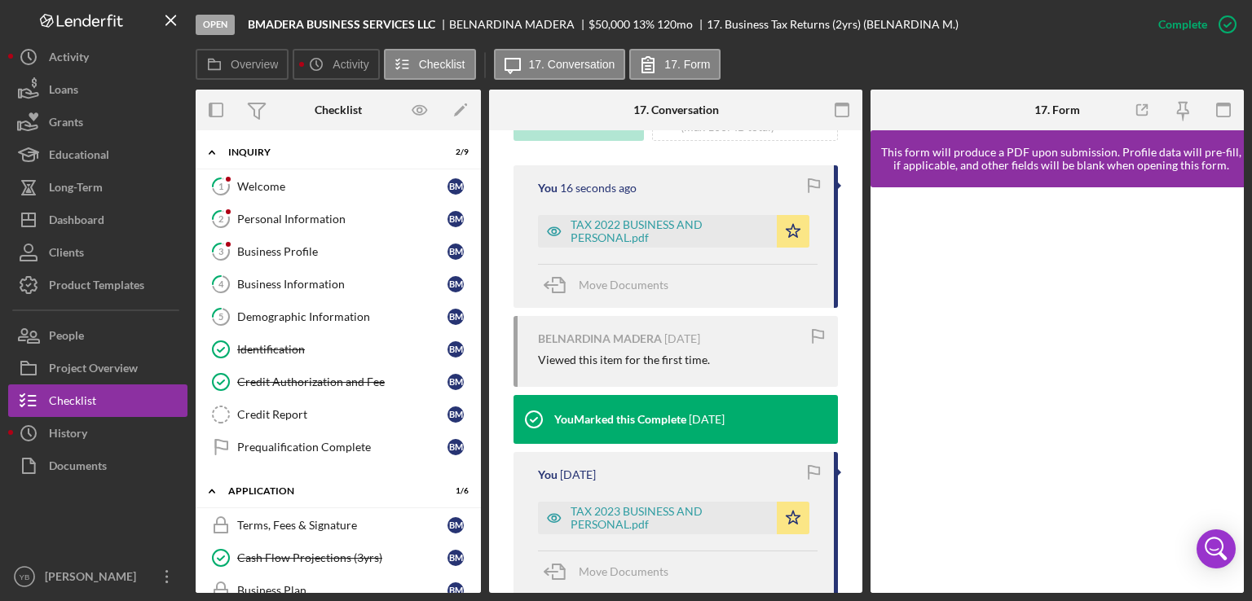
scroll to position [0, 0]
click at [326, 283] on div "Business Information" at bounding box center [342, 286] width 210 height 13
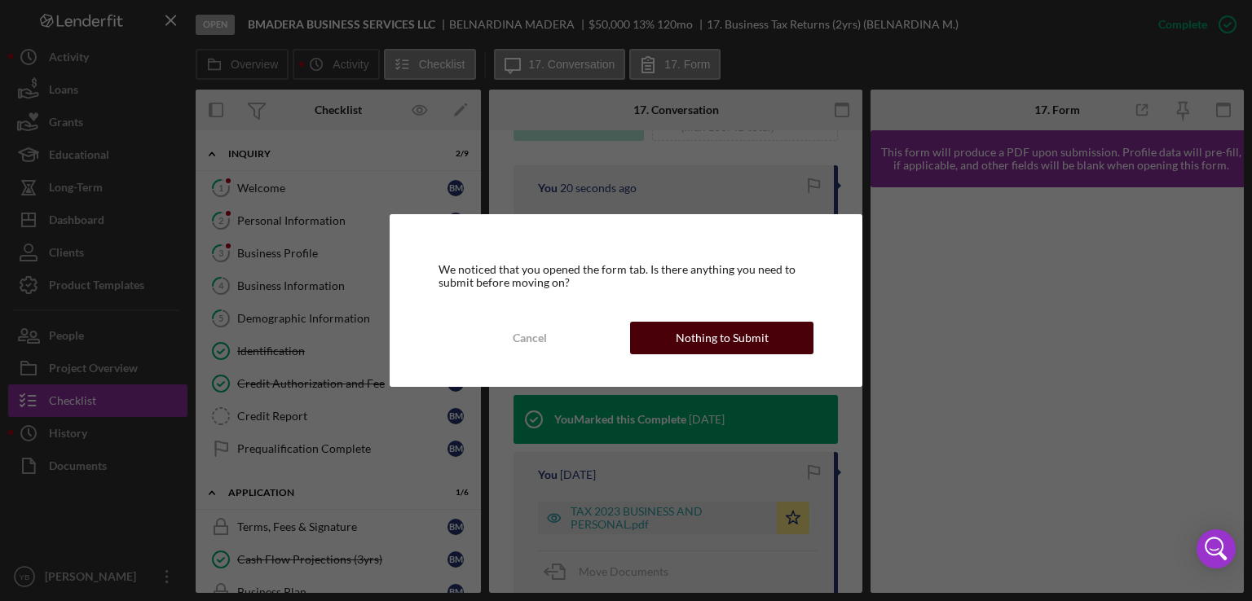
click at [733, 337] on div "Nothing to Submit" at bounding box center [722, 338] width 93 height 33
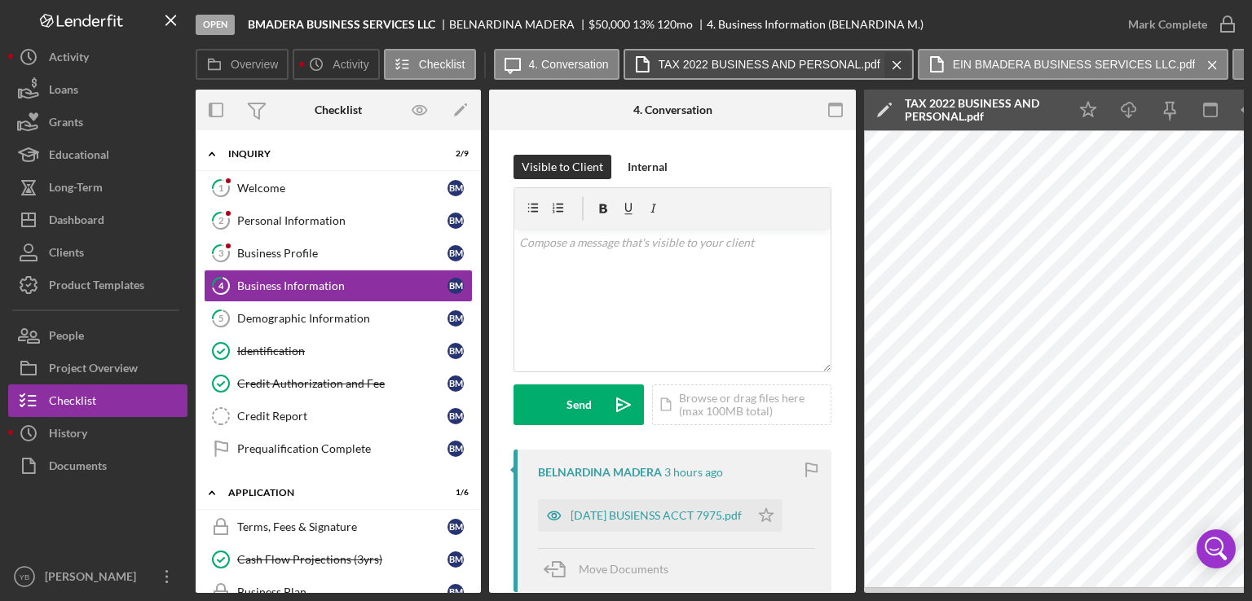
click at [895, 64] on icon "Icon/Menu Close" at bounding box center [897, 65] width 29 height 41
click at [913, 63] on icon "Icon/Menu Close" at bounding box center [918, 65] width 29 height 41
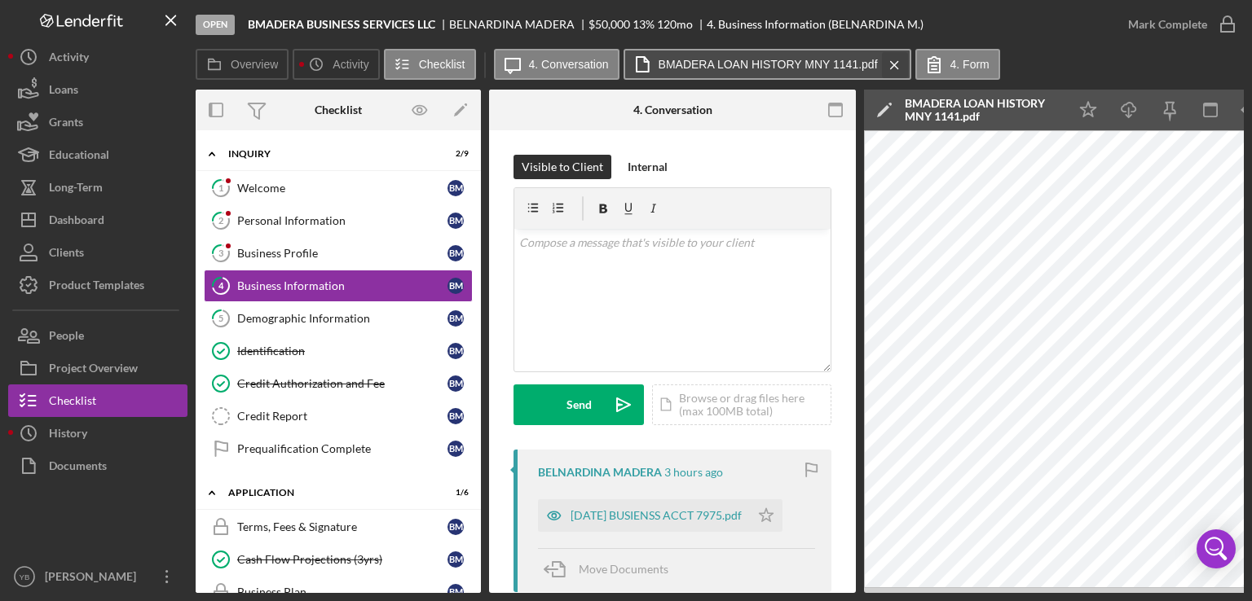
click at [893, 61] on icon "Icon/Menu Close" at bounding box center [894, 65] width 29 height 41
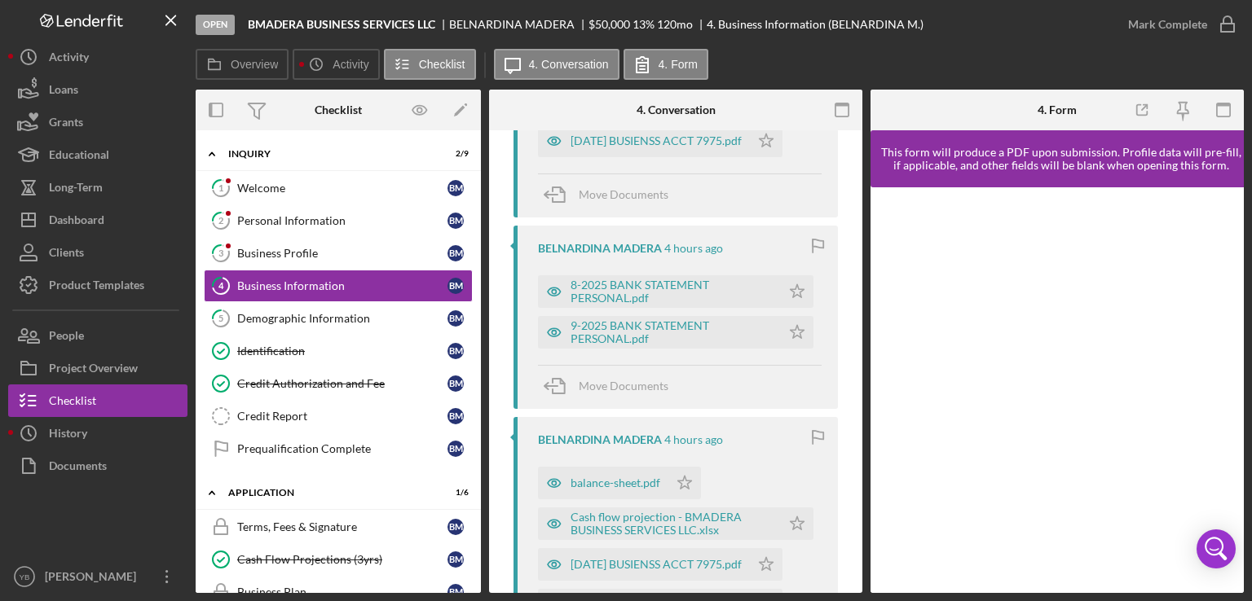
scroll to position [401, 0]
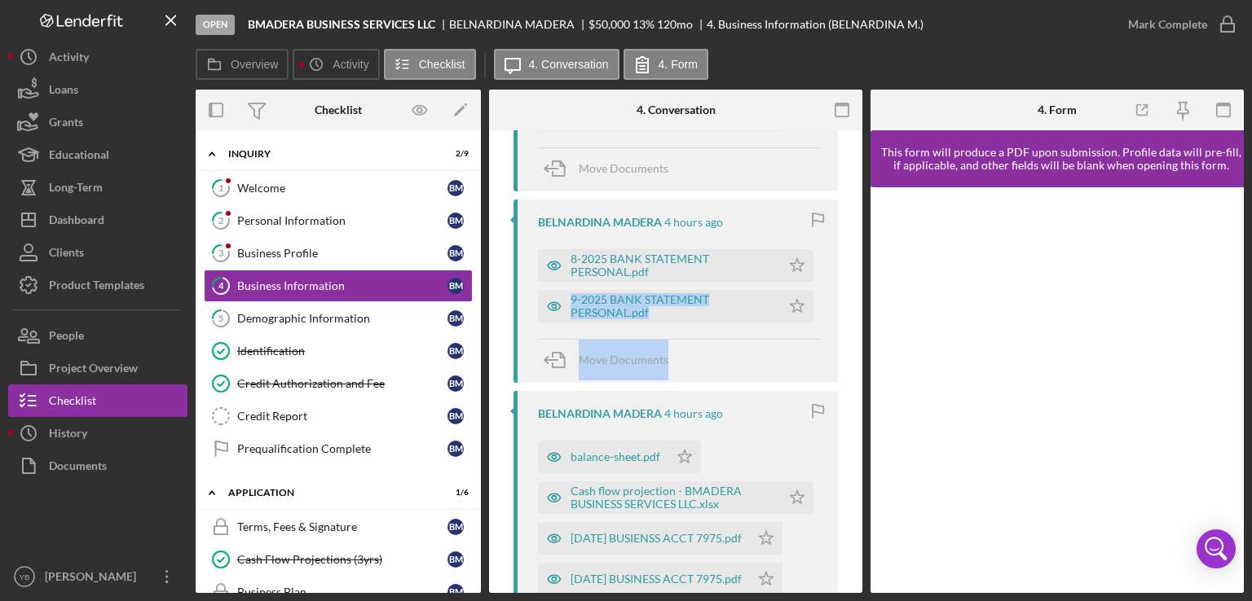
drag, startPoint x: 863, startPoint y: 262, endPoint x: 847, endPoint y: 343, distance: 82.1
click at [847, 343] on div "Overview Internal Workflow Stage Open Icon/Dropdown Arrow Archive (can unarchiv…" at bounding box center [720, 342] width 1048 height 504
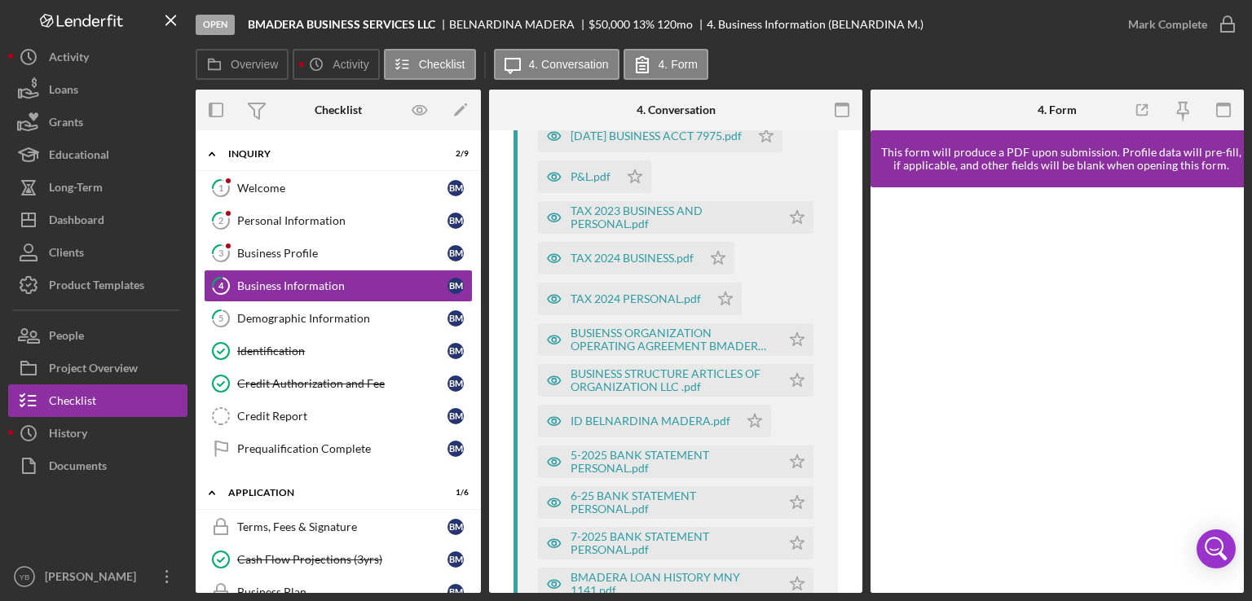
scroll to position [847, 0]
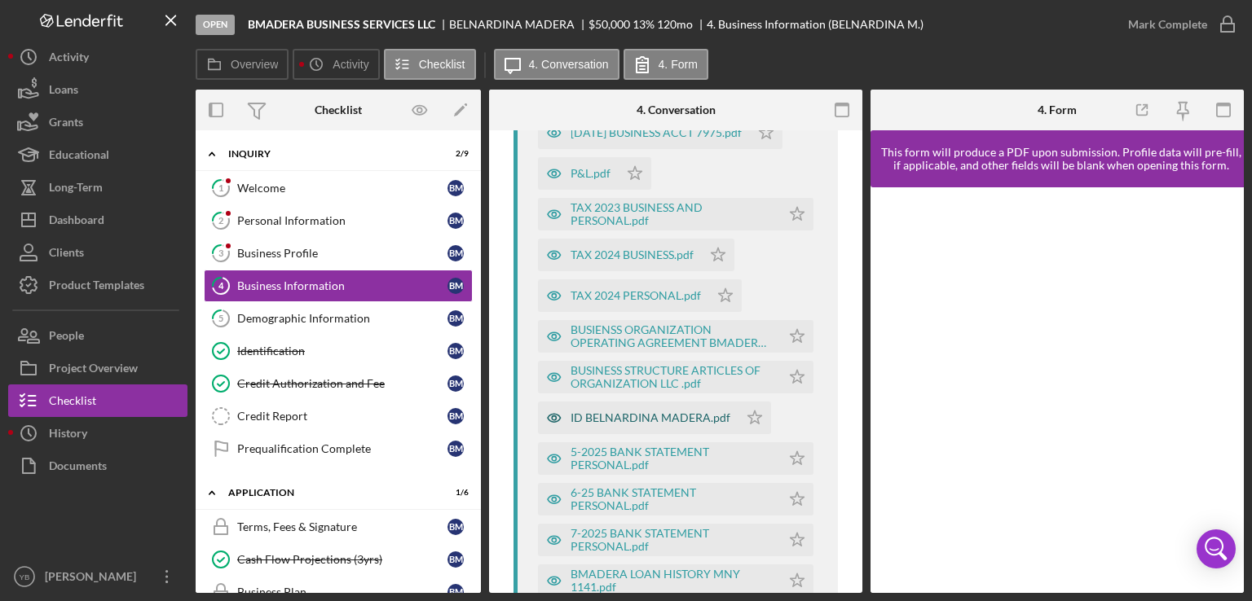
click at [642, 417] on div "ID BELNARDINA MADERA.pdf" at bounding box center [650, 418] width 160 height 13
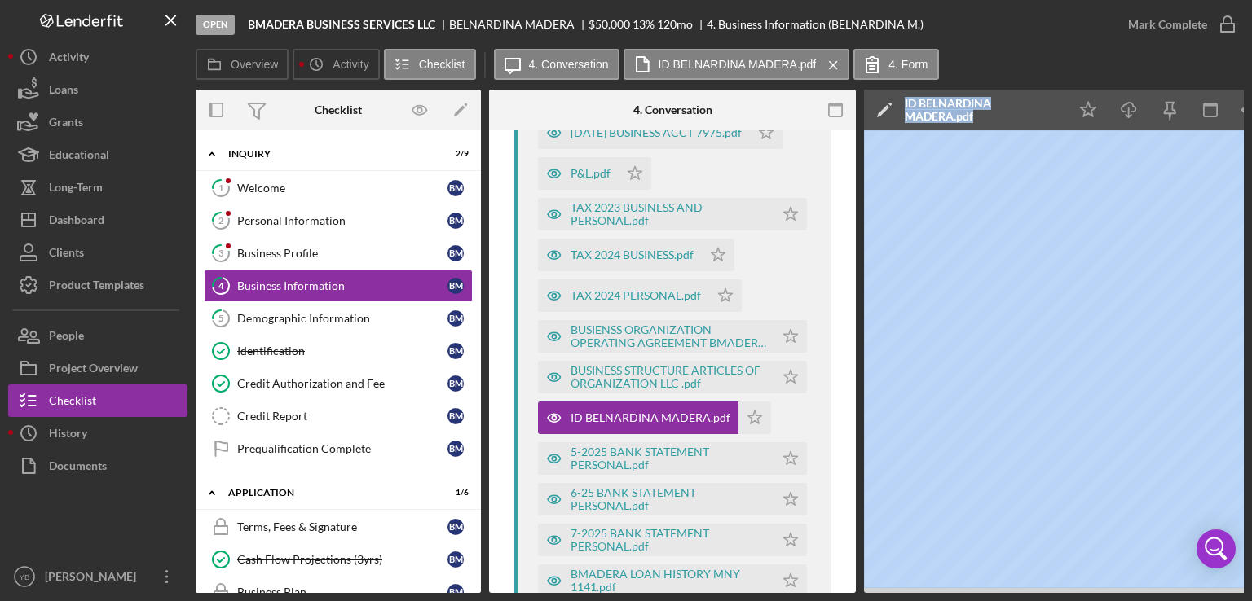
drag, startPoint x: 792, startPoint y: 592, endPoint x: 902, endPoint y: 589, distance: 110.1
click at [902, 589] on div "Overview Internal Workflow Stage Open Icon/Dropdown Arrow Archive (can unarchiv…" at bounding box center [720, 342] width 1048 height 504
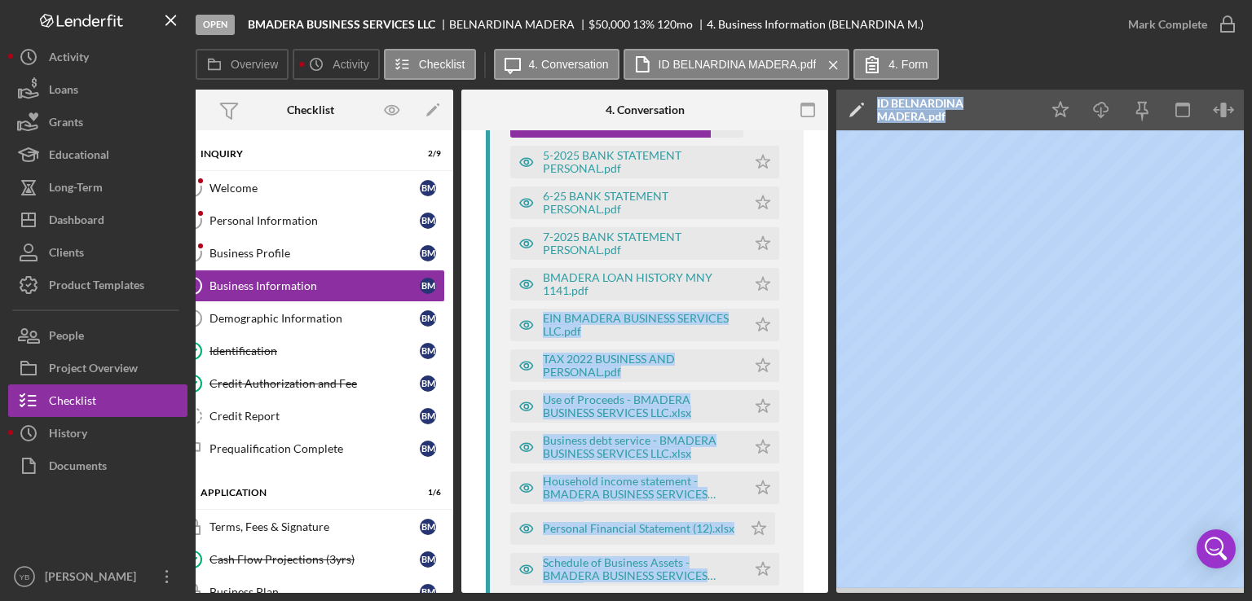
scroll to position [1147, 0]
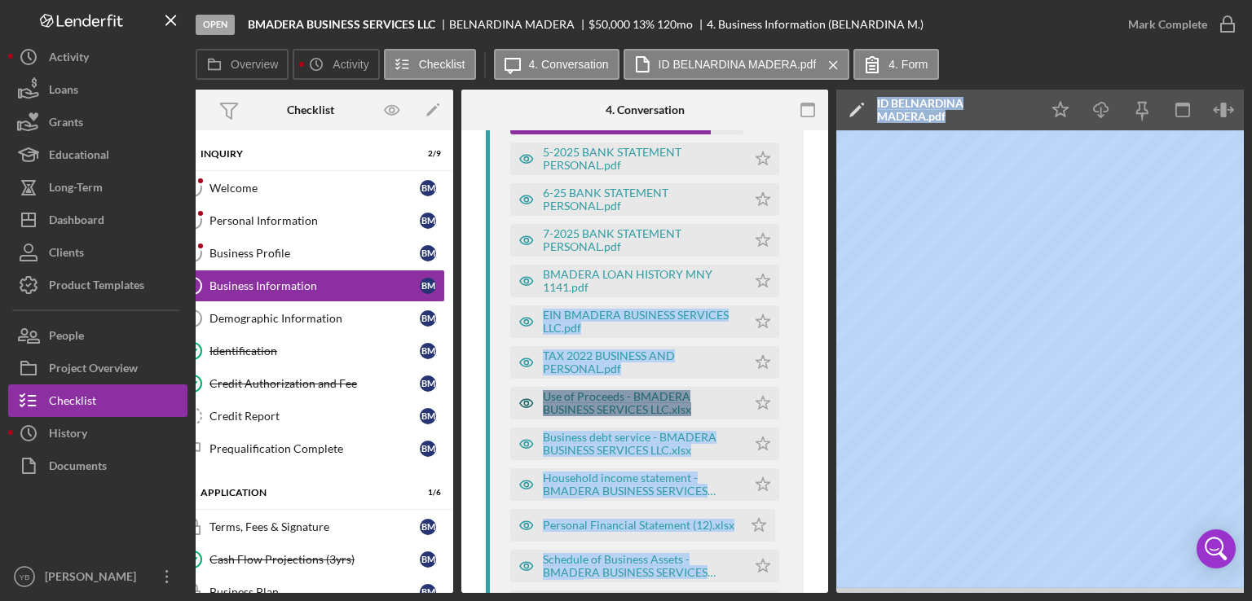
click at [704, 387] on div "Use of Proceeds - BMADERA BUSINESS SERVICES LLC.xlsx" at bounding box center [628, 403] width 236 height 33
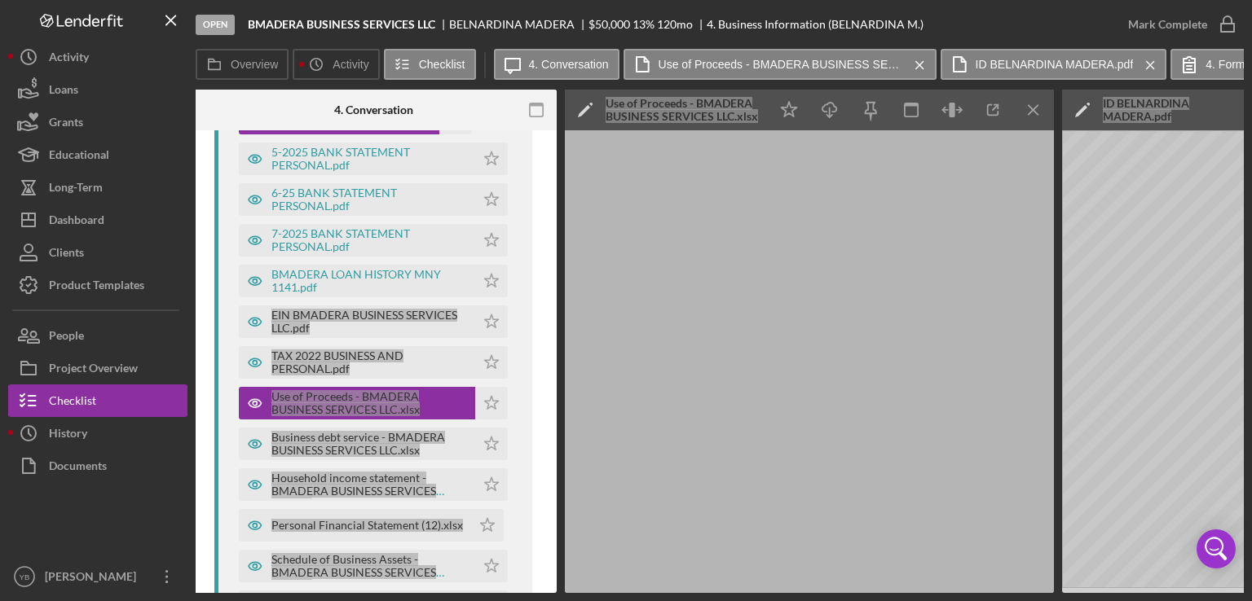
scroll to position [0, 337]
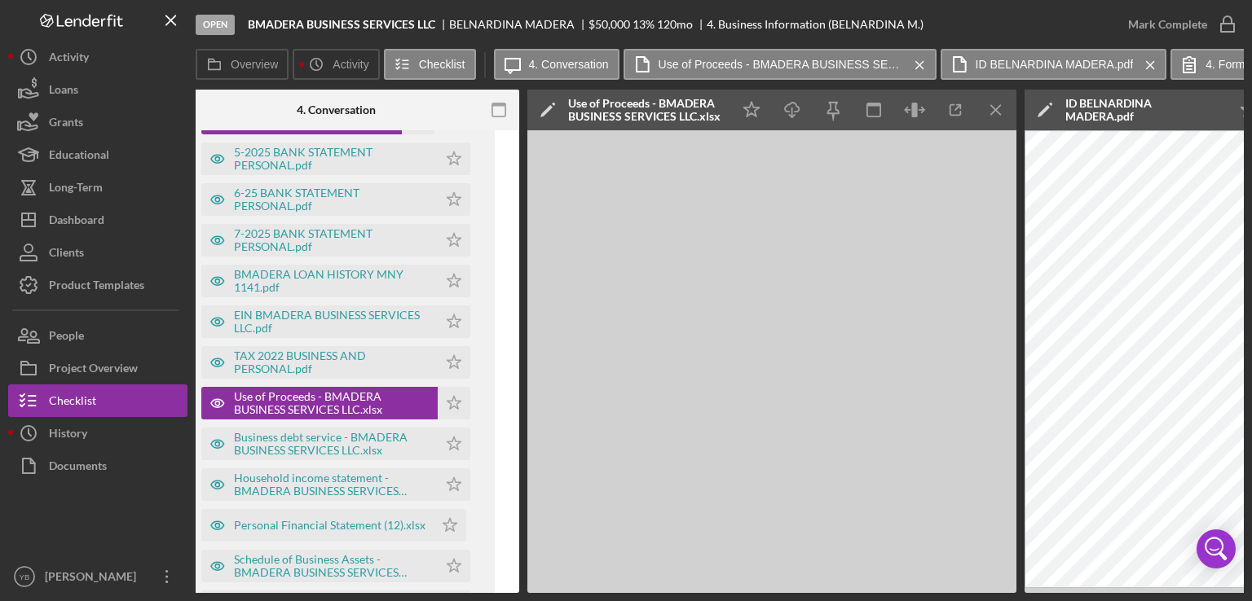
click at [957, 11] on div "Open BMADERA BUSINESS SERVICES LLC [GEOGRAPHIC_DATA] MADERA $50,000 $50,000 13 …" at bounding box center [654, 24] width 916 height 49
click at [323, 442] on div "Business debt service - BMADERA BUSINESS SERVICES LLC.xlsx" at bounding box center [332, 444] width 196 height 26
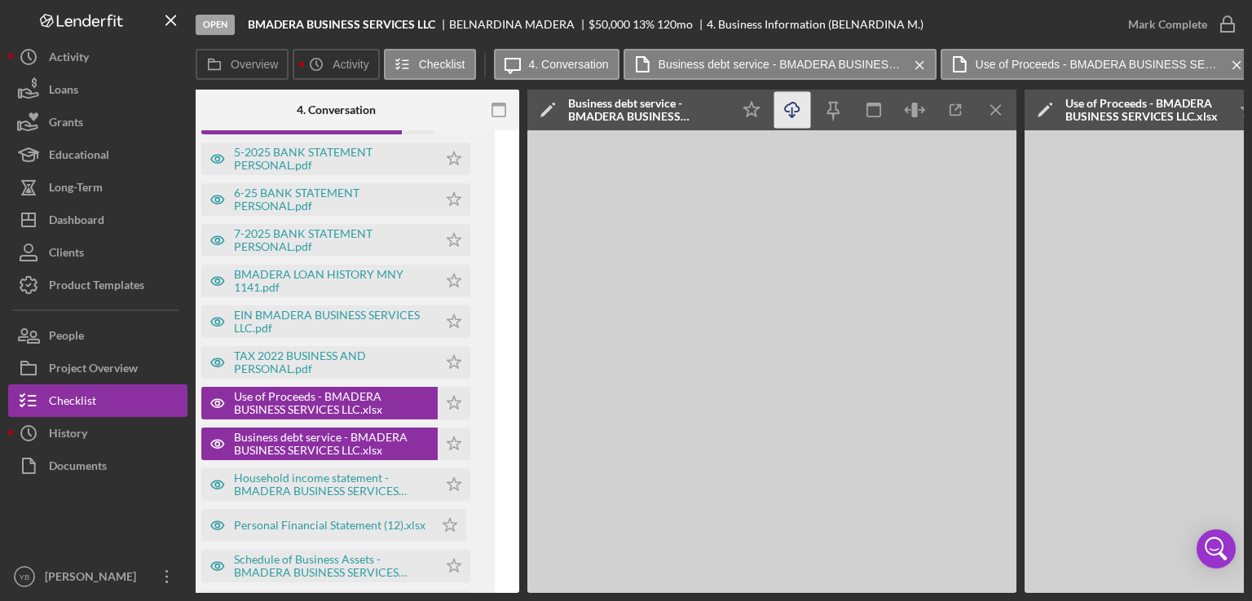
click at [792, 111] on icon "Icon/Download" at bounding box center [792, 110] width 37 height 37
click at [328, 491] on div "Household income statement - BMADERA BUSINESS SERVICES LLC.xlsx" at bounding box center [332, 485] width 196 height 26
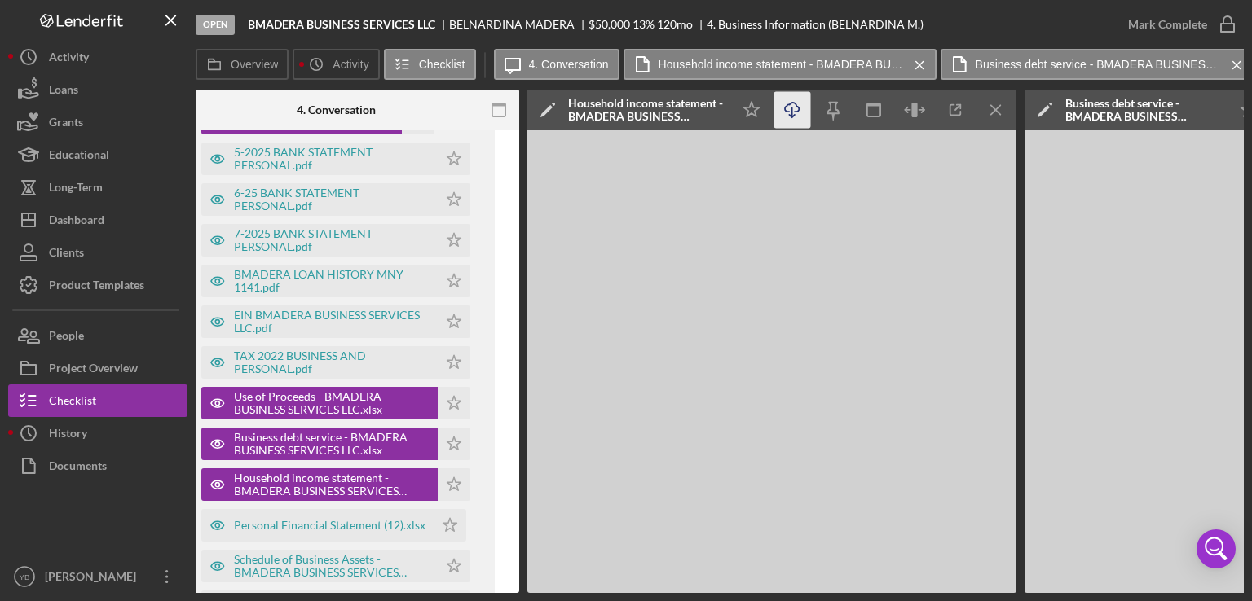
click at [791, 118] on icon "Icon/Download" at bounding box center [792, 110] width 37 height 37
click at [290, 529] on div "Personal Financial Statement (12).xlsx" at bounding box center [329, 525] width 191 height 13
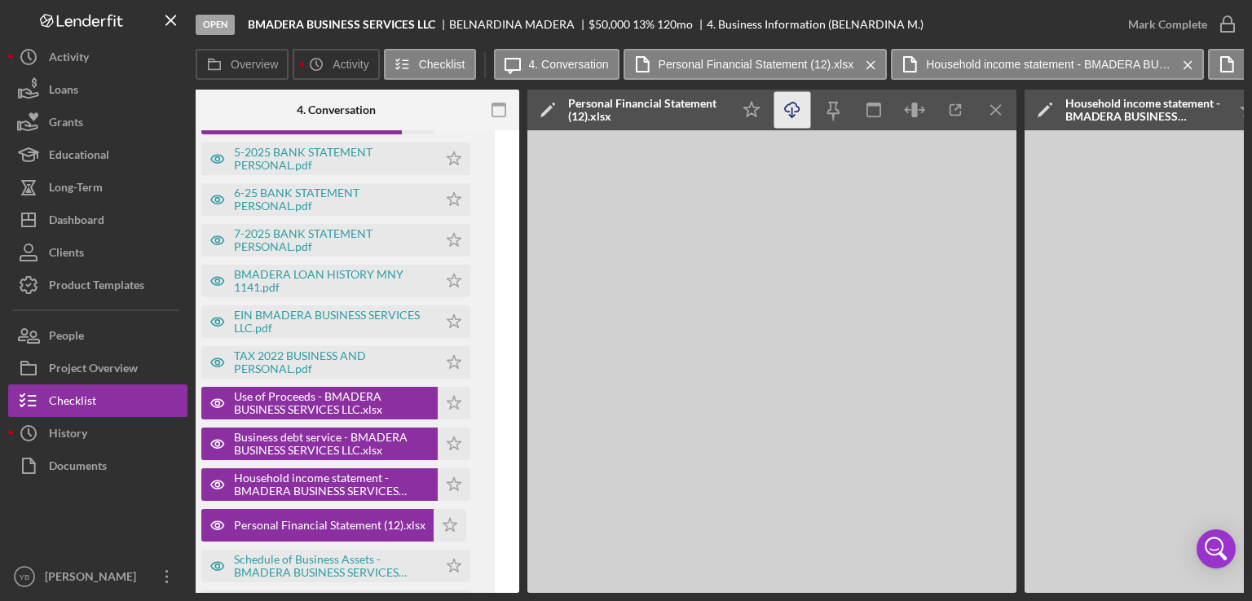
click at [792, 108] on icon "Icon/Download" at bounding box center [792, 110] width 37 height 37
click at [479, 593] on div "Open BMADERA BUSINESS SERVICES LLC [GEOGRAPHIC_DATA] MADERA $50,000 $50,000 13 …" at bounding box center [626, 300] width 1252 height 601
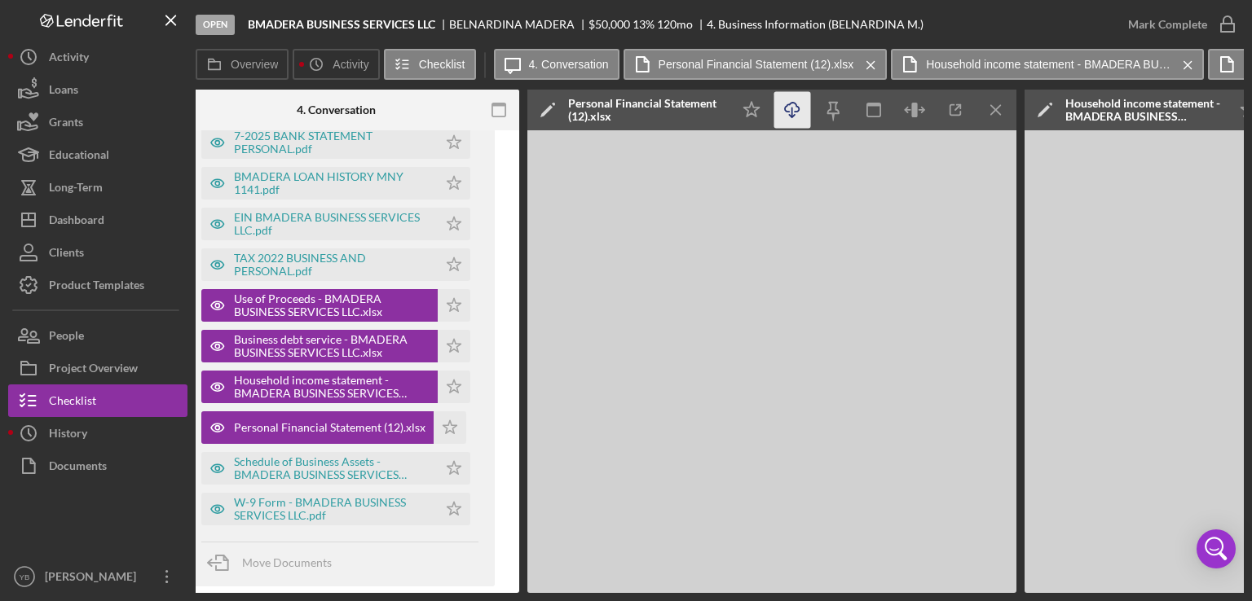
scroll to position [1267, 0]
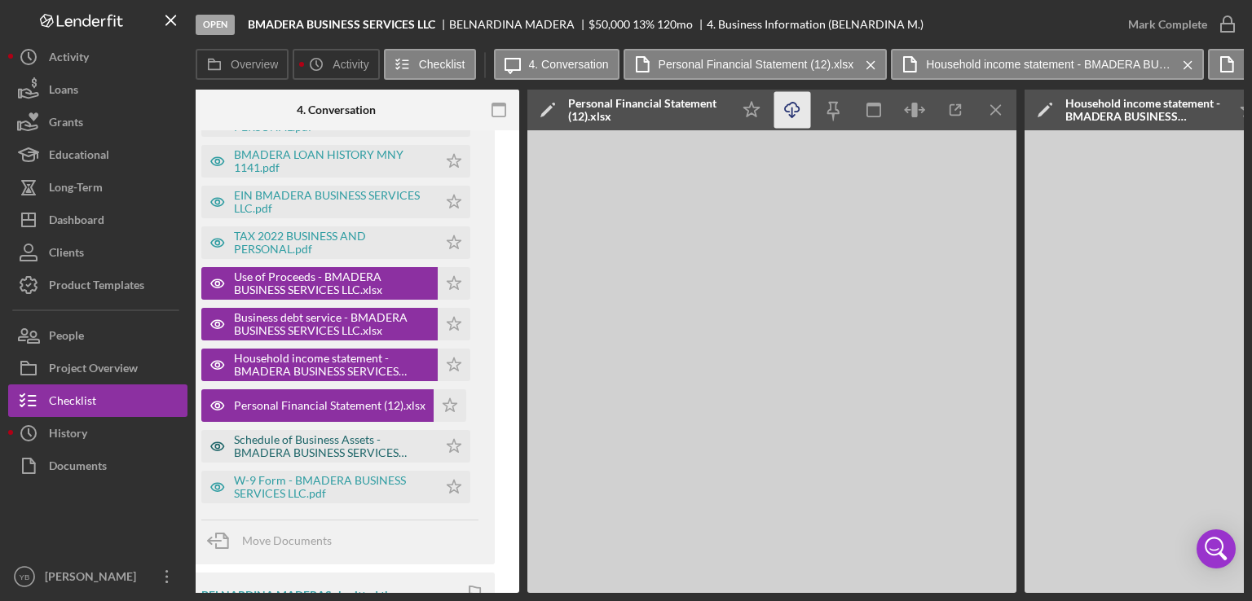
click at [293, 447] on div "Schedule of Business Assets - BMADERA BUSINESS SERVICES LLC.xlsx" at bounding box center [332, 447] width 196 height 26
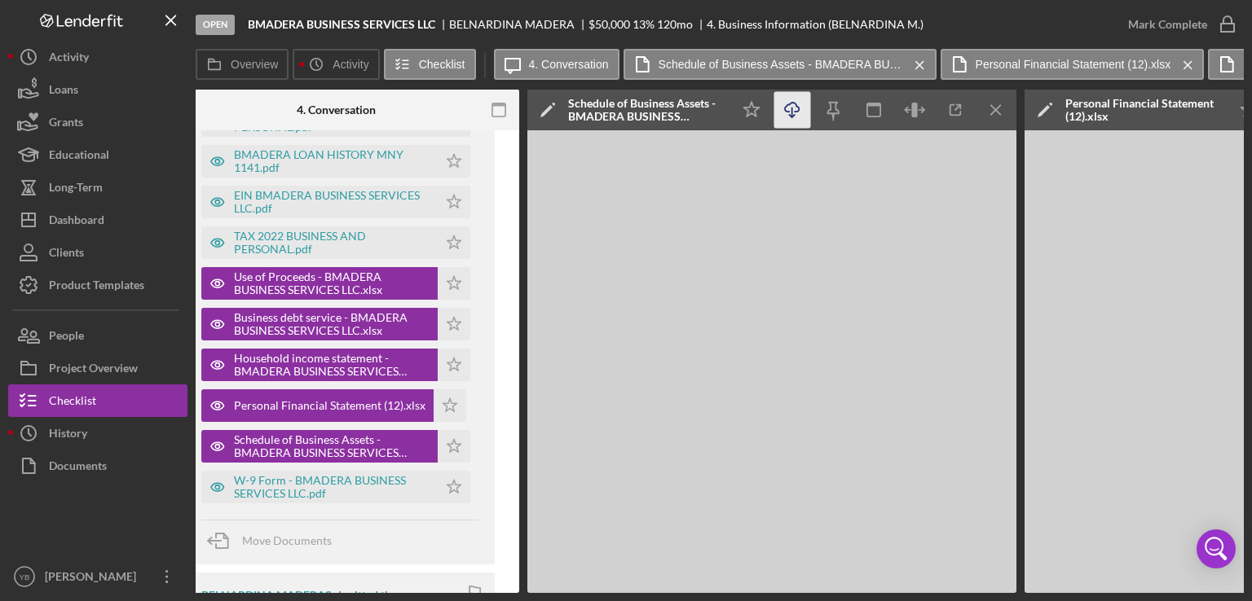
click at [786, 112] on icon "button" at bounding box center [792, 107] width 14 height 9
click at [310, 494] on div "W-9 Form - BMADERA BUSINESS SERVICES LLC.pdf" at bounding box center [332, 487] width 196 height 26
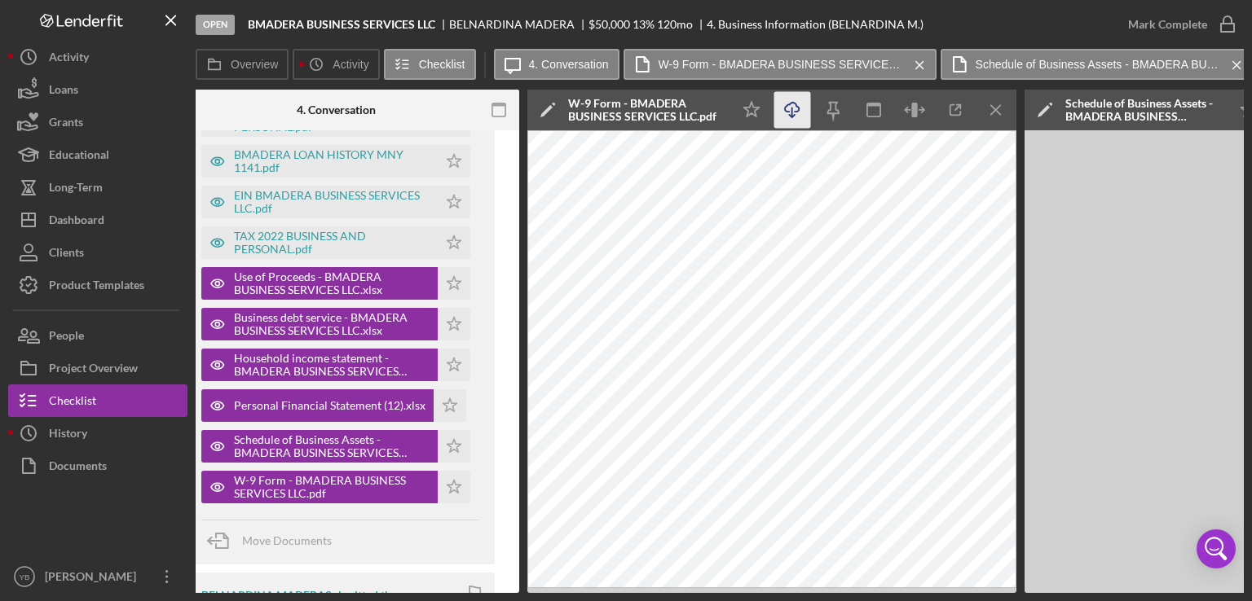
click at [792, 112] on line "button" at bounding box center [792, 112] width 0 height 9
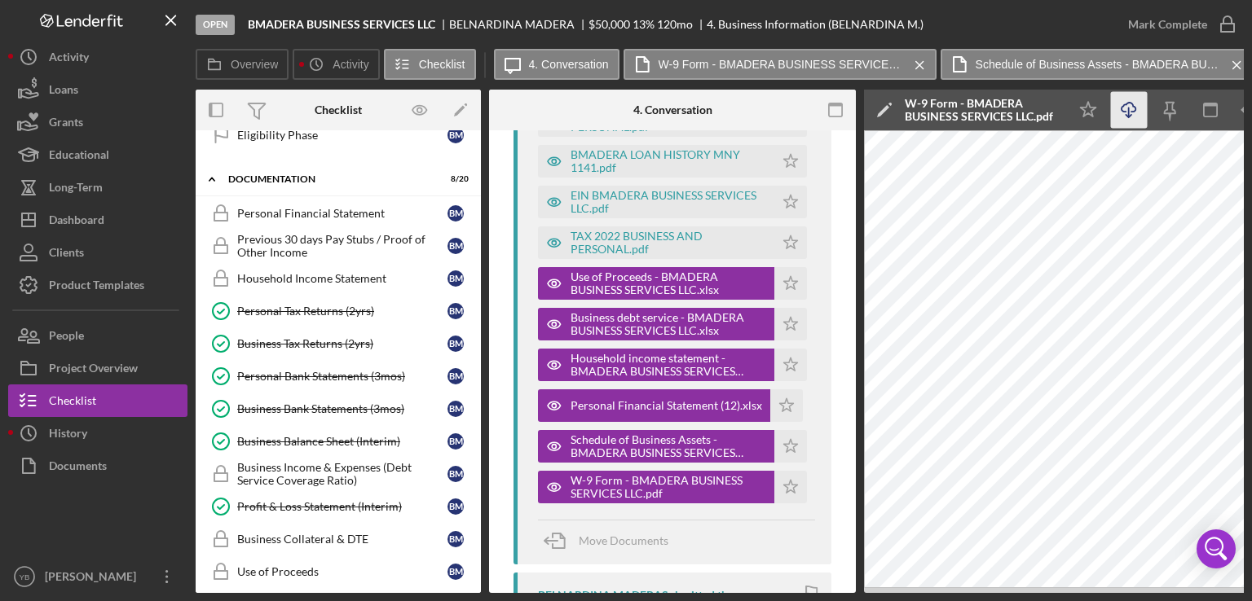
scroll to position [557, 0]
click at [343, 280] on link "Household Income Statement Household Income Statement B M" at bounding box center [338, 276] width 269 height 33
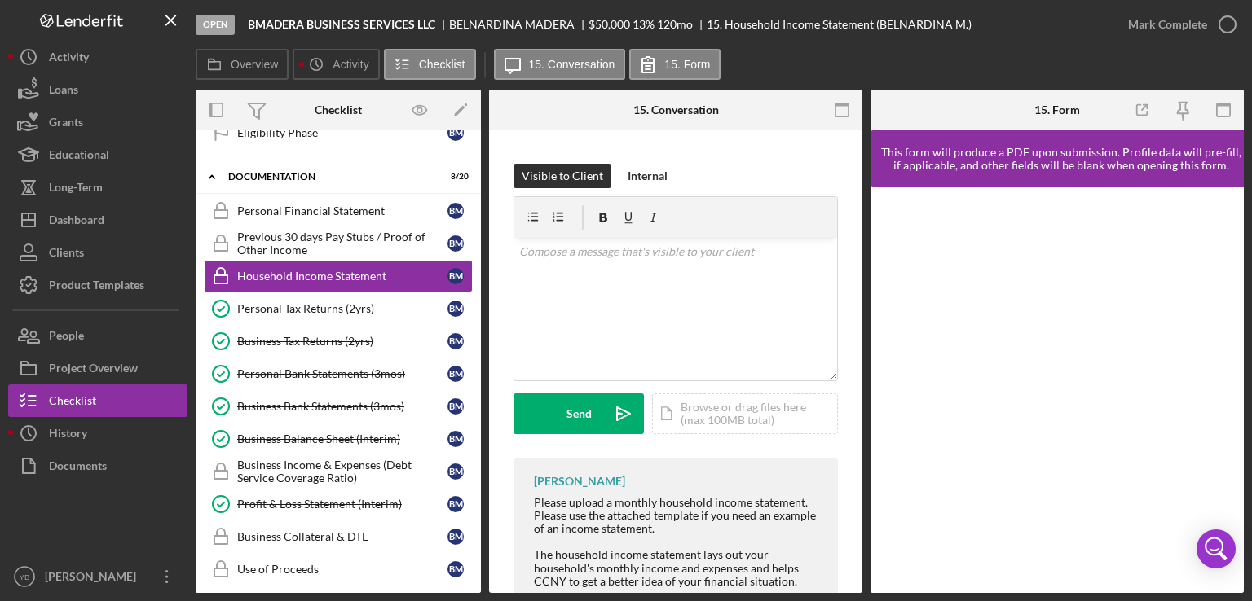
scroll to position [241, 0]
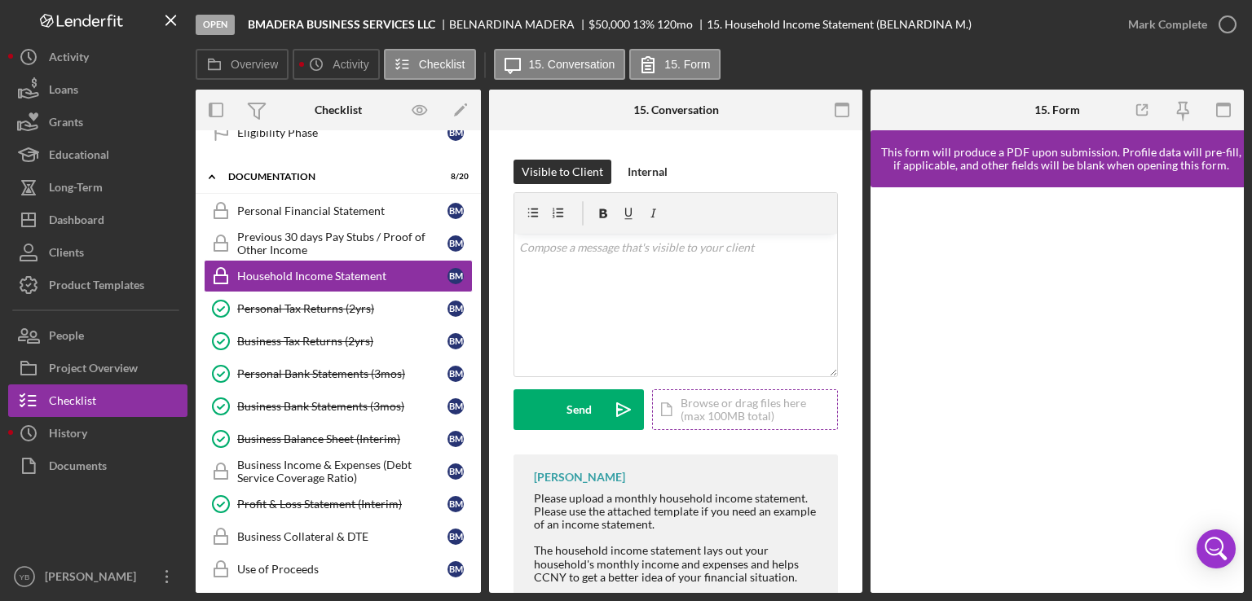
click at [701, 415] on div "Icon/Document Browse or drag files here (max 100MB total) Tap to choose files o…" at bounding box center [745, 410] width 186 height 41
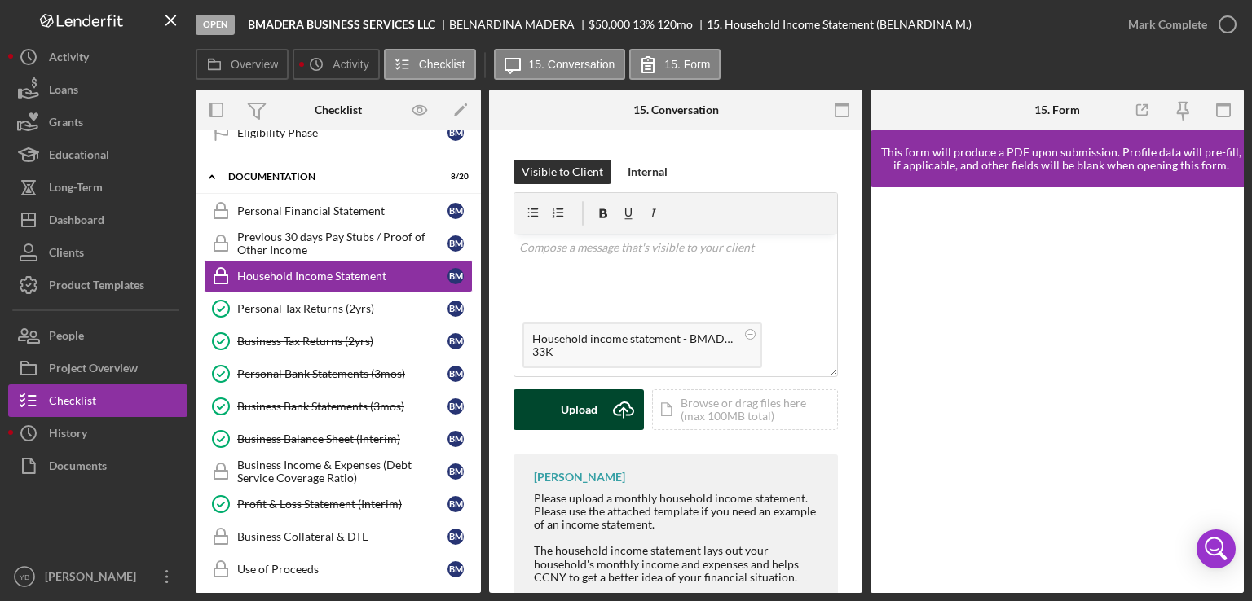
click at [566, 420] on div "Upload" at bounding box center [579, 410] width 37 height 41
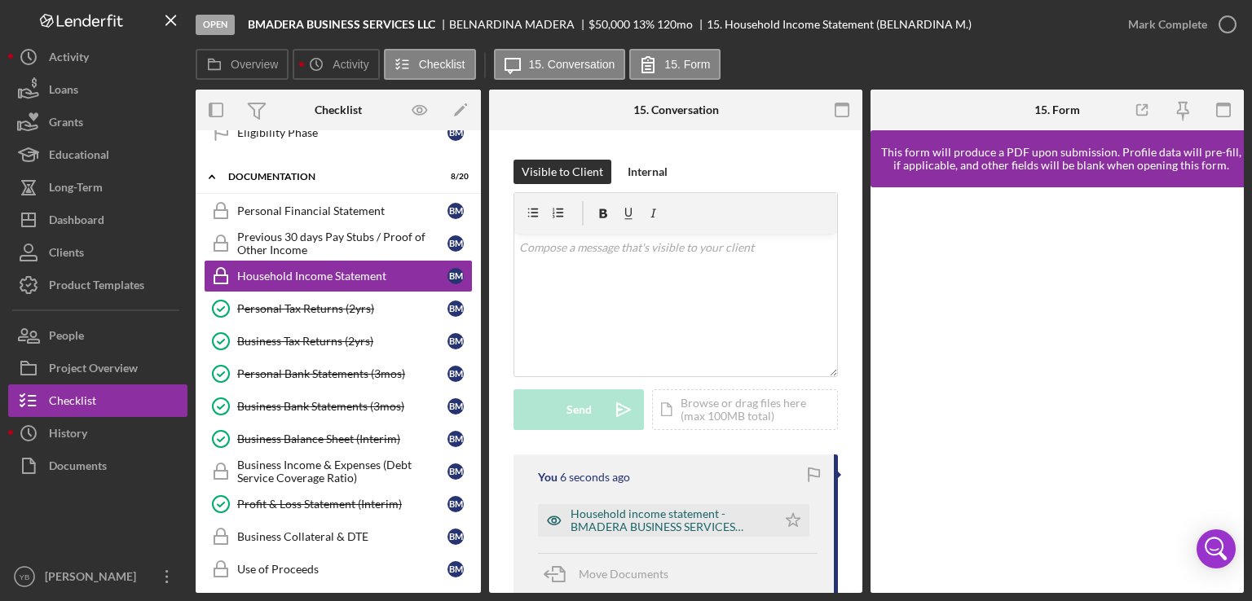
click at [625, 526] on div "Household income statement - BMADERA BUSINESS SERVICES LLC.xlsx" at bounding box center [669, 521] width 198 height 26
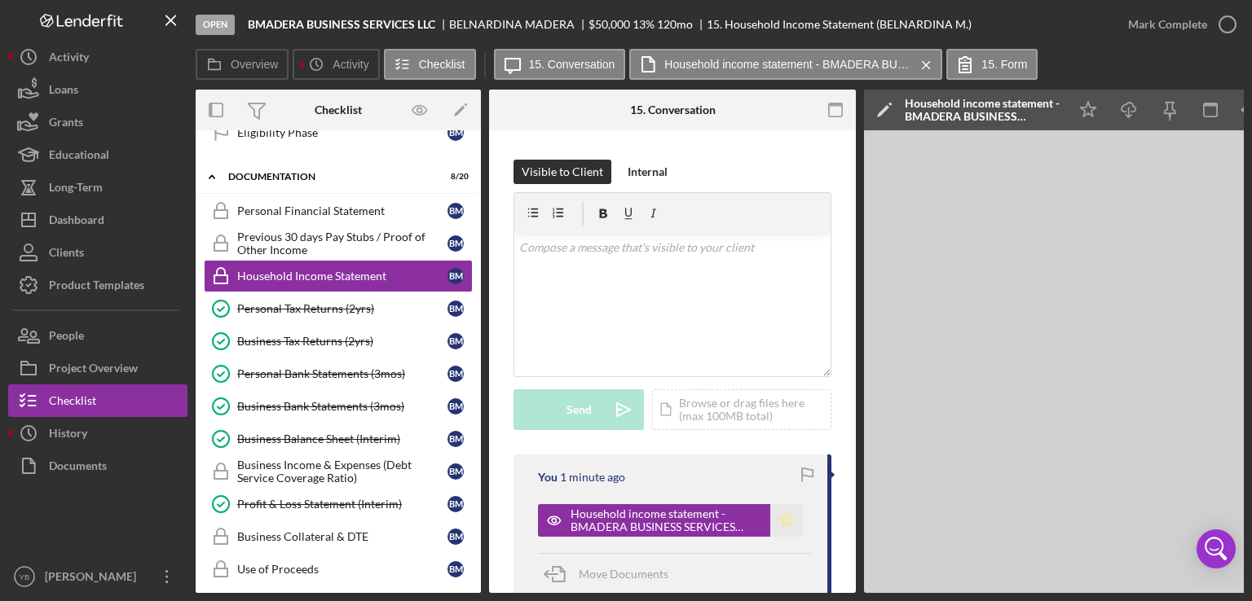
click at [782, 537] on icon "Icon/Star" at bounding box center [786, 520] width 33 height 33
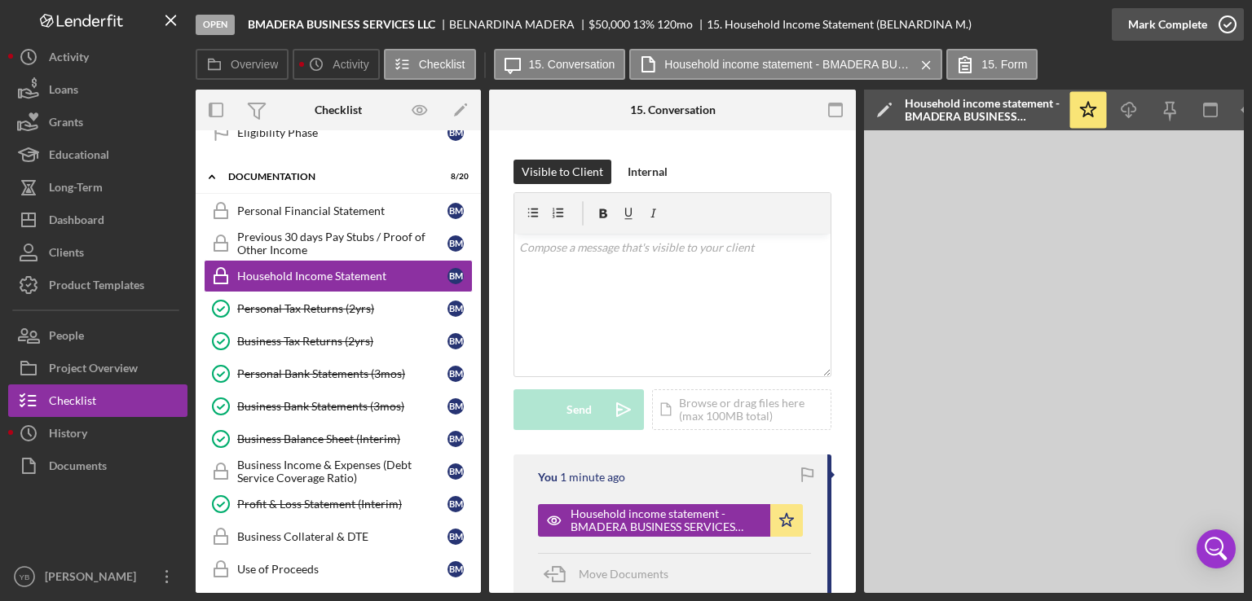
click at [1195, 24] on div "Mark Complete" at bounding box center [1167, 24] width 79 height 33
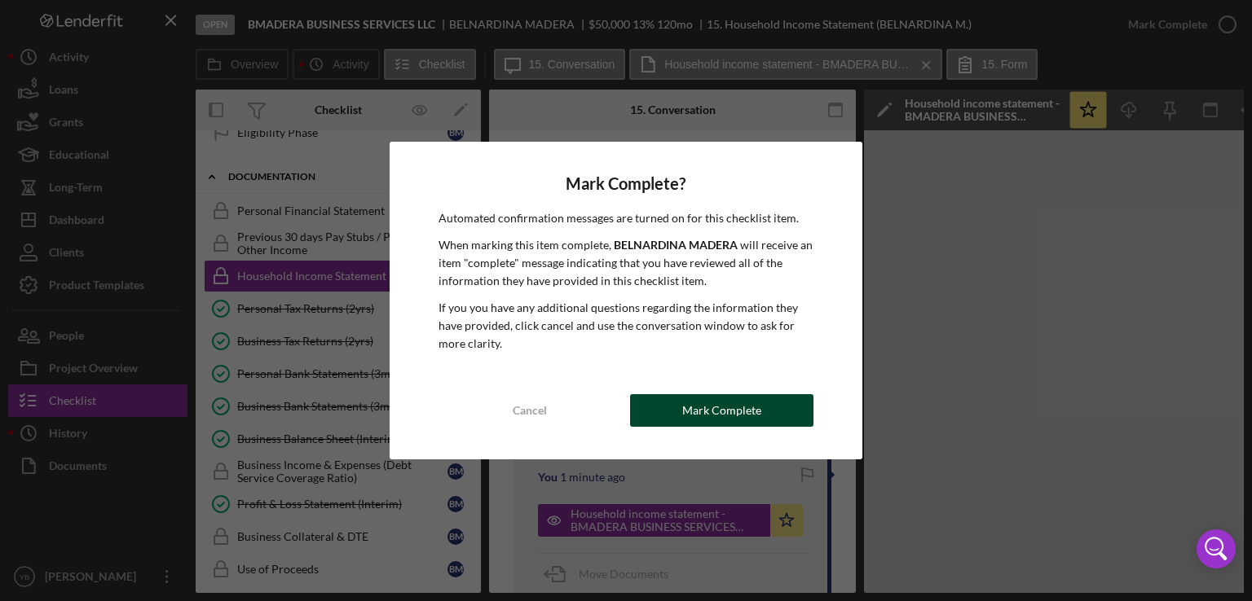
click at [746, 412] on div "Mark Complete" at bounding box center [721, 410] width 79 height 33
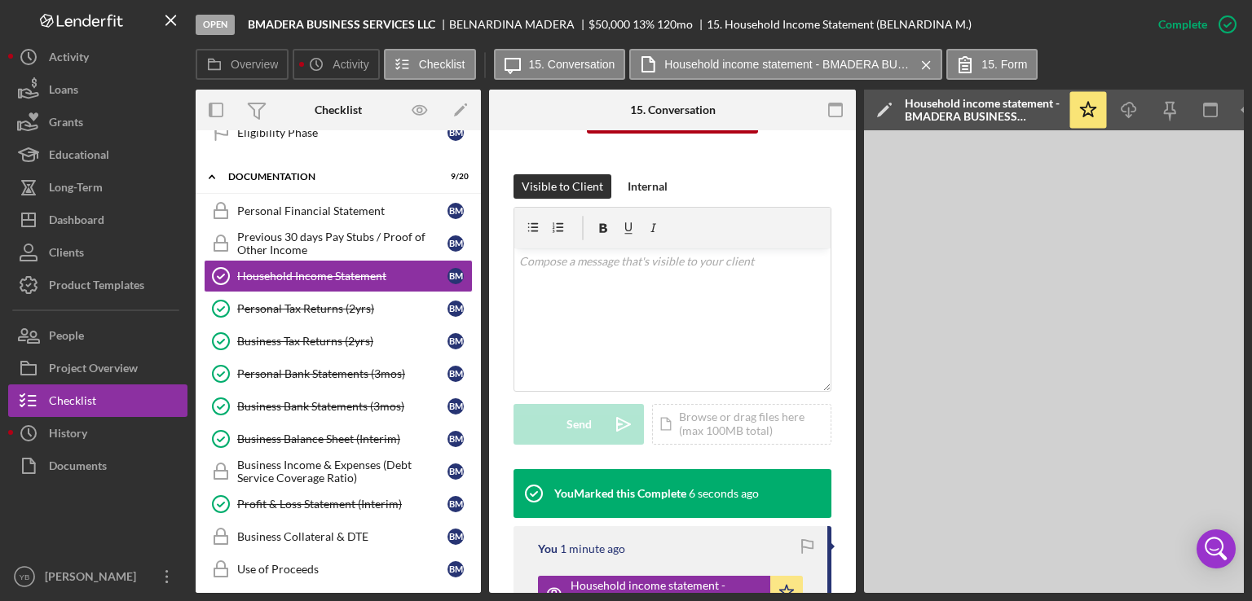
drag, startPoint x: 481, startPoint y: 337, endPoint x: 479, endPoint y: 447, distance: 110.8
click at [479, 447] on div "Overview Internal Workflow Stage Open Icon/Dropdown Arrow Archive (can unarchiv…" at bounding box center [720, 342] width 1048 height 504
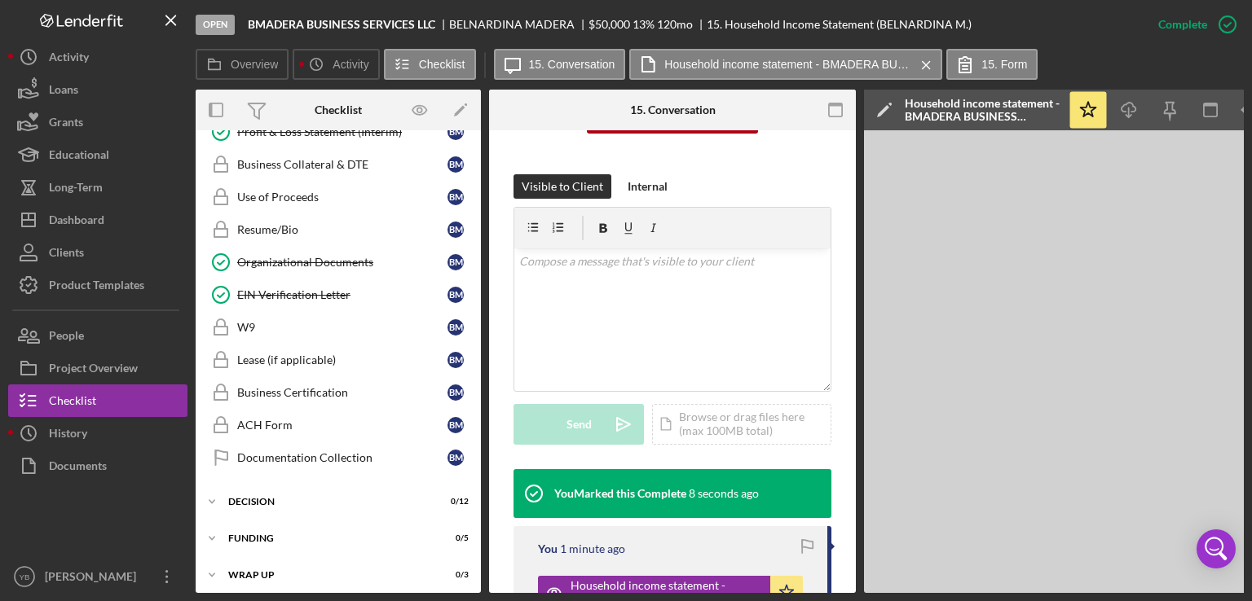
scroll to position [966, 0]
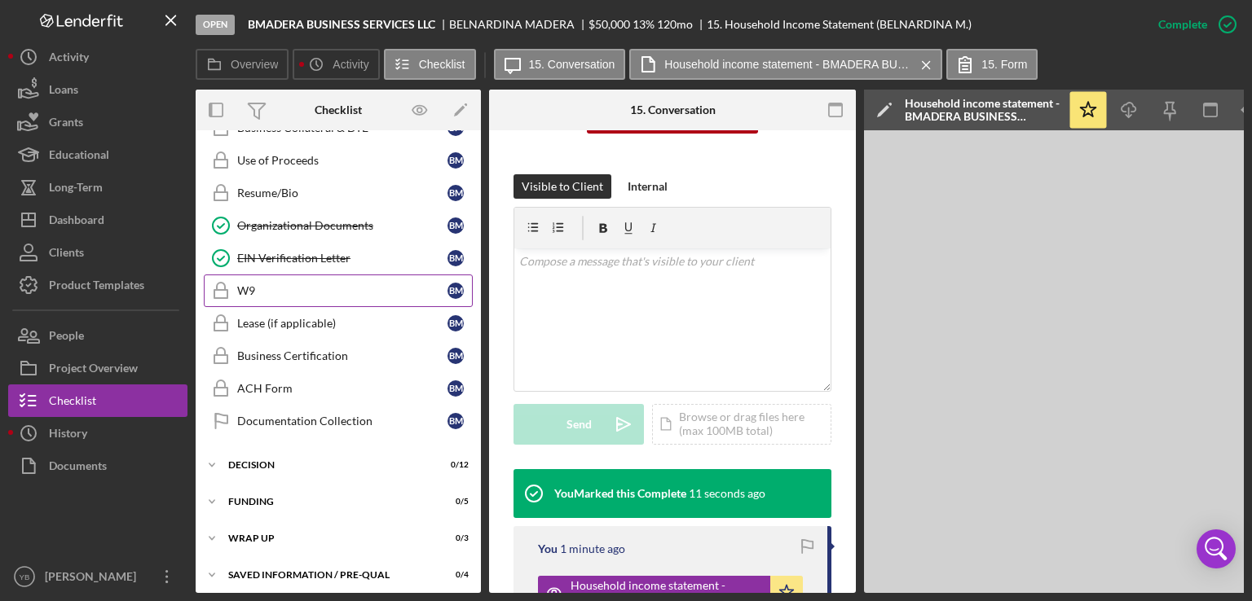
click at [254, 284] on div "W9" at bounding box center [342, 290] width 210 height 13
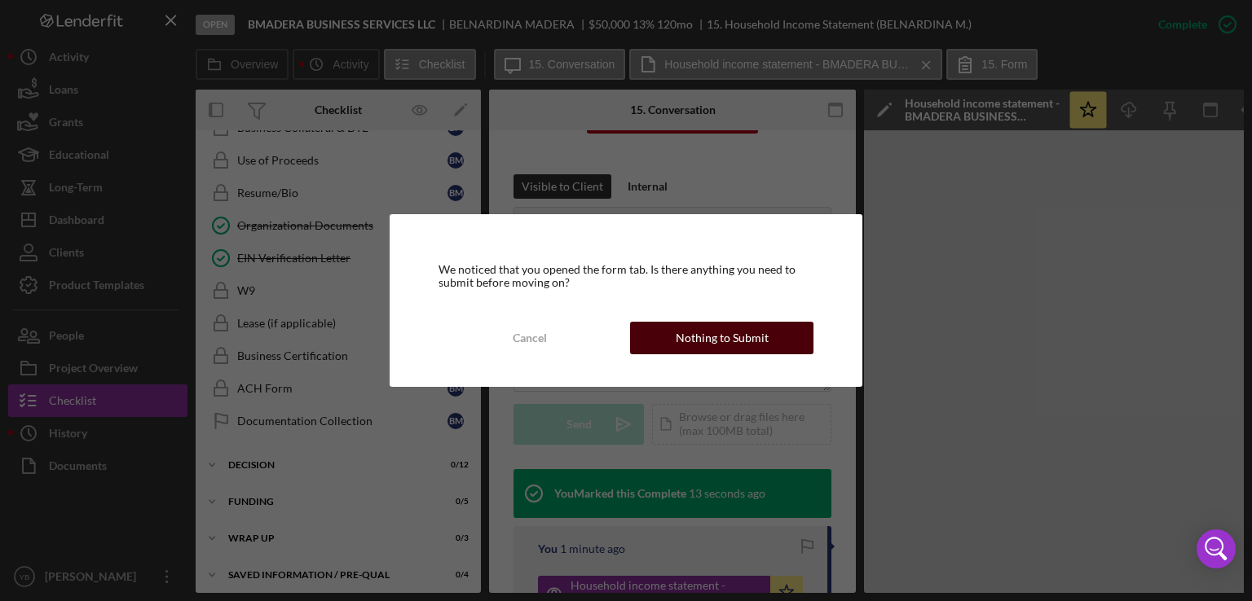
click at [688, 341] on div "Nothing to Submit" at bounding box center [722, 338] width 93 height 33
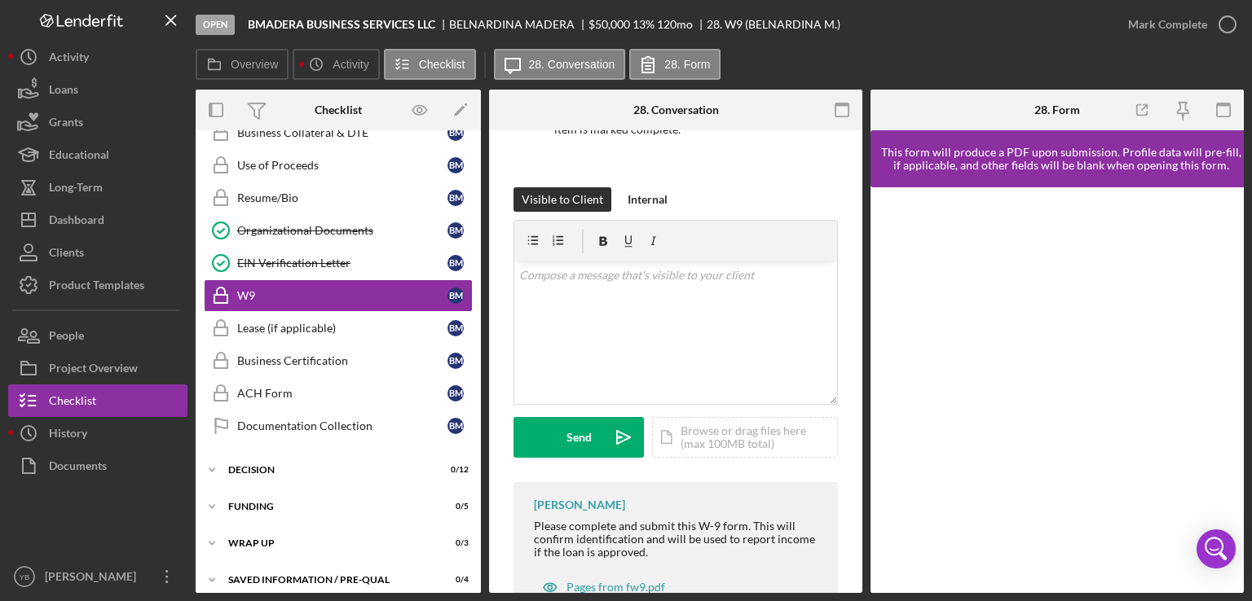
scroll to position [273, 0]
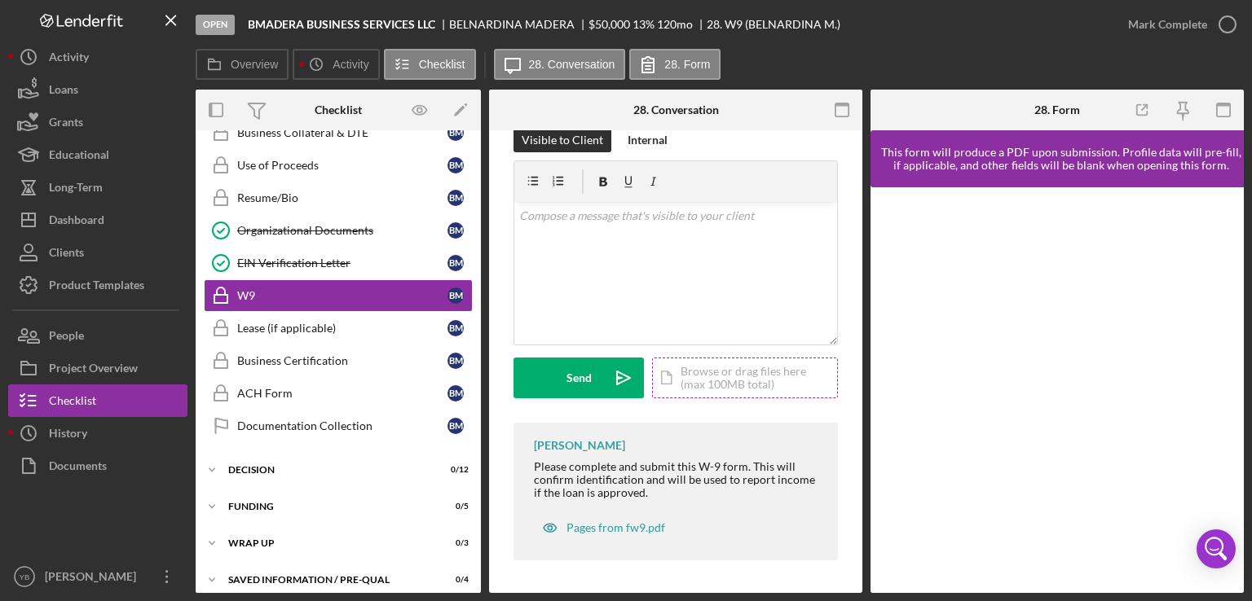
click at [749, 372] on div "Icon/Document Browse or drag files here (max 100MB total) Tap to choose files o…" at bounding box center [745, 378] width 186 height 41
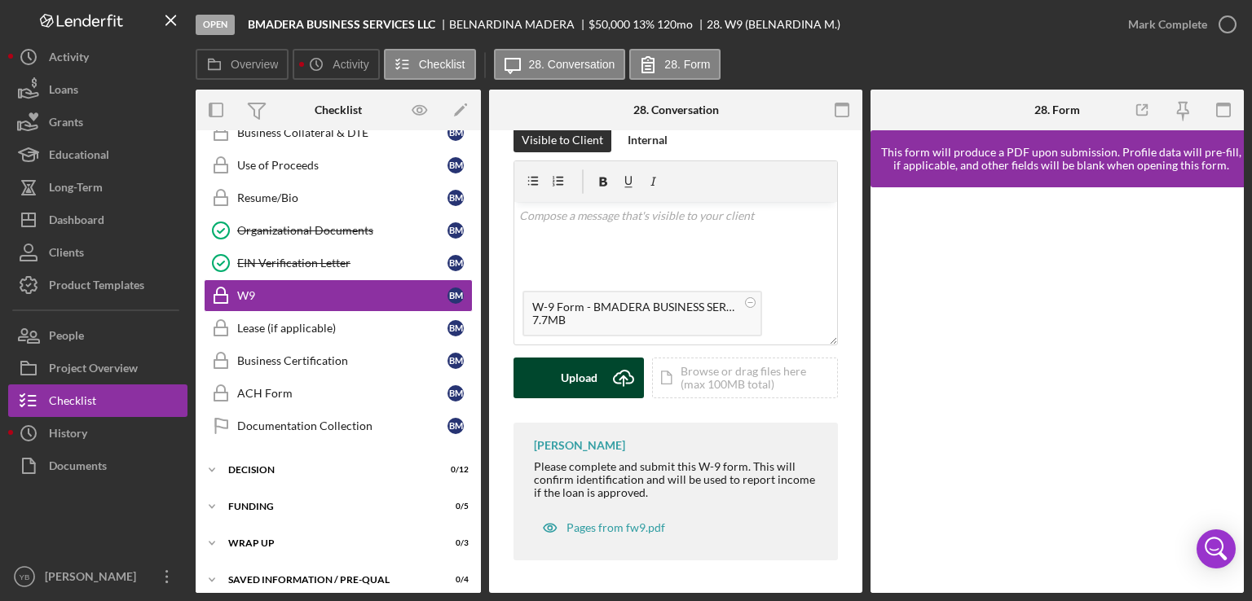
click at [539, 385] on button "Upload Icon/Upload" at bounding box center [578, 378] width 130 height 41
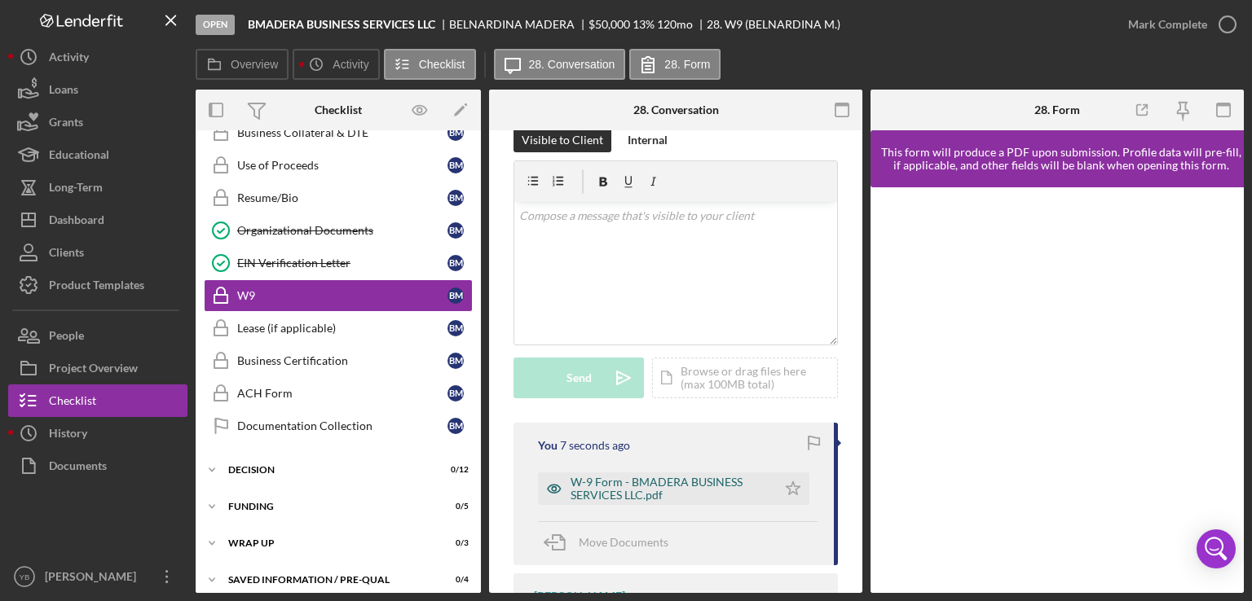
click at [670, 486] on div "W-9 Form - BMADERA BUSINESS SERVICES LLC.pdf" at bounding box center [669, 489] width 198 height 26
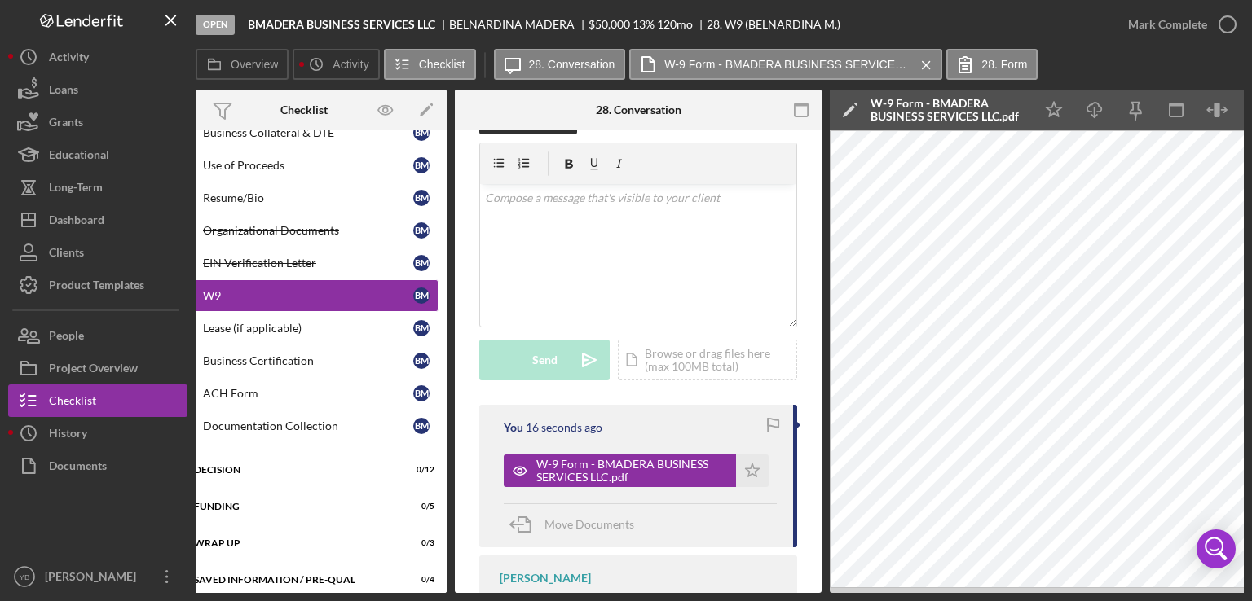
scroll to position [0, 33]
click at [752, 477] on polygon "button" at bounding box center [754, 470] width 14 height 13
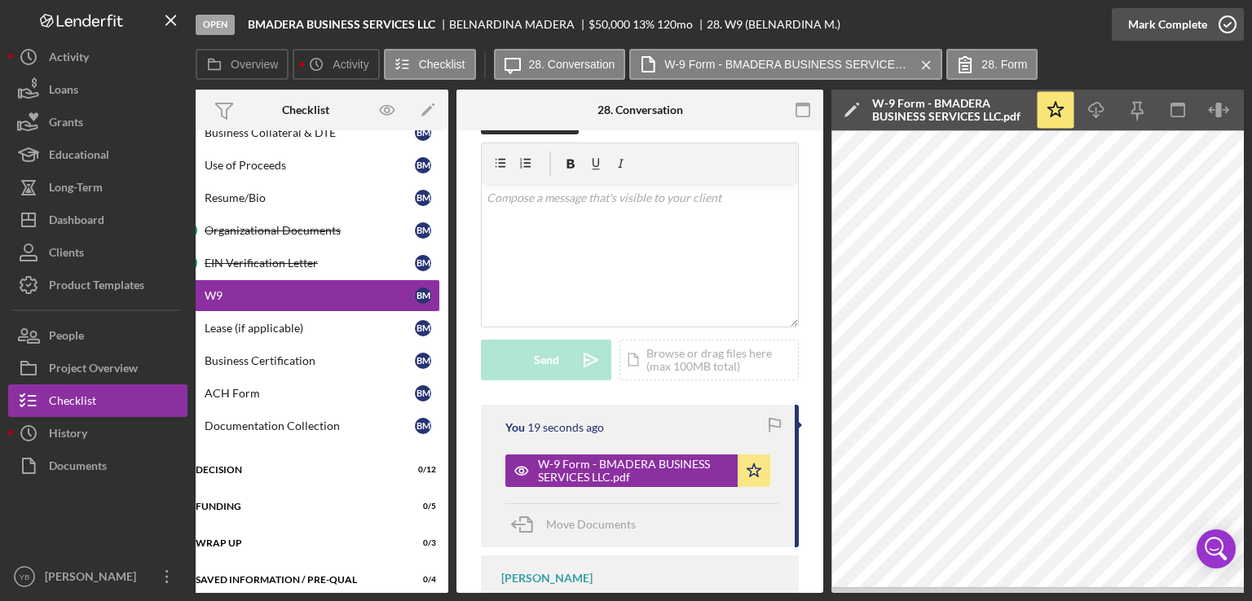
click at [1172, 33] on div "Mark Complete" at bounding box center [1167, 24] width 79 height 33
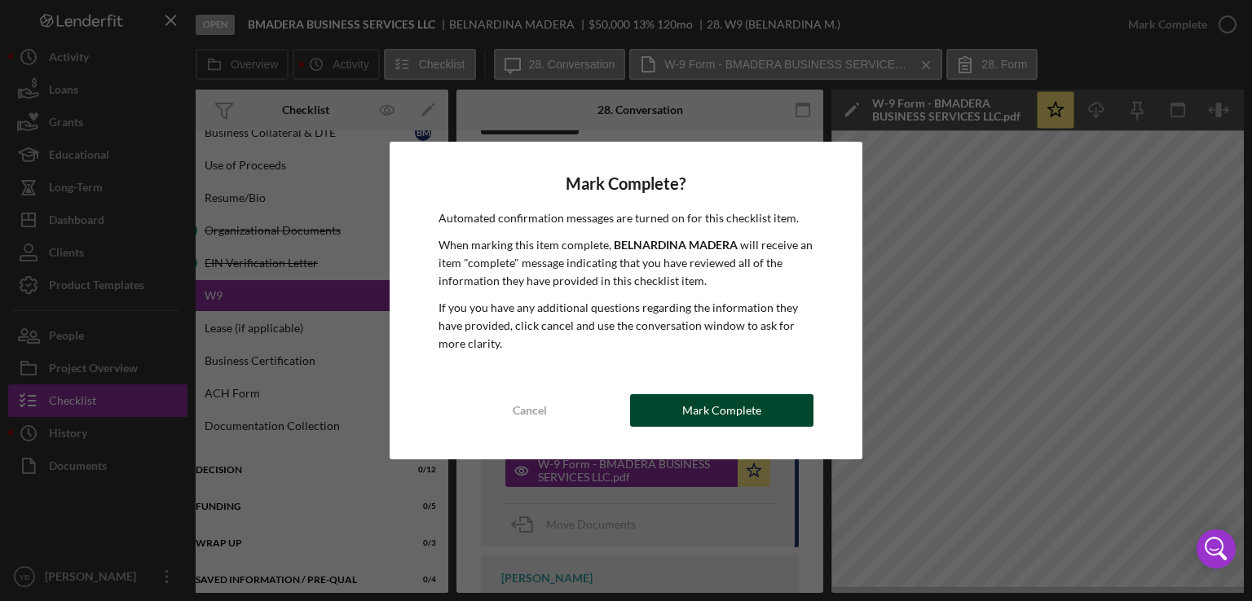
click at [725, 408] on div "Mark Complete" at bounding box center [721, 410] width 79 height 33
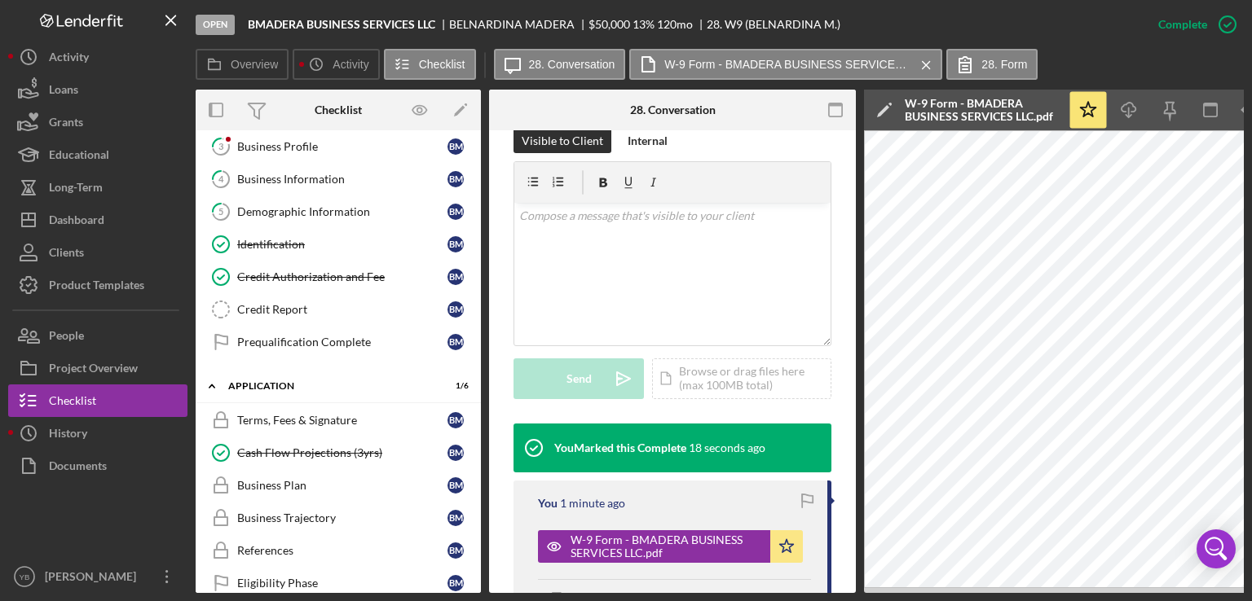
scroll to position [42, 0]
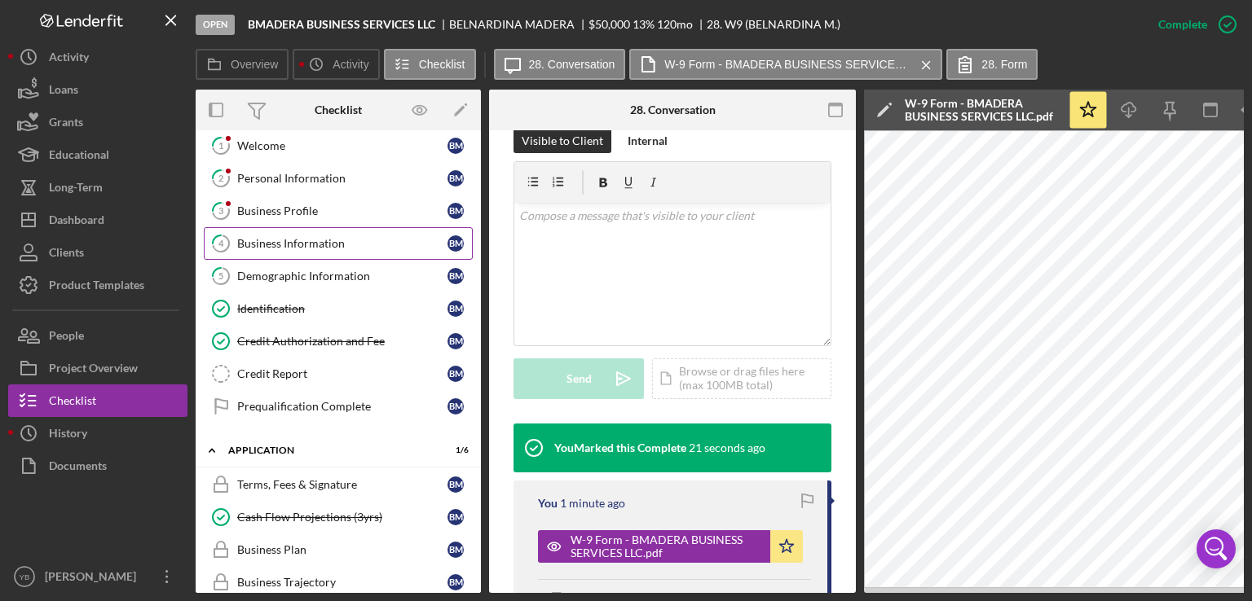
click at [319, 241] on div "Business Information" at bounding box center [342, 243] width 210 height 13
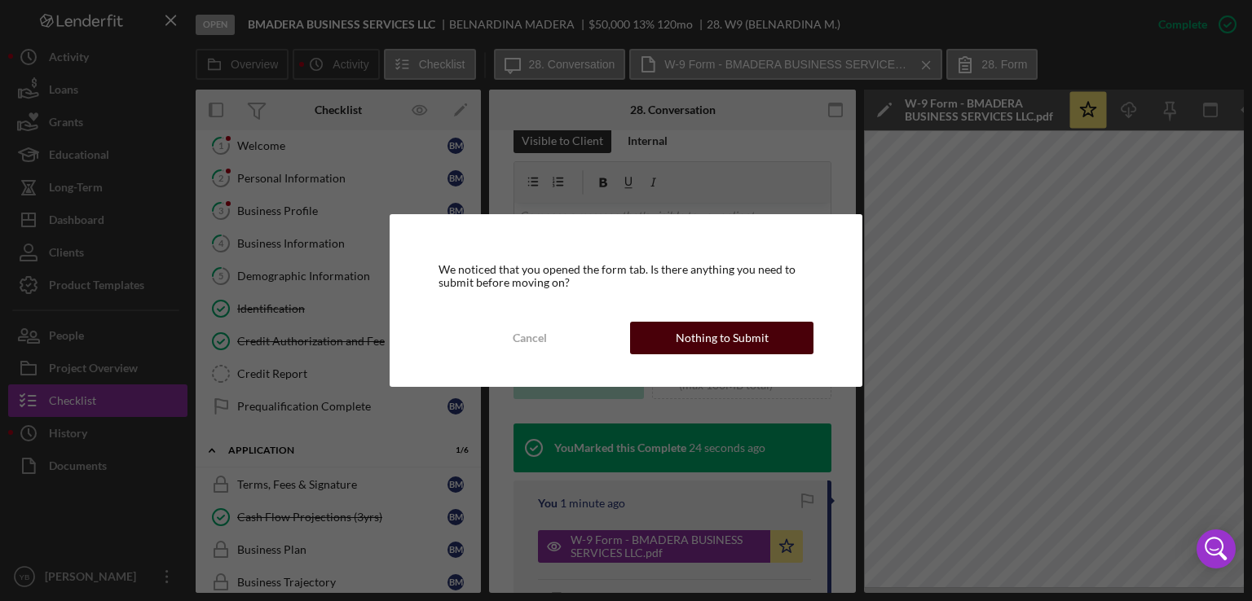
click at [688, 343] on div "Nothing to Submit" at bounding box center [722, 338] width 93 height 33
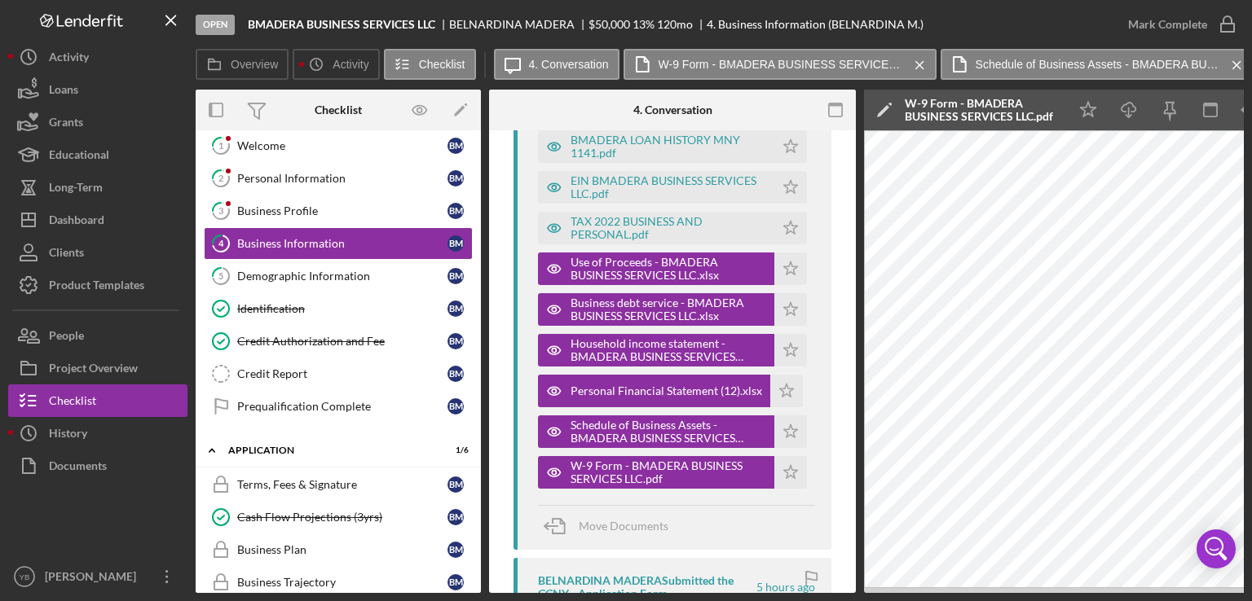
scroll to position [1306, 0]
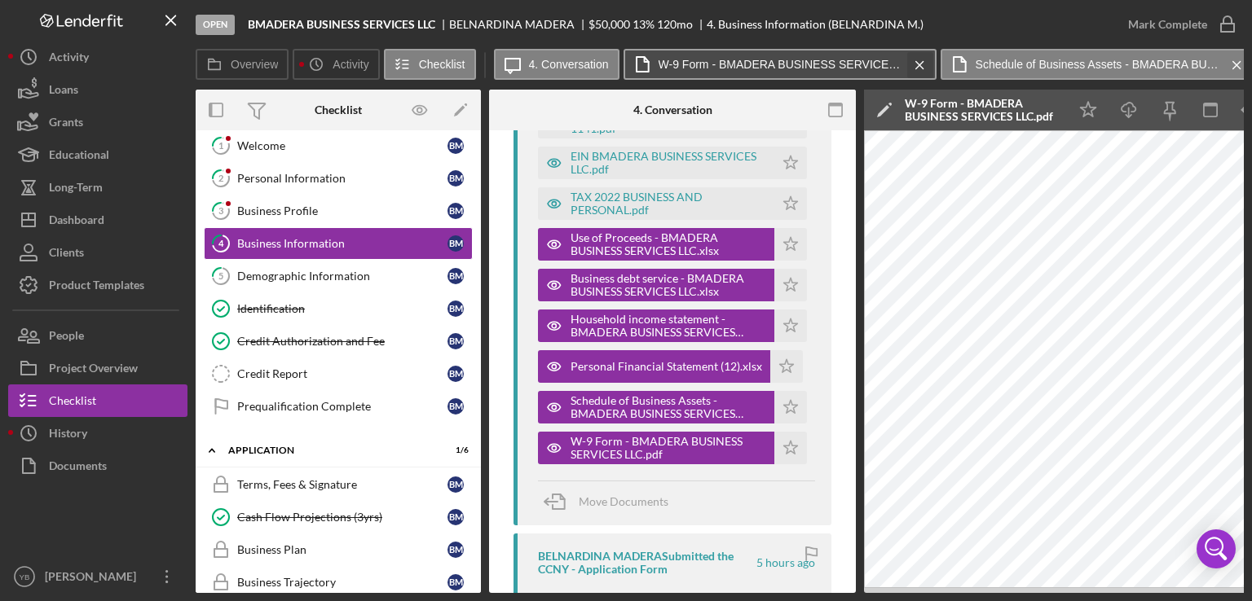
click at [915, 59] on icon "Icon/Menu Close" at bounding box center [919, 65] width 29 height 41
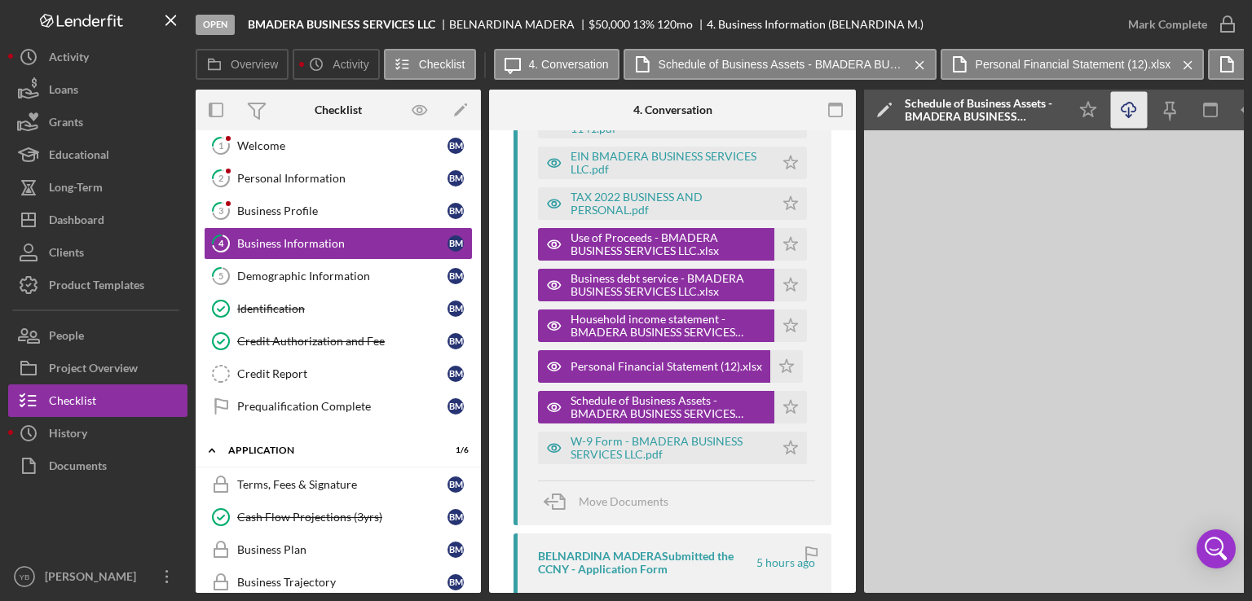
click at [1129, 117] on polyline "button" at bounding box center [1128, 116] width 6 height 2
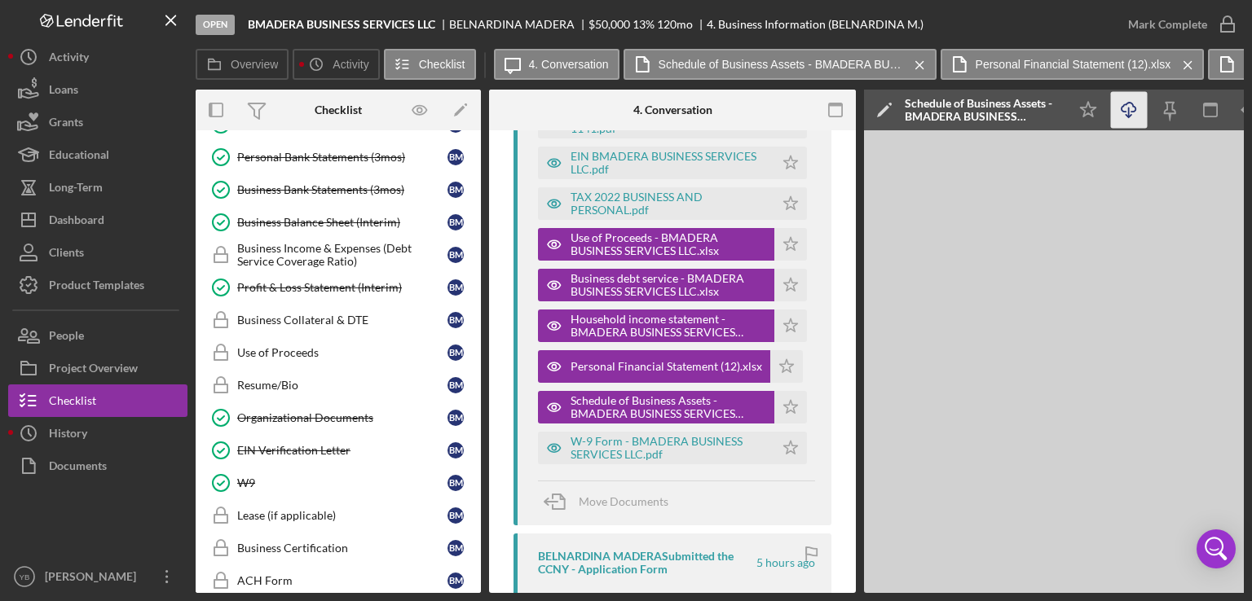
scroll to position [769, 0]
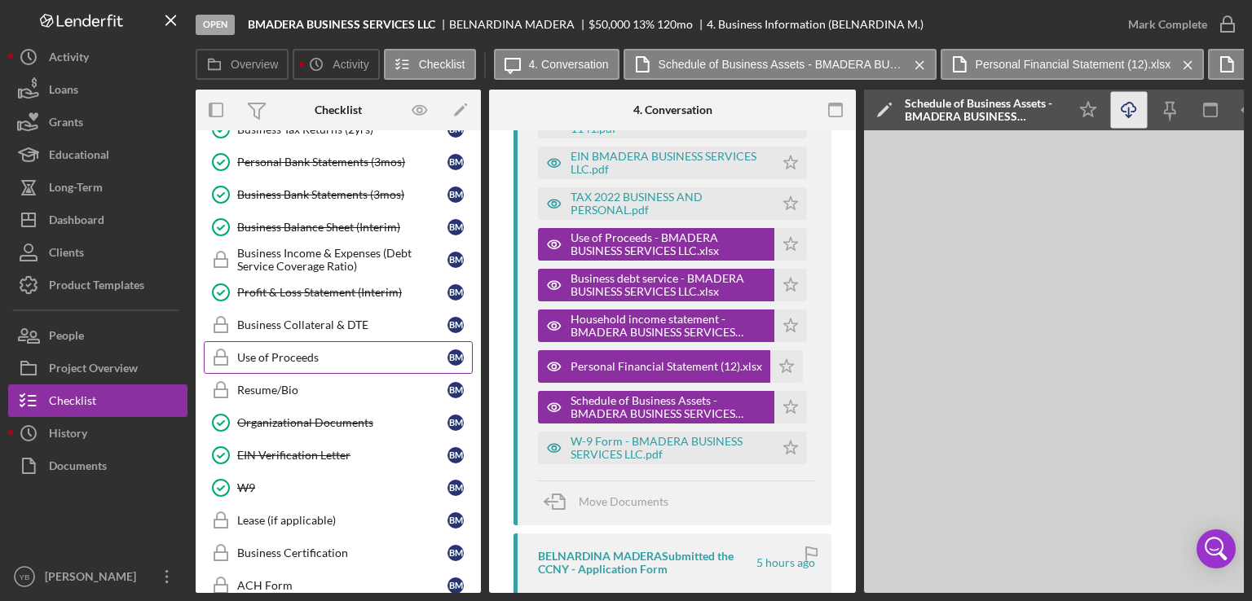
click at [315, 351] on div "Use of Proceeds" at bounding box center [342, 357] width 210 height 13
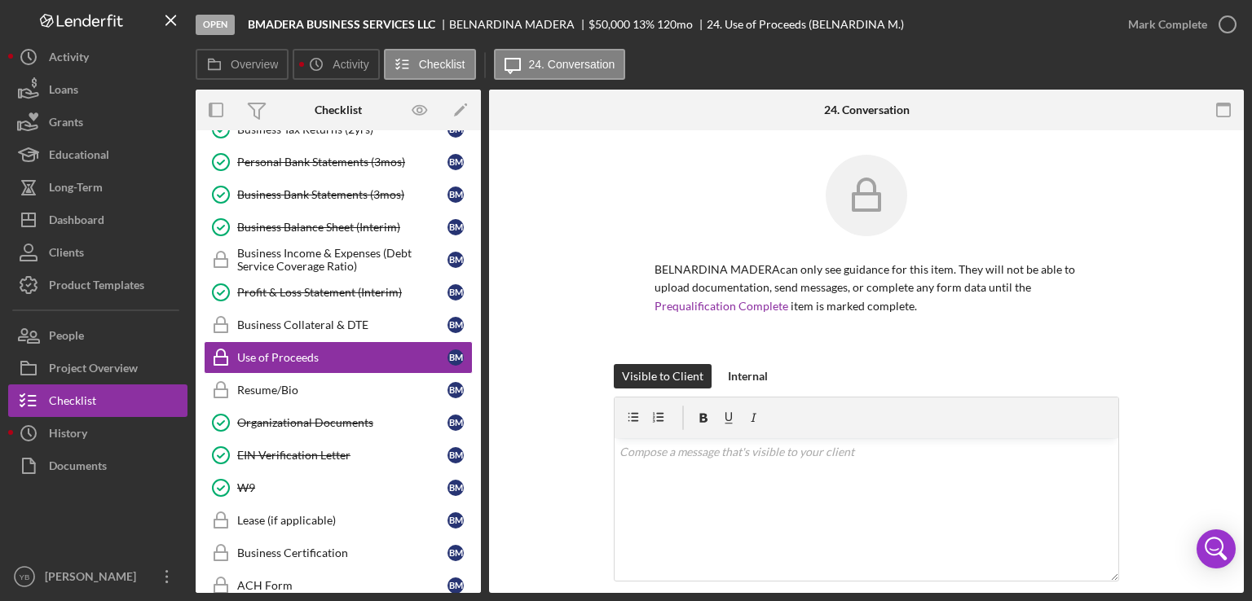
click at [1167, 304] on div "BELNARDINA MADERA can only see guidance for this item. They will not be able to…" at bounding box center [866, 259] width 706 height 209
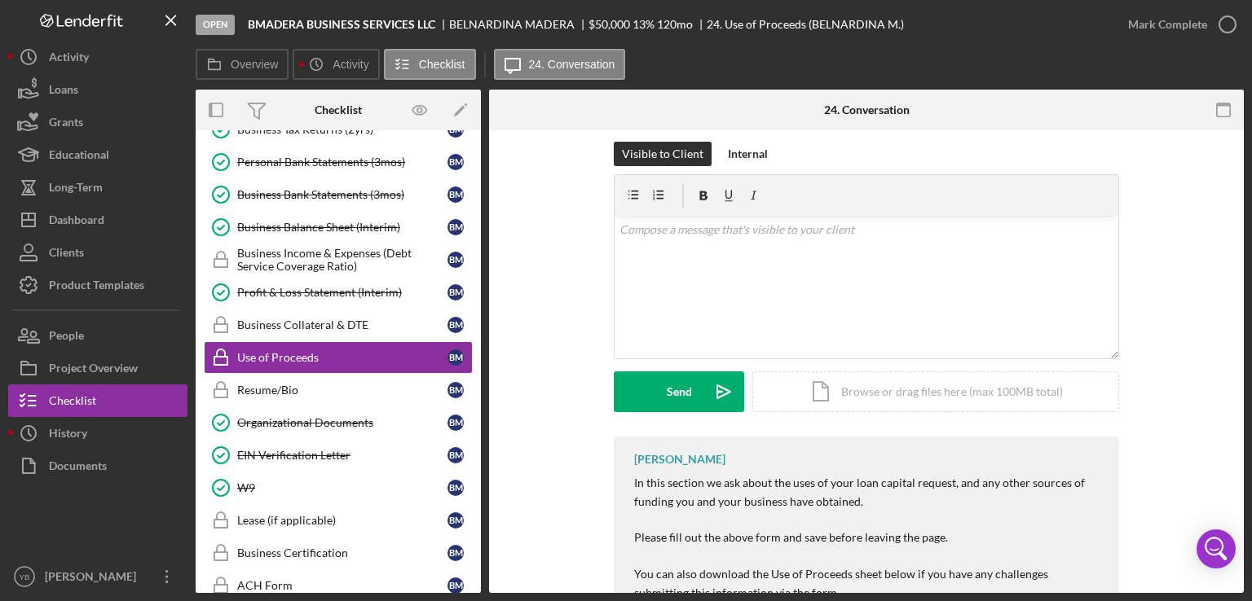
scroll to position [324, 0]
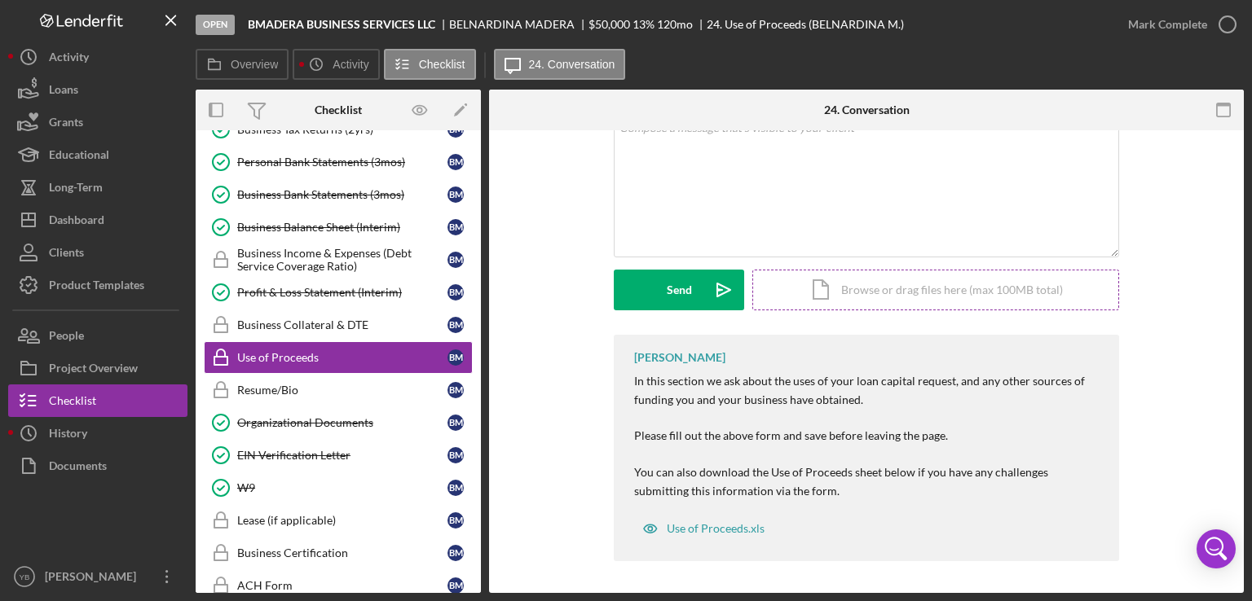
click at [992, 293] on div "Icon/Document Browse or drag files here (max 100MB total) Tap to choose files o…" at bounding box center [935, 290] width 367 height 41
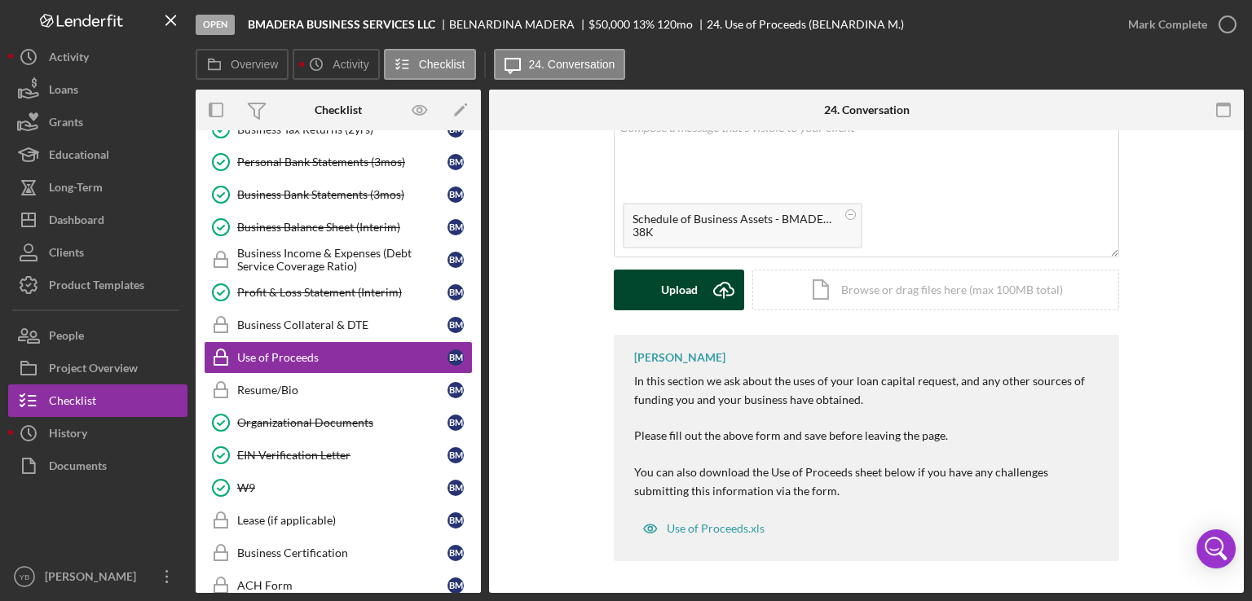
click at [679, 302] on div "Upload" at bounding box center [679, 290] width 37 height 41
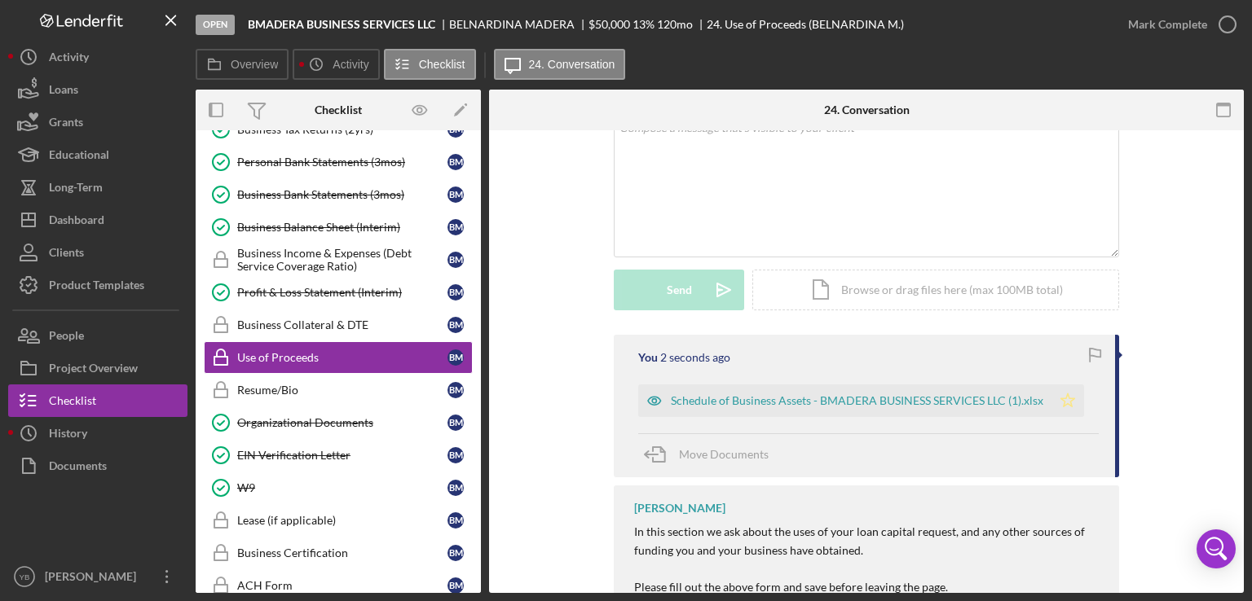
click at [1065, 405] on polygon "button" at bounding box center [1068, 400] width 14 height 13
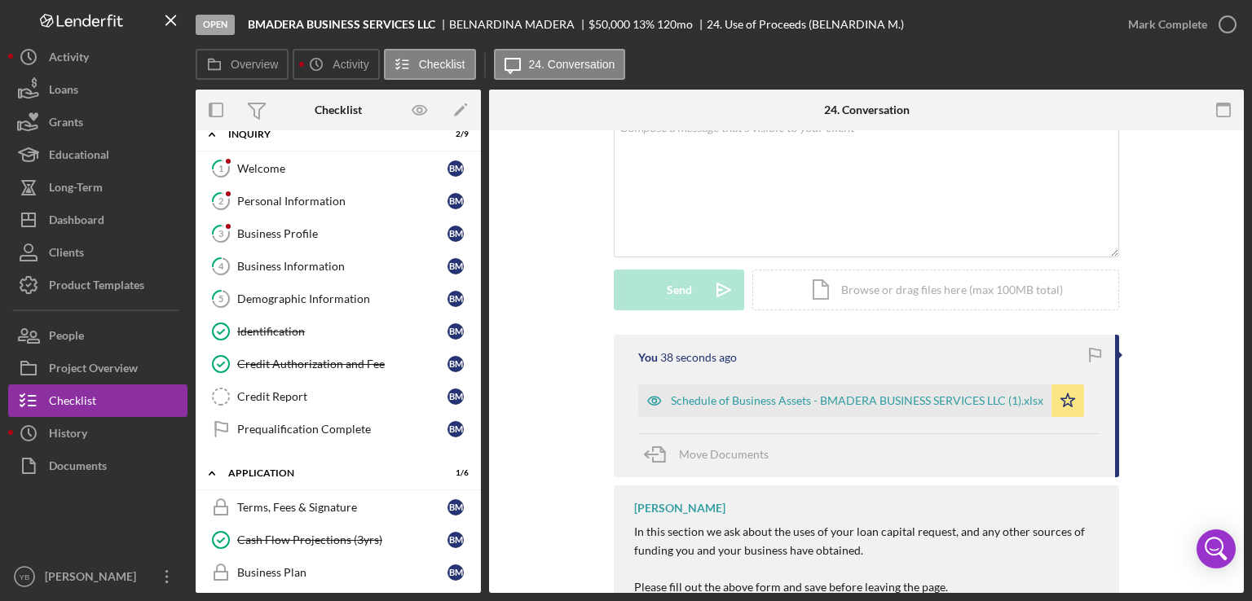
scroll to position [0, 0]
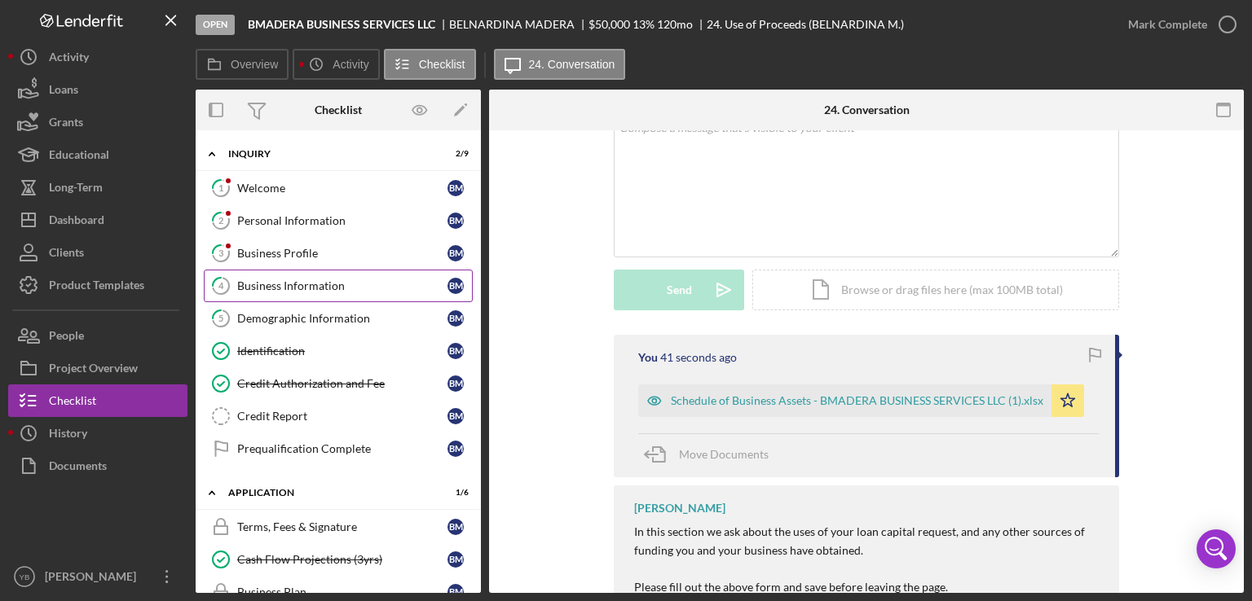
click at [328, 286] on div "Business Information" at bounding box center [342, 286] width 210 height 13
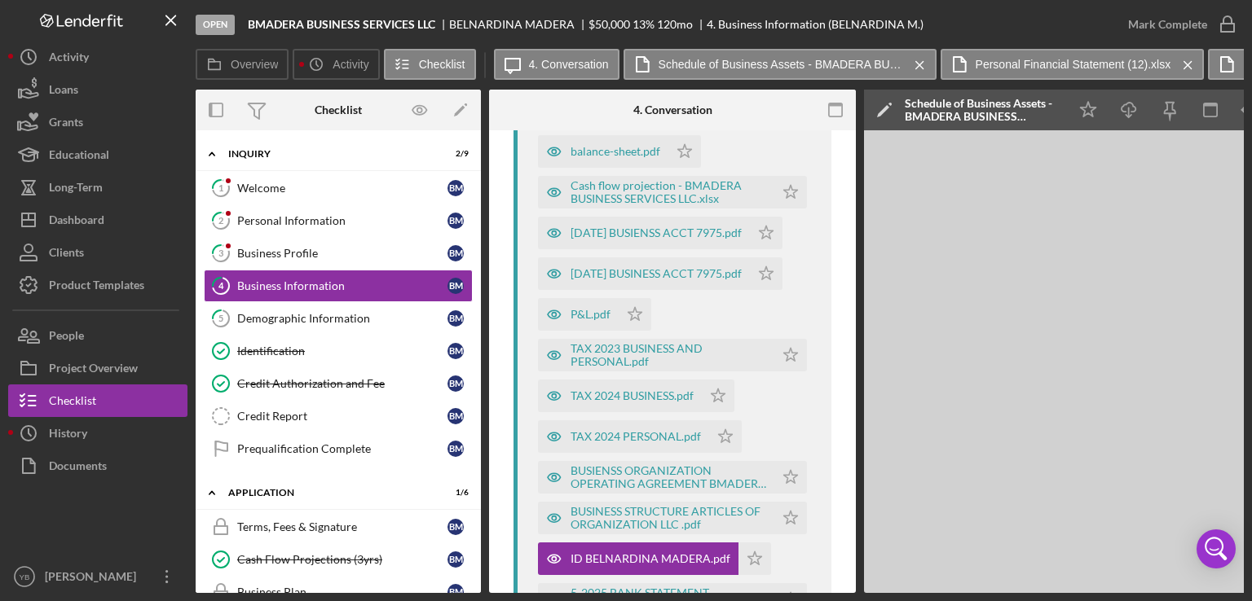
scroll to position [727, 0]
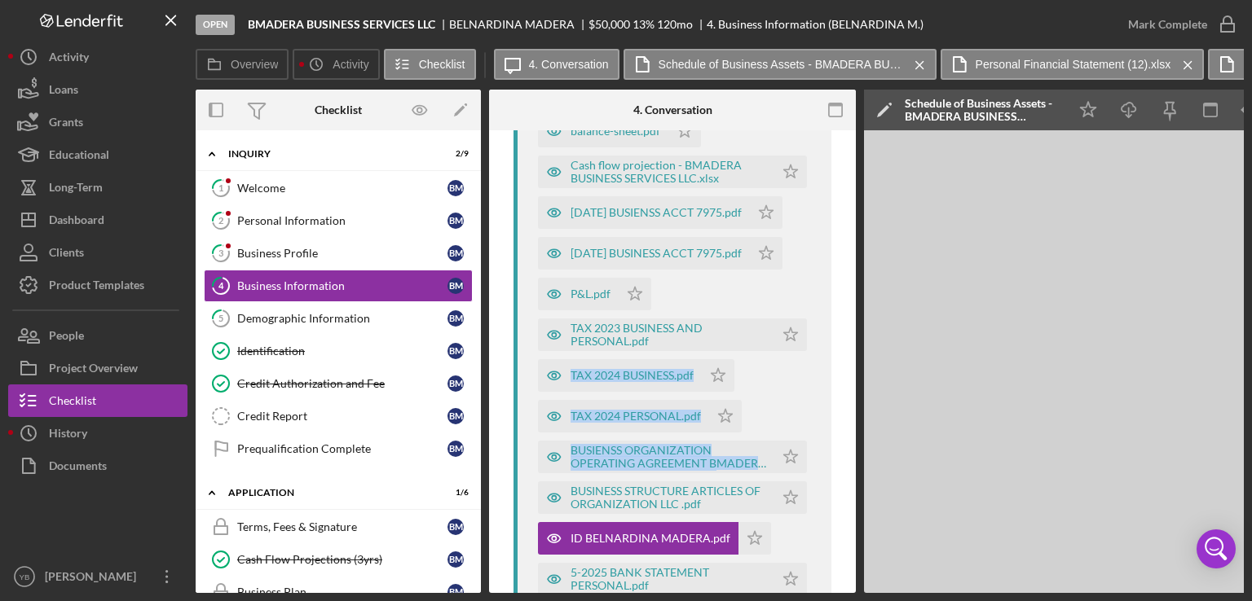
drag, startPoint x: 856, startPoint y: 379, endPoint x: 857, endPoint y: 432, distance: 53.0
click at [857, 432] on div "Overview Internal Workflow Stage Open Icon/Dropdown Arrow Archive (can unarchiv…" at bounding box center [720, 342] width 1048 height 504
drag, startPoint x: 856, startPoint y: 375, endPoint x: 852, endPoint y: 413, distance: 38.4
click at [852, 413] on div "Overview Internal Workflow Stage Open Icon/Dropdown Arrow Archive (can unarchiv…" at bounding box center [720, 342] width 1048 height 504
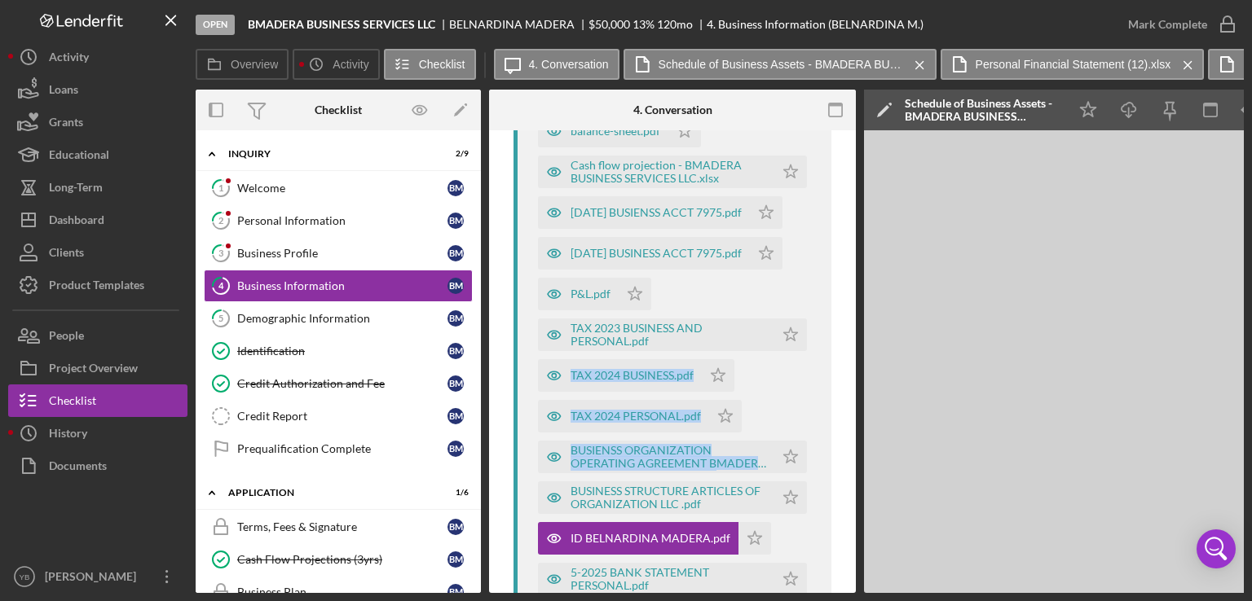
scroll to position [1129, 0]
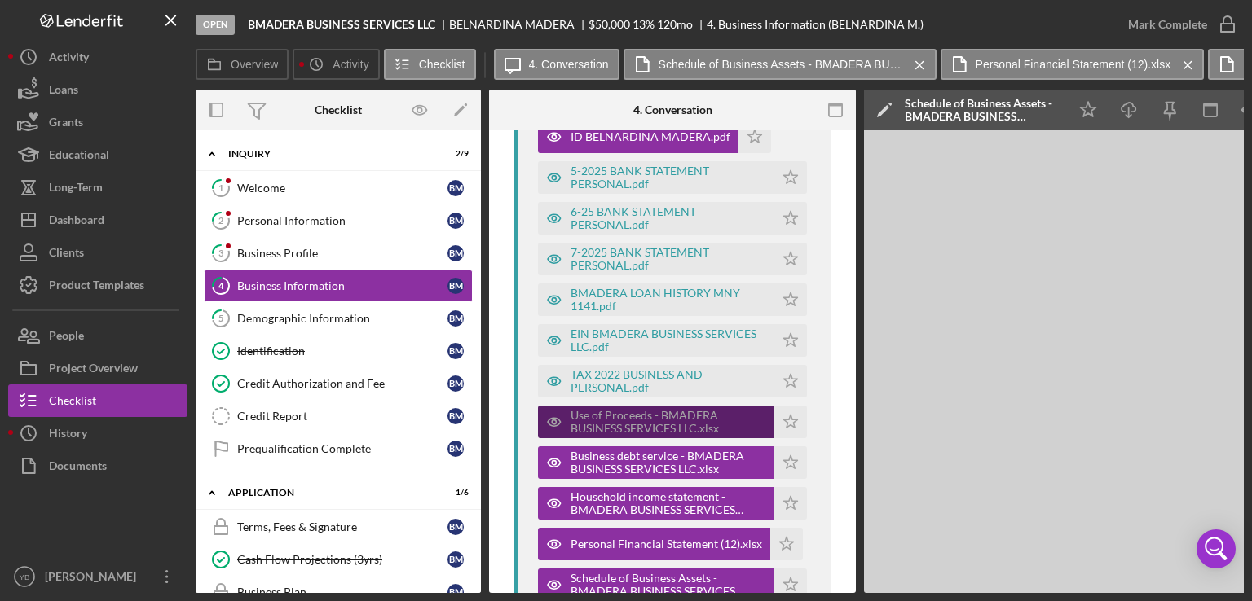
click at [658, 421] on div "Use of Proceeds - BMADERA BUSINESS SERVICES LLC.xlsx" at bounding box center [668, 422] width 196 height 26
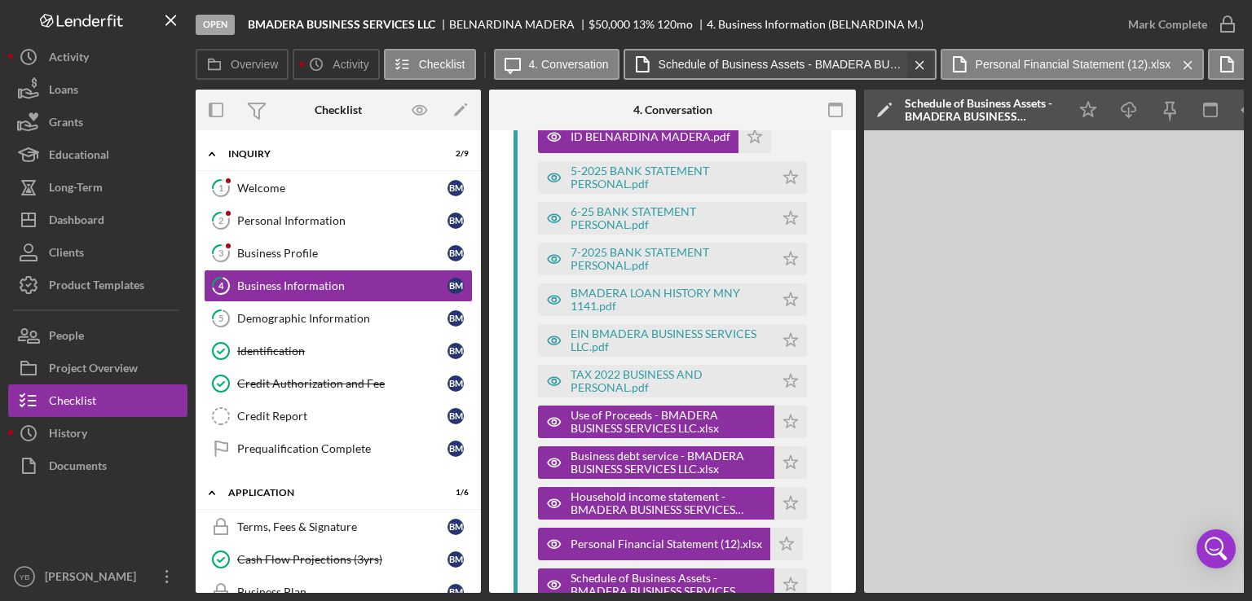
click at [913, 72] on icon "Icon/Menu Close" at bounding box center [919, 65] width 29 height 41
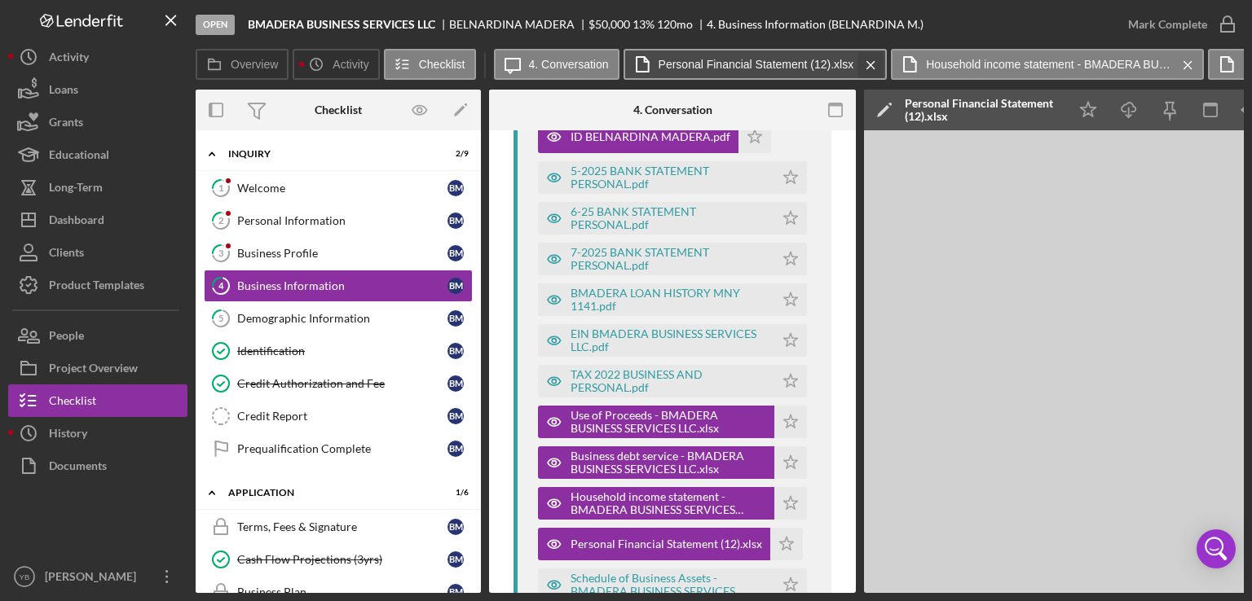
click at [869, 66] on icon "Icon/Menu Close" at bounding box center [870, 65] width 29 height 41
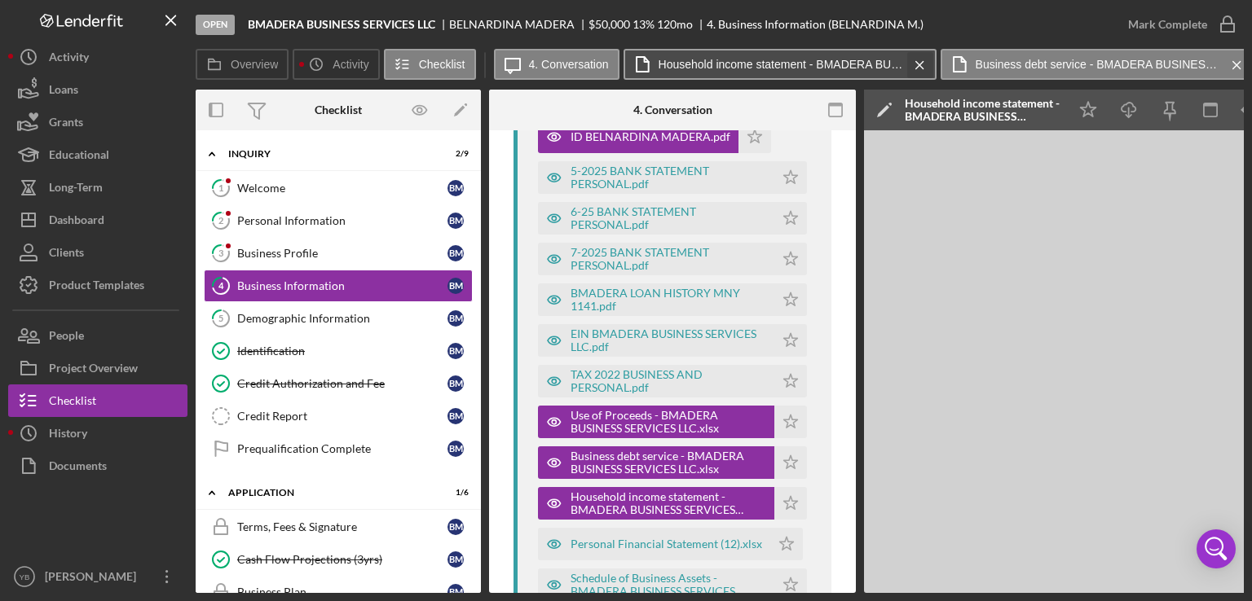
click at [913, 66] on icon "Icon/Menu Close" at bounding box center [919, 65] width 29 height 41
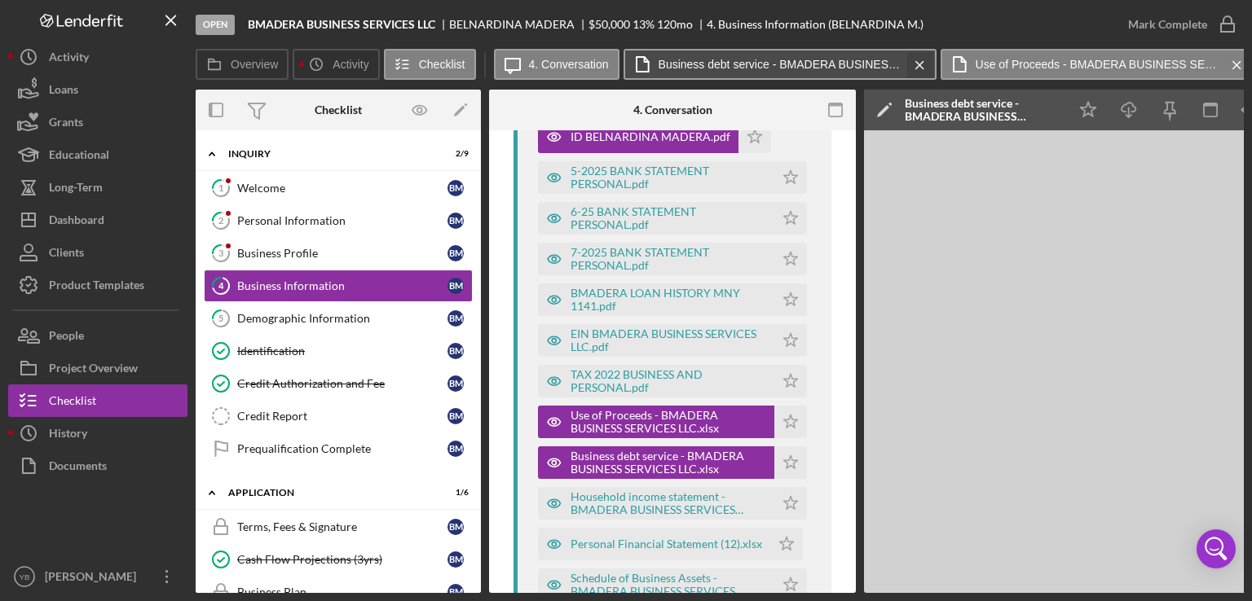
click at [907, 64] on icon "Icon/Menu Close" at bounding box center [919, 65] width 29 height 41
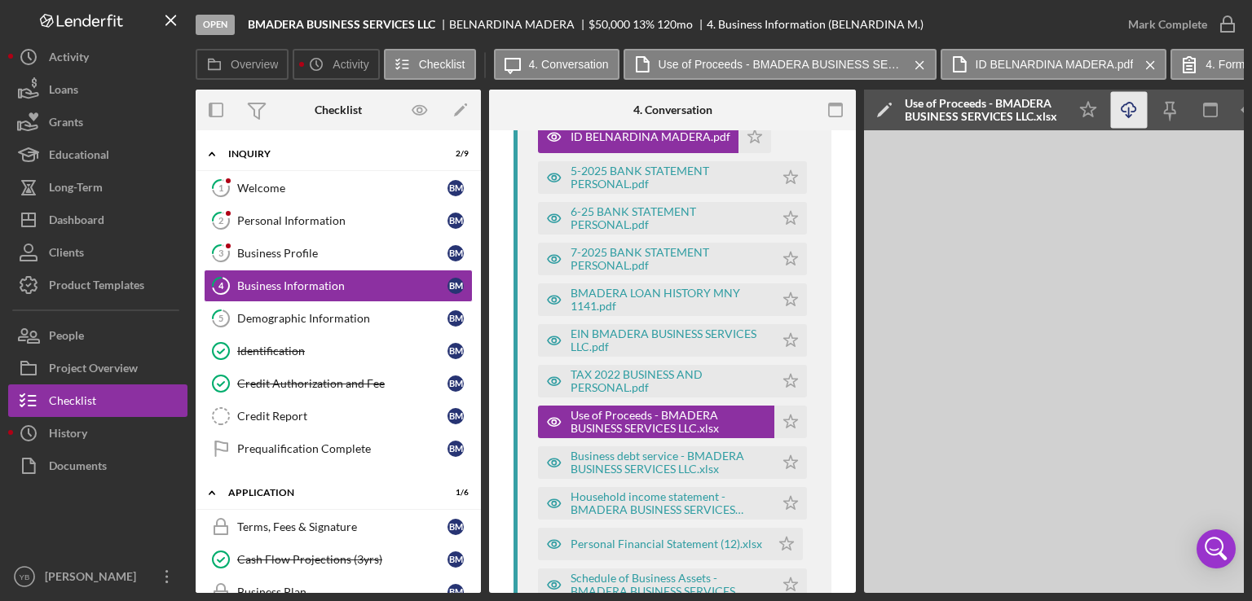
click at [1131, 116] on icon "Icon/Download" at bounding box center [1129, 110] width 37 height 37
click at [1147, 59] on icon "Icon/Menu Close" at bounding box center [1150, 65] width 29 height 41
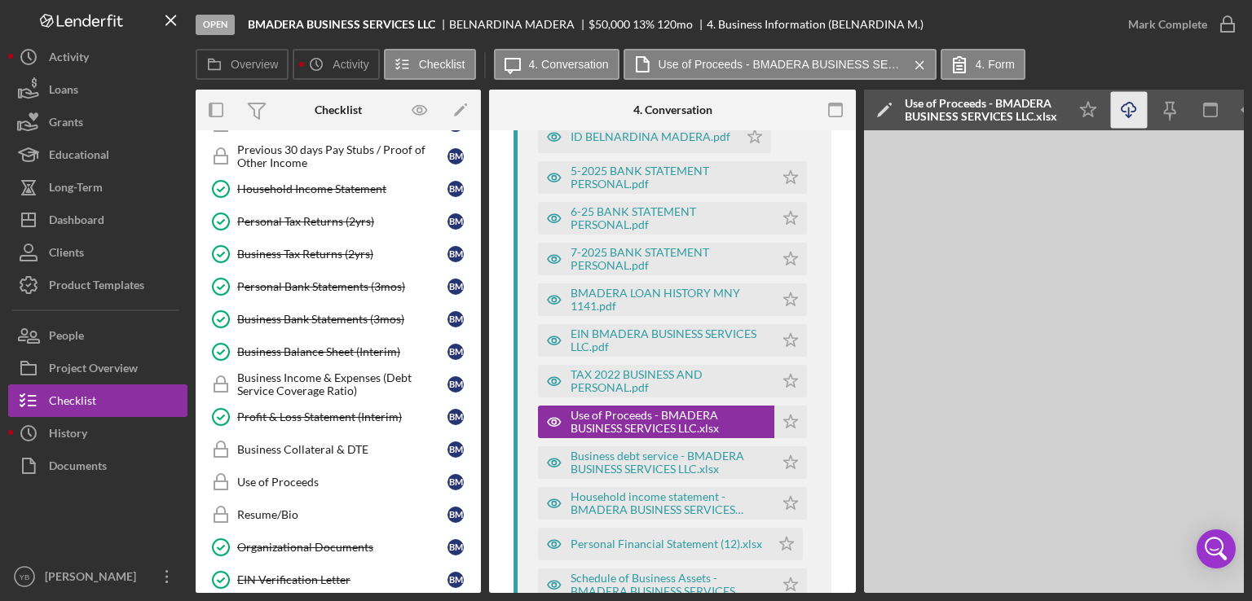
scroll to position [649, 0]
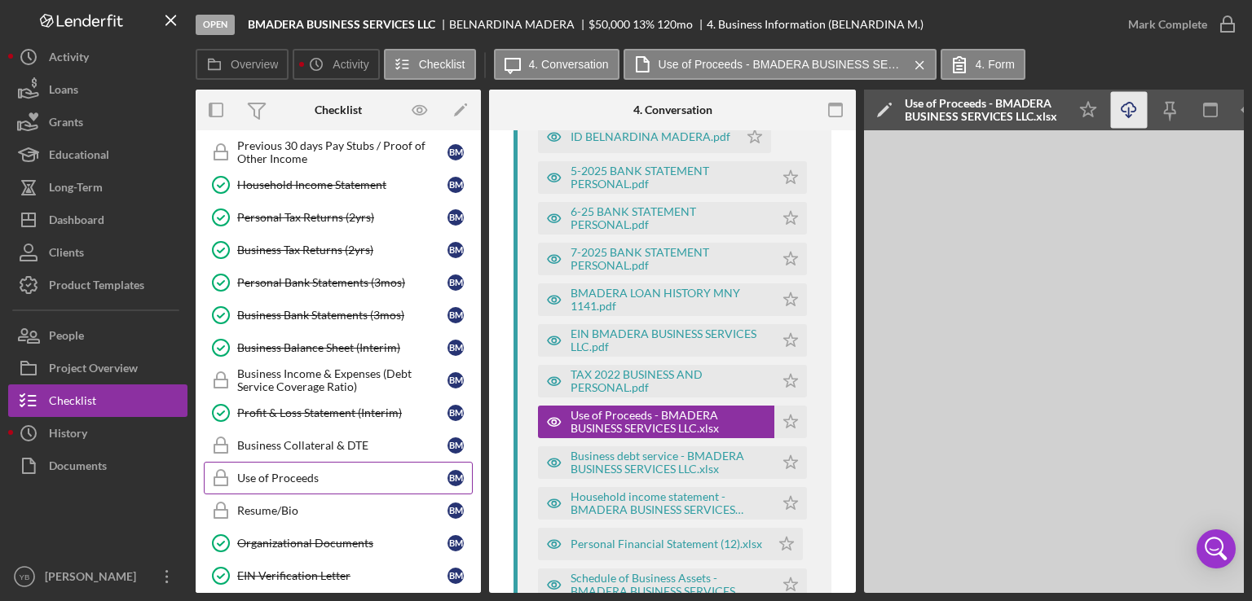
click at [308, 472] on div "Use of Proceeds" at bounding box center [342, 478] width 210 height 13
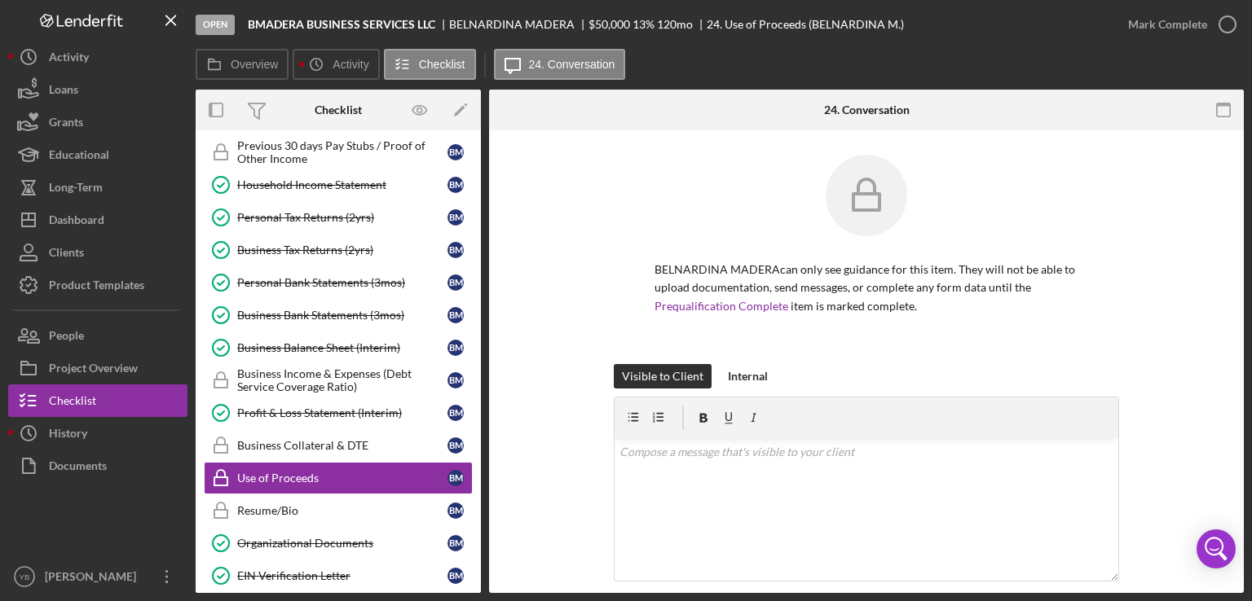
click at [1157, 237] on div "BELNARDINA MADERA can only see guidance for this item. They will not be able to…" at bounding box center [866, 259] width 706 height 209
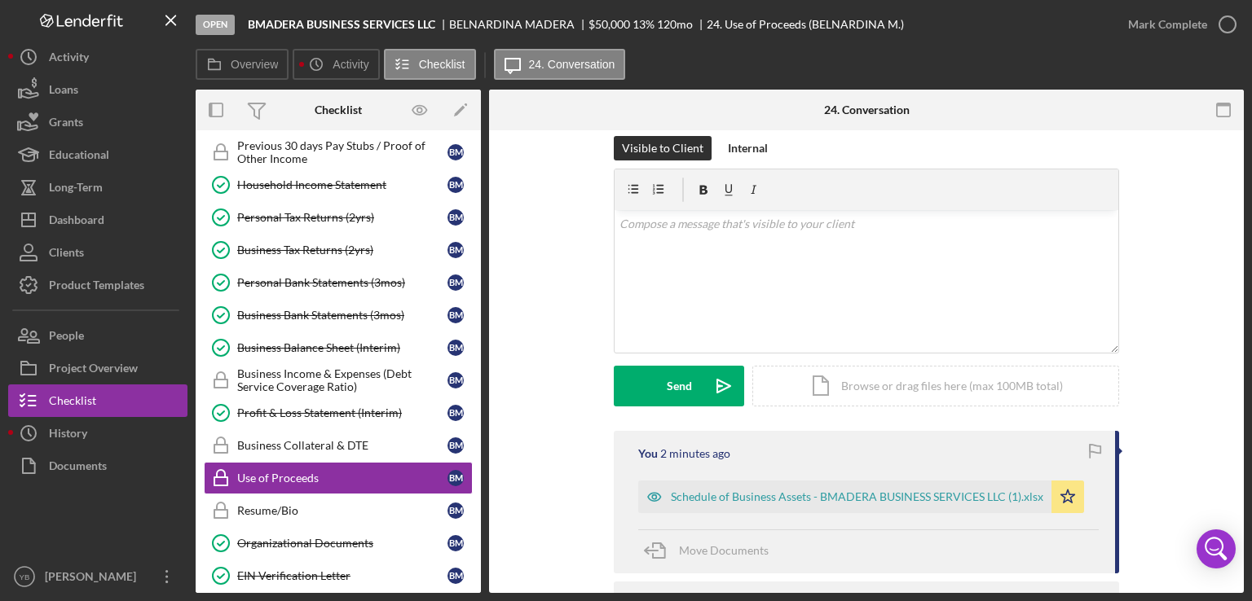
scroll to position [261, 0]
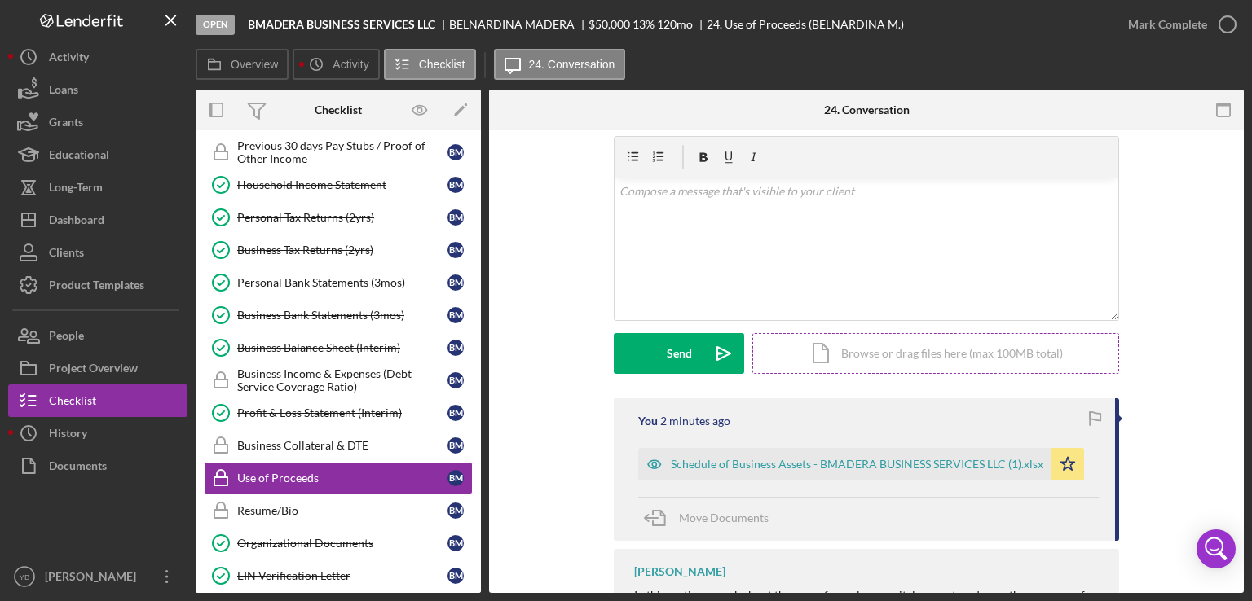
click at [909, 354] on div "Icon/Document Browse or drag files here (max 100MB total) Tap to choose files o…" at bounding box center [935, 353] width 367 height 41
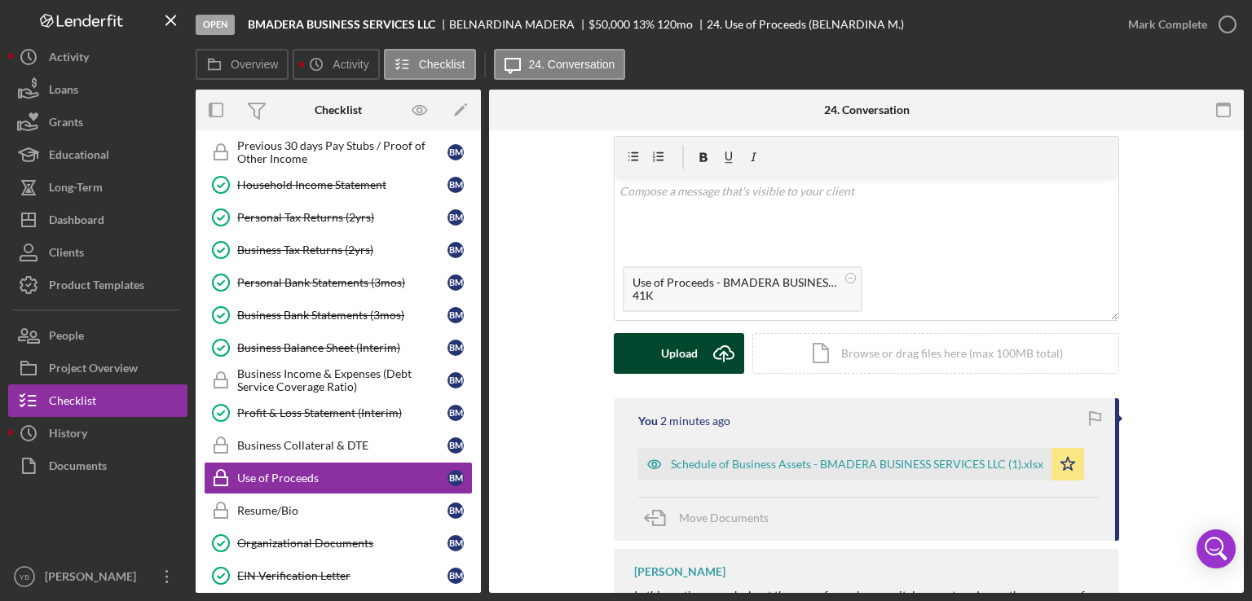
click at [684, 359] on div "Upload" at bounding box center [679, 353] width 37 height 41
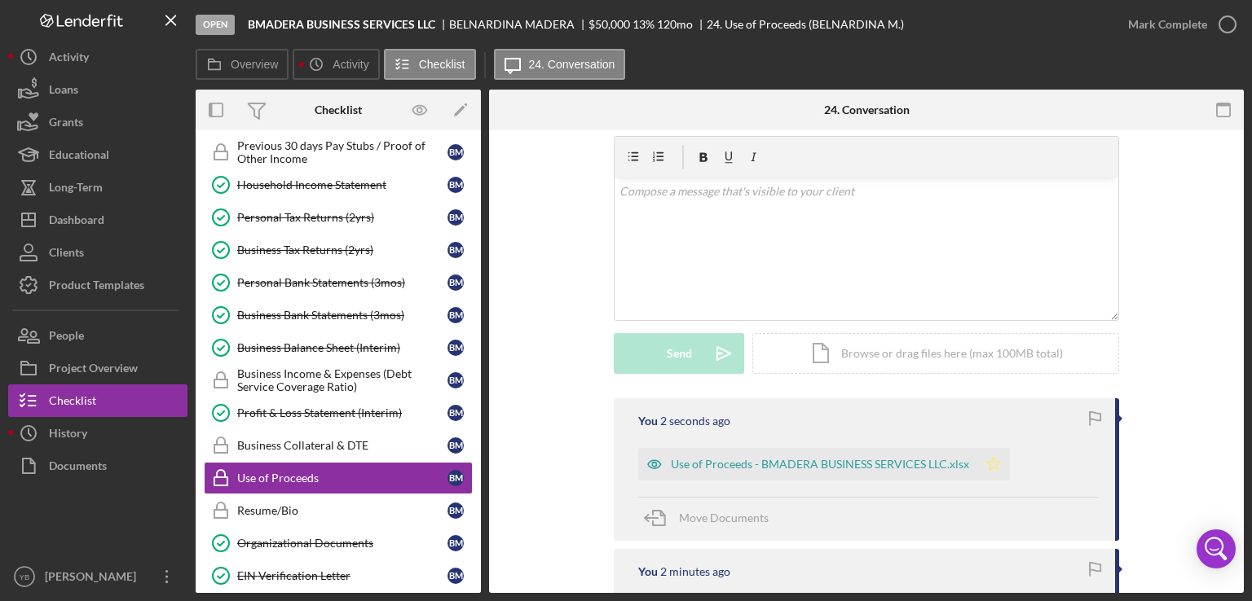
click at [988, 463] on icon "Icon/Star" at bounding box center [993, 464] width 33 height 33
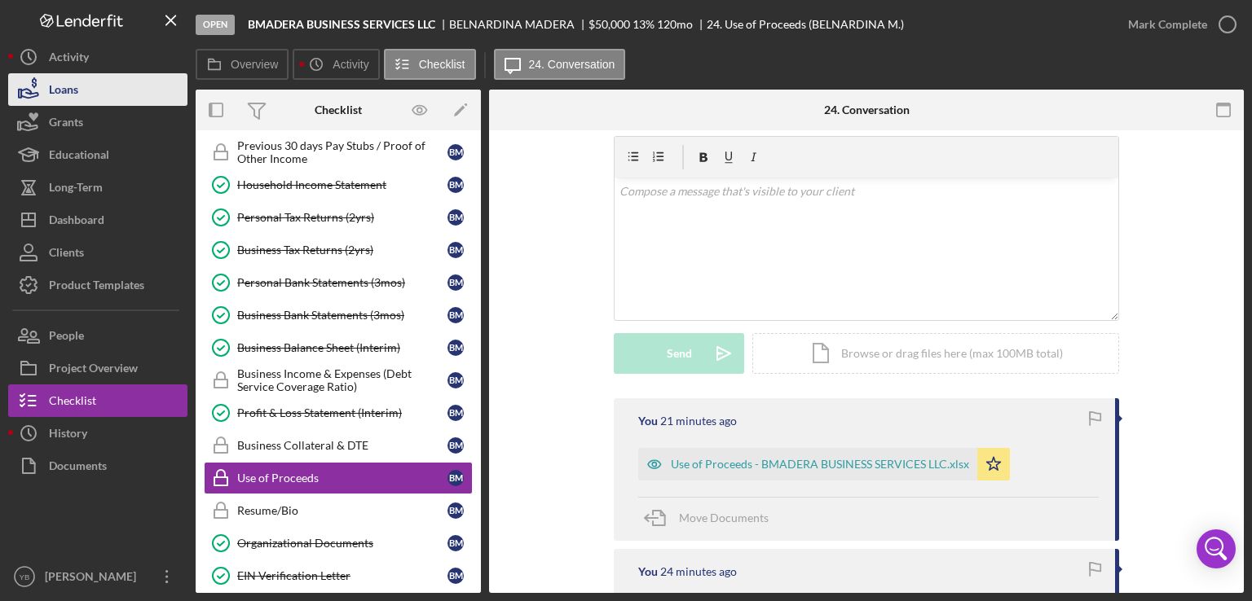
click at [73, 86] on div "Loans" at bounding box center [63, 91] width 29 height 37
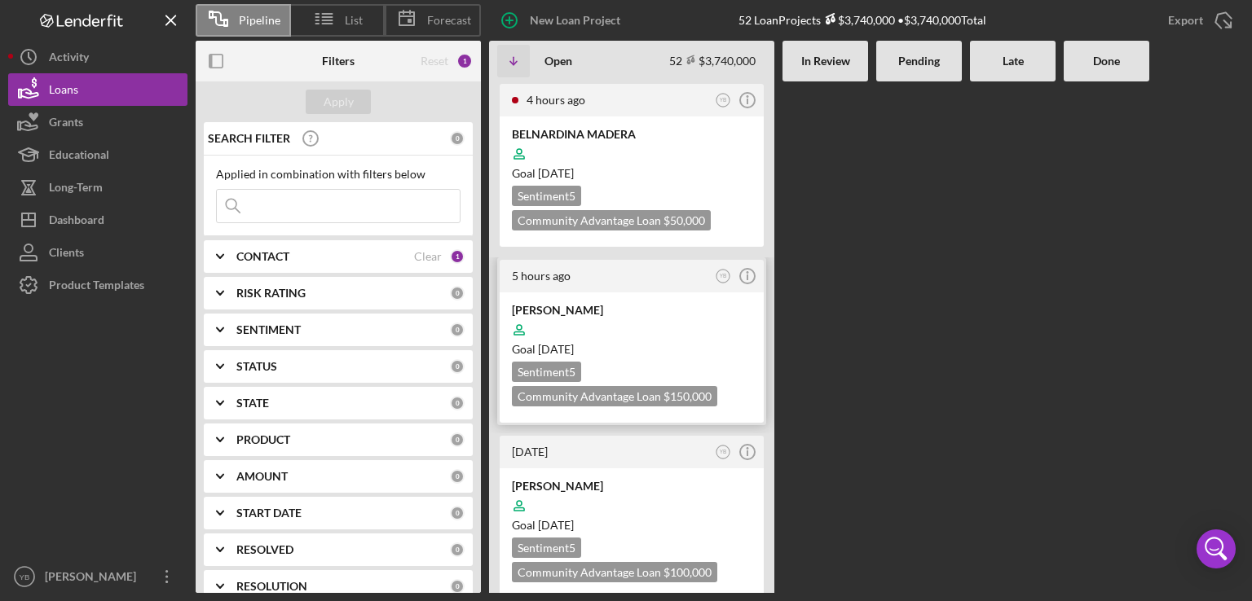
click at [627, 330] on div at bounding box center [632, 330] width 240 height 31
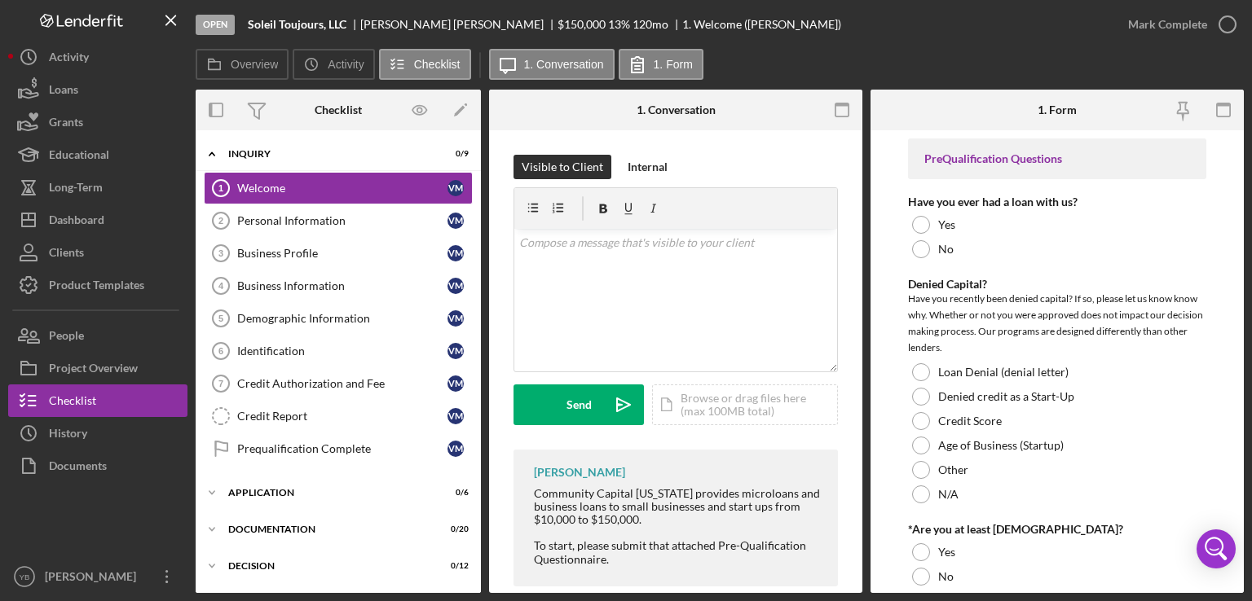
drag, startPoint x: 482, startPoint y: 222, endPoint x: 479, endPoint y: 306, distance: 84.8
click at [479, 306] on div "Overview Internal Workflow Stage Open Icon/Dropdown Arrow Archive (can unarchiv…" at bounding box center [720, 342] width 1048 height 504
click at [253, 482] on div "Icon/Expander Application 0 / 6" at bounding box center [338, 493] width 285 height 33
